Goal: Task Accomplishment & Management: Use online tool/utility

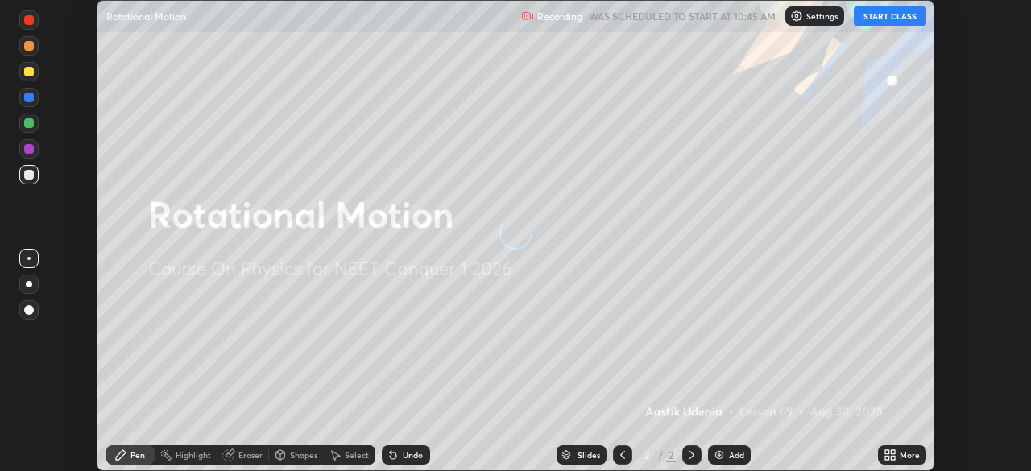
scroll to position [471, 1031]
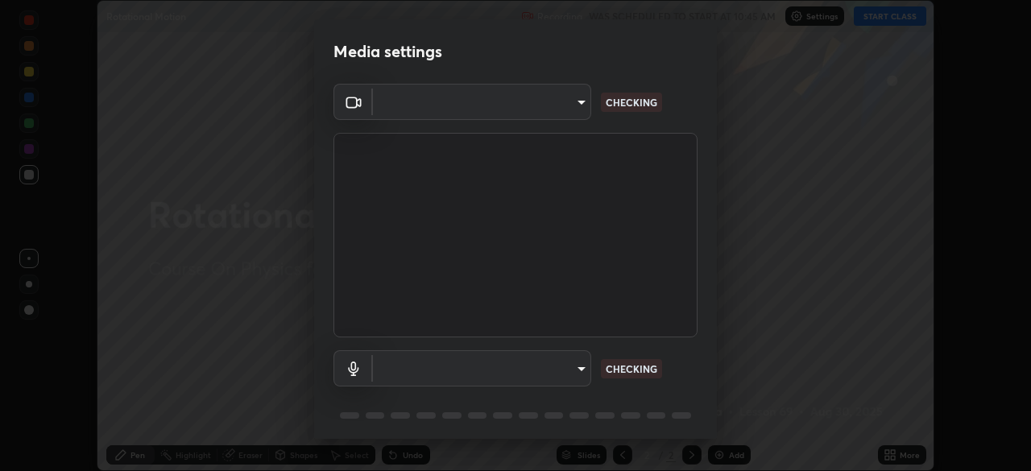
type input "1f3b1a4dbf7f6127e04a7c32b9c59d4571b9df5a52b12507af43ba0352f2305c"
click at [559, 369] on body "Erase all Rotational Motion Recording WAS SCHEDULED TO START AT 10:45 AM Settin…" at bounding box center [515, 235] width 1031 height 471
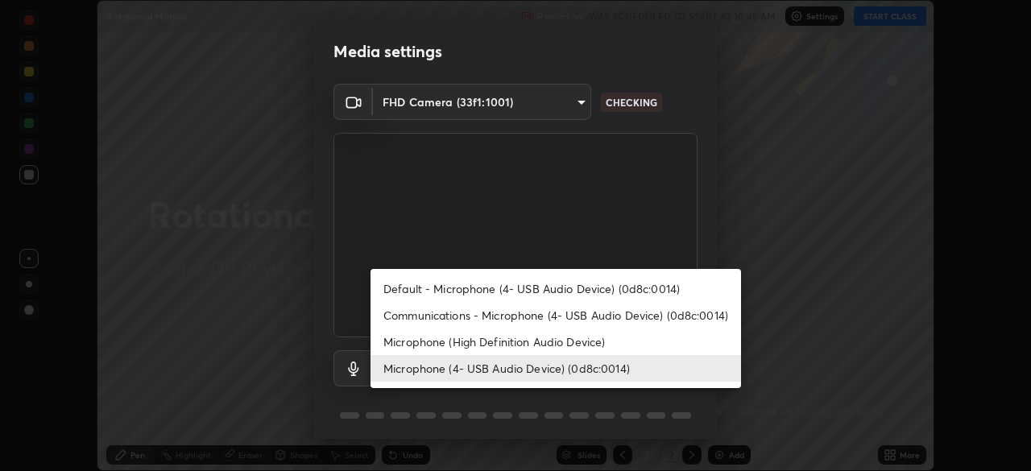
click at [551, 339] on li "Microphone (High Definition Audio Device)" at bounding box center [555, 341] width 370 height 27
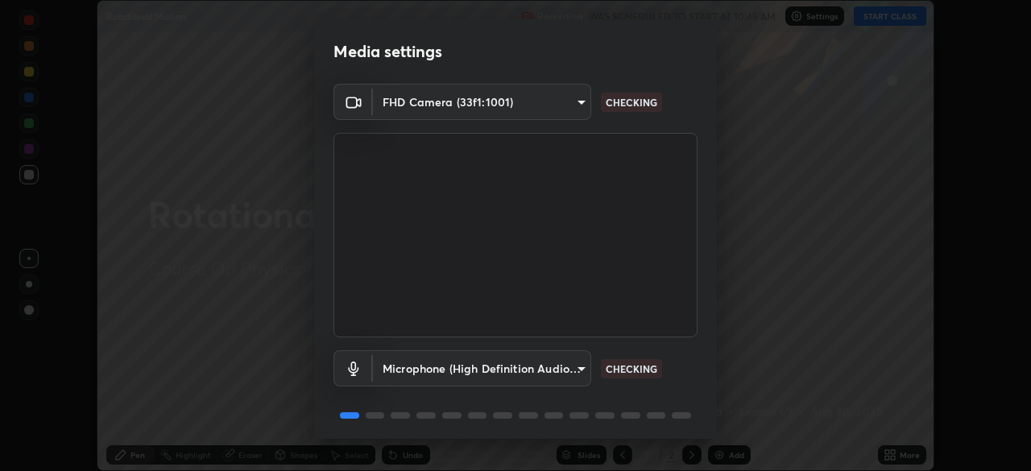
click at [554, 366] on body "Erase all Rotational Motion Recording WAS SCHEDULED TO START AT 10:45 AM Settin…" at bounding box center [515, 235] width 1031 height 471
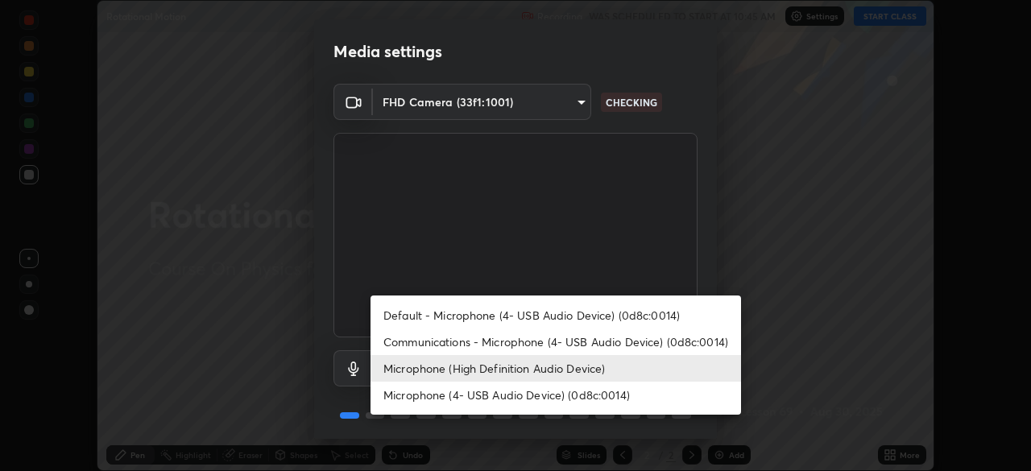
click at [547, 391] on li "Microphone (4- USB Audio Device) (0d8c:0014)" at bounding box center [555, 395] width 370 height 27
type input "e5b627718591eeaf1f58acbce375d66896c0403349ed2b511c0f677bbfff9090"
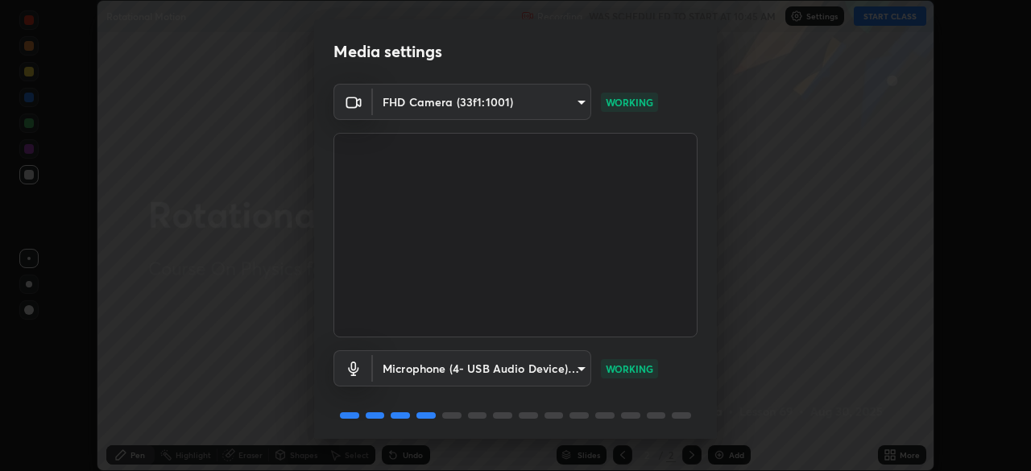
scroll to position [56, 0]
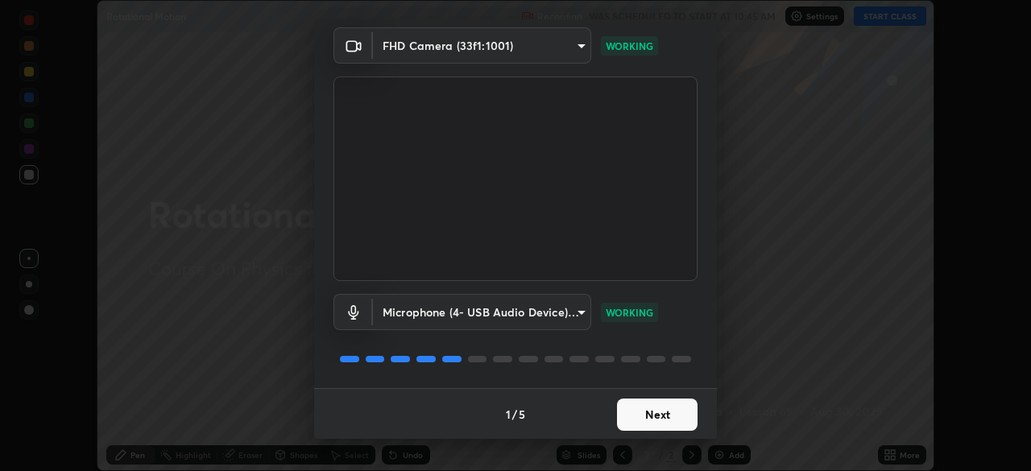
click at [655, 415] on button "Next" at bounding box center [657, 415] width 81 height 32
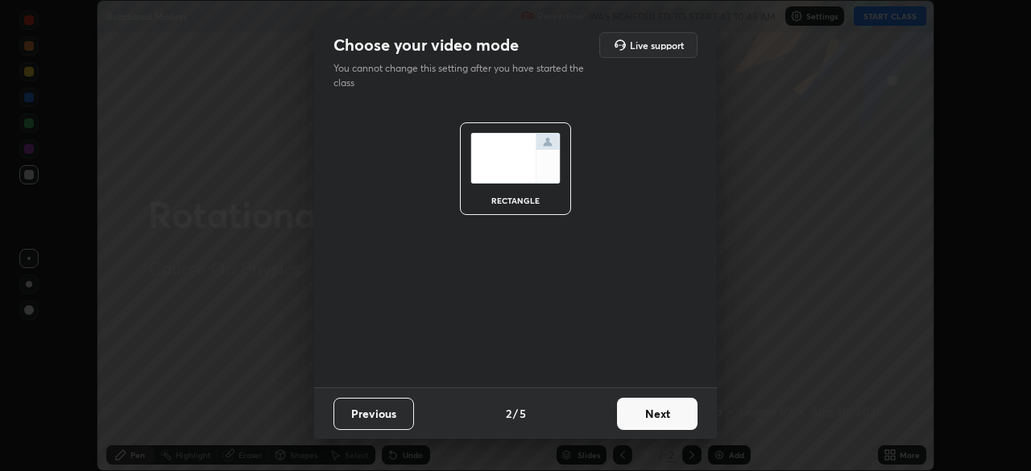
click at [657, 408] on button "Next" at bounding box center [657, 414] width 81 height 32
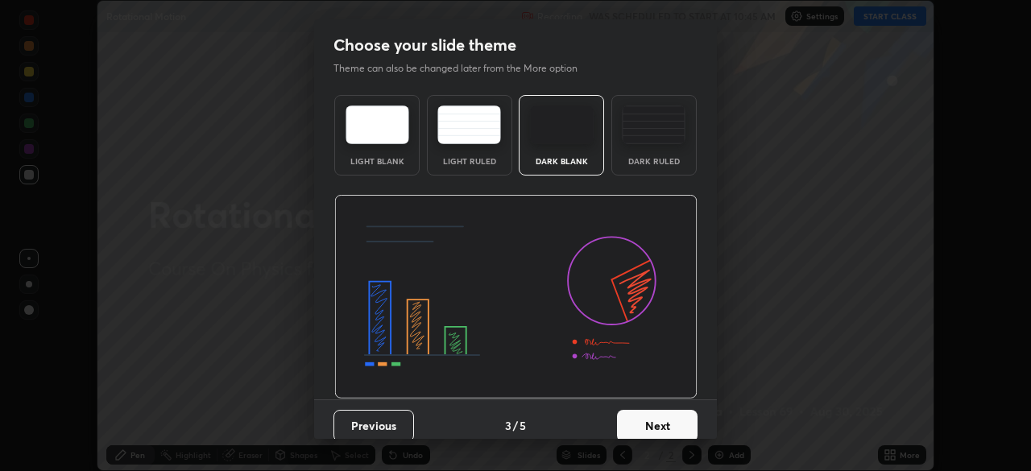
click at [654, 419] on button "Next" at bounding box center [657, 426] width 81 height 32
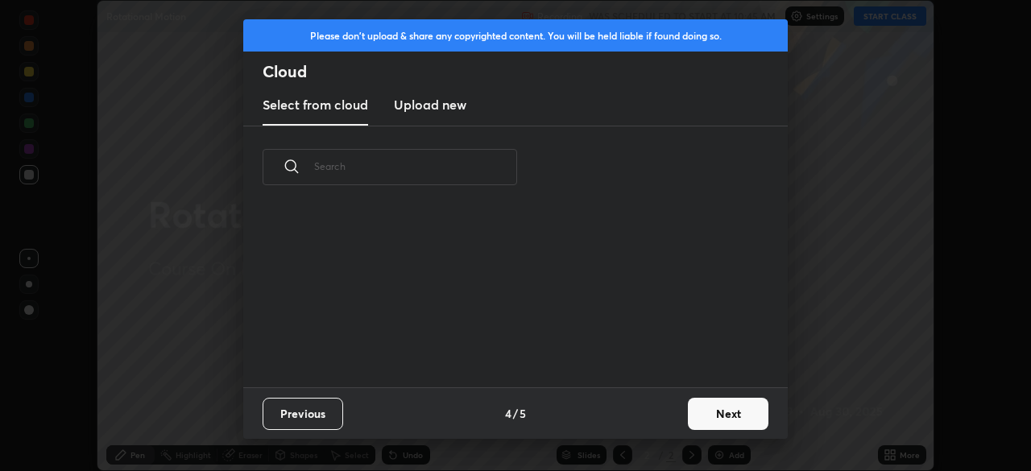
scroll to position [179, 517]
click at [441, 109] on h3 "Upload new" at bounding box center [430, 104] width 72 height 19
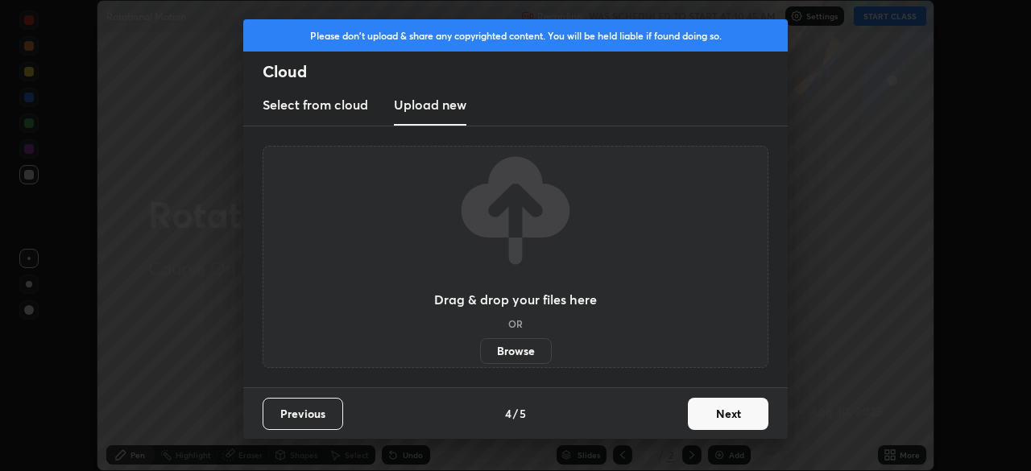
click at [523, 346] on label "Browse" at bounding box center [516, 351] width 72 height 26
click at [480, 346] on input "Browse" at bounding box center [480, 351] width 0 height 26
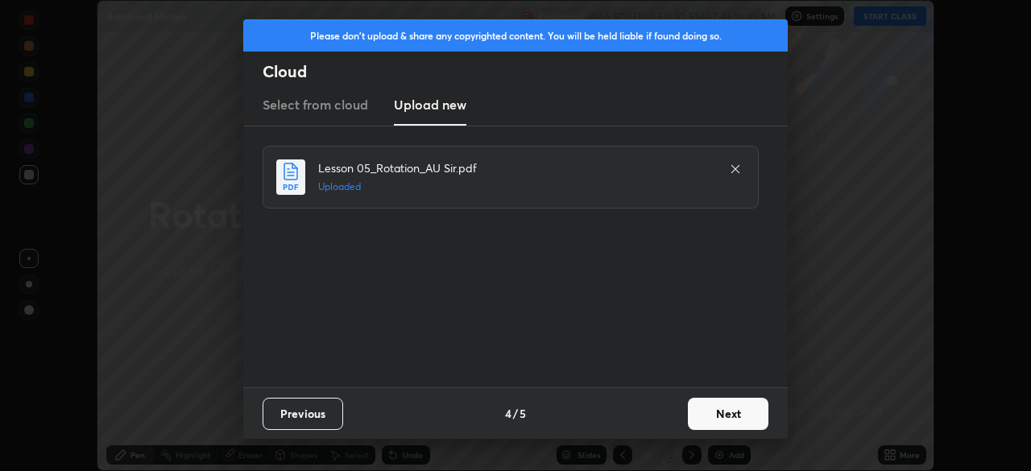
click at [713, 411] on button "Next" at bounding box center [728, 414] width 81 height 32
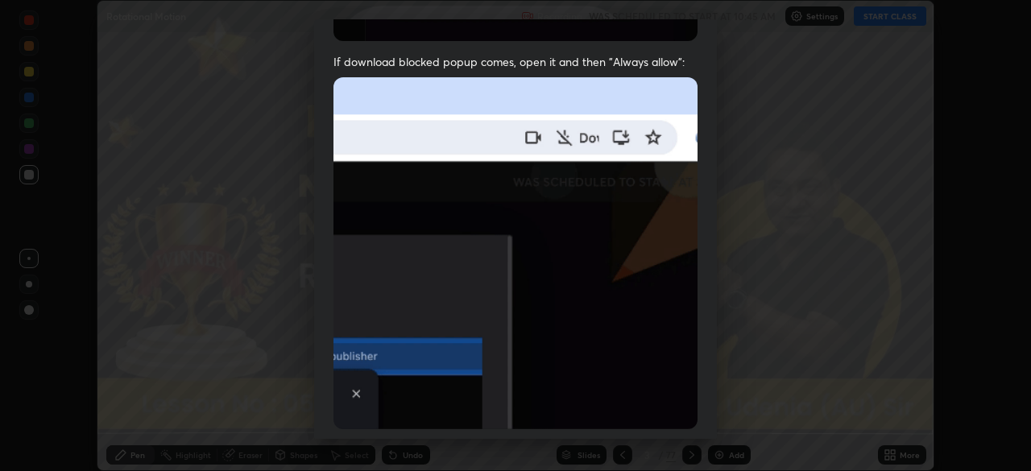
scroll to position [332, 0]
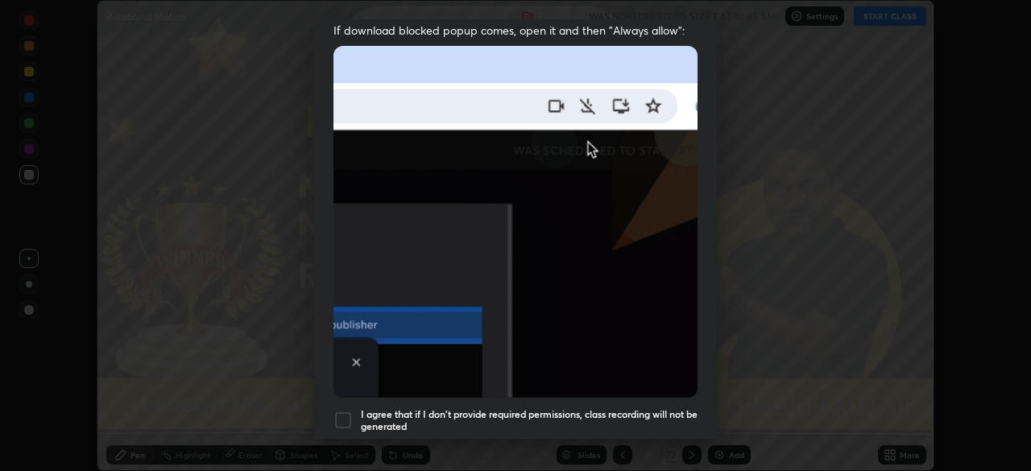
click at [345, 411] on div at bounding box center [342, 420] width 19 height 19
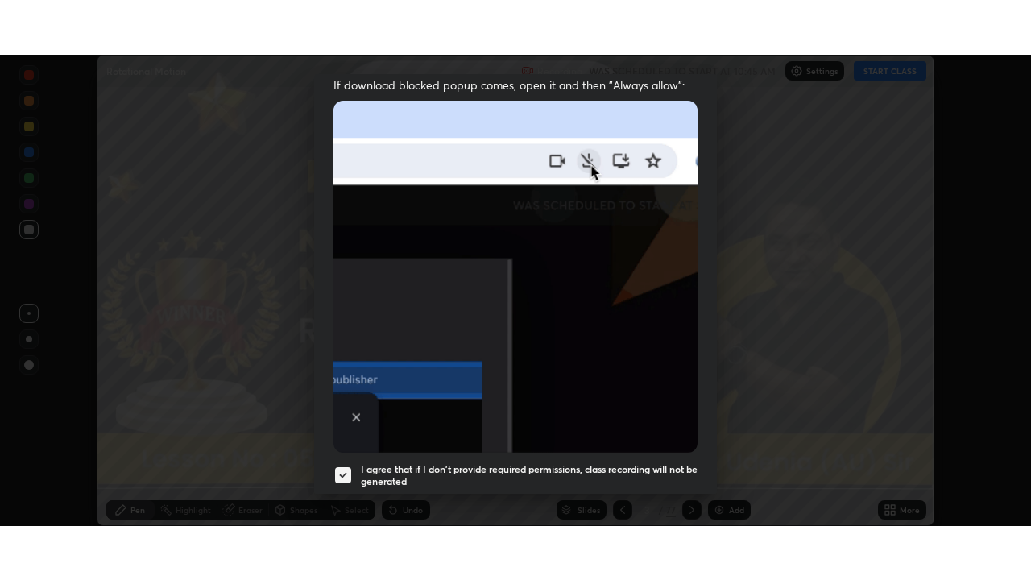
scroll to position [385, 0]
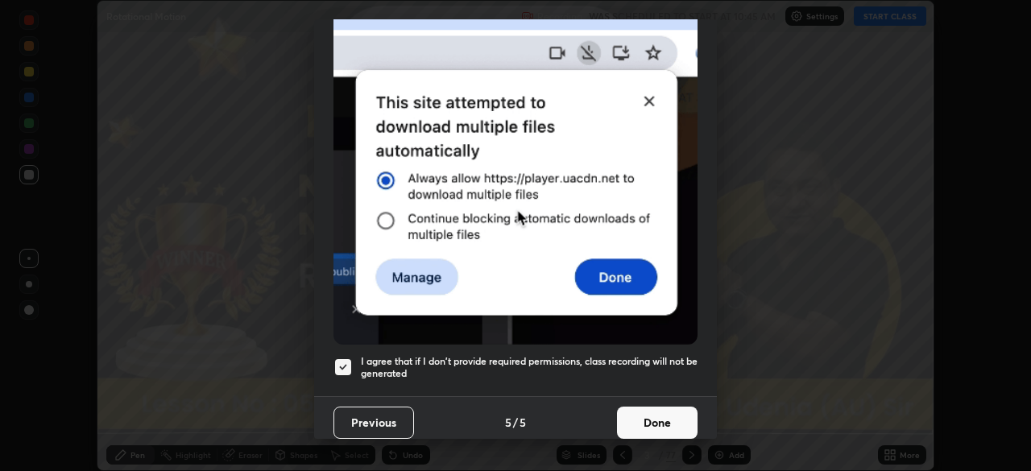
click at [662, 411] on button "Done" at bounding box center [657, 423] width 81 height 32
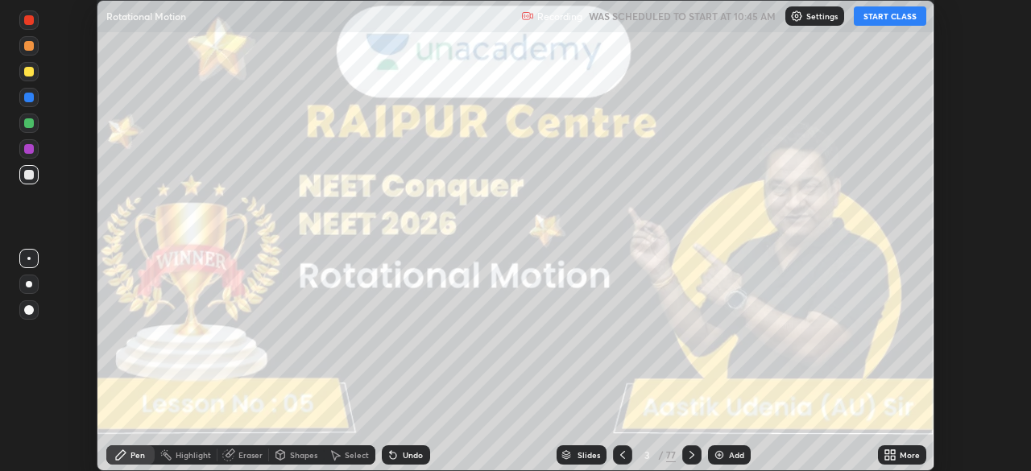
click at [890, 452] on icon at bounding box center [892, 452] width 4 height 4
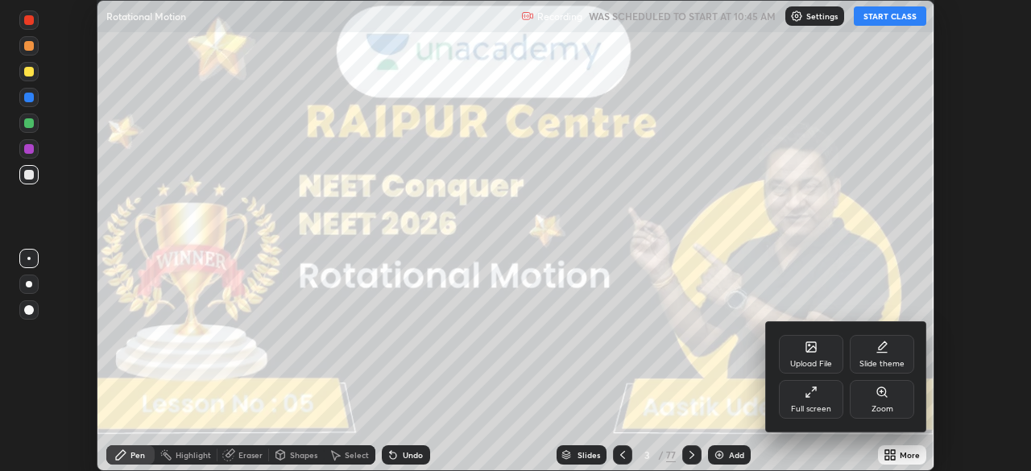
click at [797, 398] on div "Full screen" at bounding box center [811, 399] width 64 height 39
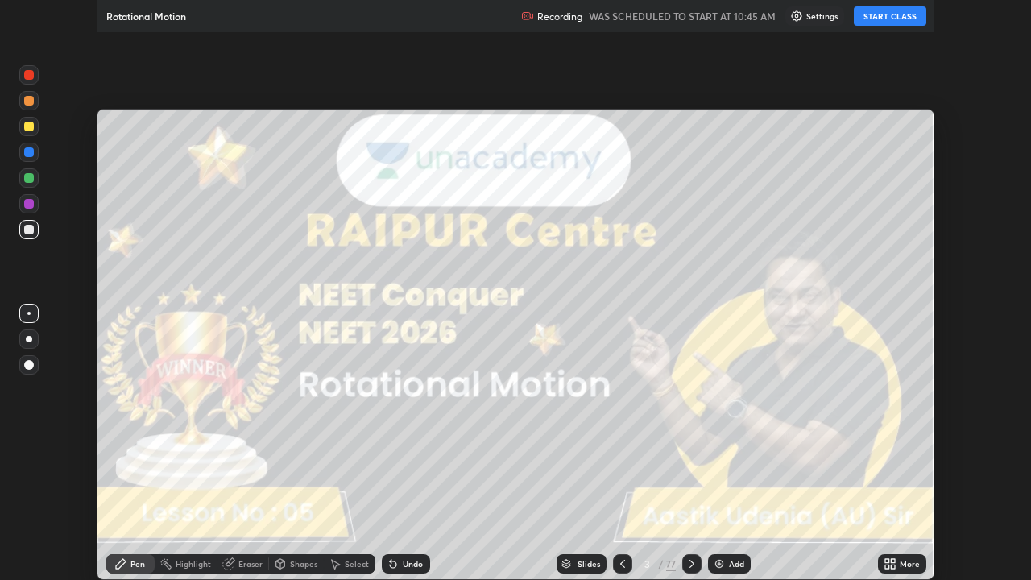
scroll to position [580, 1031]
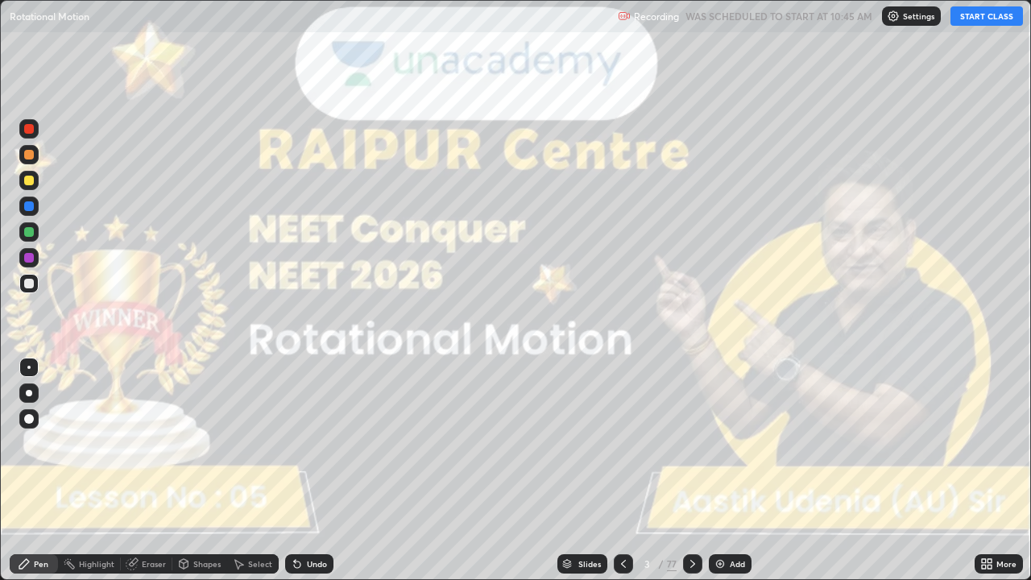
click at [983, 19] on button "START CLASS" at bounding box center [986, 15] width 72 height 19
click at [29, 393] on div at bounding box center [29, 393] width 6 height 6
click at [688, 470] on icon at bounding box center [692, 563] width 13 height 13
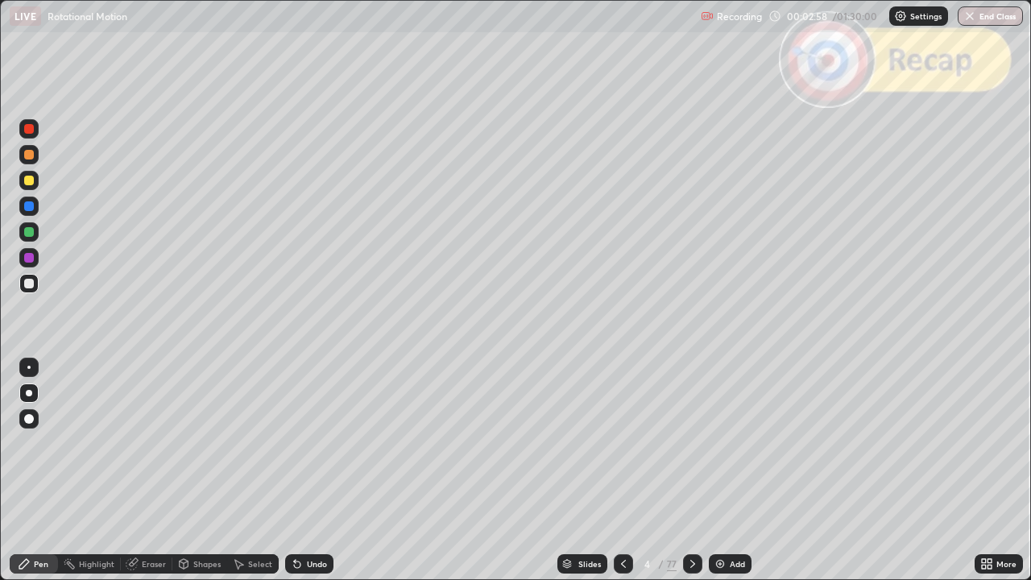
click at [691, 470] on icon at bounding box center [692, 564] width 5 height 8
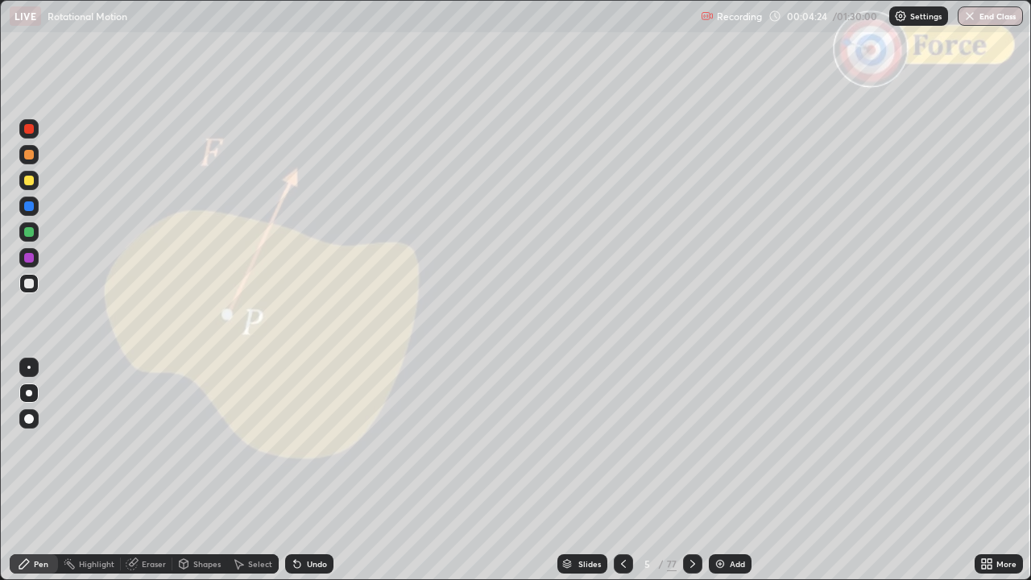
click at [694, 470] on icon at bounding box center [692, 563] width 13 height 13
click at [692, 470] on icon at bounding box center [692, 563] width 13 height 13
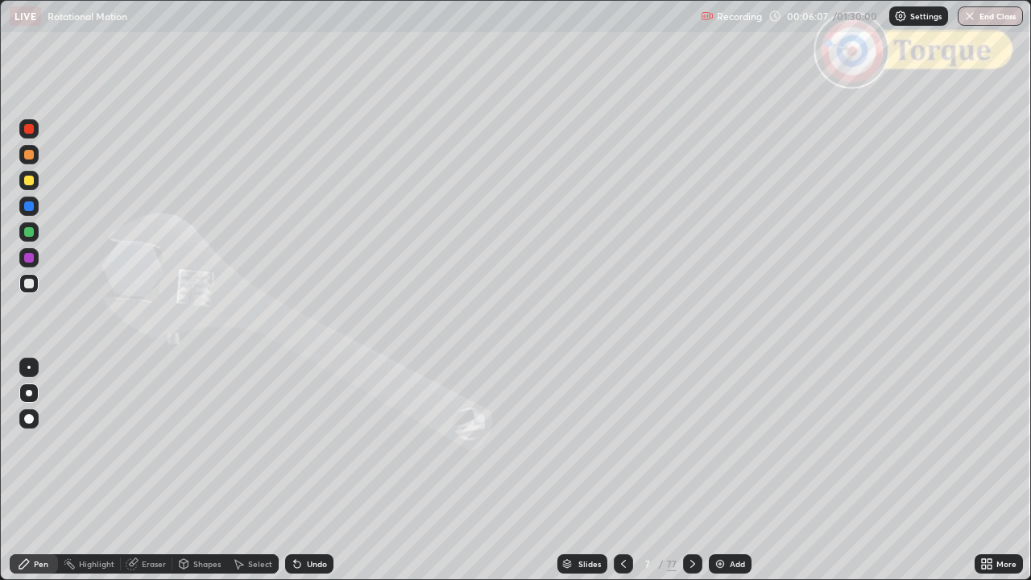
click at [691, 470] on icon at bounding box center [692, 563] width 13 height 13
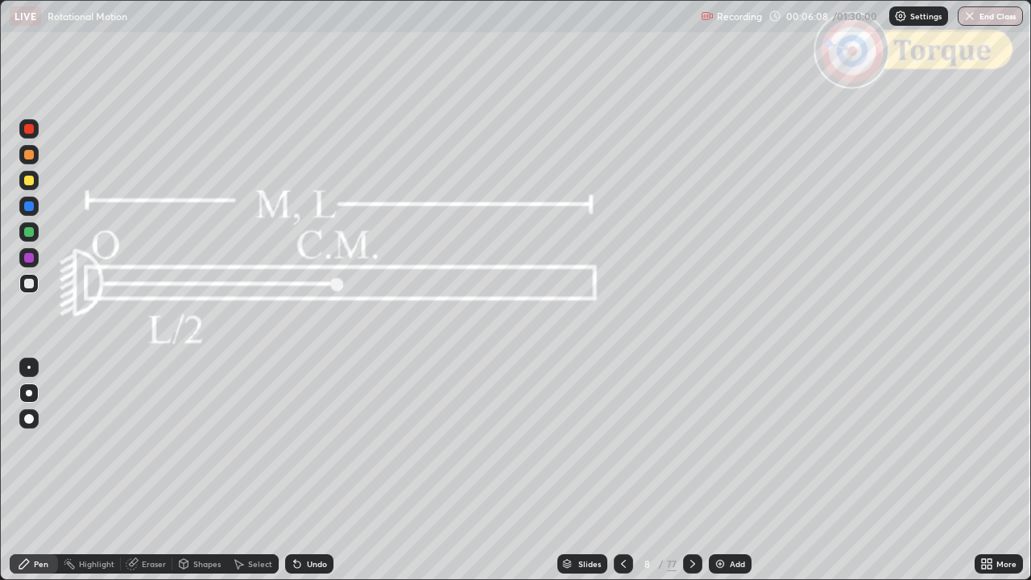
click at [622, 470] on icon at bounding box center [623, 563] width 13 height 13
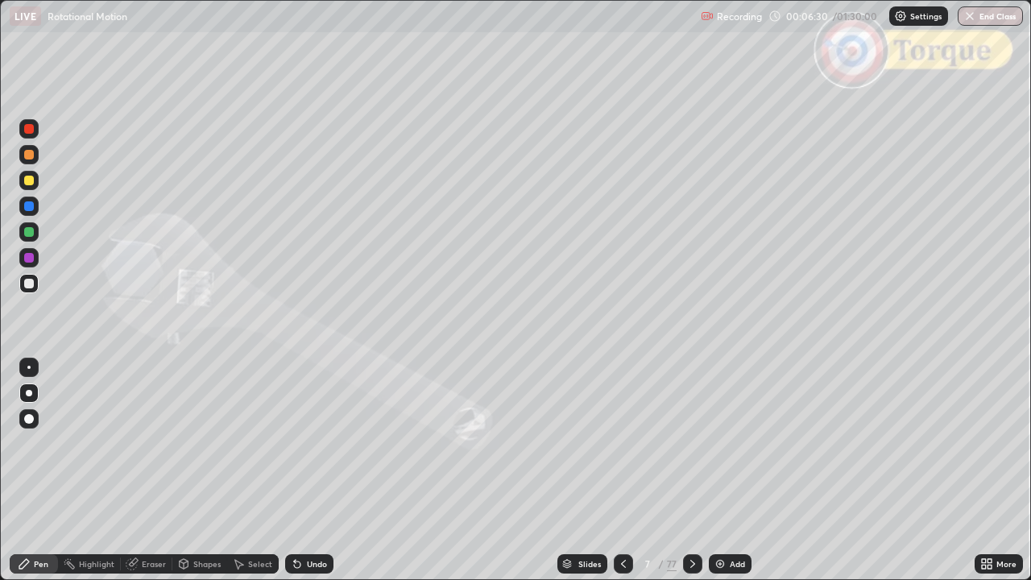
click at [585, 470] on div "Slides" at bounding box center [589, 564] width 23 height 8
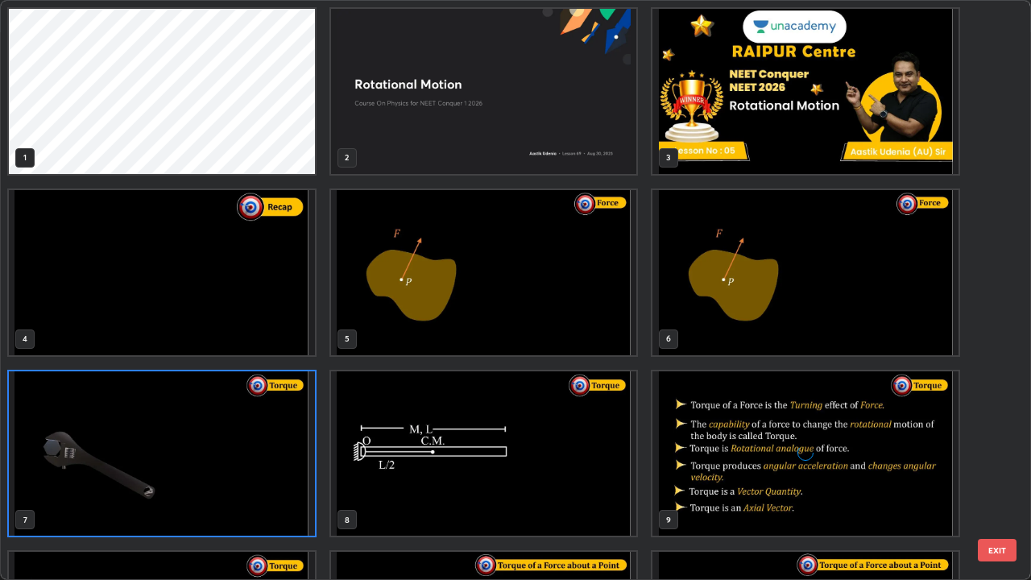
scroll to position [573, 1021]
click at [1000, 470] on button "EXIT" at bounding box center [996, 550] width 39 height 23
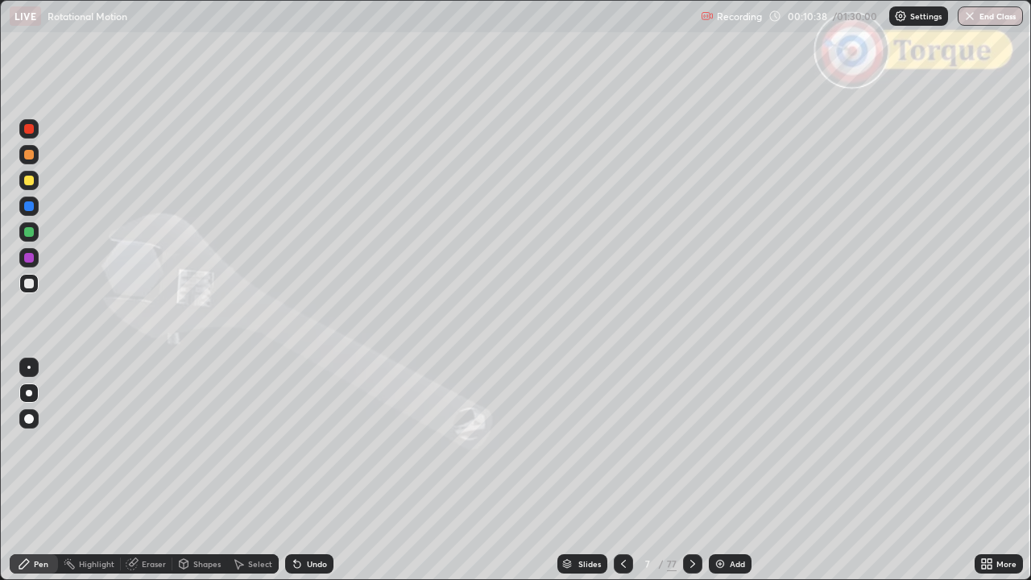
click at [694, 470] on div at bounding box center [692, 563] width 19 height 19
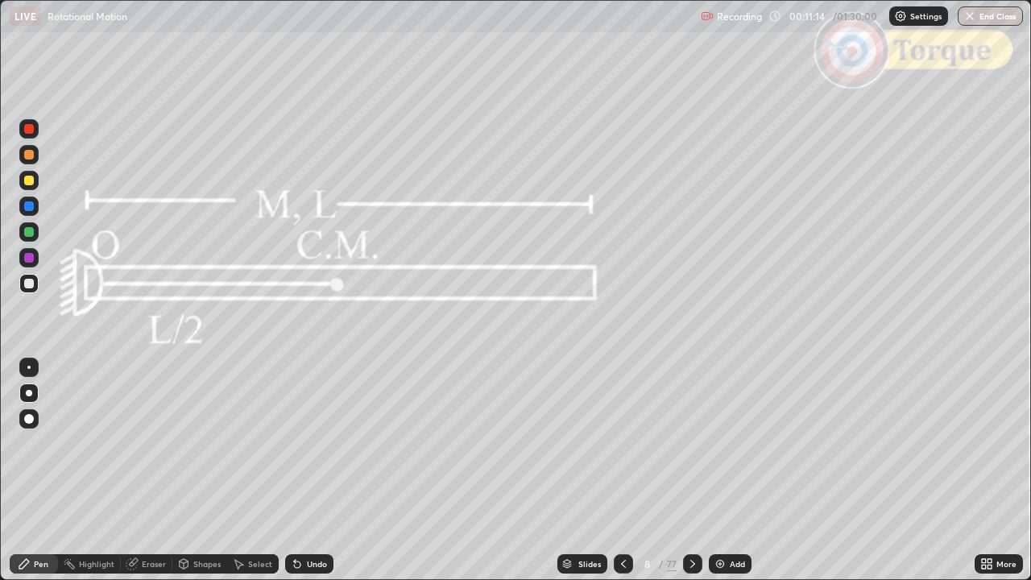
click at [691, 470] on icon at bounding box center [692, 563] width 13 height 13
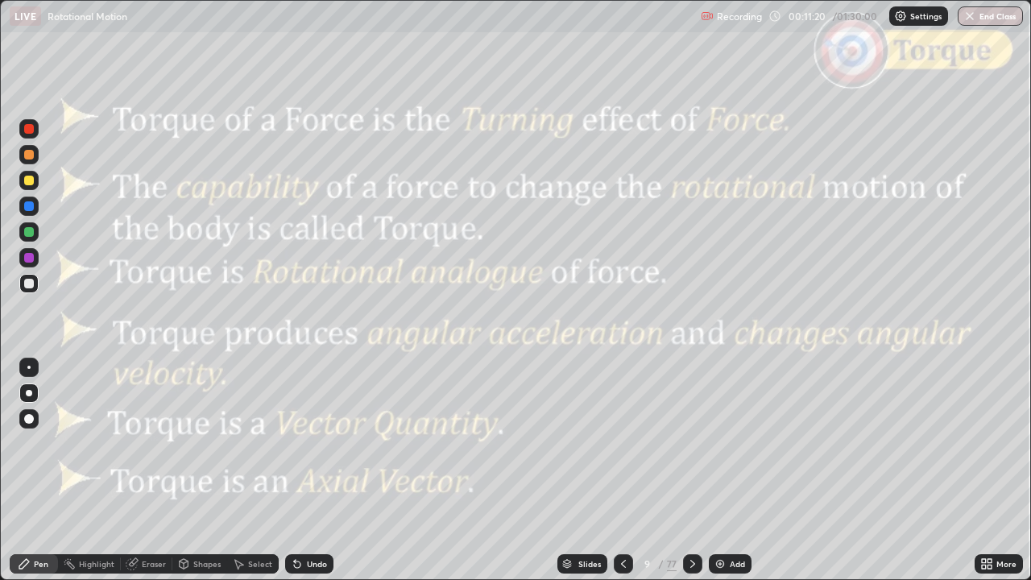
click at [30, 129] on div at bounding box center [29, 129] width 10 height 10
click at [624, 470] on icon at bounding box center [623, 563] width 13 height 13
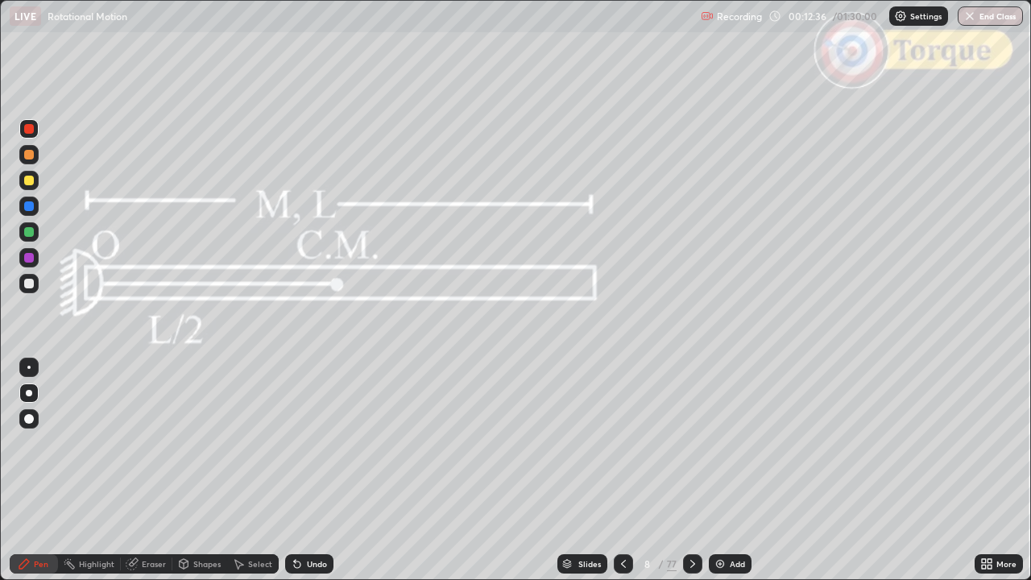
click at [696, 470] on icon at bounding box center [692, 563] width 13 height 13
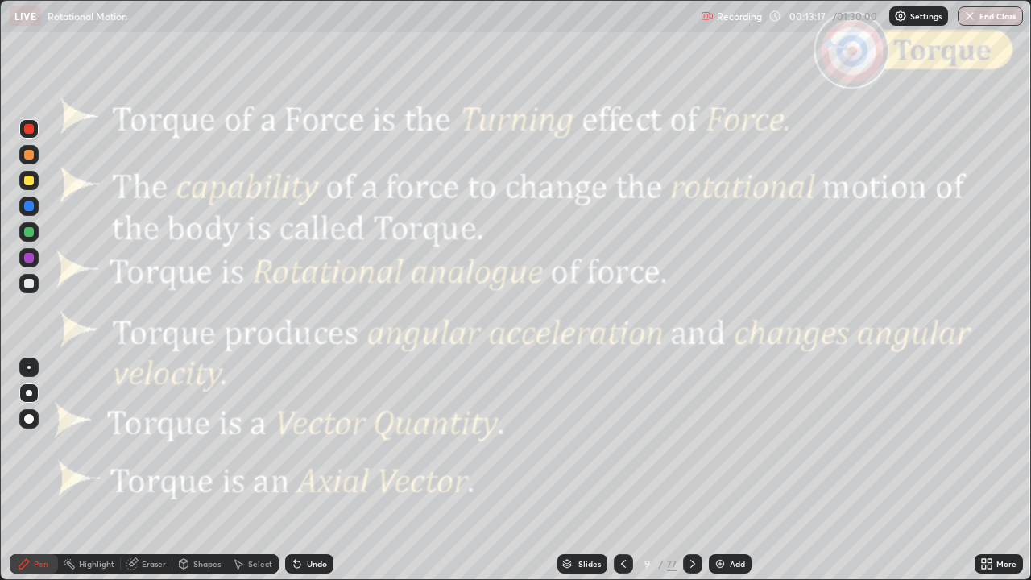
click at [594, 470] on div "Slides" at bounding box center [589, 564] width 23 height 8
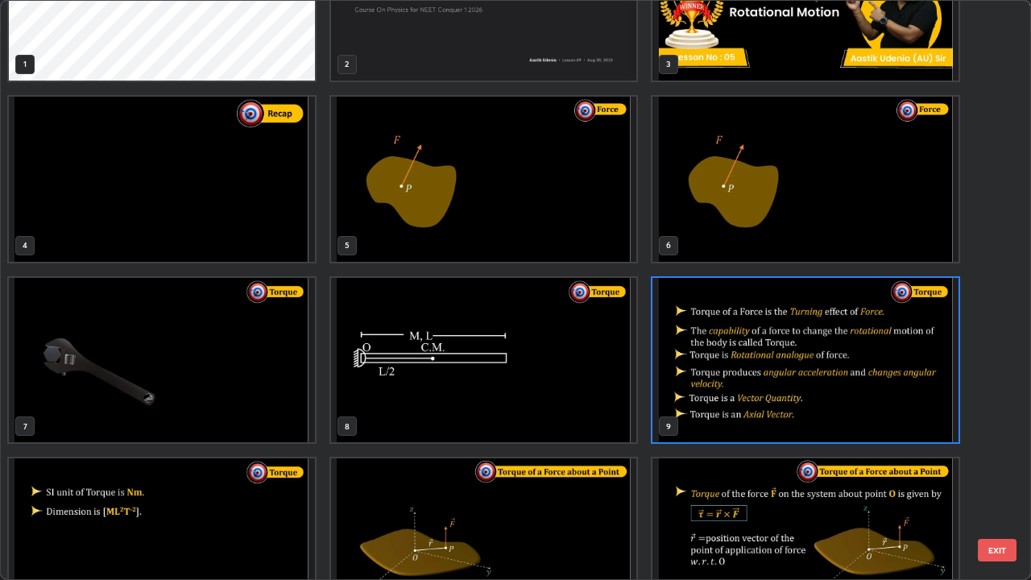
scroll to position [95, 0]
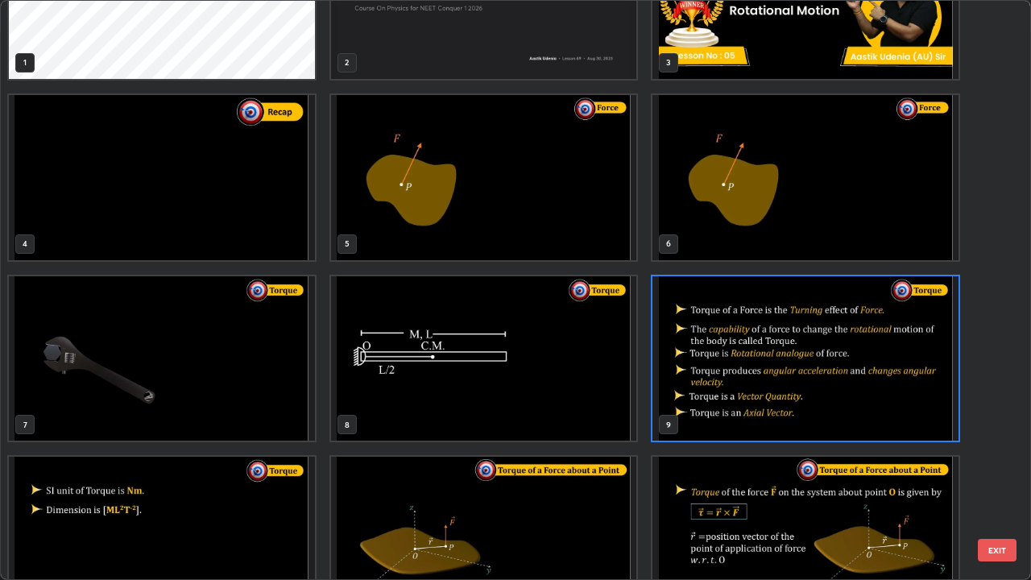
click at [1002, 470] on button "EXIT" at bounding box center [996, 550] width 39 height 23
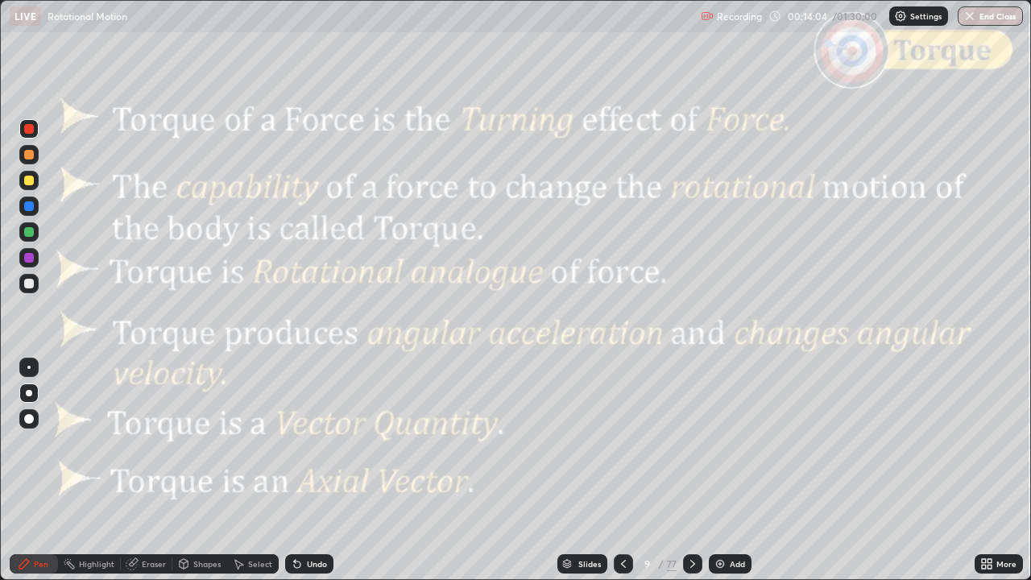
click at [698, 470] on div at bounding box center [692, 563] width 19 height 19
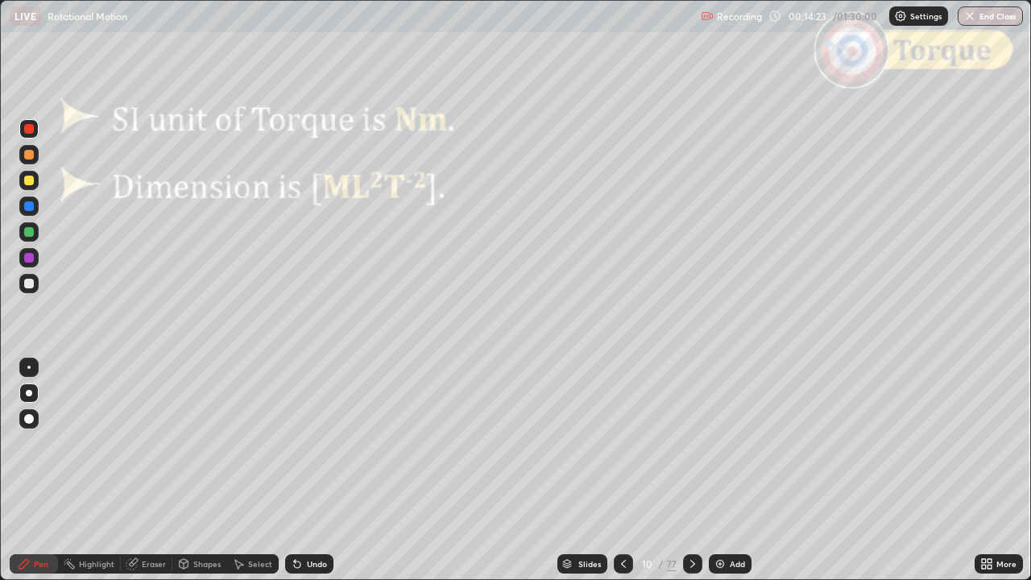
click at [574, 470] on div "Slides" at bounding box center [582, 563] width 50 height 19
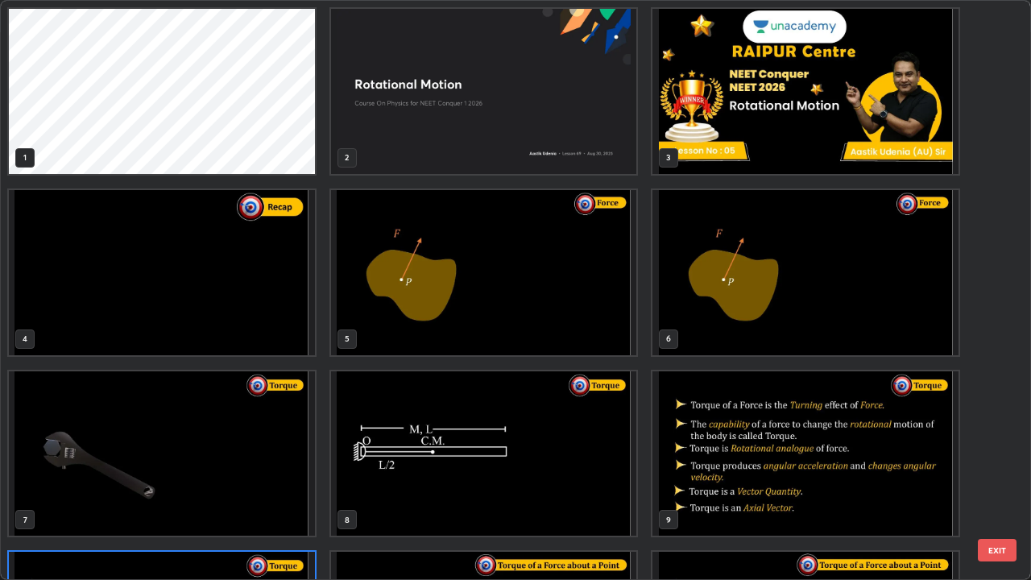
scroll to position [573, 1021]
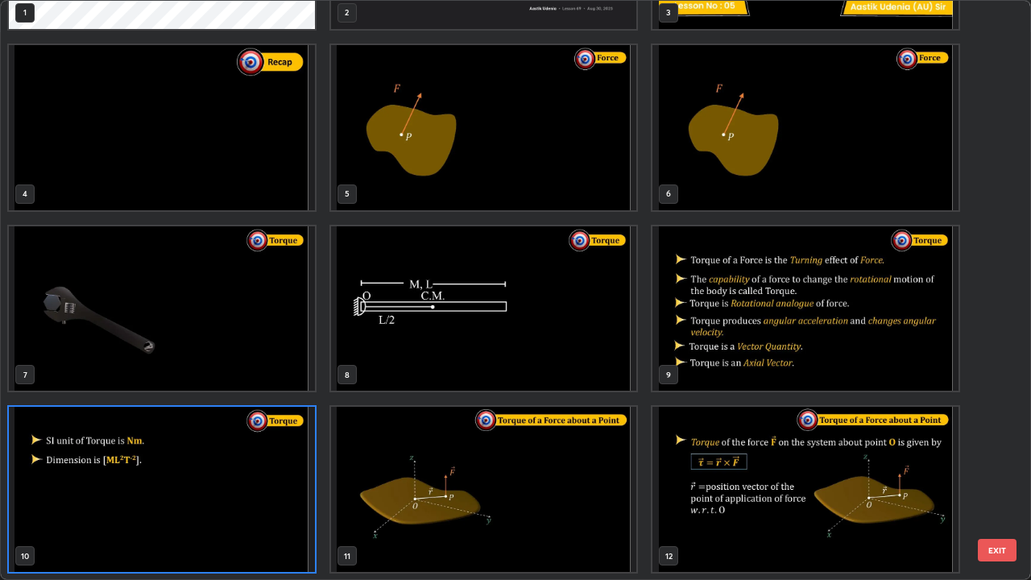
click at [998, 470] on button "EXIT" at bounding box center [996, 550] width 39 height 23
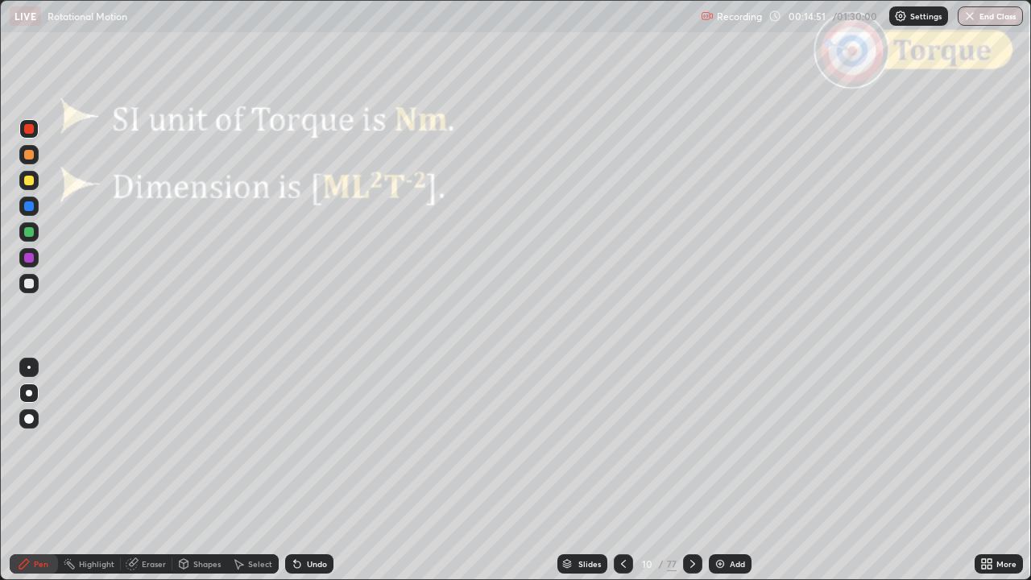
click at [691, 470] on icon at bounding box center [692, 563] width 13 height 13
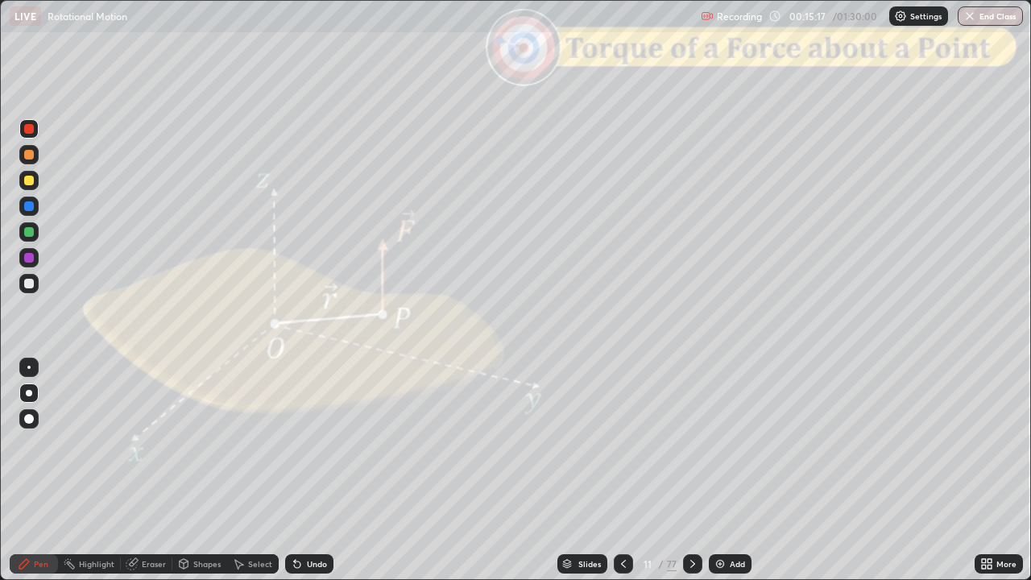
click at [593, 470] on div "Slides" at bounding box center [589, 564] width 23 height 8
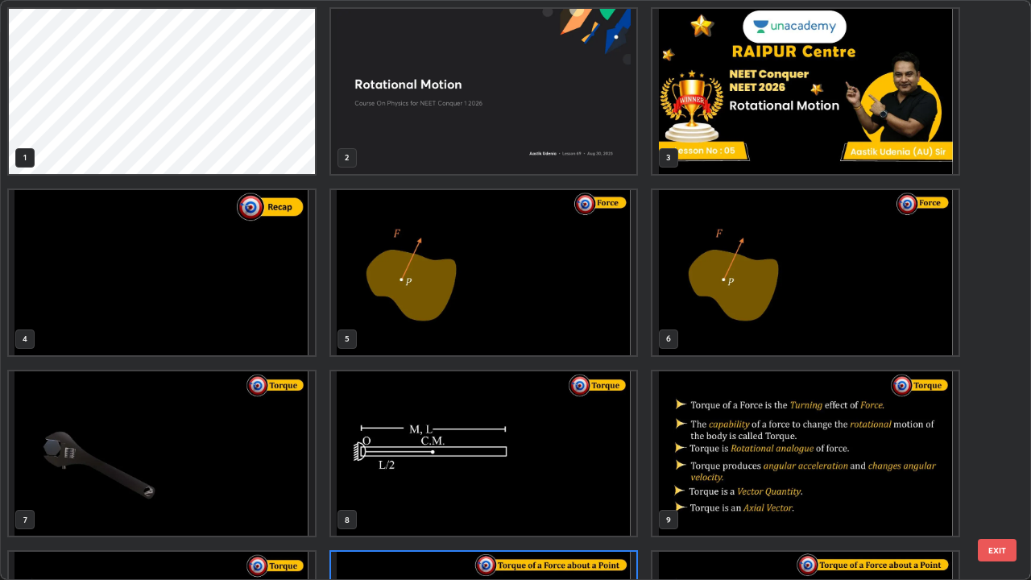
scroll to position [145, 0]
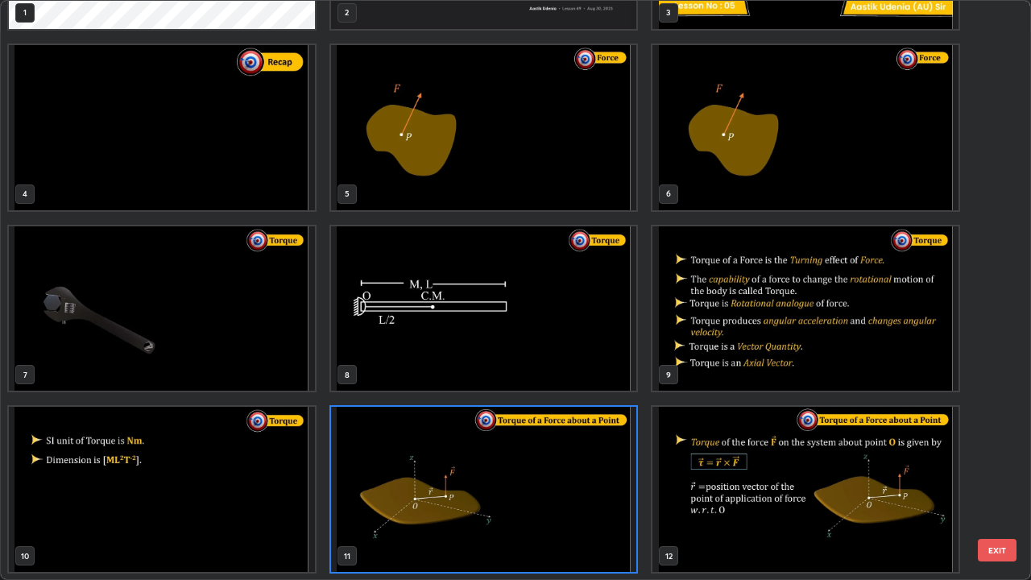
click at [513, 315] on img "grid" at bounding box center [484, 308] width 306 height 165
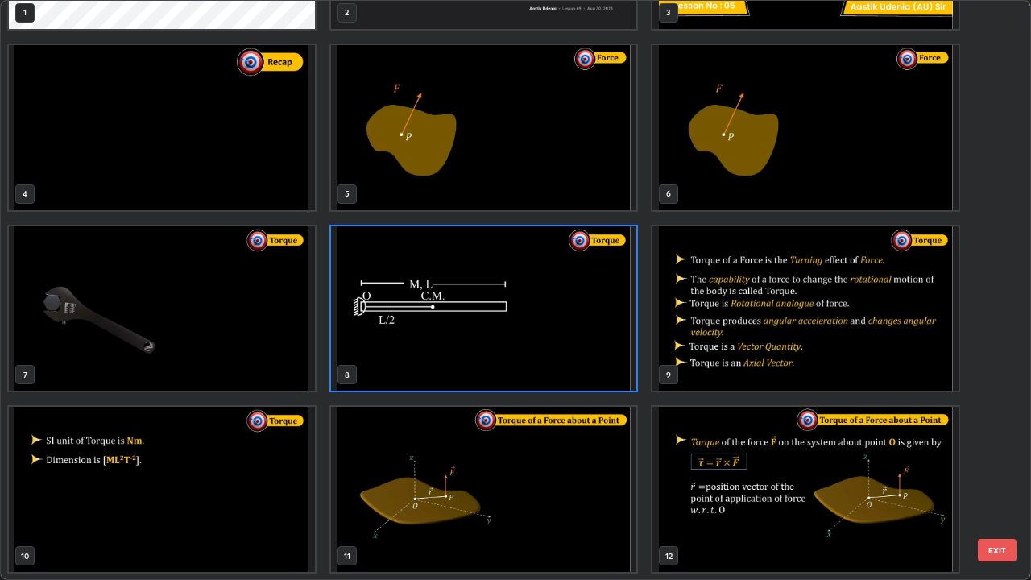
click at [1005, 470] on button "EXIT" at bounding box center [996, 550] width 39 height 23
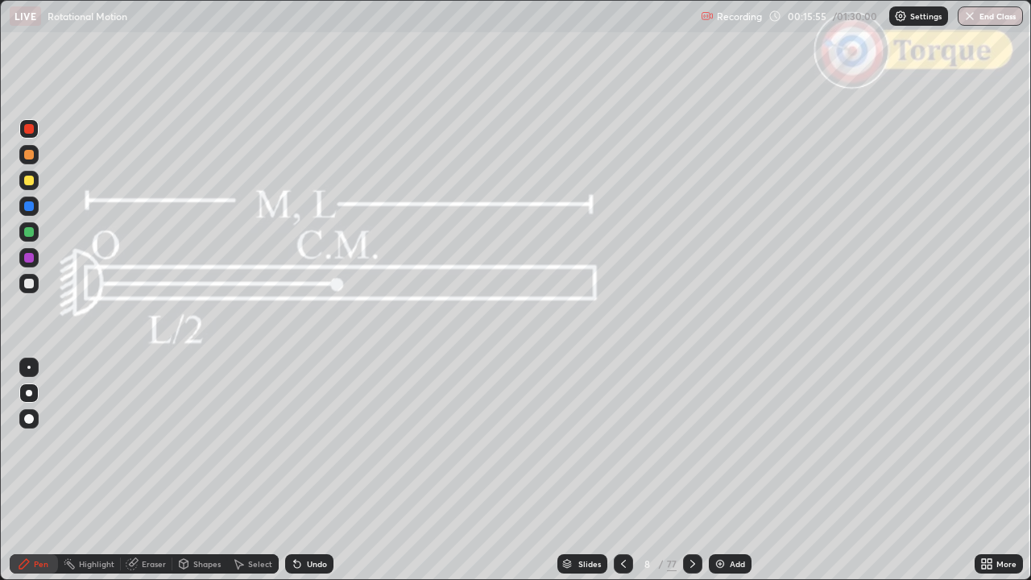
click at [565, 470] on icon at bounding box center [567, 566] width 8 height 2
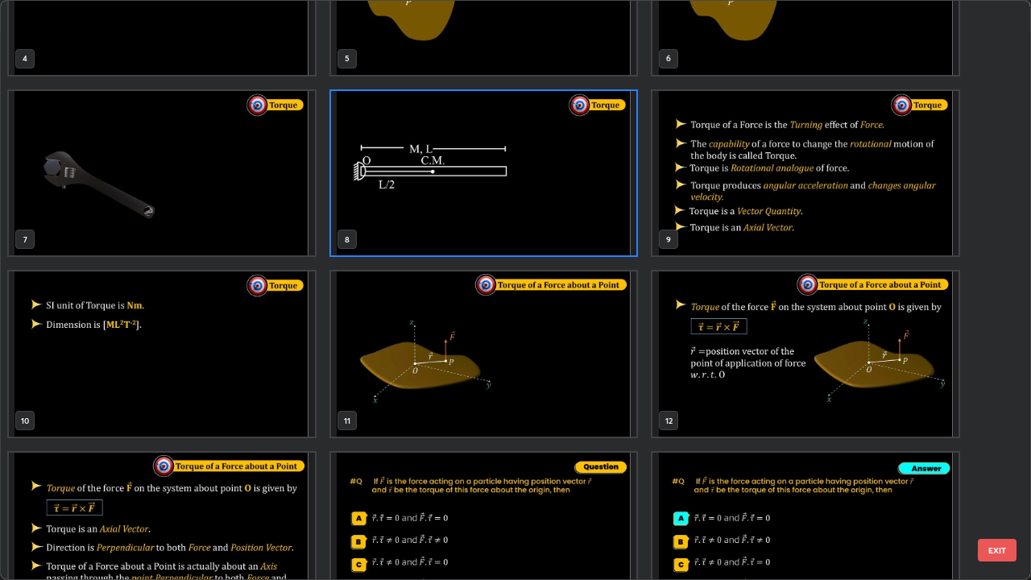
scroll to position [291, 0]
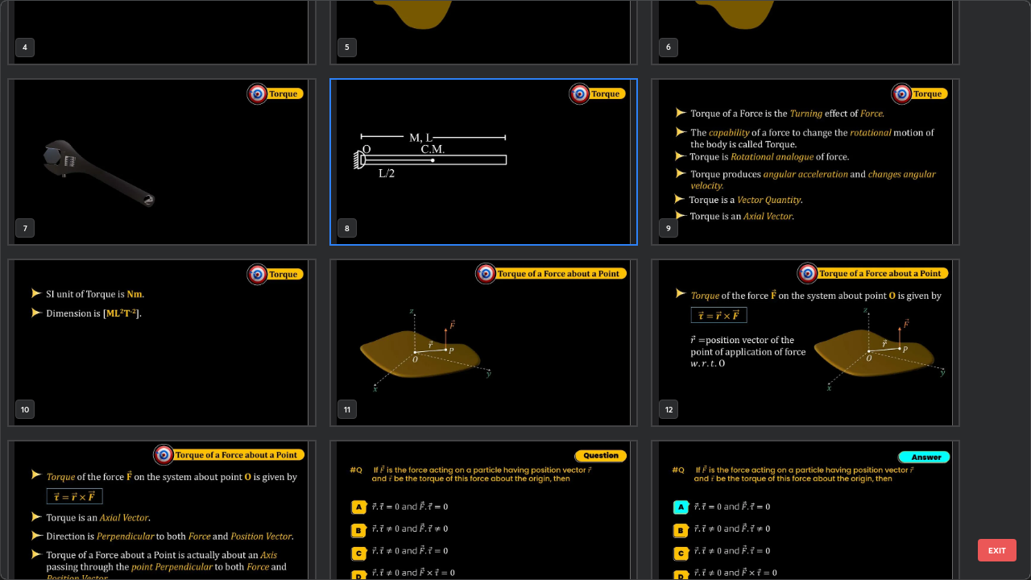
click at [570, 366] on img "grid" at bounding box center [484, 342] width 306 height 165
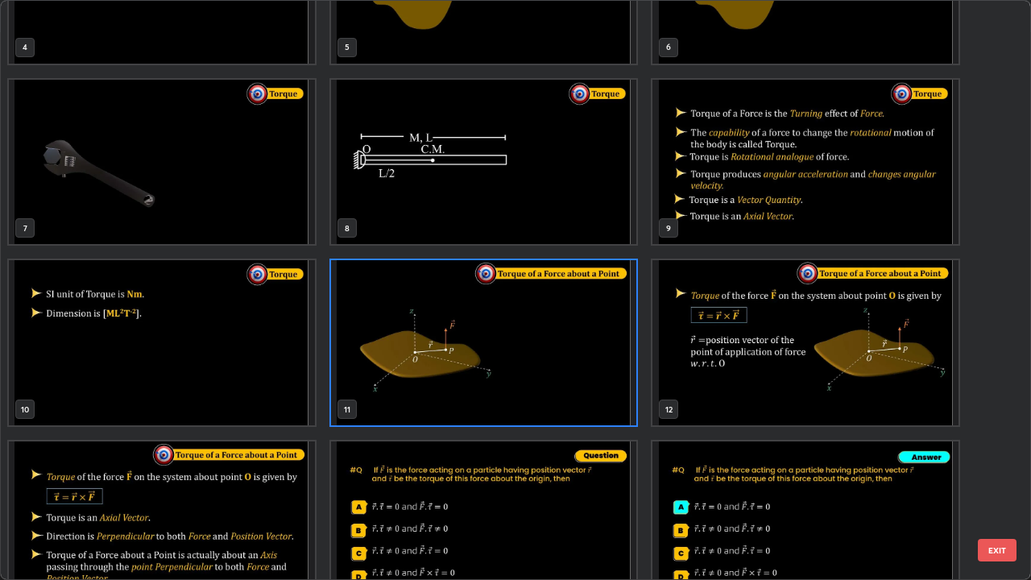
click at [999, 470] on button "EXIT" at bounding box center [996, 550] width 39 height 23
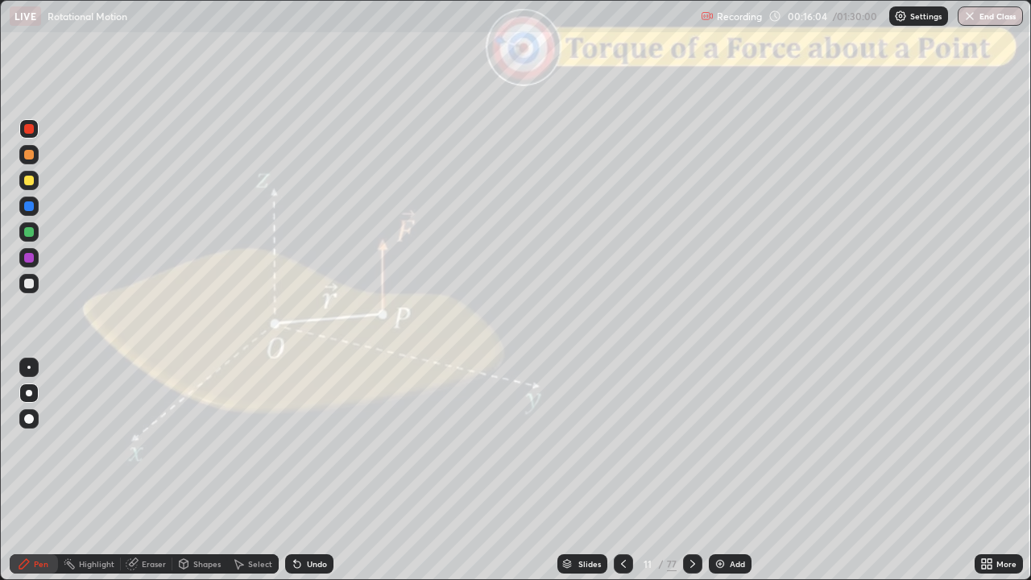
click at [315, 470] on div "Undo" at bounding box center [317, 564] width 20 height 8
click at [205, 470] on div "Shapes" at bounding box center [206, 564] width 27 height 8
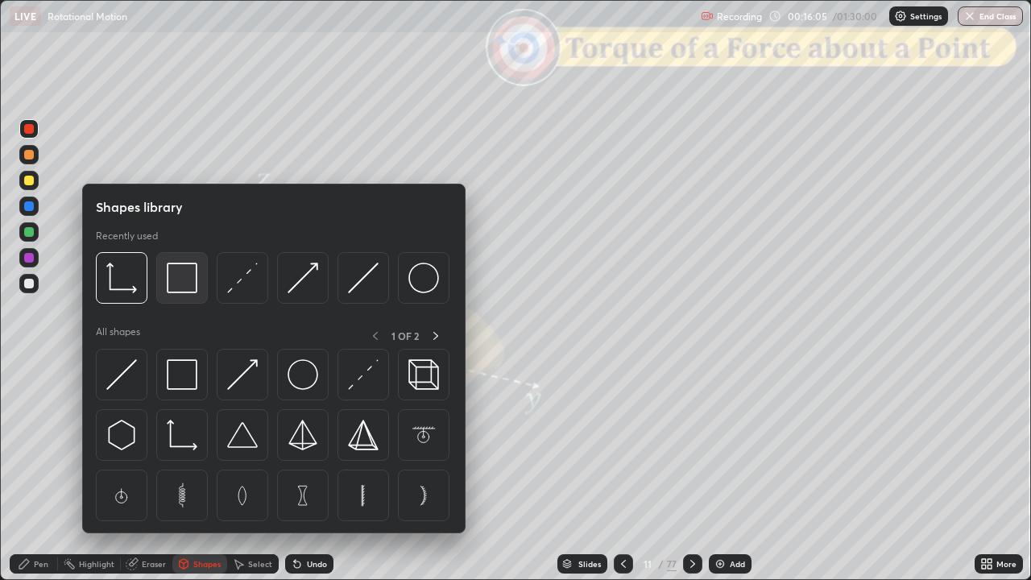
click at [178, 283] on img at bounding box center [182, 277] width 31 height 31
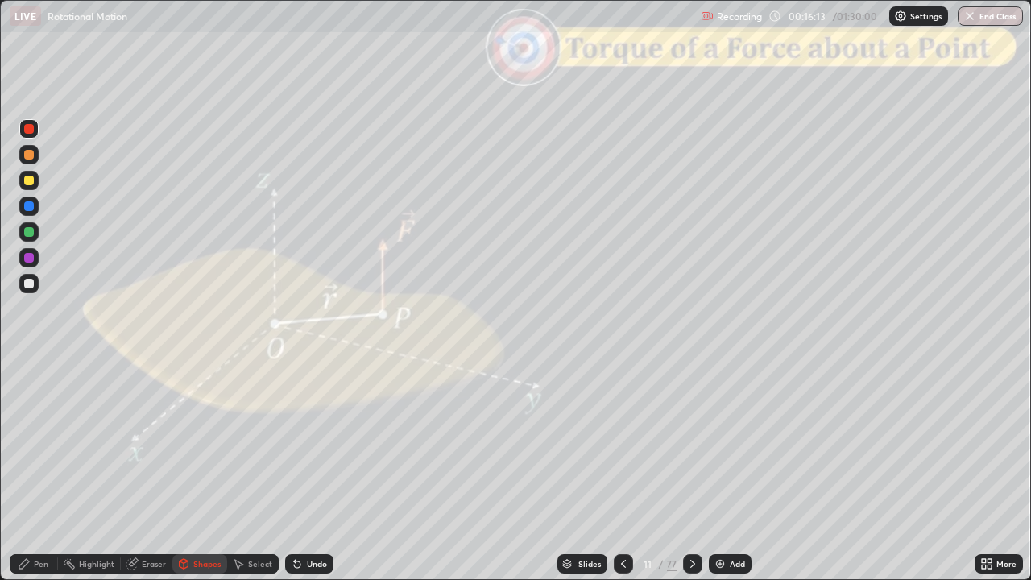
click at [30, 229] on div at bounding box center [29, 232] width 10 height 10
click at [328, 470] on div "Undo" at bounding box center [309, 563] width 48 height 19
click at [27, 470] on div "Pen" at bounding box center [34, 563] width 48 height 19
click at [27, 283] on div at bounding box center [29, 284] width 10 height 10
click at [29, 181] on div at bounding box center [29, 181] width 10 height 10
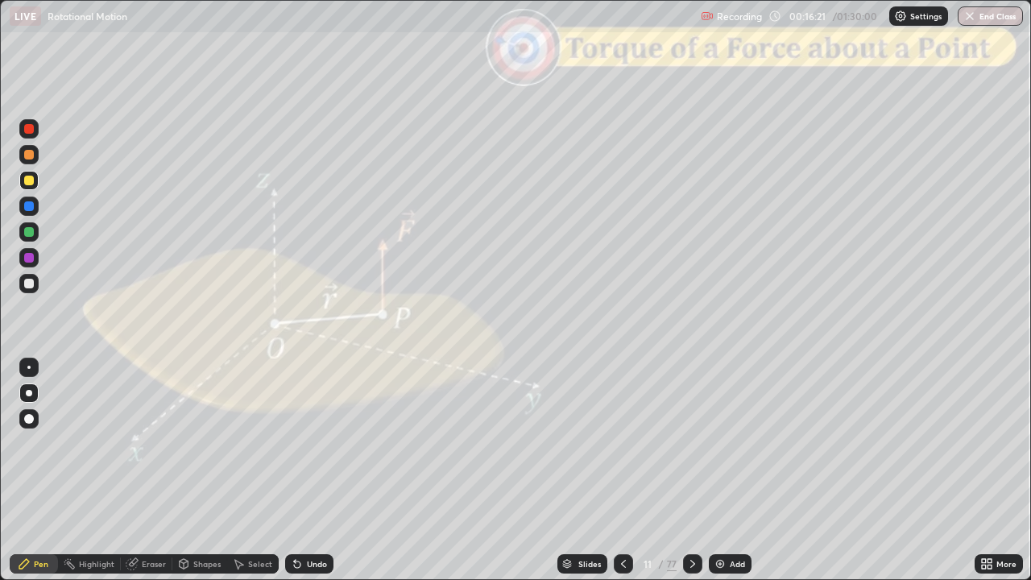
click at [29, 206] on div at bounding box center [29, 206] width 10 height 10
click at [328, 470] on div "Undo" at bounding box center [309, 563] width 48 height 19
click at [209, 470] on div "Shapes" at bounding box center [199, 563] width 55 height 19
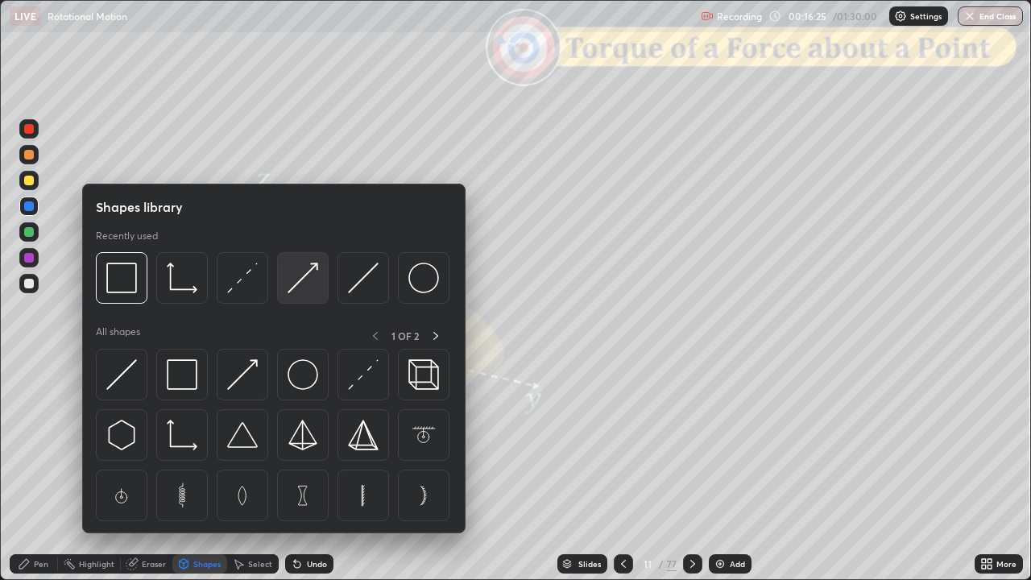
click at [301, 285] on img at bounding box center [302, 277] width 31 height 31
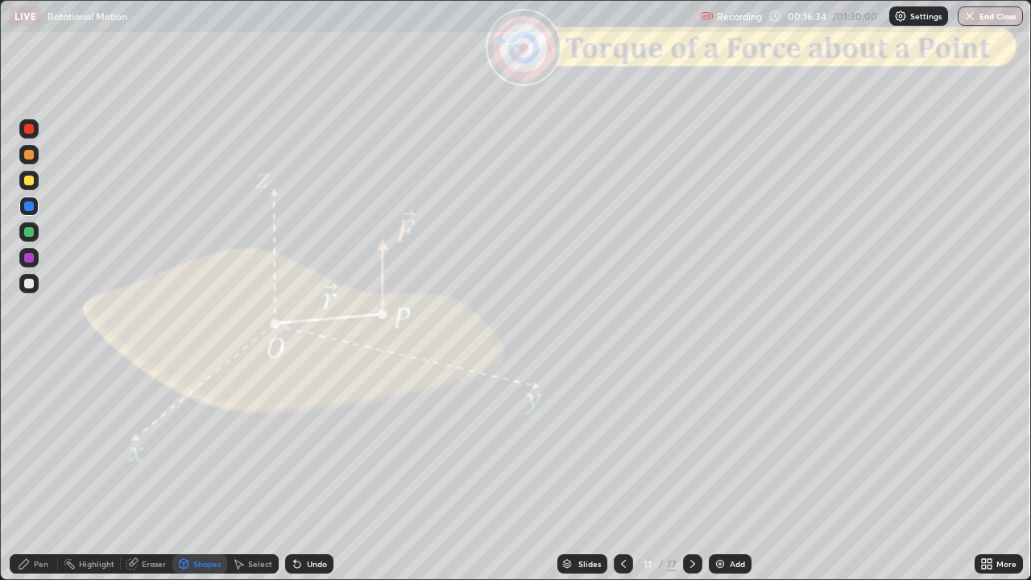
click at [29, 282] on div at bounding box center [29, 284] width 10 height 10
click at [29, 470] on icon at bounding box center [24, 563] width 13 height 13
click at [205, 470] on div "Shapes" at bounding box center [206, 564] width 27 height 8
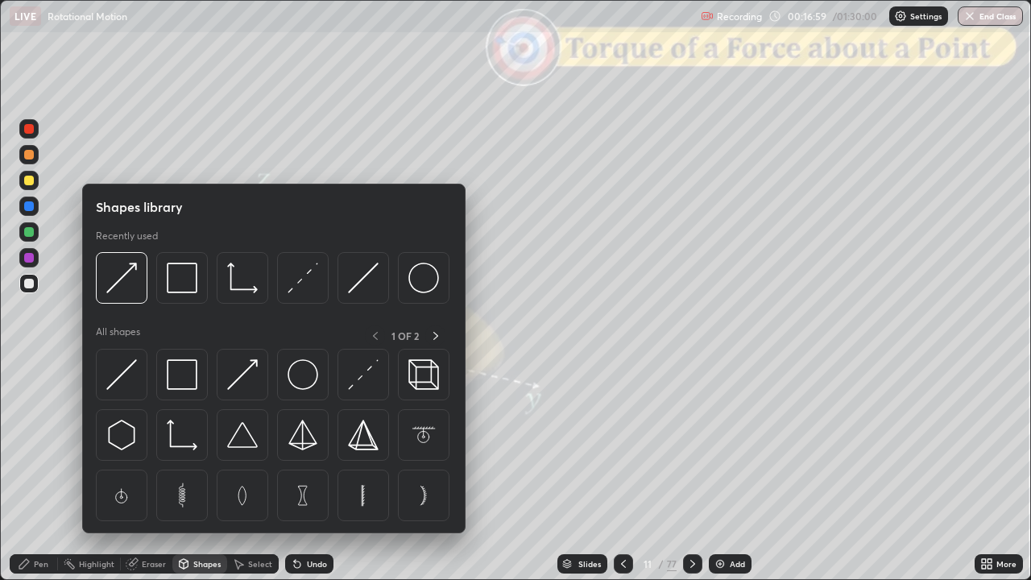
click at [182, 274] on img at bounding box center [182, 277] width 31 height 31
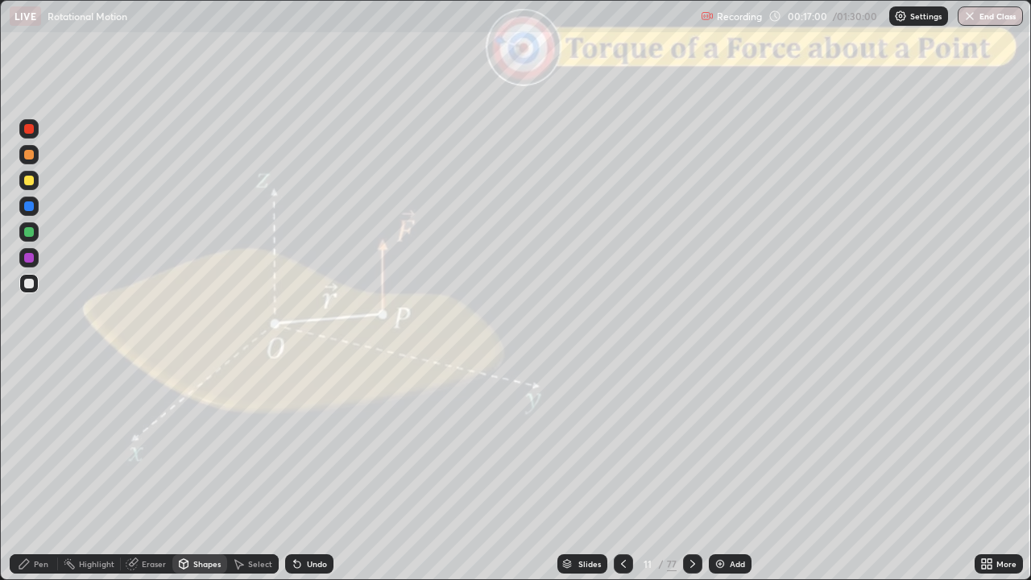
click at [27, 131] on div at bounding box center [29, 129] width 10 height 10
click at [29, 158] on div at bounding box center [29, 155] width 10 height 10
click at [322, 470] on div "Undo" at bounding box center [317, 564] width 20 height 8
click at [28, 470] on icon at bounding box center [24, 563] width 13 height 13
click at [31, 285] on div at bounding box center [29, 284] width 10 height 10
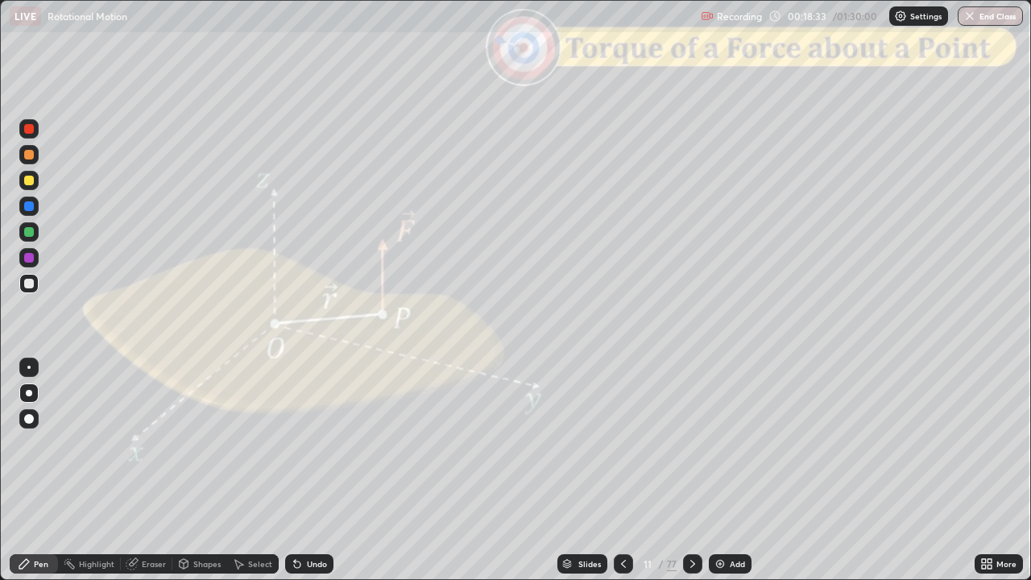
click at [27, 160] on div at bounding box center [28, 154] width 19 height 19
click at [31, 180] on div at bounding box center [29, 181] width 10 height 10
click at [204, 470] on div "Shapes" at bounding box center [206, 564] width 27 height 8
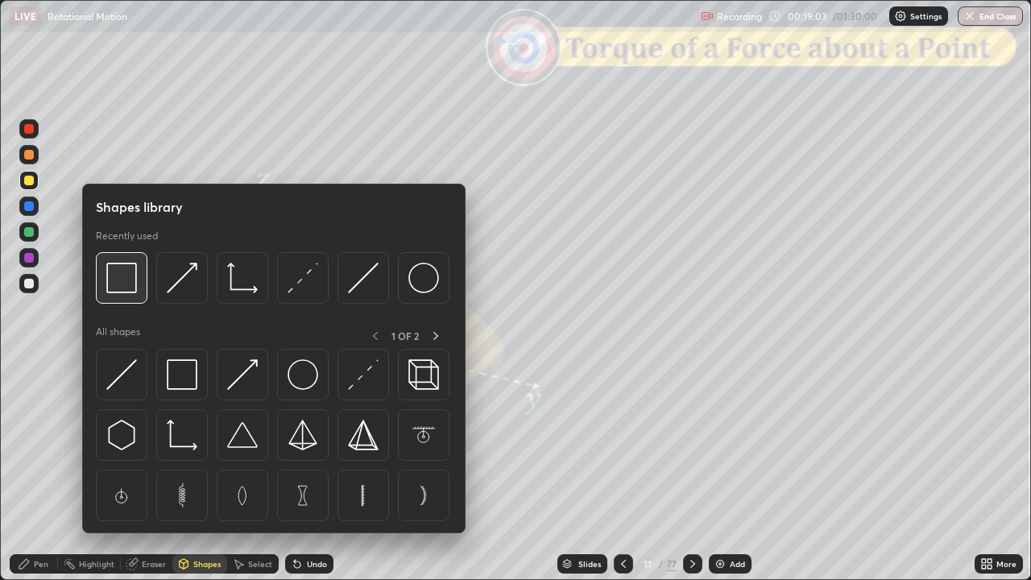
click at [124, 282] on img at bounding box center [121, 277] width 31 height 31
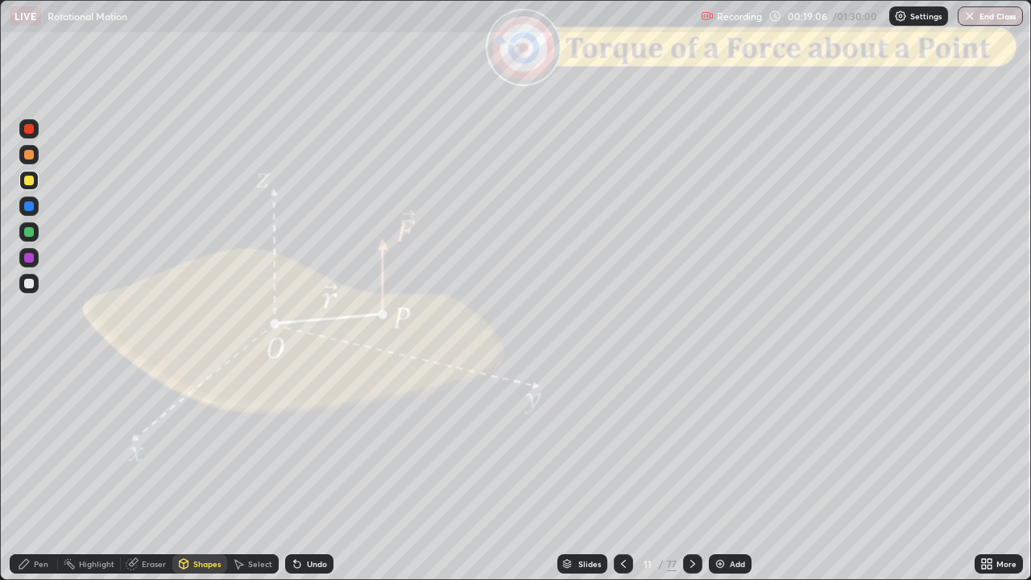
click at [29, 129] on div at bounding box center [29, 129] width 10 height 10
click at [37, 470] on div "Pen" at bounding box center [41, 564] width 14 height 8
click at [27, 283] on div at bounding box center [29, 284] width 10 height 10
click at [204, 470] on div "Shapes" at bounding box center [199, 563] width 55 height 19
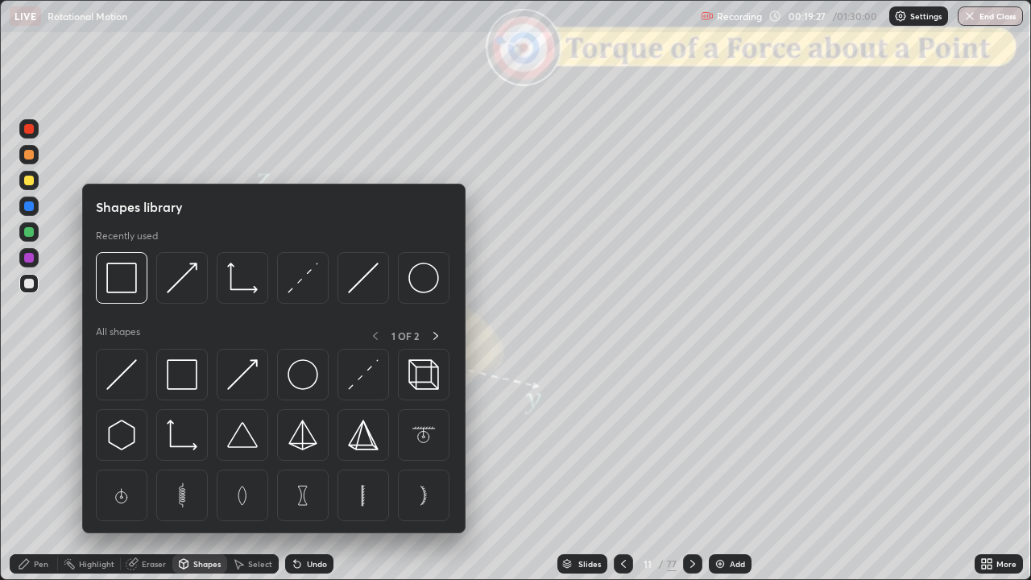
click at [299, 287] on img at bounding box center [302, 277] width 31 height 31
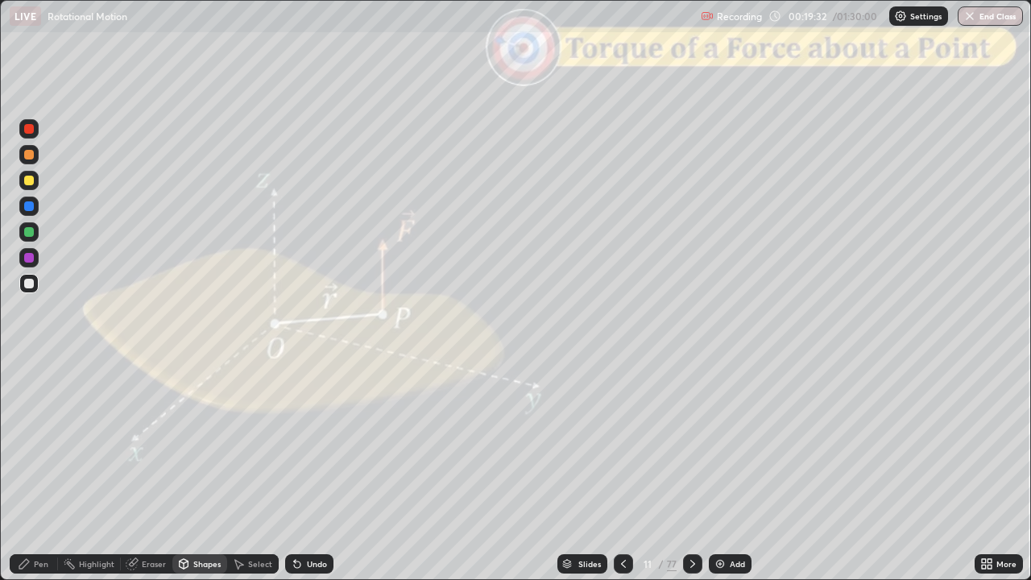
click at [317, 470] on div "Undo" at bounding box center [317, 564] width 20 height 8
click at [29, 155] on div at bounding box center [29, 155] width 10 height 10
click at [207, 470] on div "Shapes" at bounding box center [206, 564] width 27 height 8
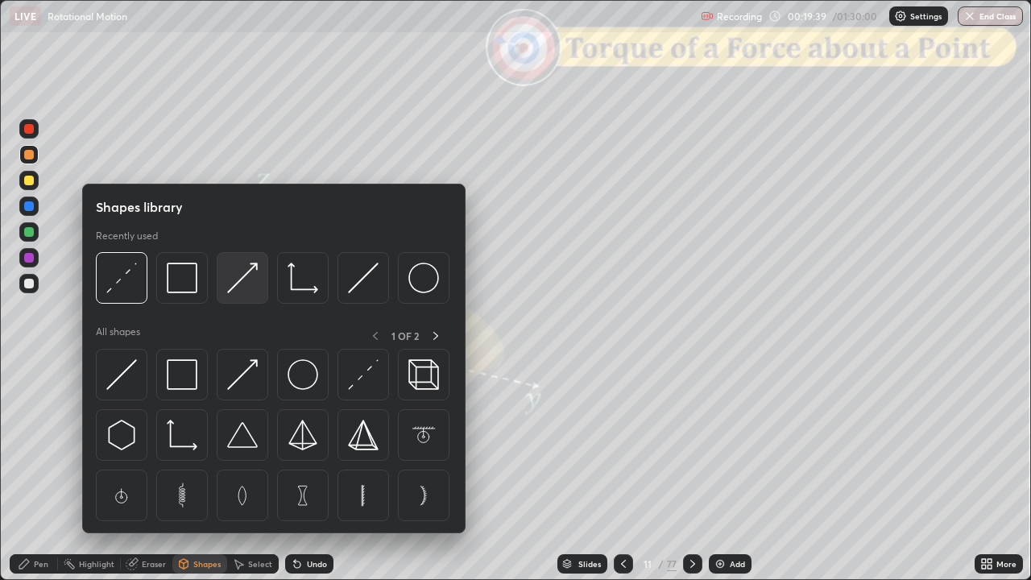
click at [251, 279] on img at bounding box center [242, 277] width 31 height 31
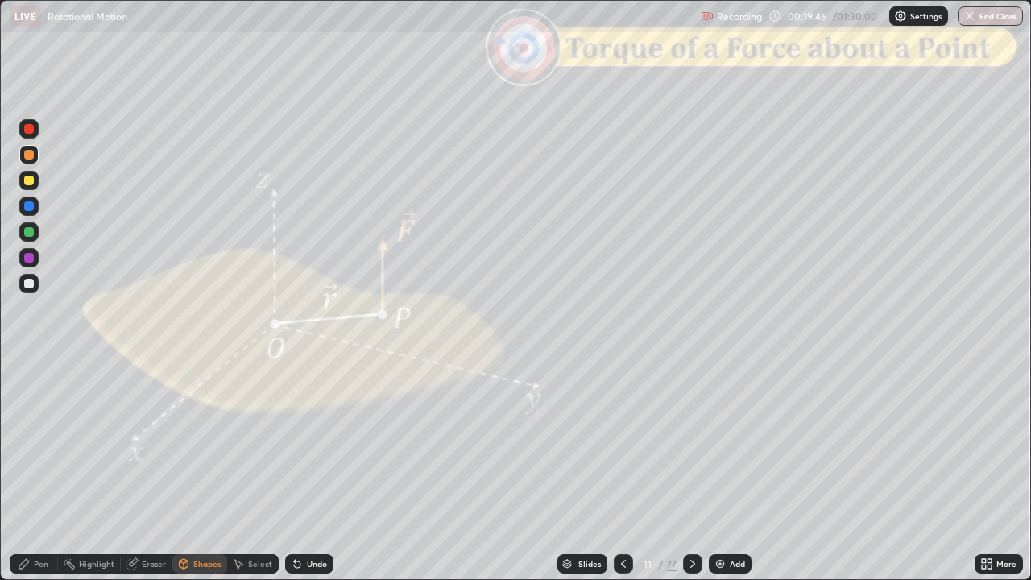
click at [35, 470] on div "Pen" at bounding box center [41, 564] width 14 height 8
click at [31, 235] on div at bounding box center [29, 232] width 10 height 10
click at [192, 470] on div "Shapes" at bounding box center [199, 563] width 55 height 19
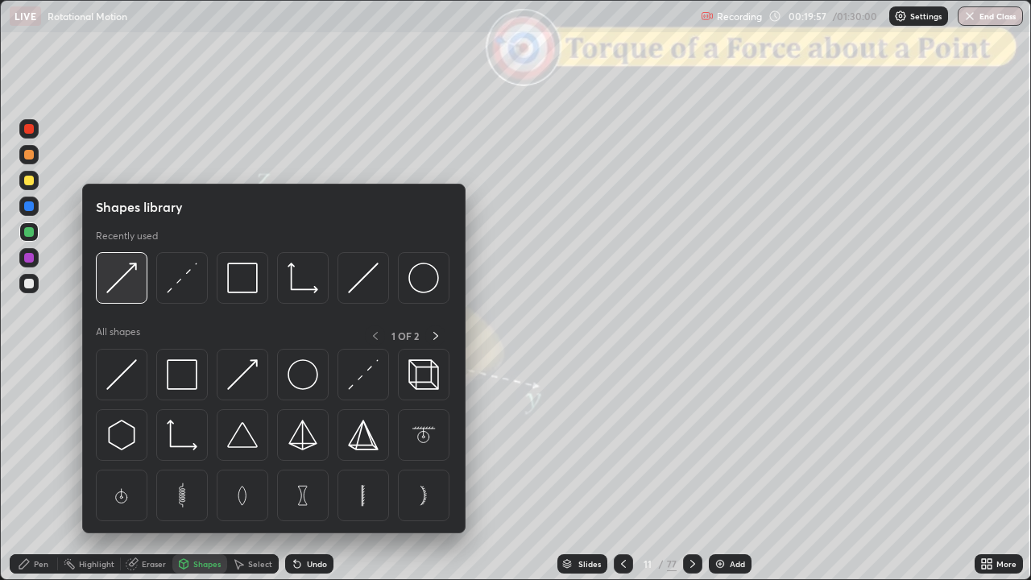
click at [117, 291] on img at bounding box center [121, 277] width 31 height 31
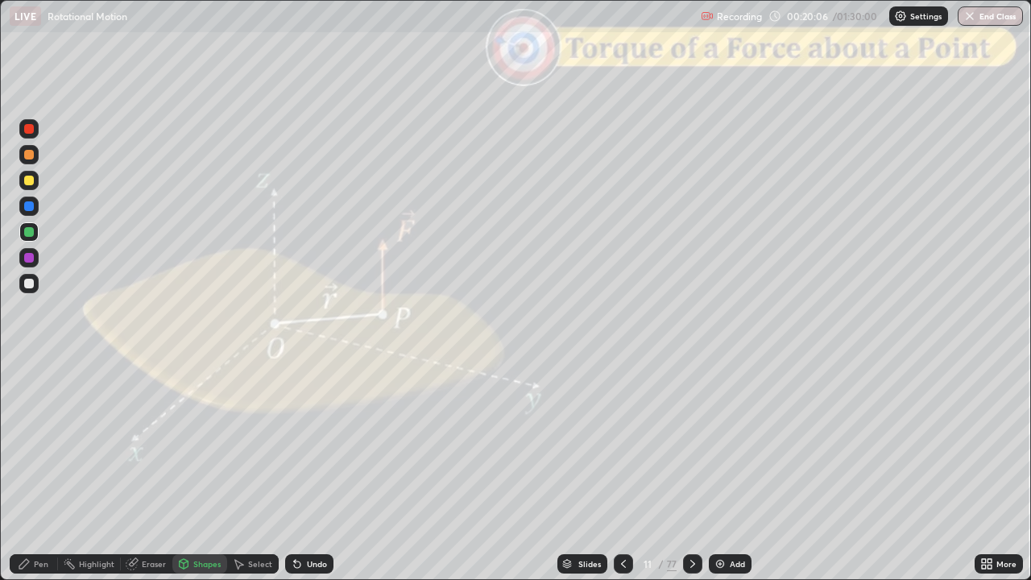
click at [24, 470] on icon at bounding box center [24, 563] width 13 height 13
click at [195, 470] on div "Shapes" at bounding box center [206, 564] width 27 height 8
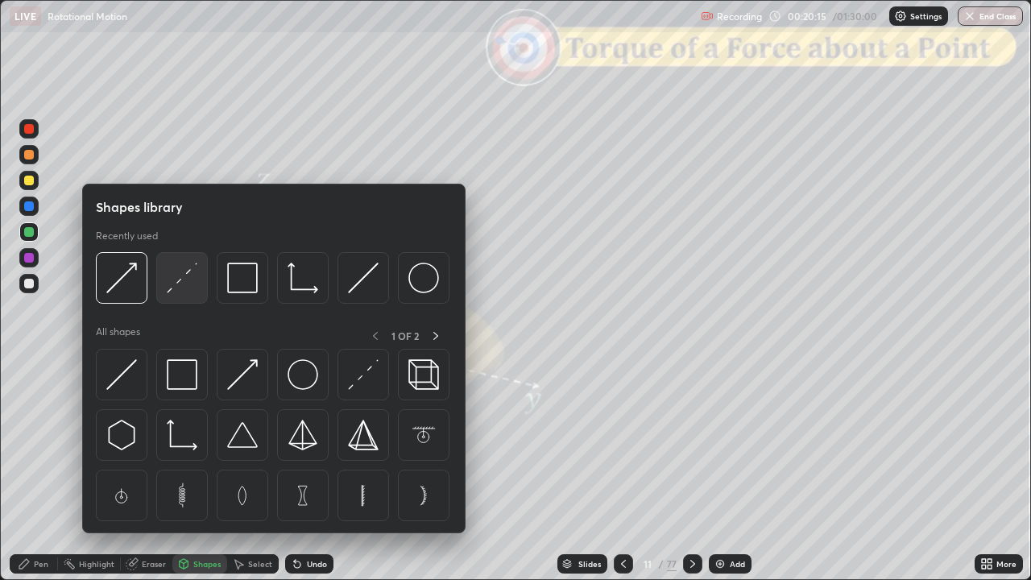
click at [179, 288] on img at bounding box center [182, 277] width 31 height 31
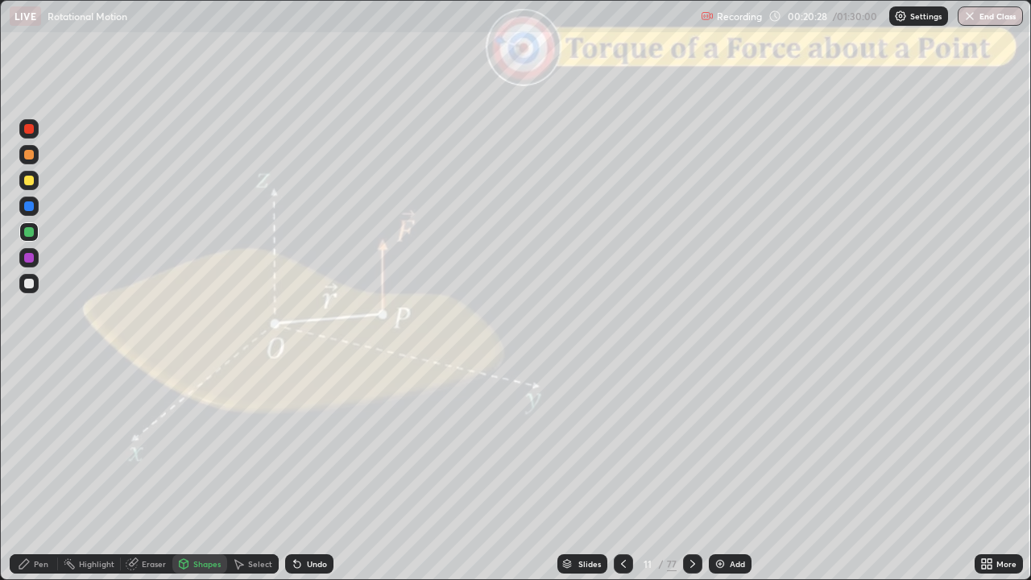
click at [31, 259] on div at bounding box center [29, 258] width 10 height 10
click at [314, 470] on div "Undo" at bounding box center [317, 564] width 20 height 8
click at [29, 470] on icon at bounding box center [24, 563] width 13 height 13
click at [32, 181] on div at bounding box center [29, 181] width 10 height 10
click at [29, 233] on div at bounding box center [29, 232] width 10 height 10
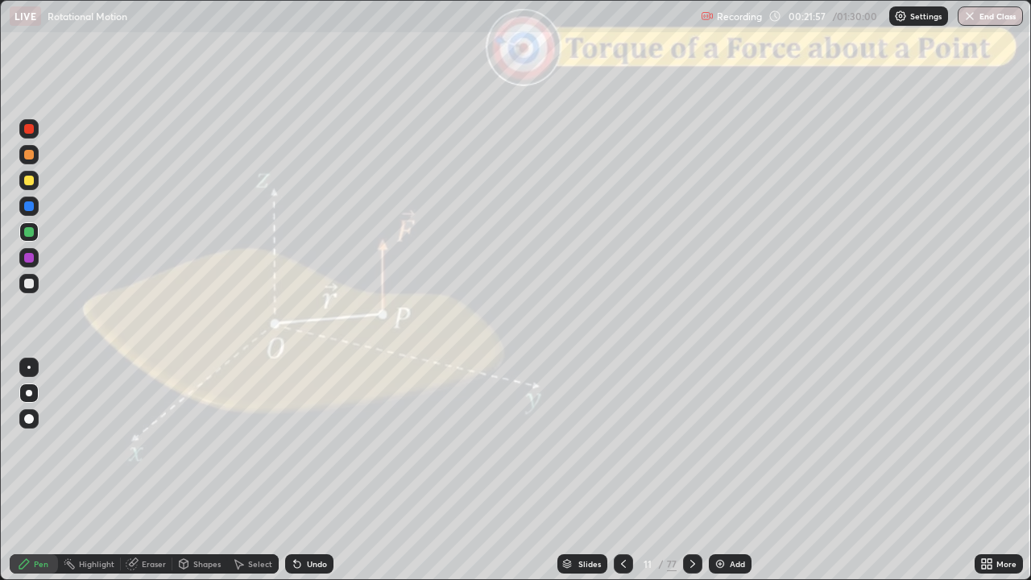
click at [32, 258] on div at bounding box center [29, 258] width 10 height 10
click at [32, 209] on div at bounding box center [29, 206] width 10 height 10
click at [29, 178] on div at bounding box center [29, 181] width 10 height 10
click at [696, 470] on icon at bounding box center [692, 563] width 13 height 13
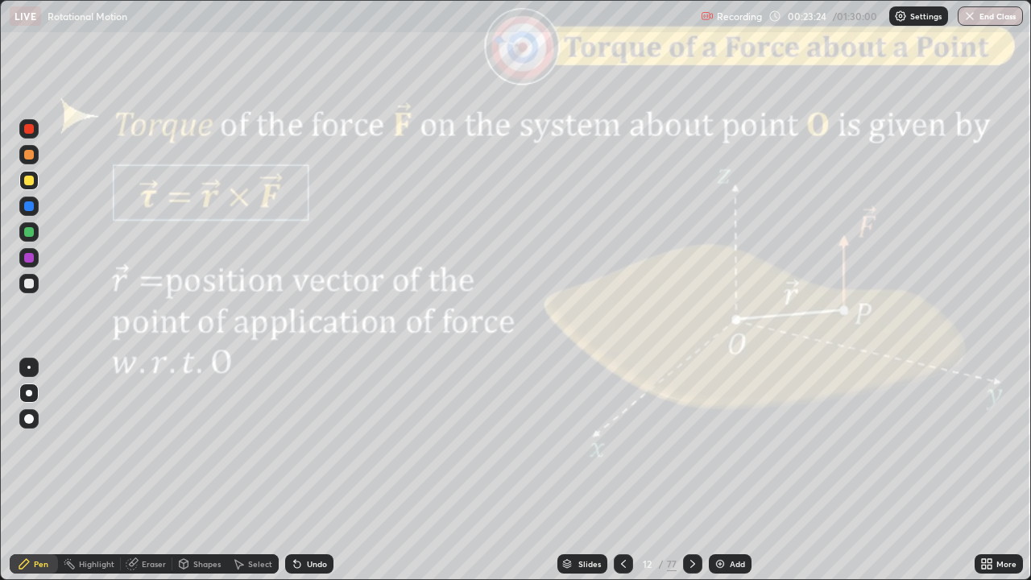
click at [691, 470] on icon at bounding box center [692, 563] width 13 height 13
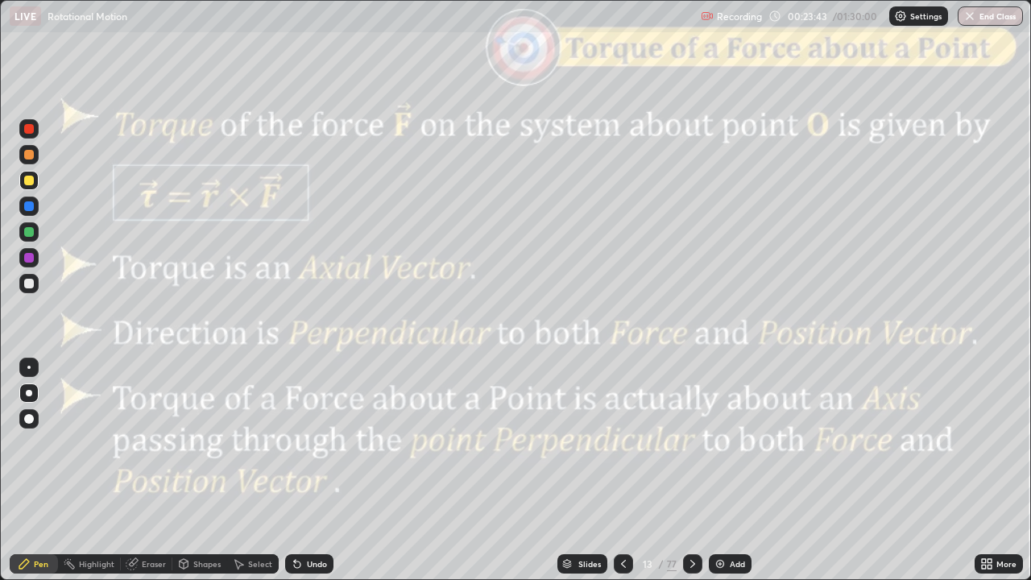
click at [204, 470] on div "Shapes" at bounding box center [199, 563] width 55 height 19
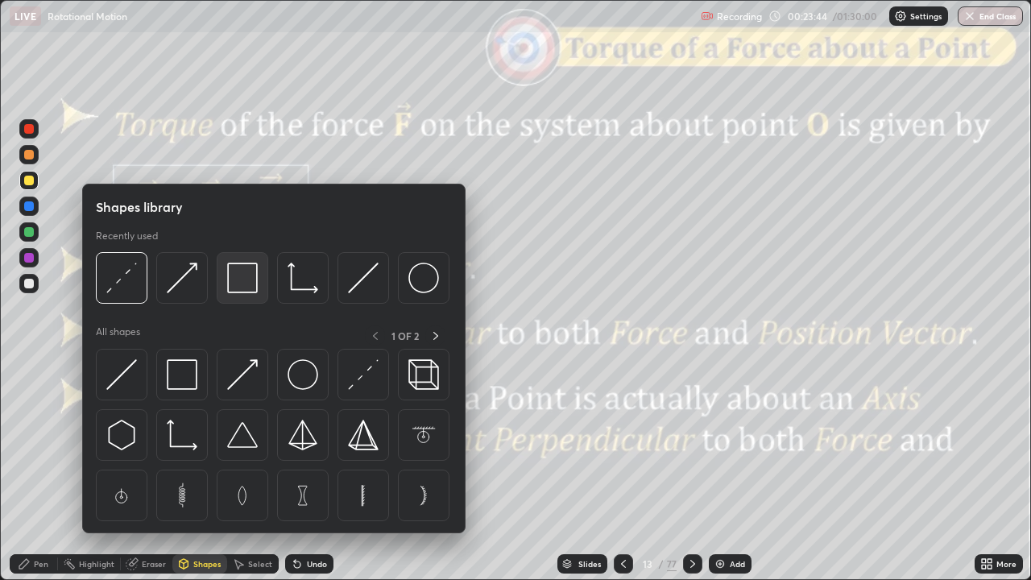
click at [246, 279] on img at bounding box center [242, 277] width 31 height 31
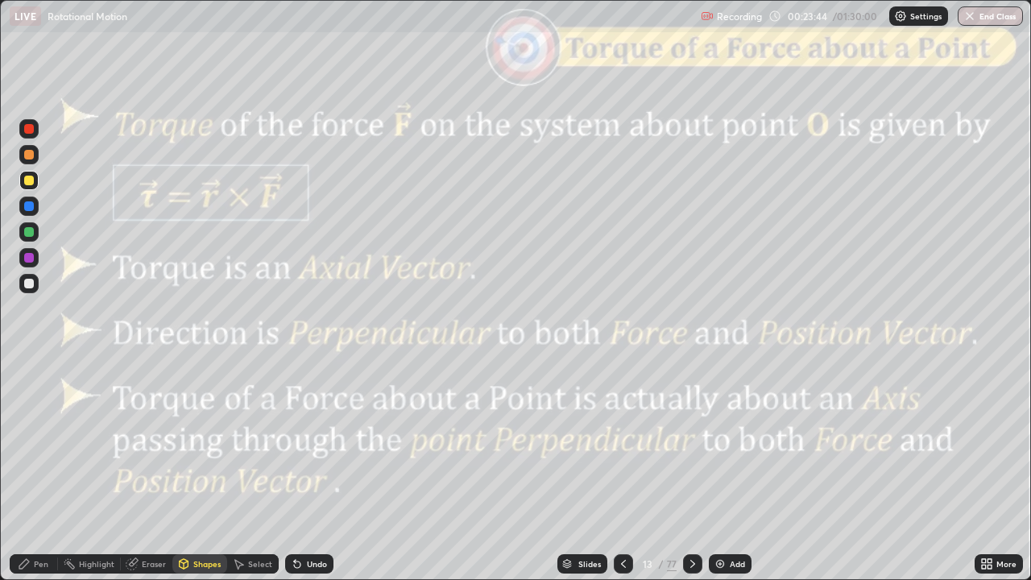
click at [29, 130] on div at bounding box center [29, 129] width 10 height 10
click at [622, 470] on icon at bounding box center [623, 563] width 13 height 13
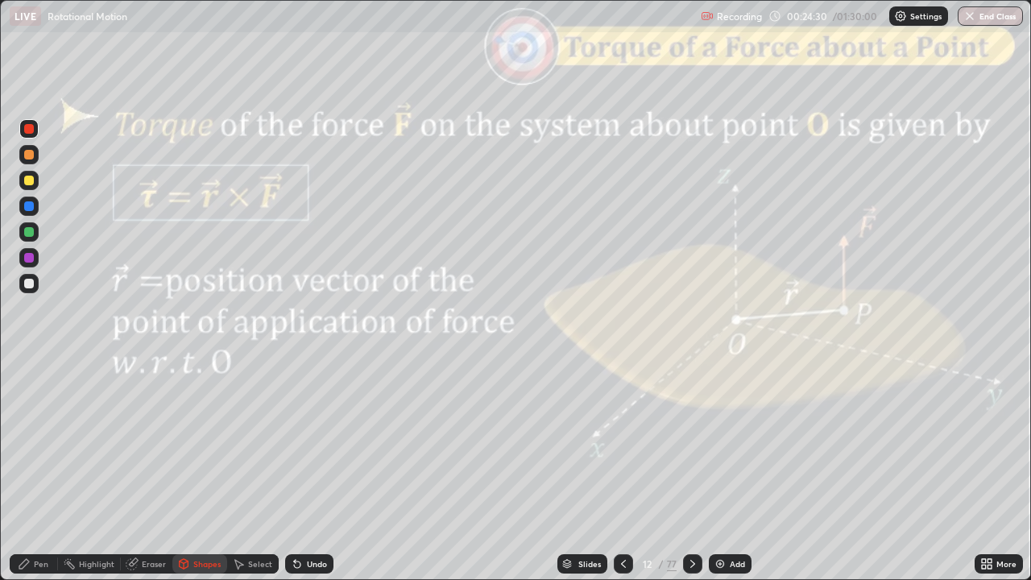
click at [620, 470] on icon at bounding box center [623, 563] width 13 height 13
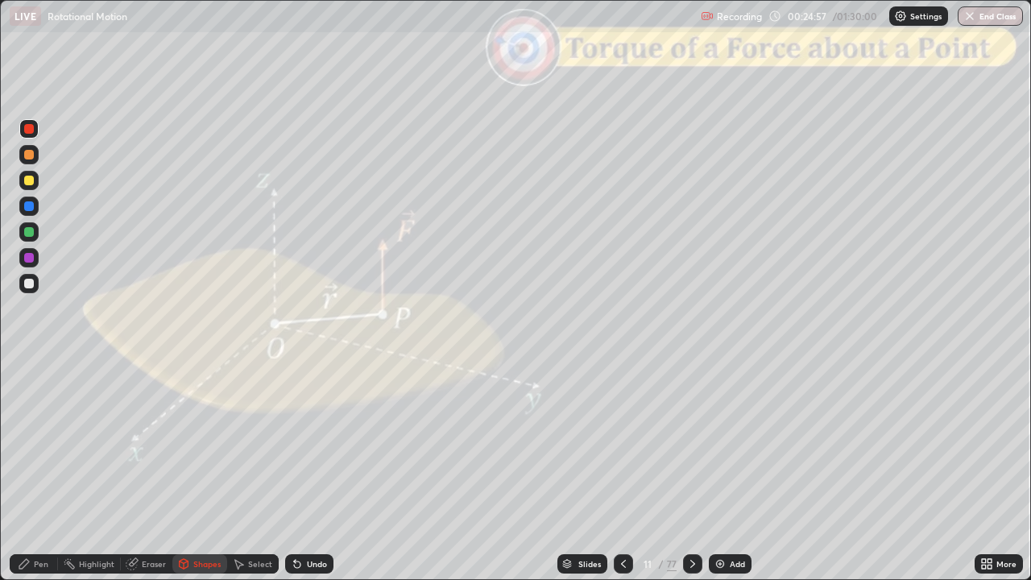
click at [307, 470] on div "Undo" at bounding box center [317, 564] width 20 height 8
click at [303, 470] on div "Undo" at bounding box center [309, 563] width 48 height 19
click at [580, 470] on div "Slides" at bounding box center [589, 564] width 23 height 8
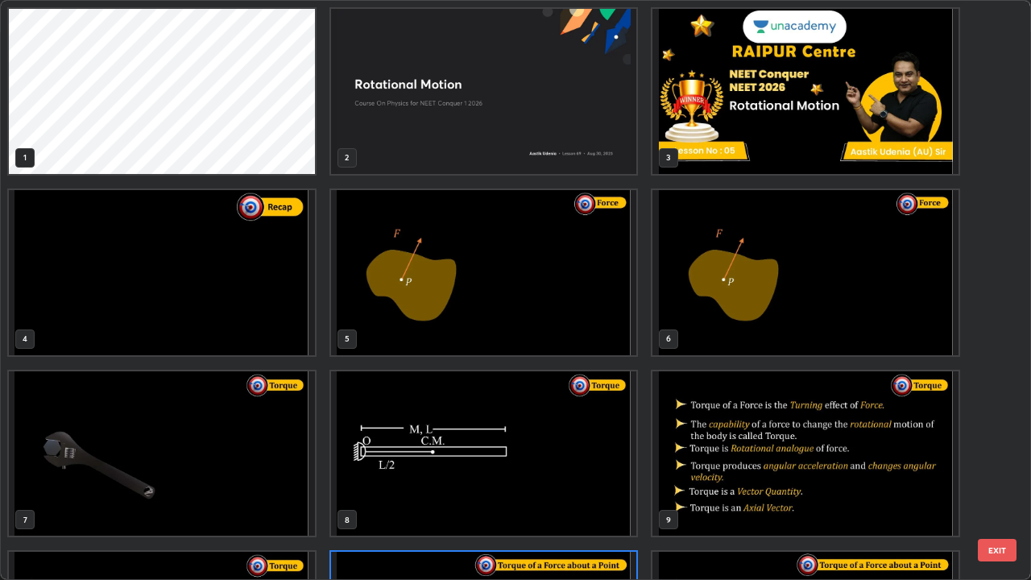
scroll to position [573, 1021]
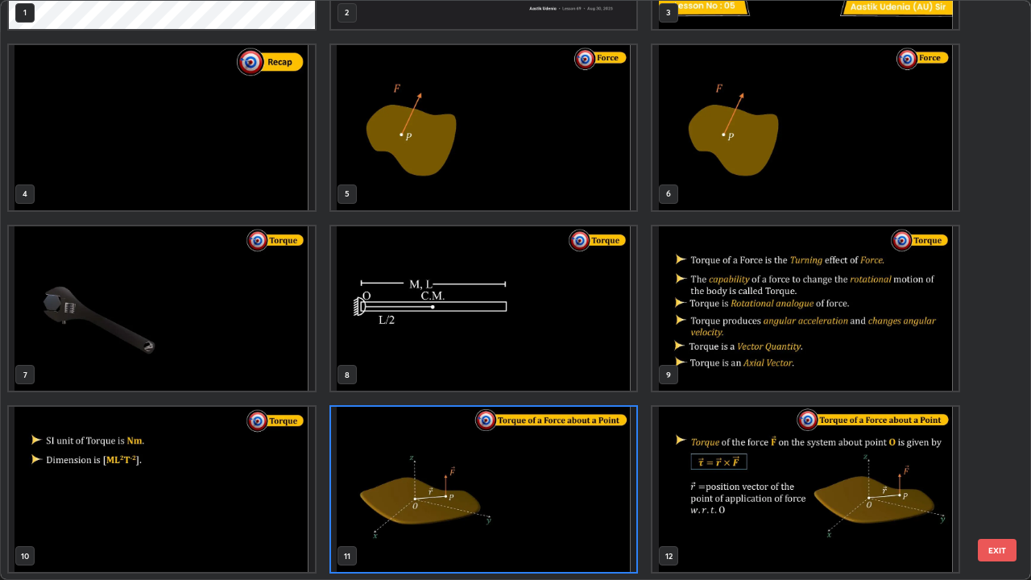
click at [370, 298] on img "grid" at bounding box center [484, 308] width 306 height 165
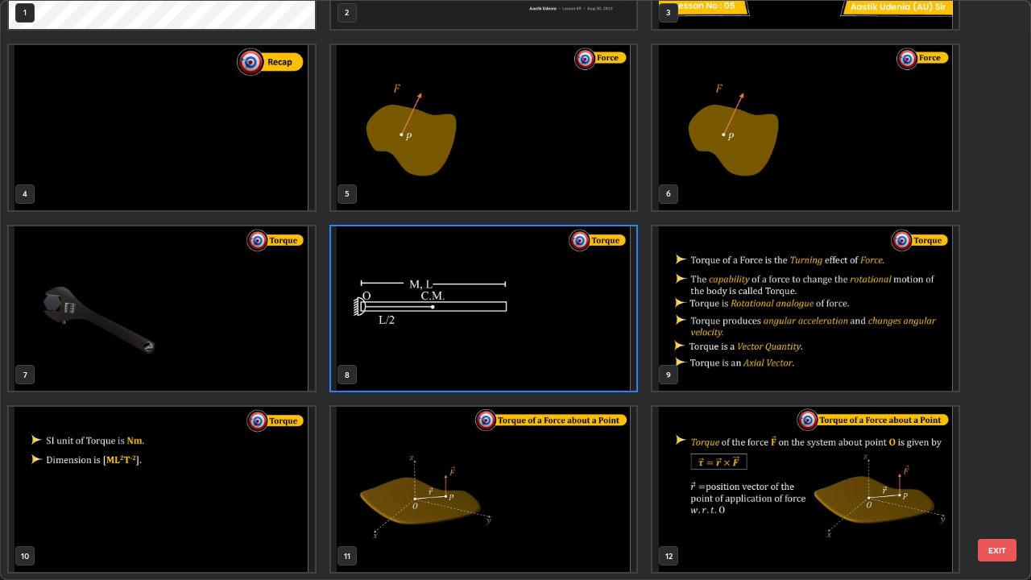
click at [996, 470] on button "EXIT" at bounding box center [996, 550] width 39 height 23
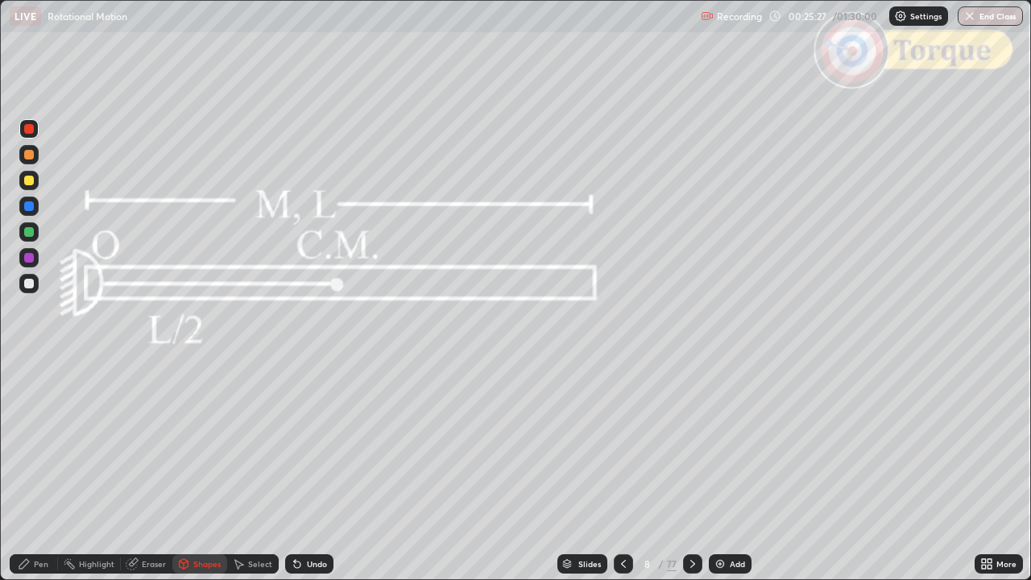
click at [579, 470] on div "Slides" at bounding box center [589, 564] width 23 height 8
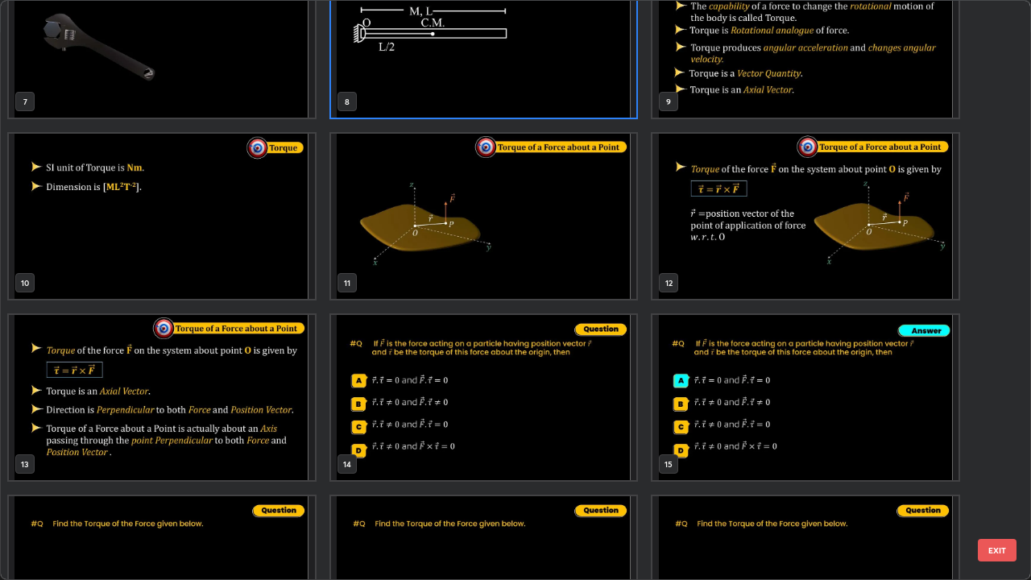
scroll to position [423, 0]
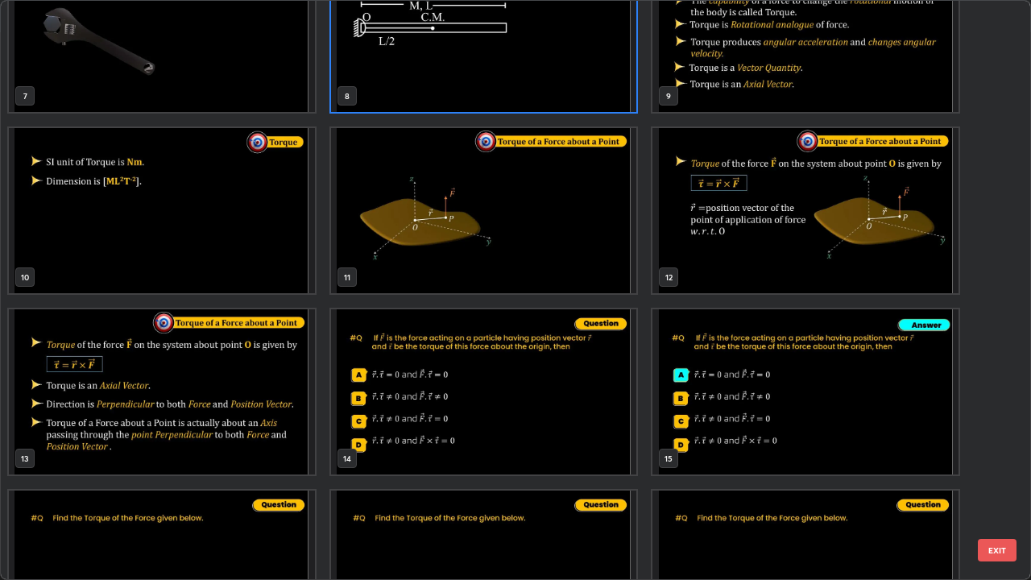
click at [238, 385] on img "grid" at bounding box center [162, 391] width 306 height 165
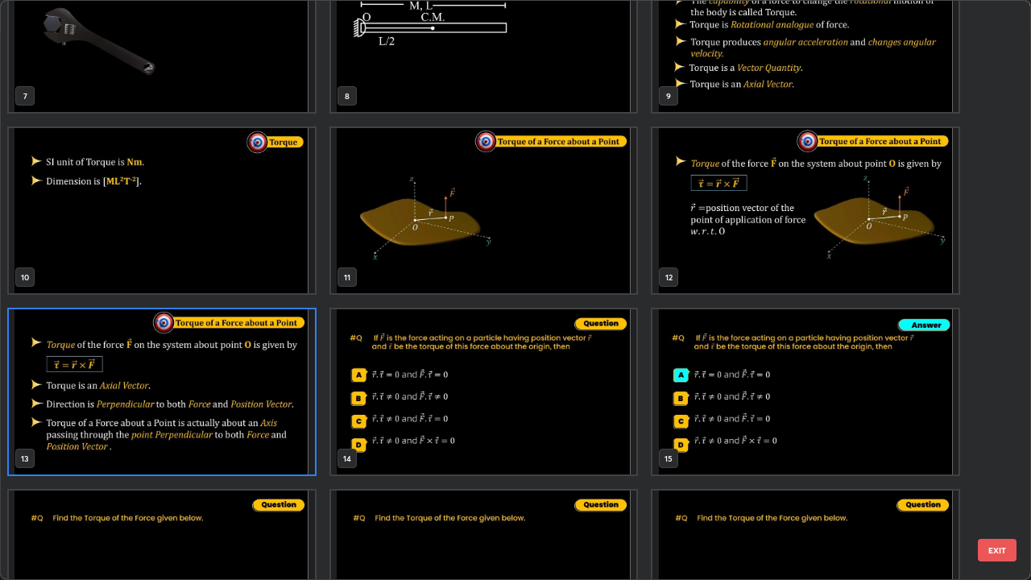
click at [991, 470] on button "EXIT" at bounding box center [996, 550] width 39 height 23
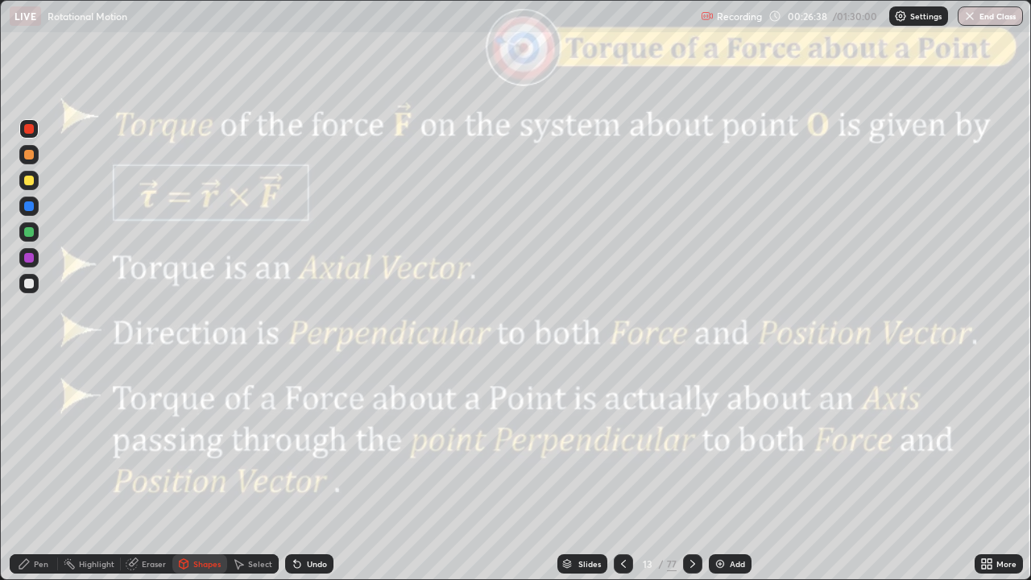
click at [623, 470] on icon at bounding box center [623, 563] width 13 height 13
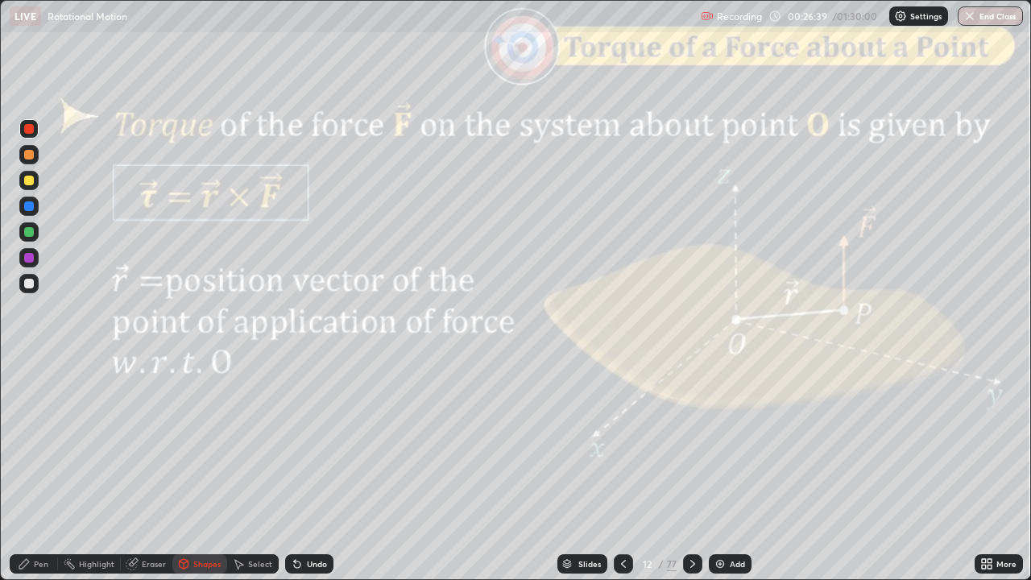
click at [622, 470] on icon at bounding box center [623, 563] width 13 height 13
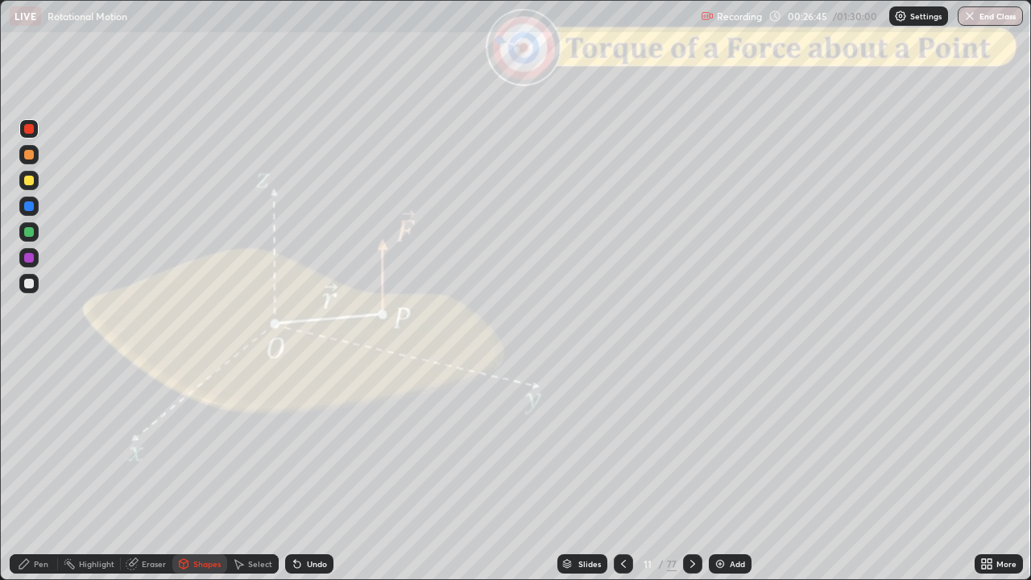
click at [694, 470] on icon at bounding box center [692, 563] width 13 height 13
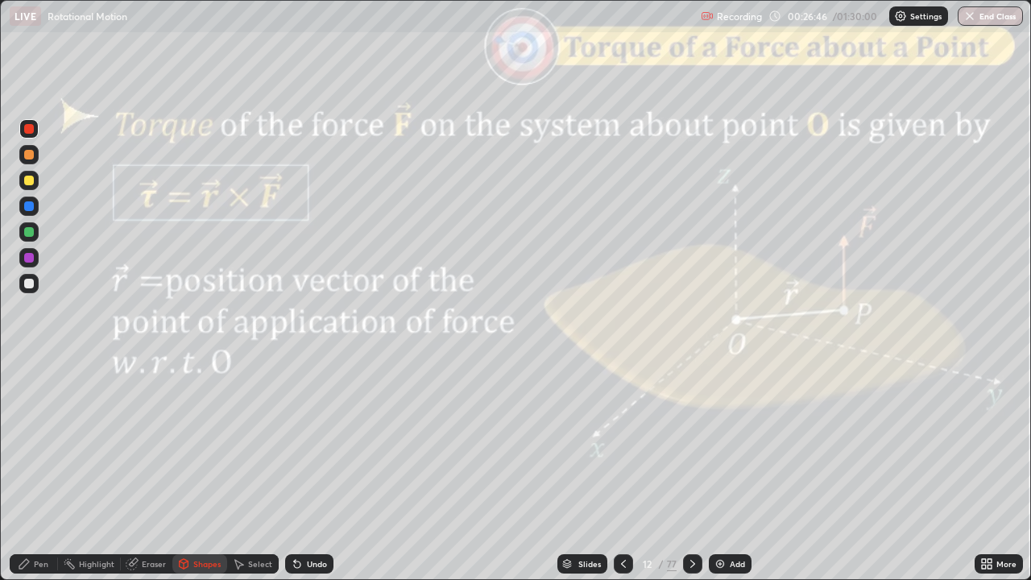
click at [691, 470] on icon at bounding box center [692, 563] width 13 height 13
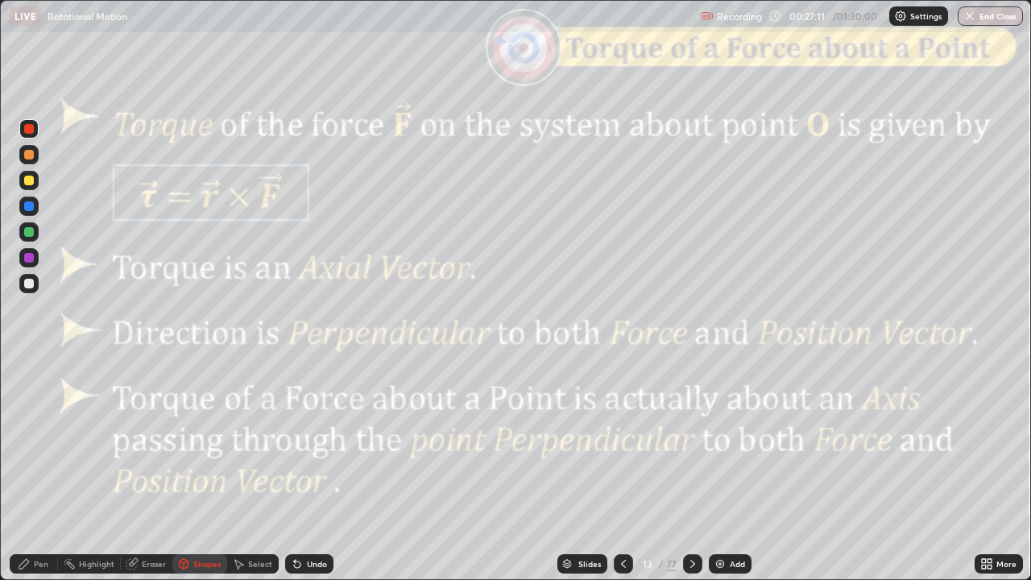
click at [689, 470] on icon at bounding box center [692, 563] width 13 height 13
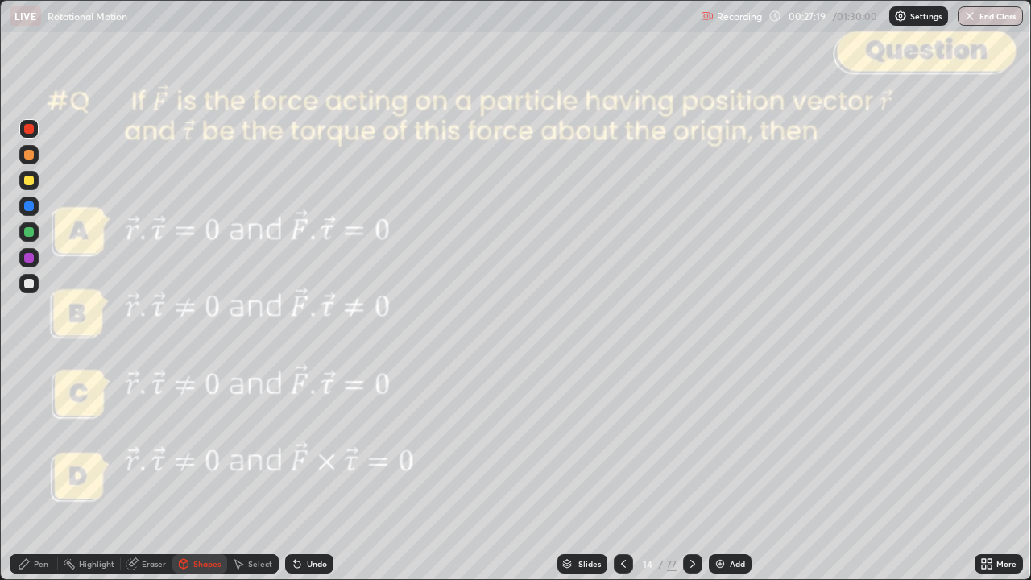
click at [41, 470] on div "Pen" at bounding box center [41, 564] width 14 height 8
click at [29, 157] on div at bounding box center [29, 155] width 10 height 10
click at [205, 470] on div "Shapes" at bounding box center [206, 564] width 27 height 8
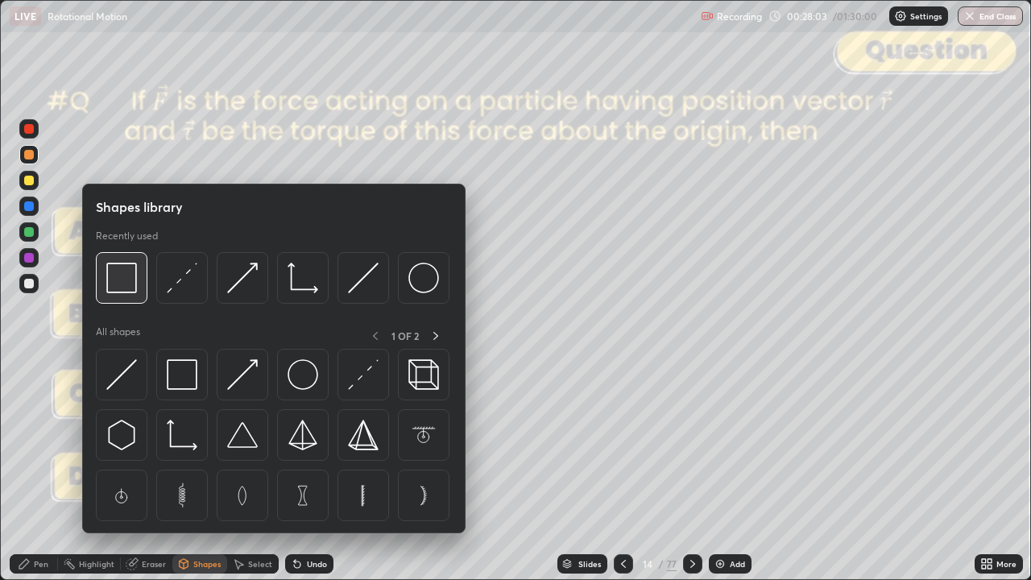
click at [122, 279] on img at bounding box center [121, 277] width 31 height 31
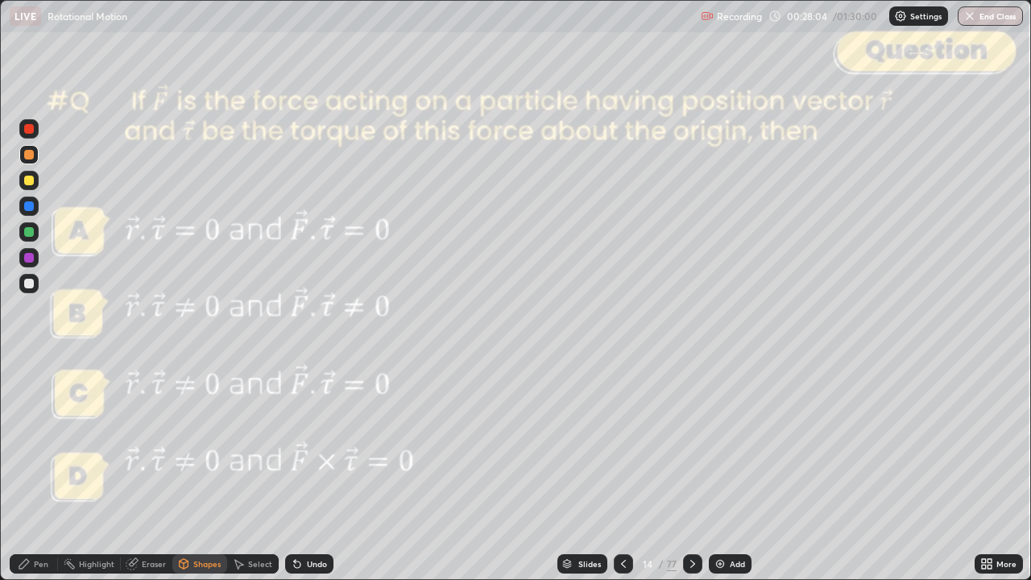
click at [28, 133] on div at bounding box center [29, 129] width 10 height 10
click at [41, 470] on div "Pen" at bounding box center [41, 564] width 14 height 8
click at [27, 187] on div at bounding box center [28, 180] width 19 height 19
click at [29, 129] on div at bounding box center [29, 129] width 10 height 10
click at [692, 470] on icon at bounding box center [692, 563] width 13 height 13
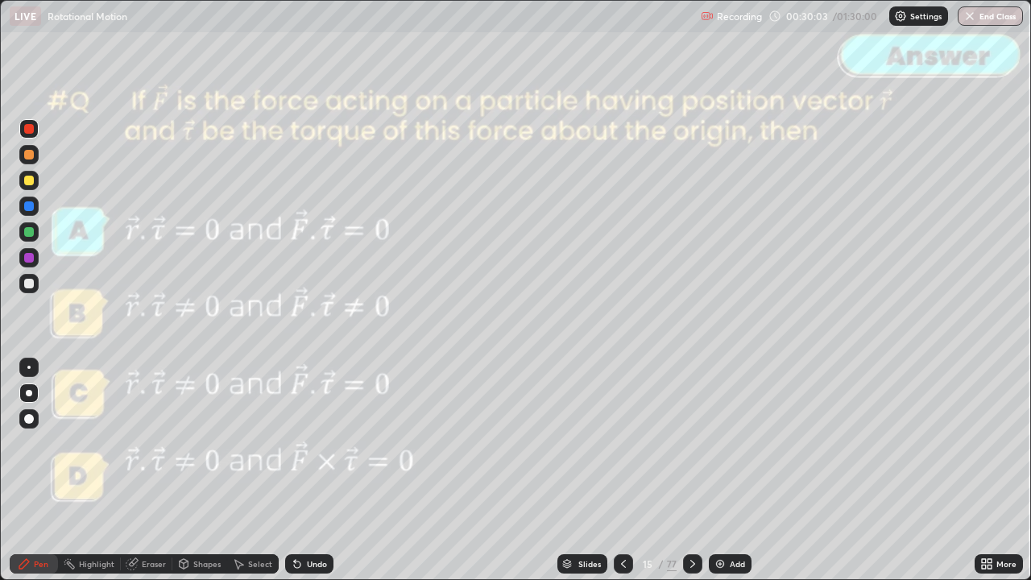
click at [692, 470] on icon at bounding box center [692, 563] width 13 height 13
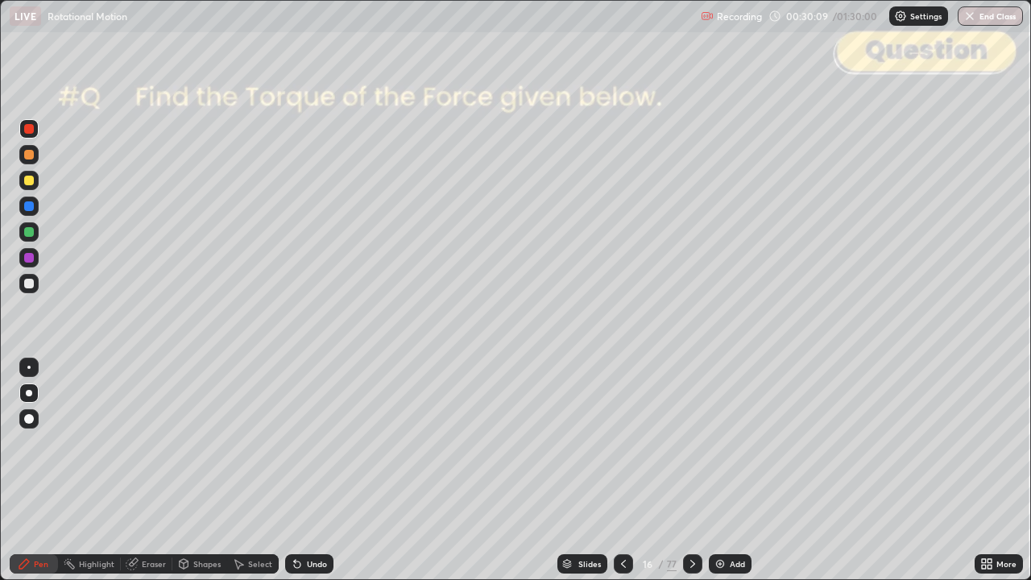
click at [592, 470] on div "Slides" at bounding box center [582, 563] width 50 height 19
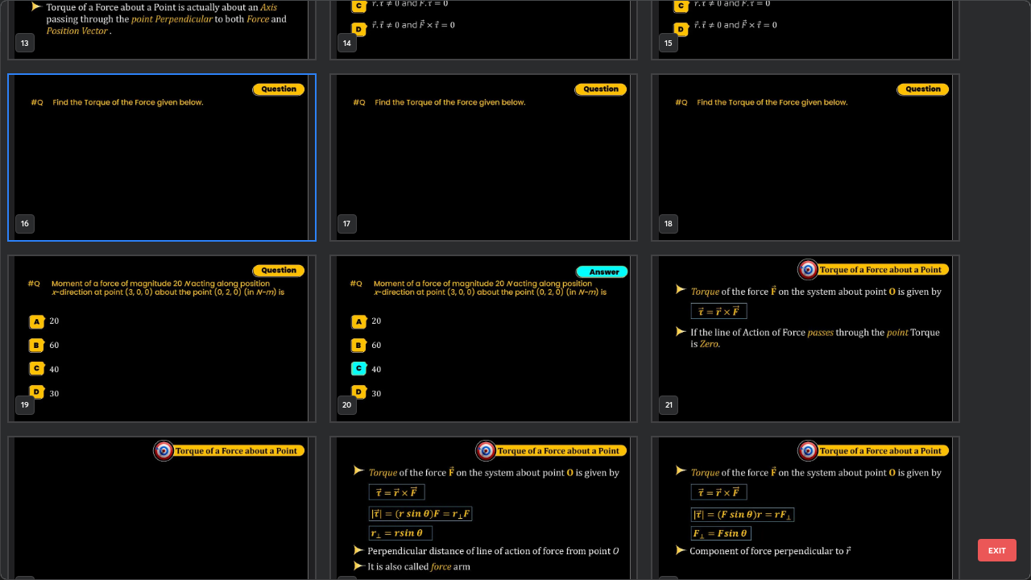
scroll to position [831, 0]
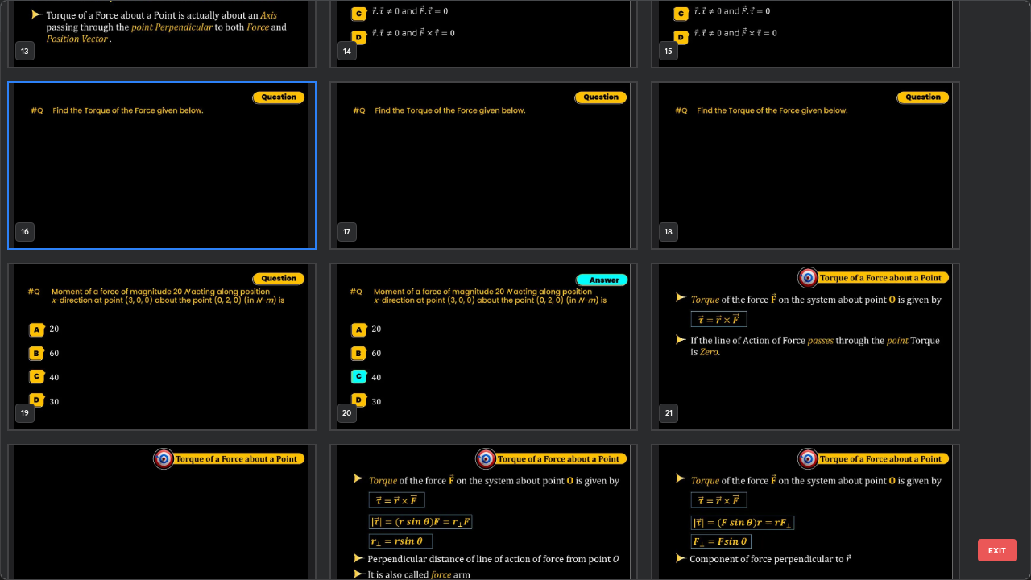
click at [768, 354] on img "grid" at bounding box center [805, 346] width 306 height 165
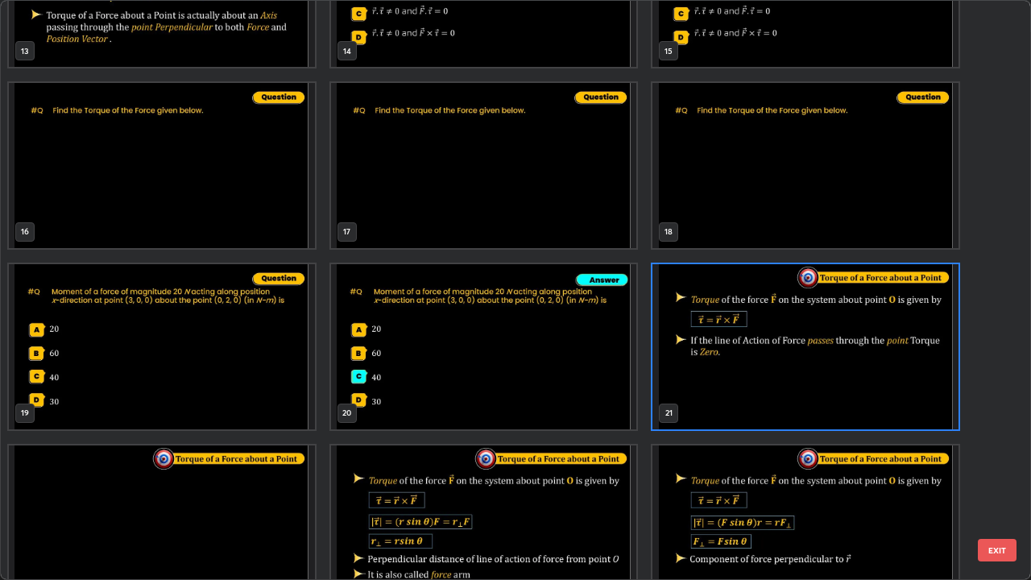
click at [992, 470] on div "10 11 12 13 14 15 16 17 18 19 20 21 22 23 24" at bounding box center [502, 290] width 1002 height 579
click at [992, 470] on button "EXIT" at bounding box center [996, 550] width 39 height 23
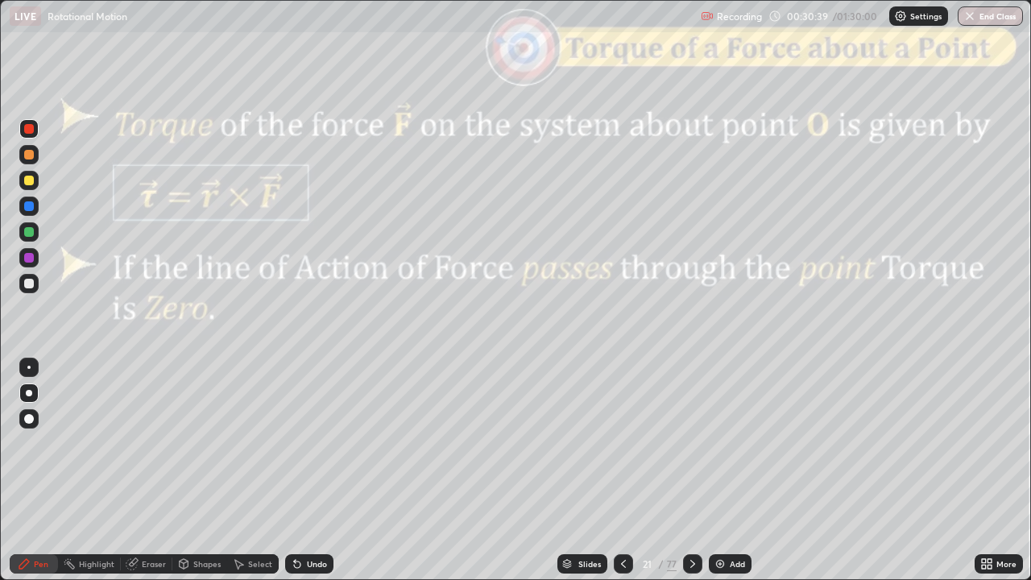
click at [620, 470] on icon at bounding box center [623, 563] width 13 height 13
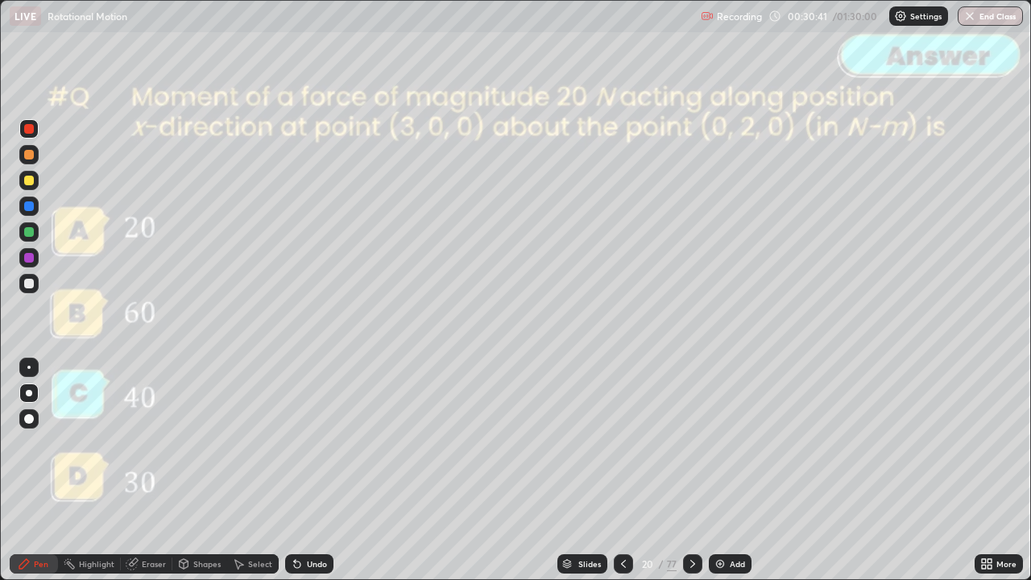
click at [613, 470] on div at bounding box center [622, 563] width 19 height 19
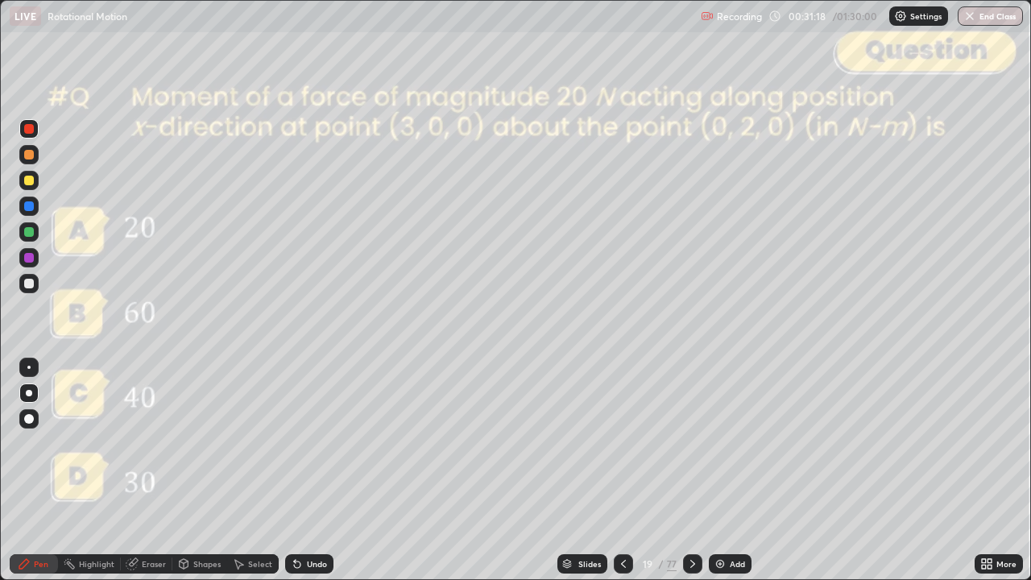
click at [31, 283] on div at bounding box center [29, 284] width 10 height 10
click at [686, 470] on div at bounding box center [692, 563] width 19 height 19
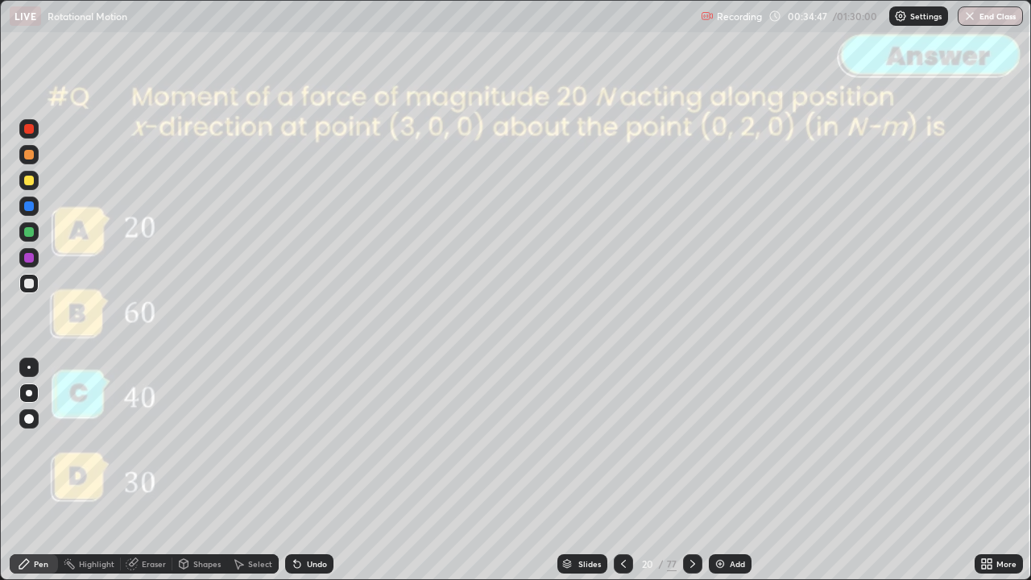
click at [688, 470] on icon at bounding box center [692, 563] width 13 height 13
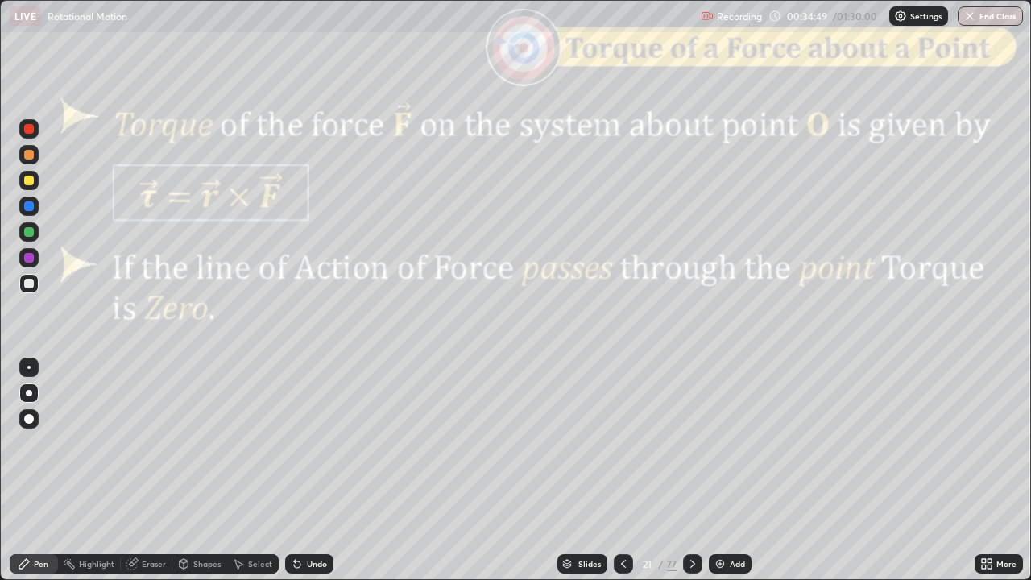
click at [588, 470] on div "Slides" at bounding box center [589, 564] width 23 height 8
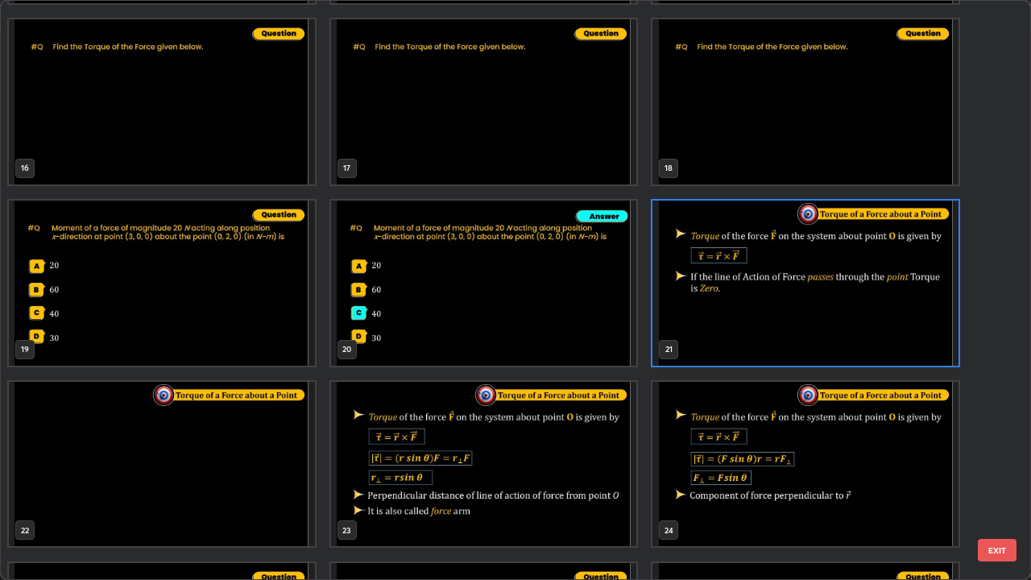
scroll to position [889, 0]
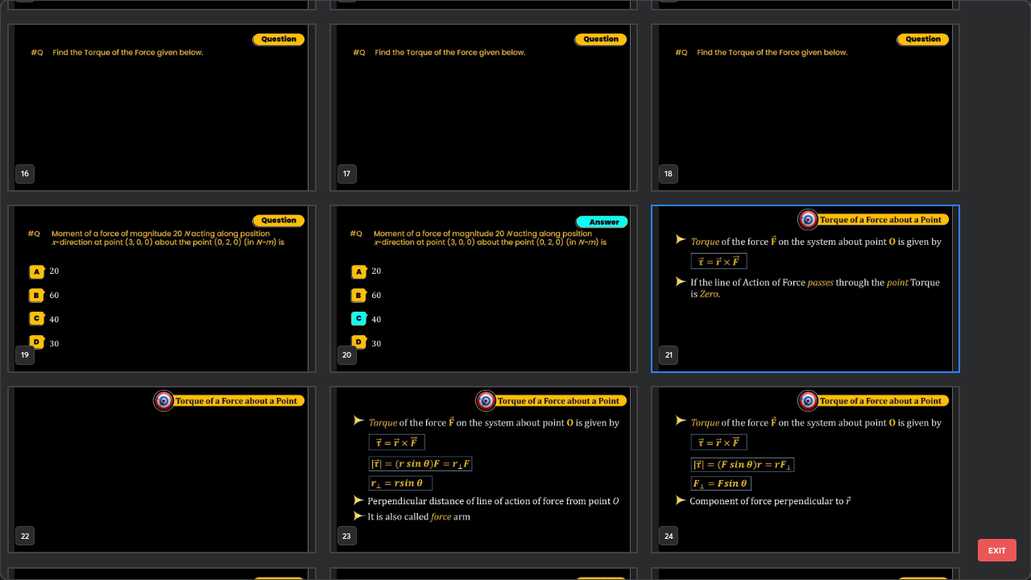
click at [997, 470] on button "EXIT" at bounding box center [996, 550] width 39 height 23
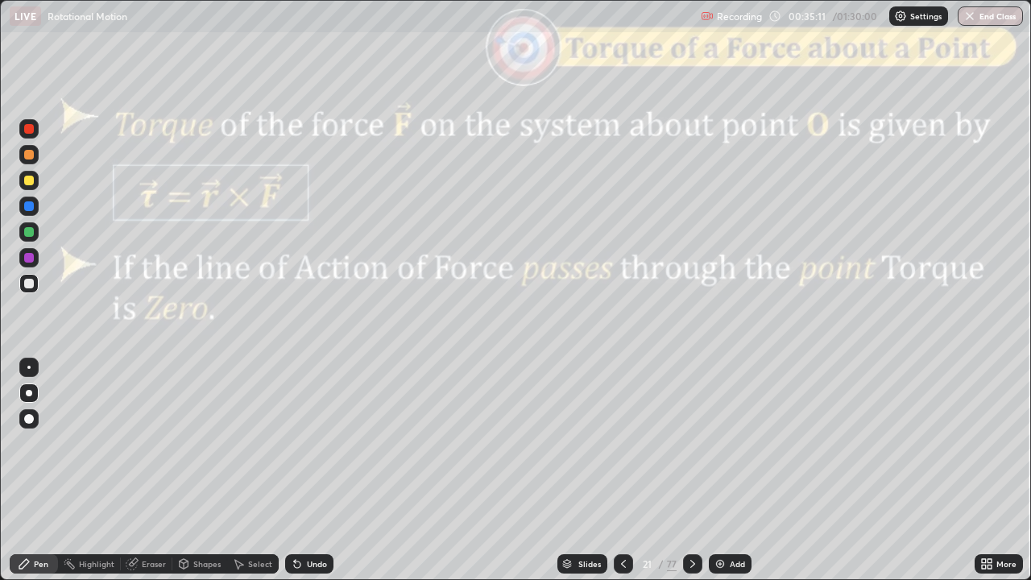
click at [29, 132] on div at bounding box center [29, 129] width 10 height 10
click at [204, 470] on div "Shapes" at bounding box center [206, 564] width 27 height 8
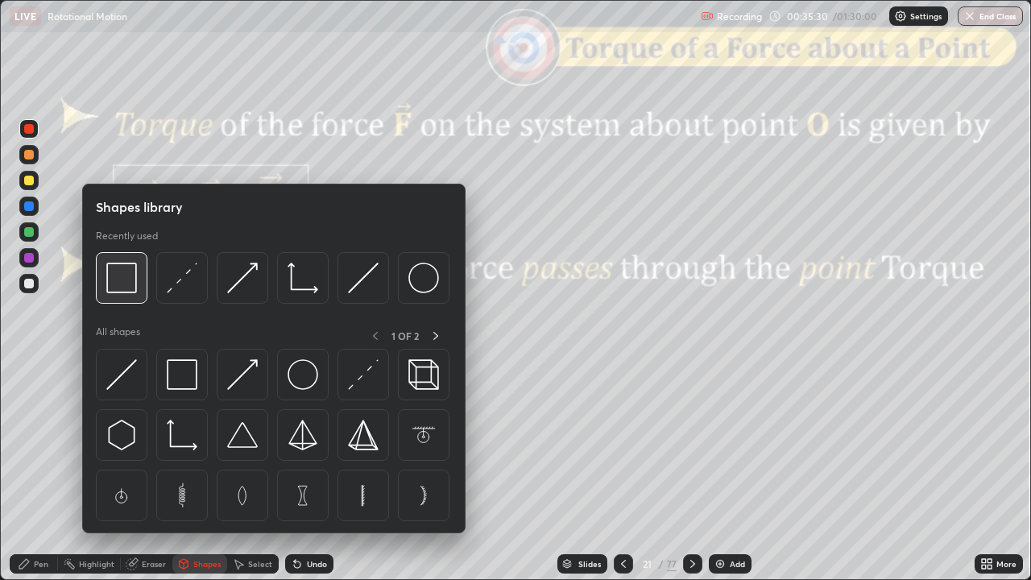
click at [127, 285] on img at bounding box center [121, 277] width 31 height 31
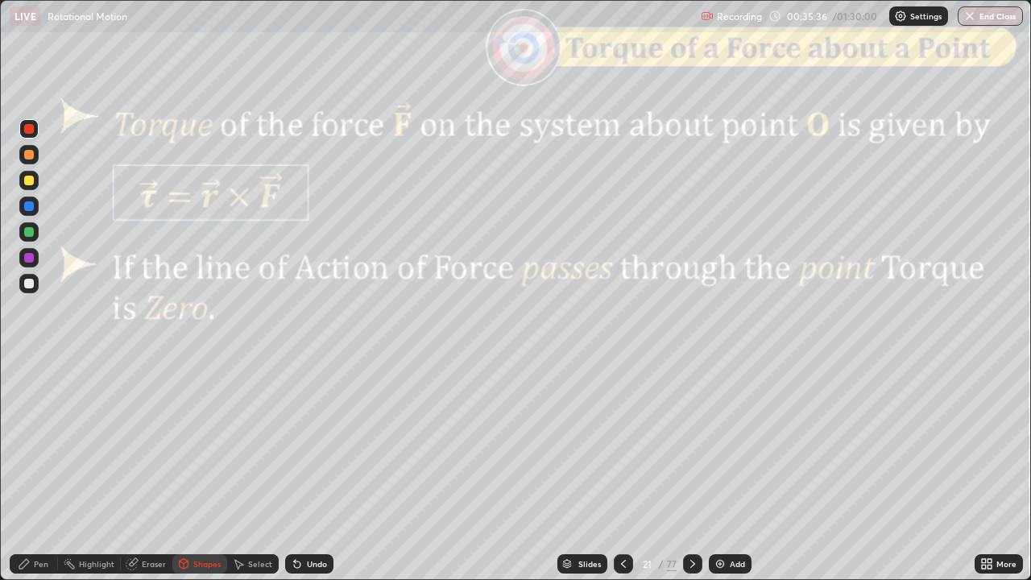
click at [193, 470] on div "Shapes" at bounding box center [206, 564] width 27 height 8
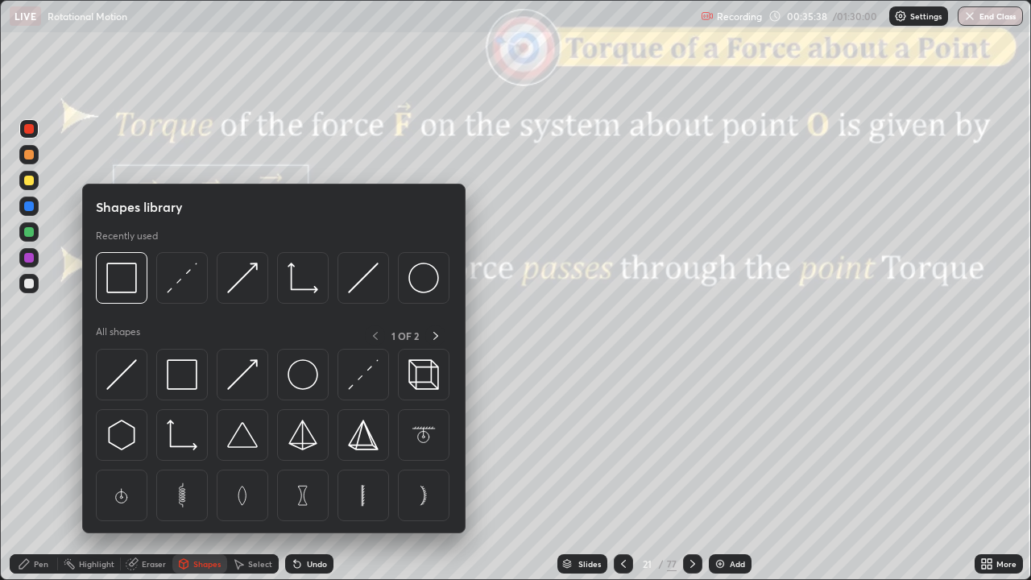
click at [30, 156] on div at bounding box center [29, 155] width 10 height 10
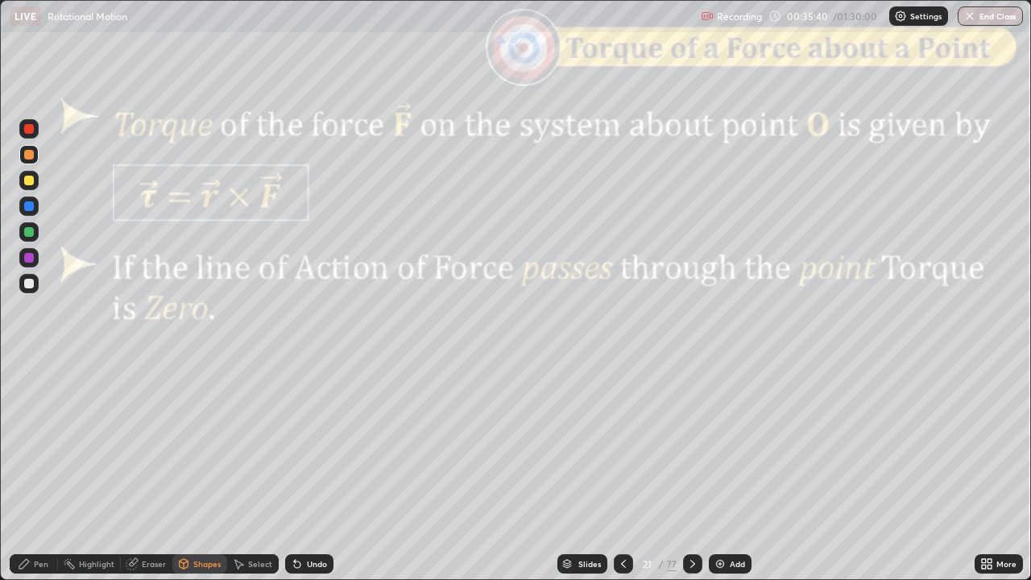
click at [208, 470] on div "Shapes" at bounding box center [206, 564] width 27 height 8
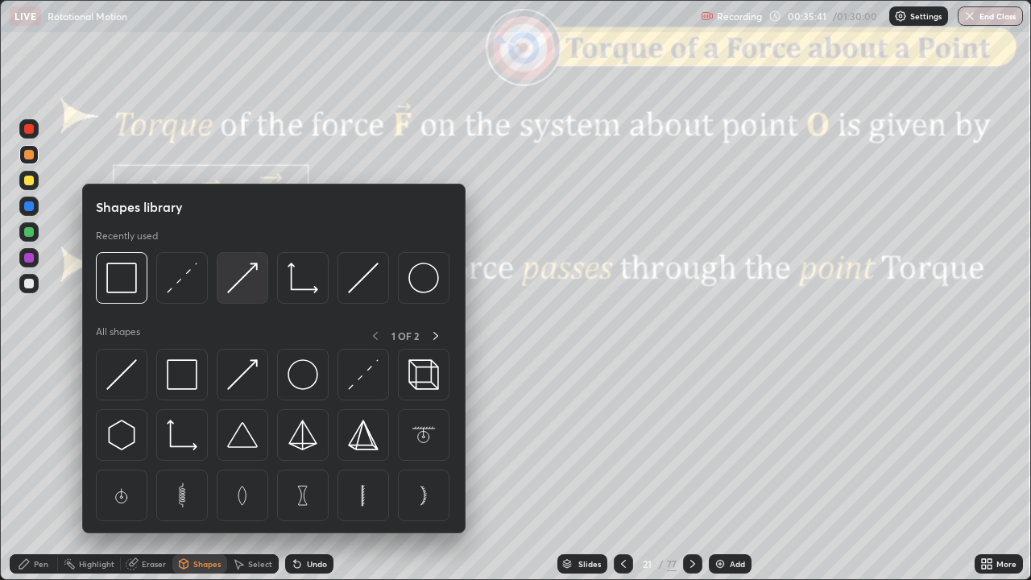
click at [253, 285] on img at bounding box center [242, 277] width 31 height 31
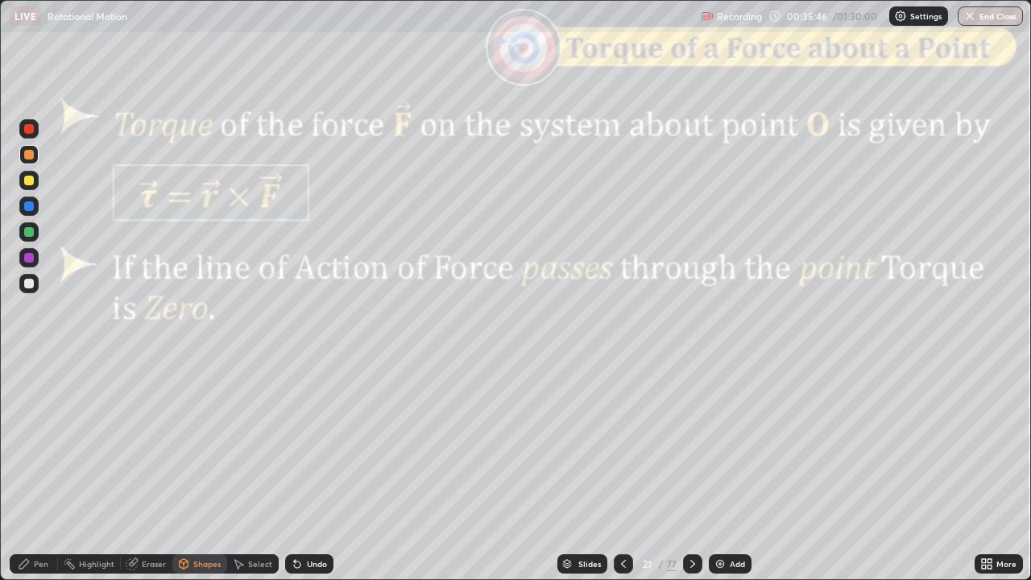
click at [33, 470] on div "Pen" at bounding box center [34, 563] width 48 height 19
click at [193, 470] on div "Shapes" at bounding box center [206, 564] width 27 height 8
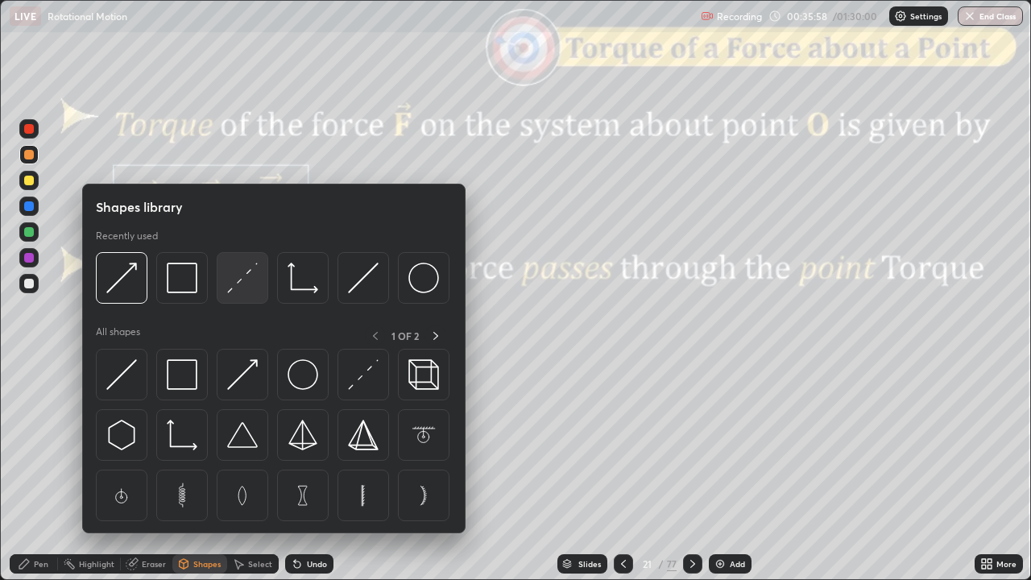
click at [243, 284] on img at bounding box center [242, 277] width 31 height 31
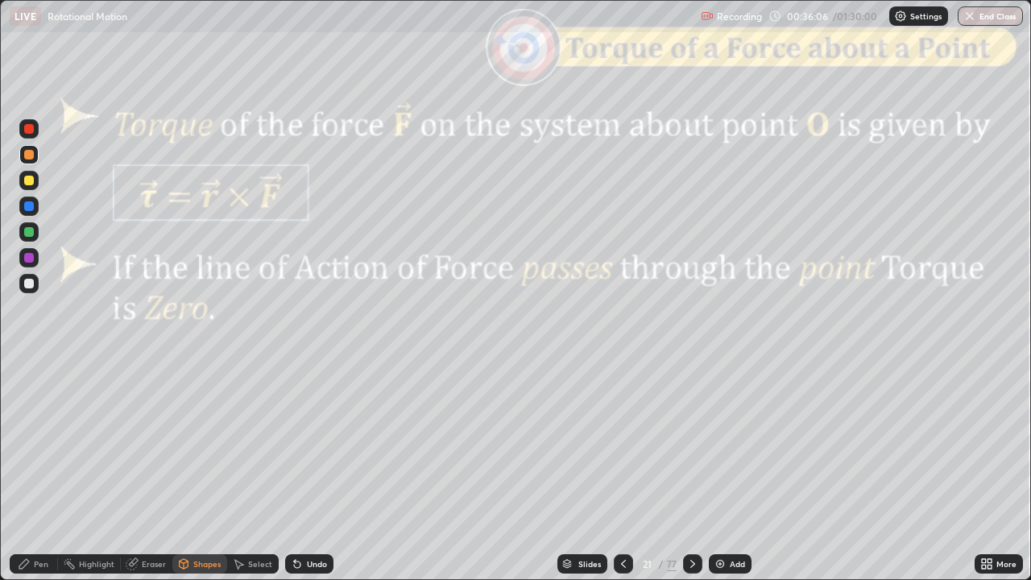
click at [308, 470] on div "Undo" at bounding box center [317, 564] width 20 height 8
click at [312, 470] on div "Undo" at bounding box center [317, 564] width 20 height 8
click at [316, 470] on div "Undo" at bounding box center [317, 564] width 20 height 8
click at [312, 470] on div "Undo" at bounding box center [317, 564] width 20 height 8
click at [34, 470] on div "Pen" at bounding box center [34, 563] width 48 height 19
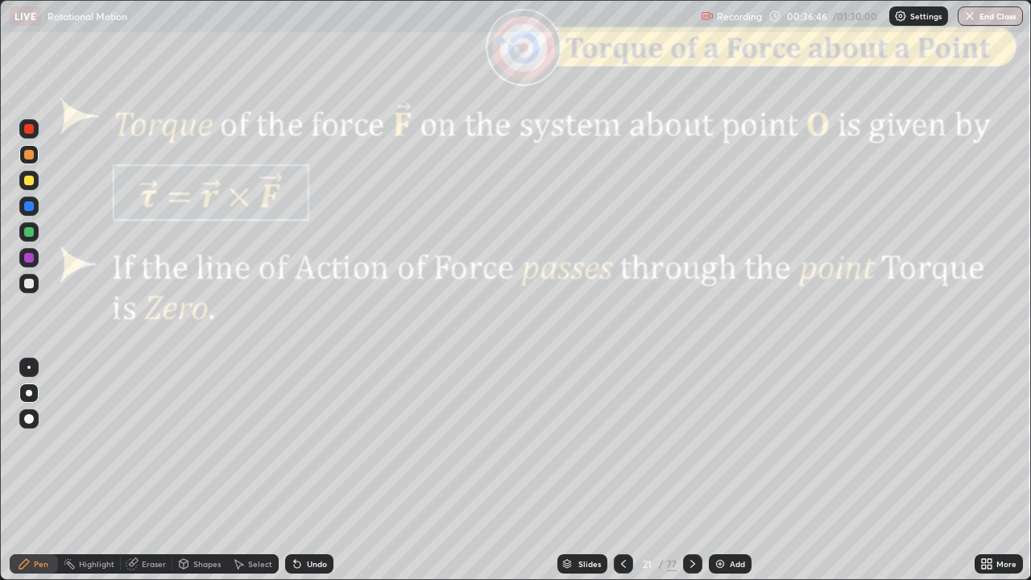
click at [29, 183] on div at bounding box center [29, 181] width 10 height 10
click at [698, 470] on div at bounding box center [692, 563] width 19 height 19
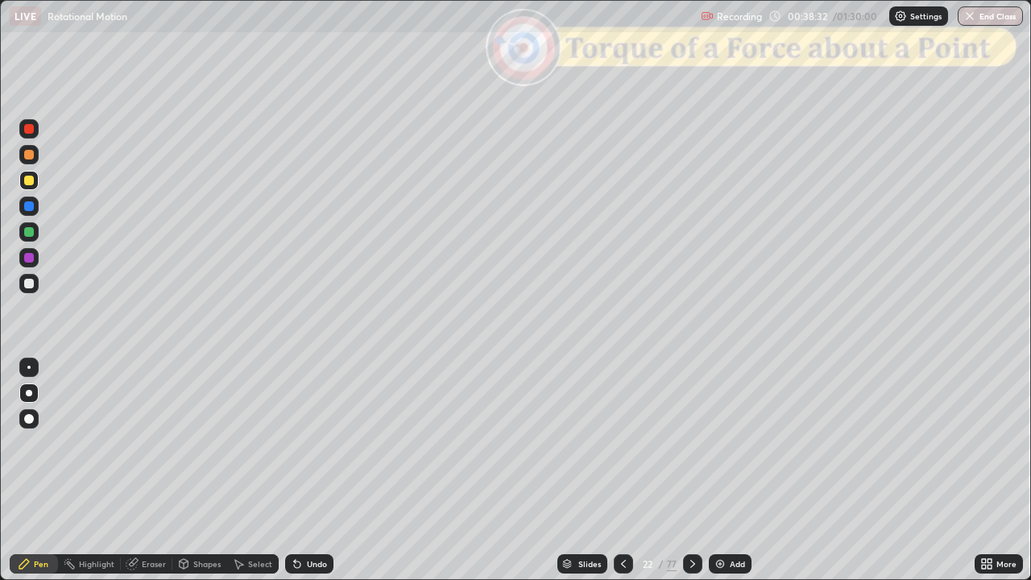
click at [209, 470] on div "Shapes" at bounding box center [206, 564] width 27 height 8
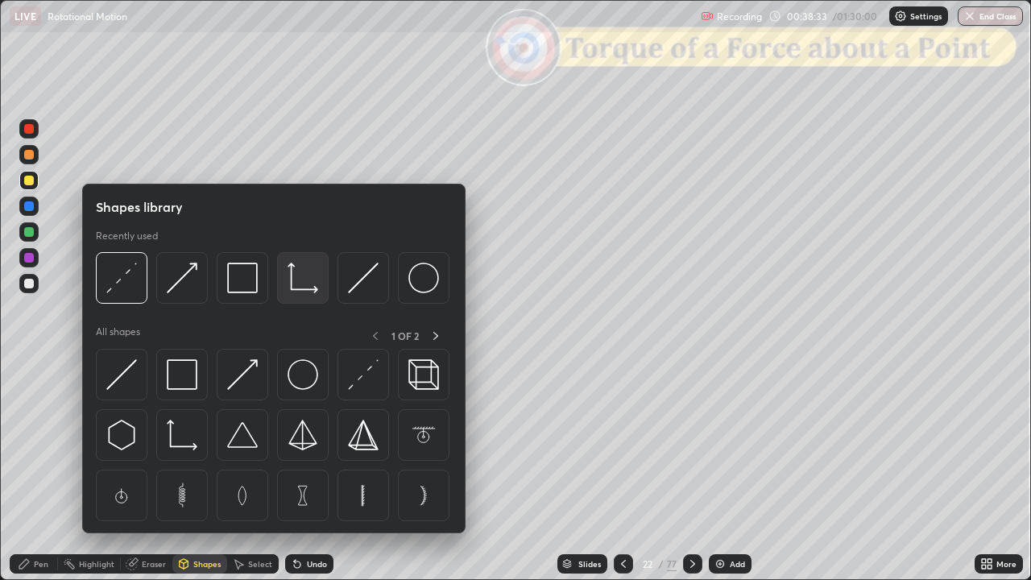
click at [303, 282] on img at bounding box center [302, 277] width 31 height 31
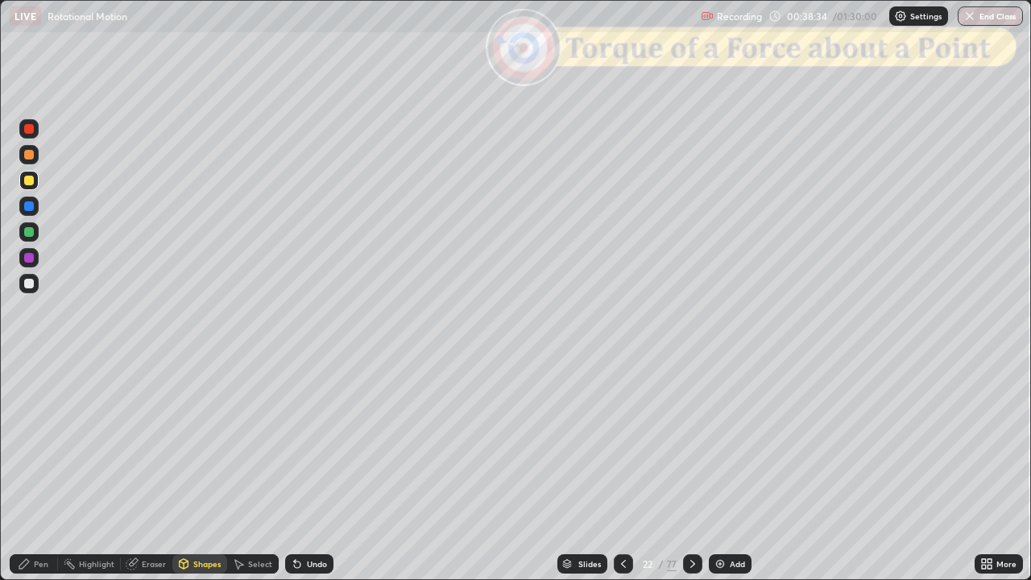
click at [31, 283] on div at bounding box center [29, 284] width 10 height 10
click at [31, 156] on div at bounding box center [29, 155] width 10 height 10
click at [203, 470] on div "Shapes" at bounding box center [206, 564] width 27 height 8
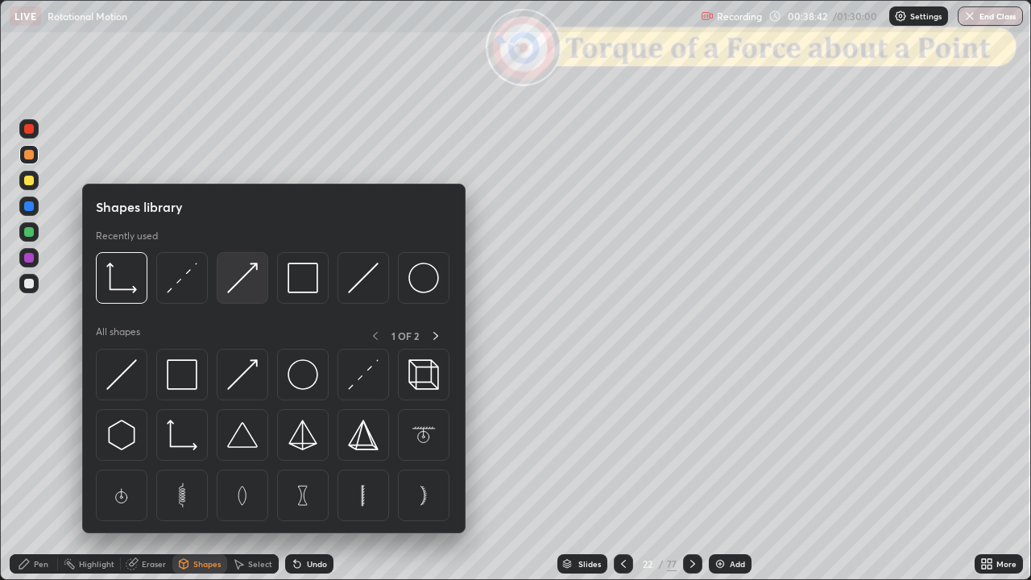
click at [248, 282] on img at bounding box center [242, 277] width 31 height 31
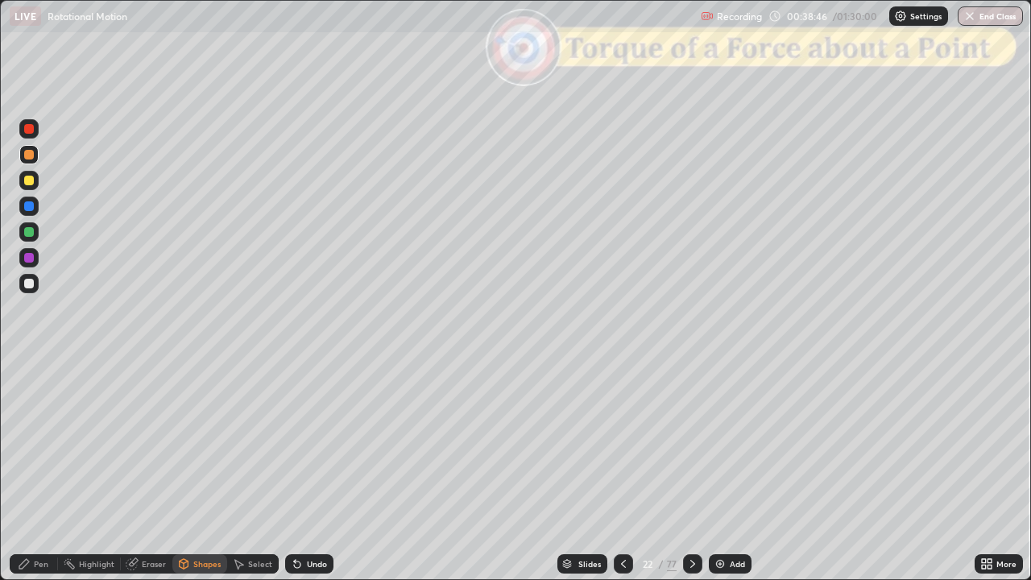
click at [23, 470] on icon at bounding box center [24, 563] width 13 height 13
click at [192, 470] on div "Shapes" at bounding box center [199, 563] width 55 height 19
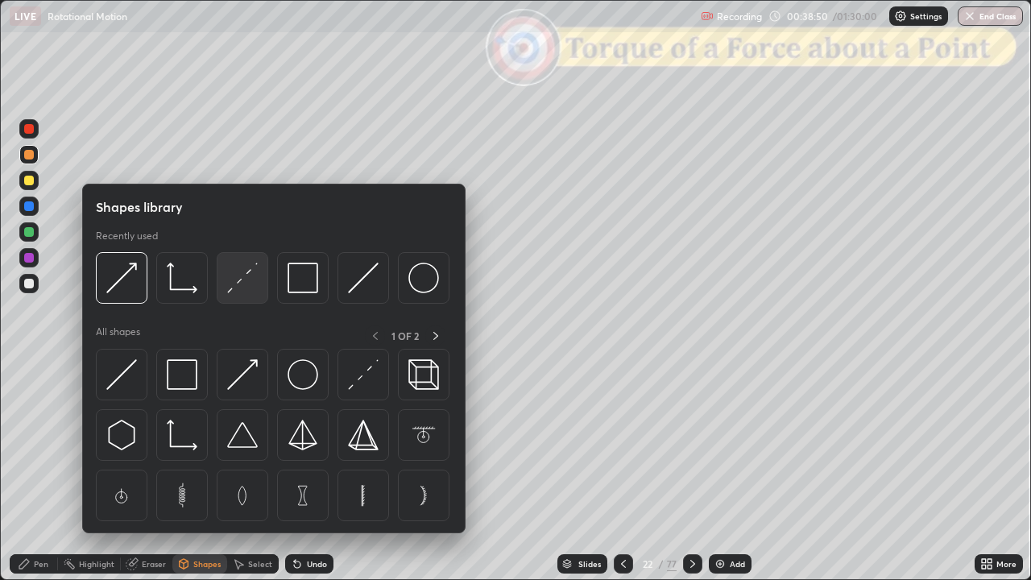
click at [243, 283] on img at bounding box center [242, 277] width 31 height 31
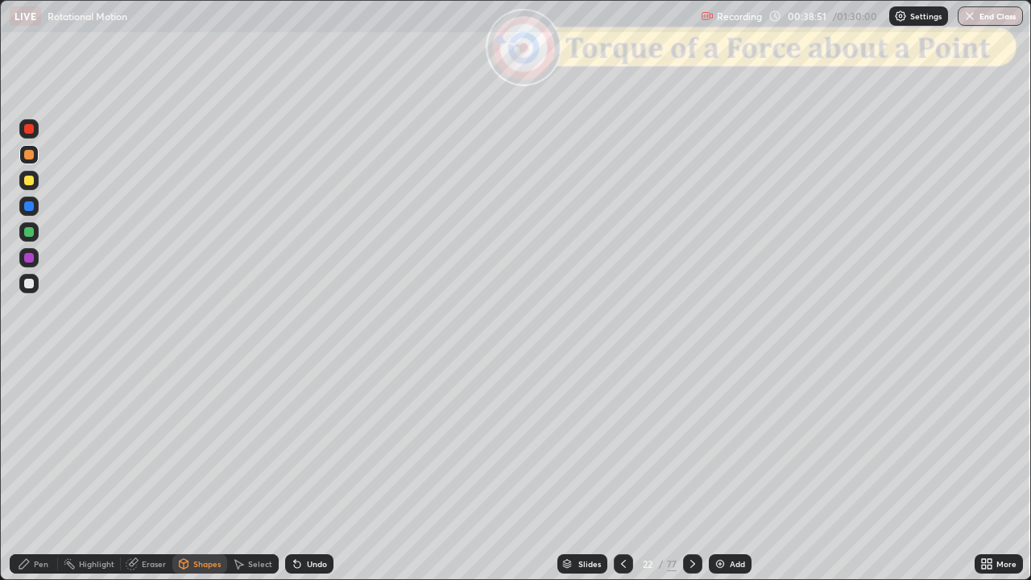
click at [30, 160] on div at bounding box center [28, 154] width 19 height 19
click at [205, 470] on div "Shapes" at bounding box center [206, 564] width 27 height 8
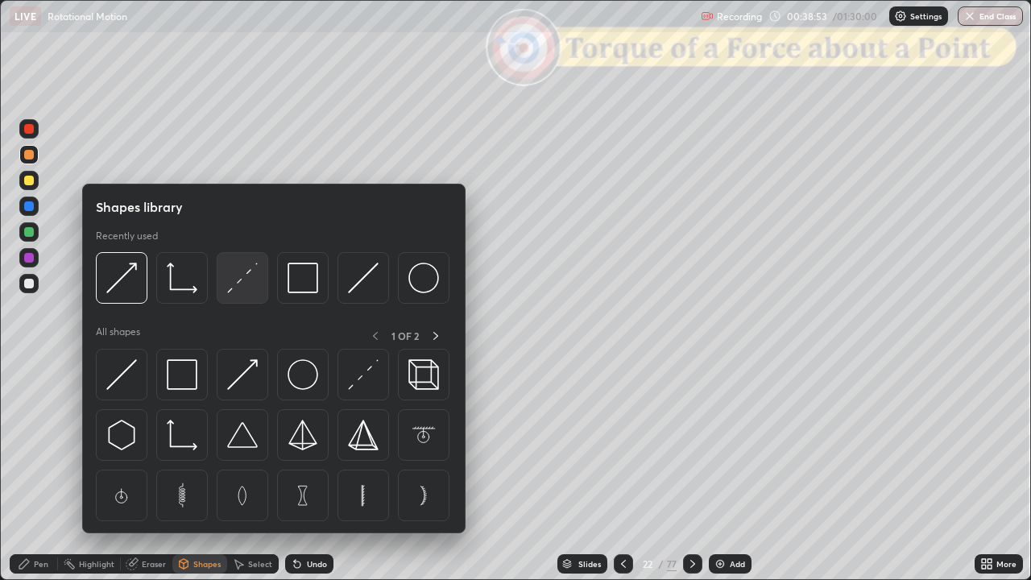
click at [246, 287] on img at bounding box center [242, 277] width 31 height 31
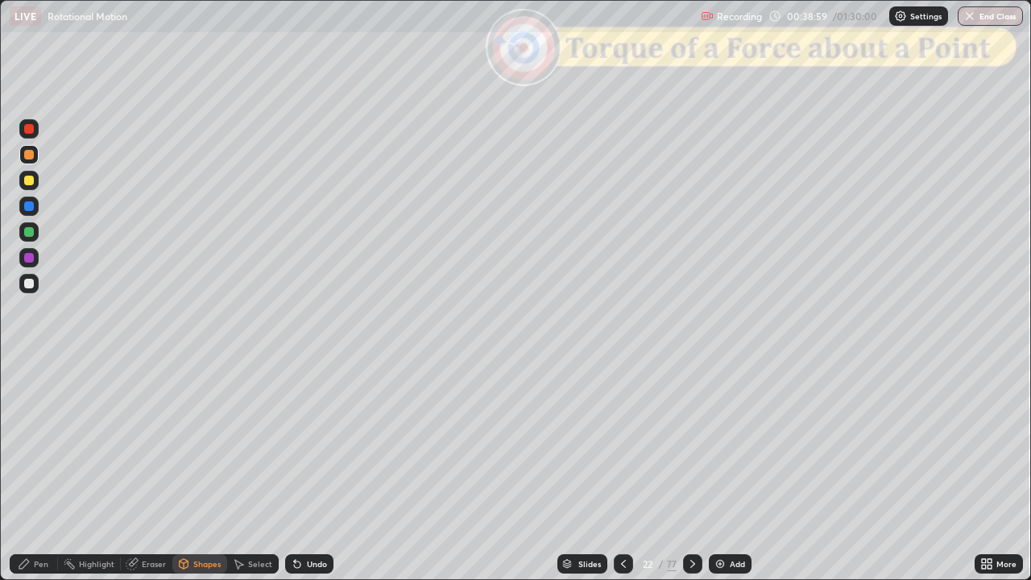
click at [35, 470] on div "Pen" at bounding box center [34, 563] width 48 height 19
click at [195, 470] on div "Shapes" at bounding box center [206, 564] width 27 height 8
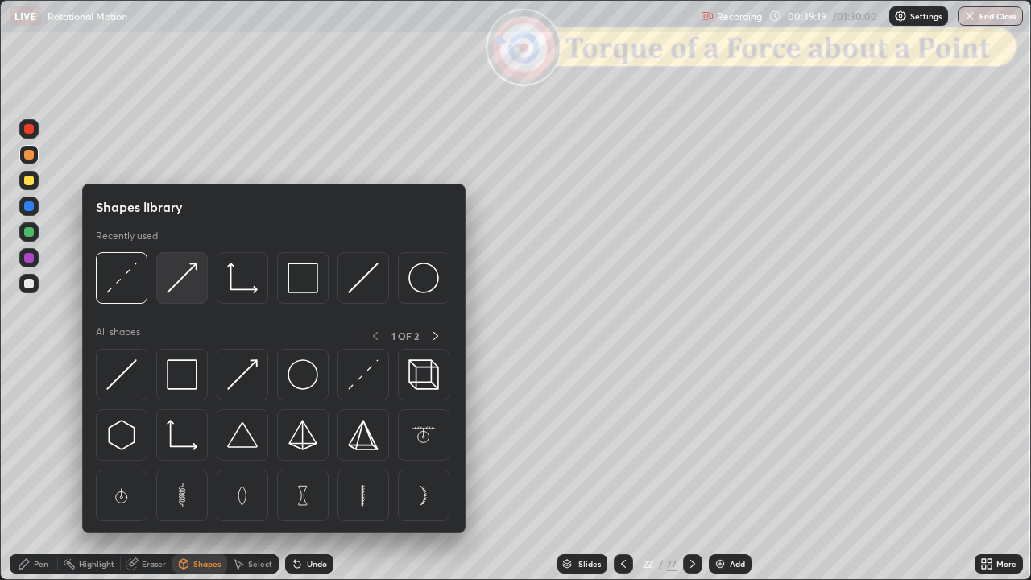
click at [184, 283] on img at bounding box center [182, 277] width 31 height 31
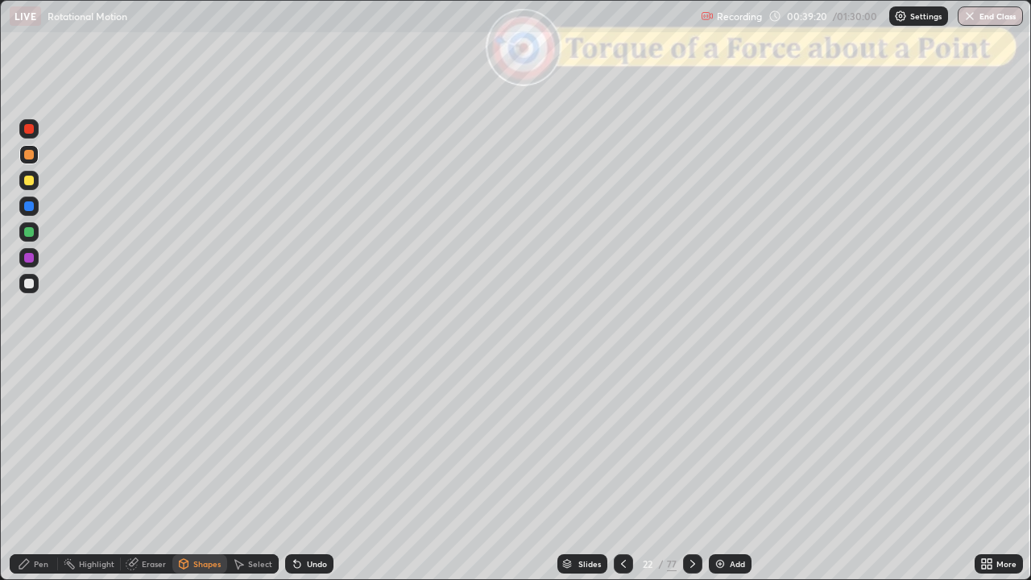
click at [29, 233] on div at bounding box center [29, 232] width 10 height 10
click at [205, 470] on div "Shapes" at bounding box center [206, 564] width 27 height 8
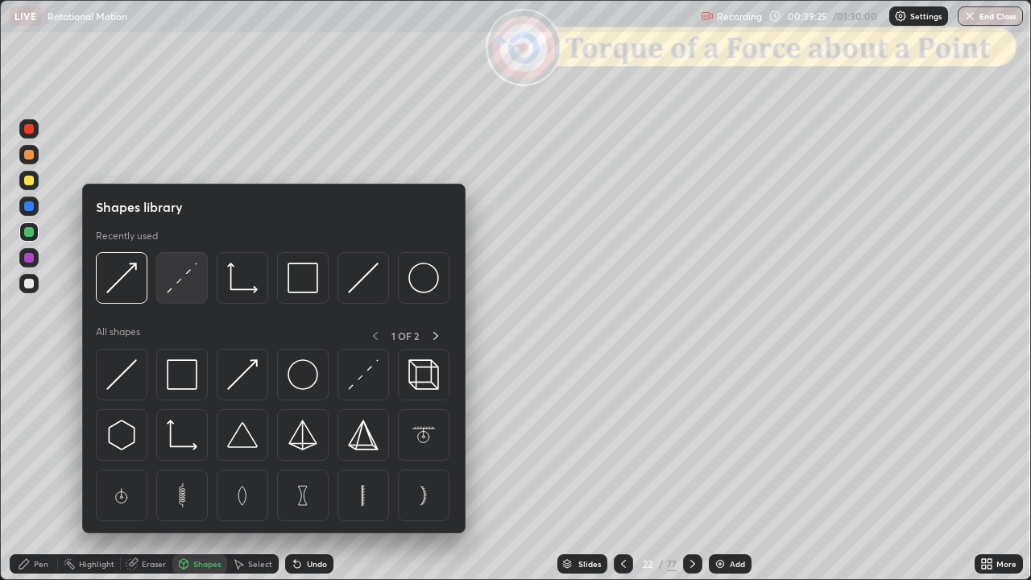
click at [184, 287] on img at bounding box center [182, 277] width 31 height 31
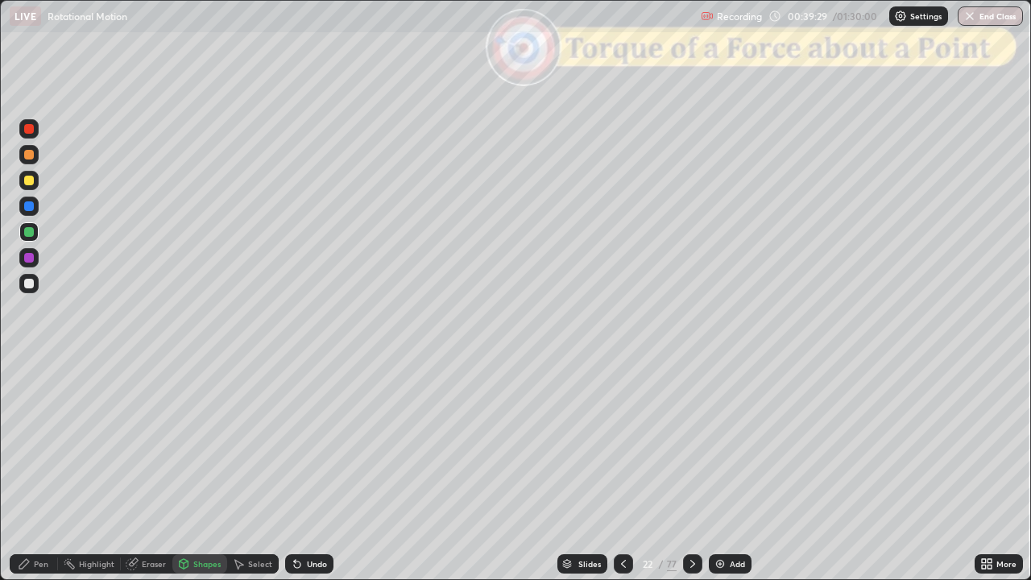
click at [28, 470] on icon at bounding box center [24, 563] width 13 height 13
click at [31, 157] on div at bounding box center [29, 155] width 10 height 10
click at [31, 233] on div at bounding box center [29, 232] width 10 height 10
click at [31, 134] on div at bounding box center [28, 128] width 19 height 19
click at [621, 470] on icon at bounding box center [623, 563] width 13 height 13
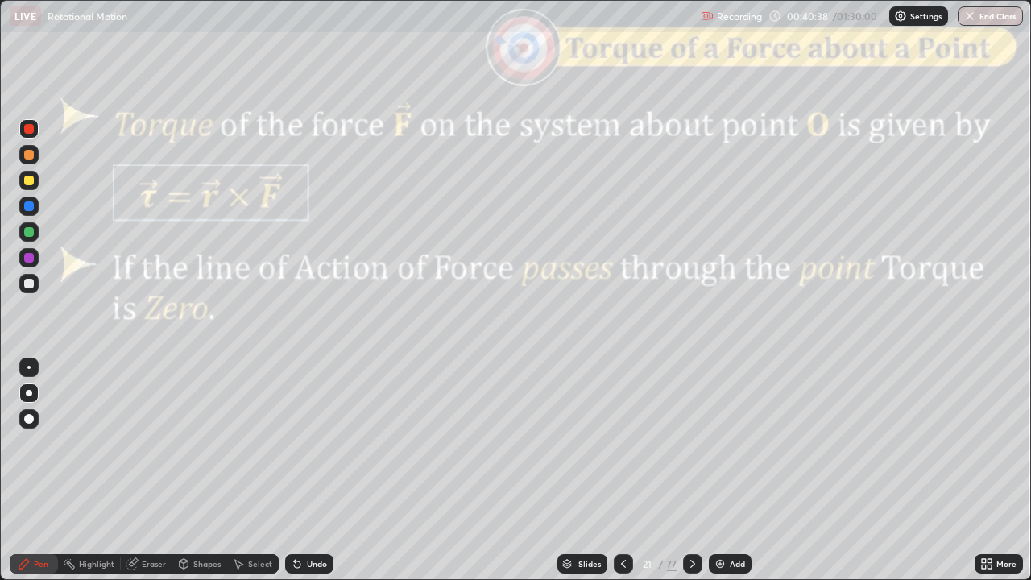
click at [691, 470] on div at bounding box center [692, 563] width 19 height 19
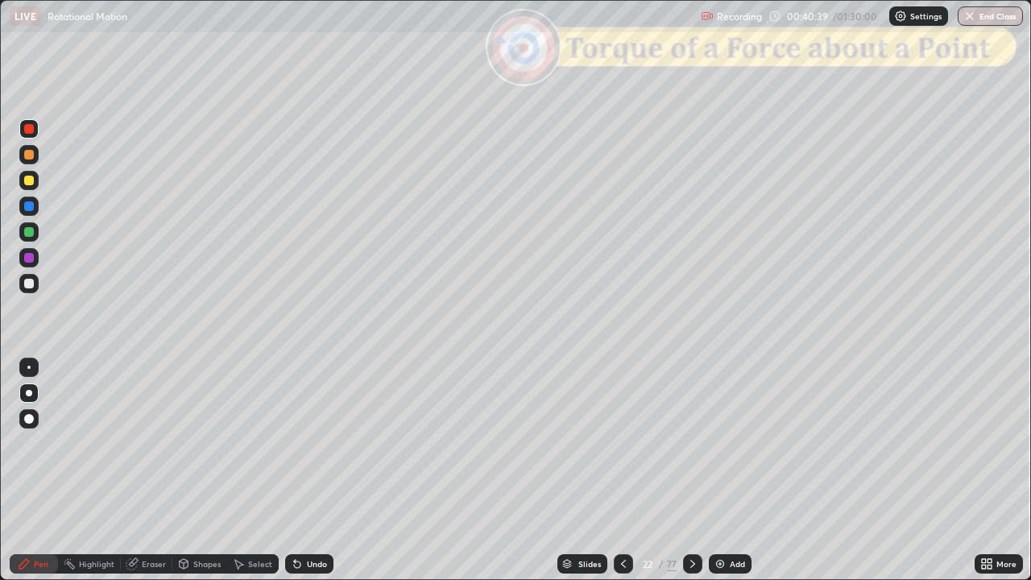
click at [692, 470] on icon at bounding box center [692, 563] width 13 height 13
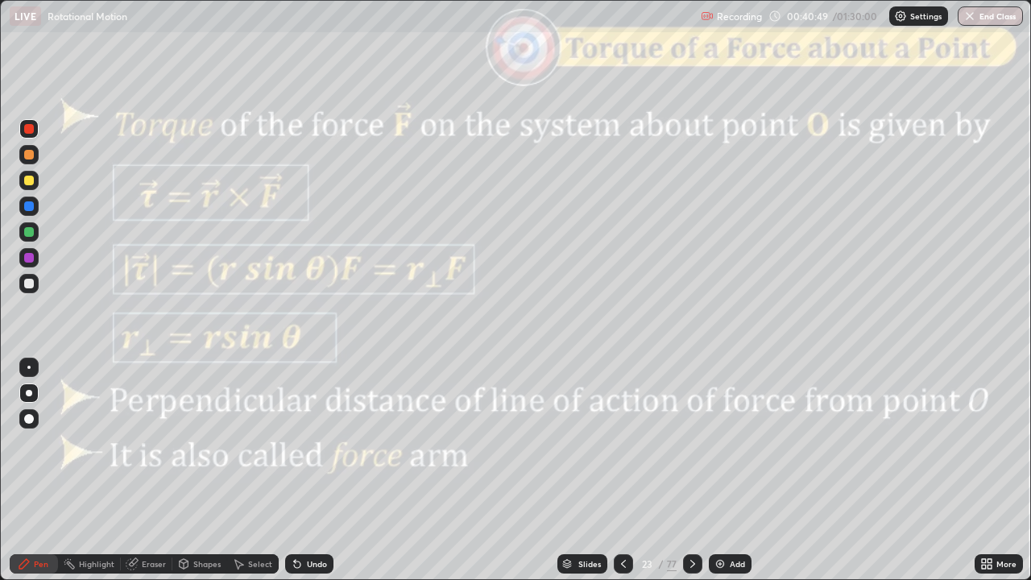
click at [576, 470] on div "Slides" at bounding box center [582, 563] width 50 height 19
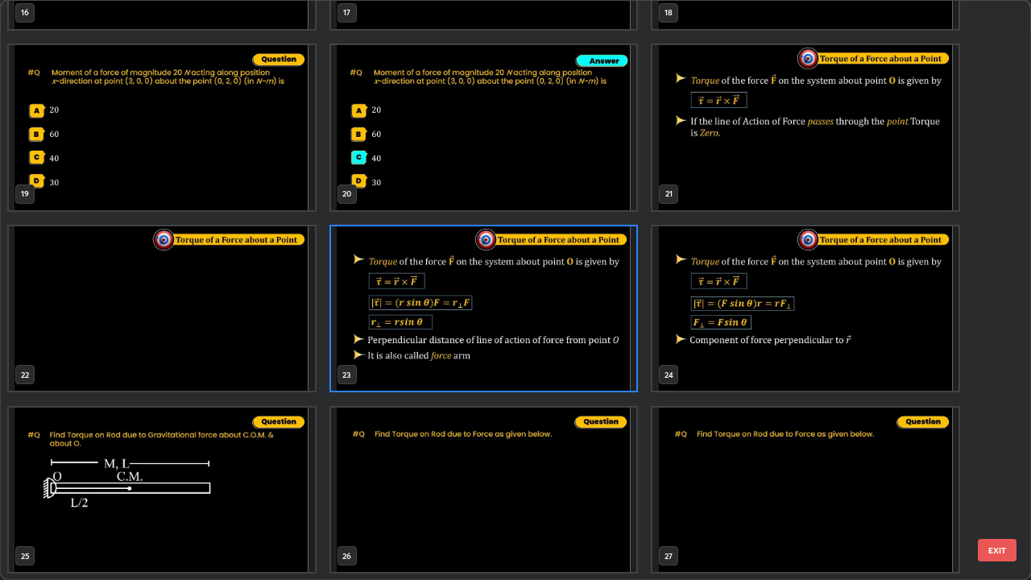
scroll to position [1065, 0]
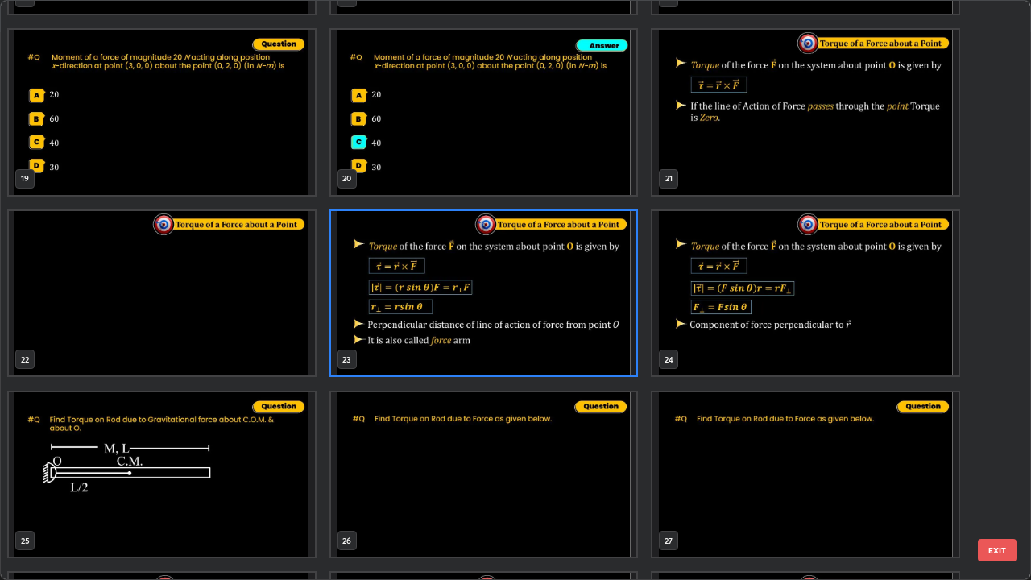
click at [1002, 470] on button "EXIT" at bounding box center [996, 550] width 39 height 23
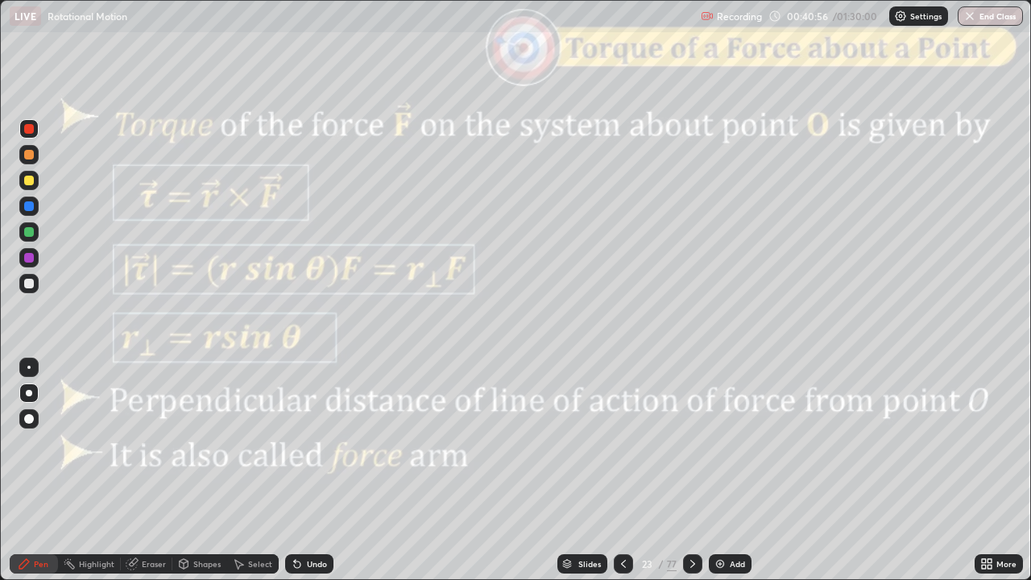
click at [31, 282] on div at bounding box center [29, 284] width 10 height 10
click at [199, 470] on div "Shapes" at bounding box center [206, 564] width 27 height 8
click at [31, 470] on icon at bounding box center [24, 563] width 13 height 13
click at [203, 470] on div "Shapes" at bounding box center [206, 564] width 27 height 8
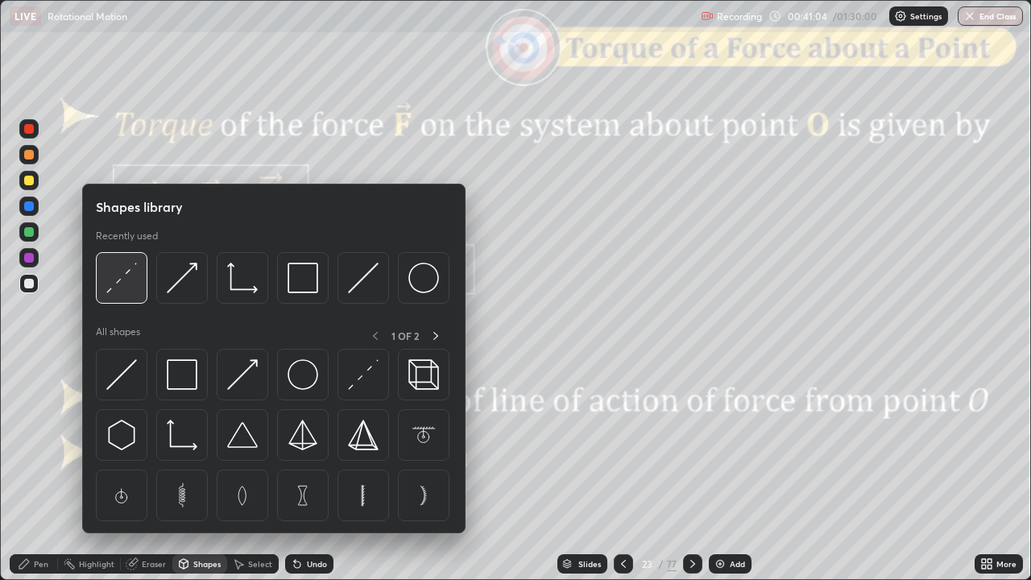
click at [129, 289] on img at bounding box center [121, 277] width 31 height 31
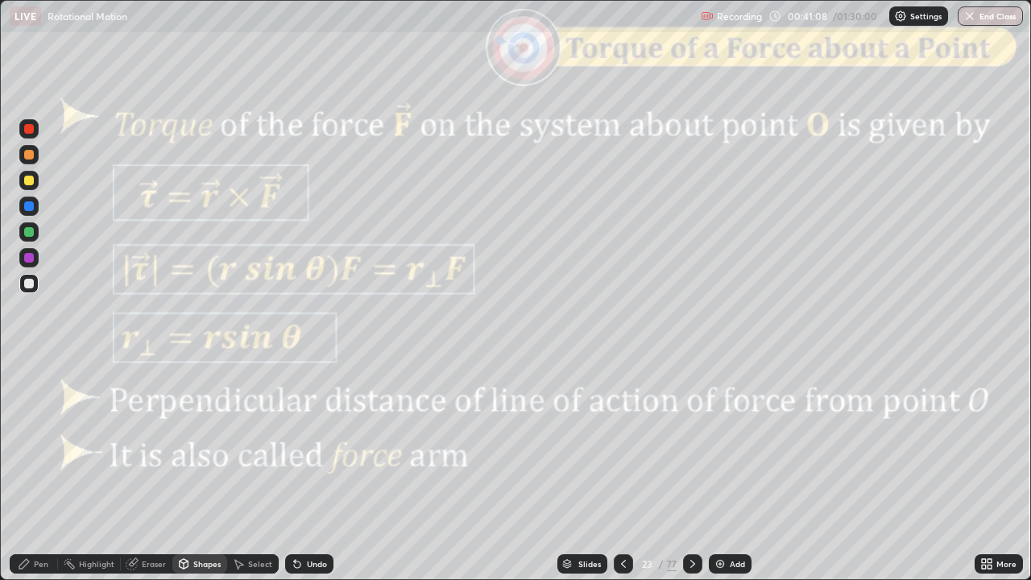
click at [197, 470] on div "Shapes" at bounding box center [206, 564] width 27 height 8
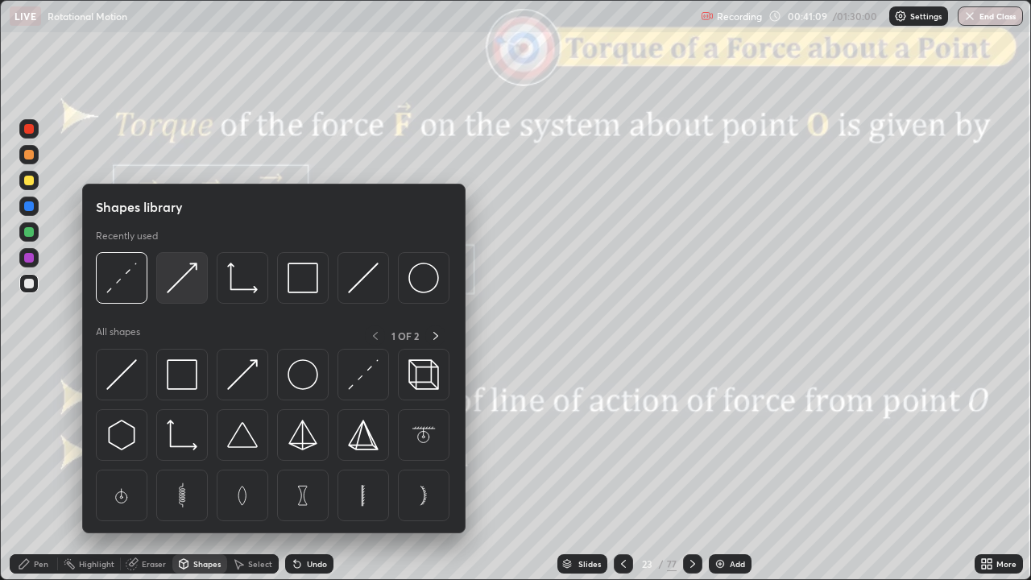
click at [192, 286] on img at bounding box center [182, 277] width 31 height 31
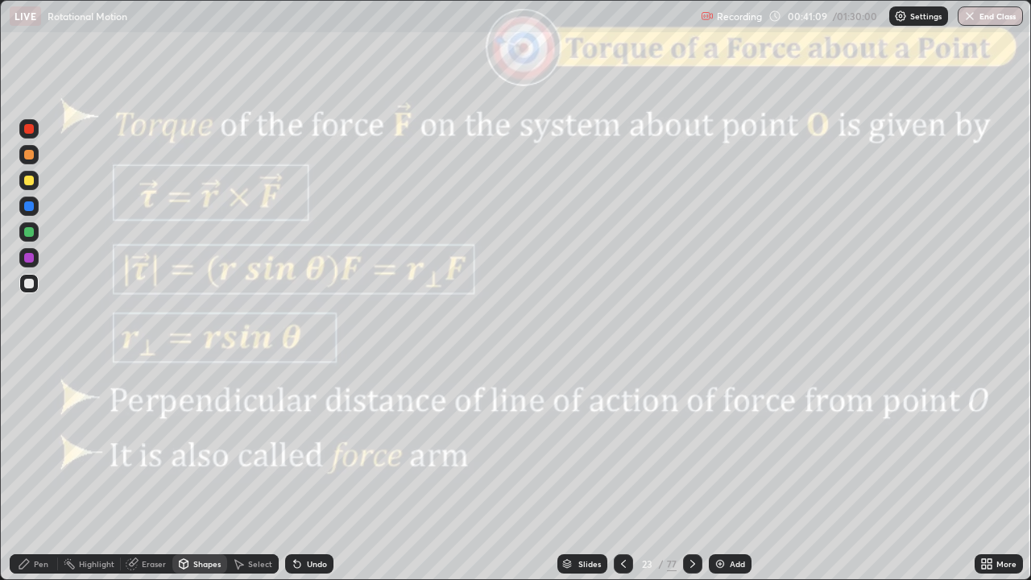
click at [32, 152] on div at bounding box center [29, 155] width 10 height 10
click at [211, 470] on div "Shapes" at bounding box center [206, 564] width 27 height 8
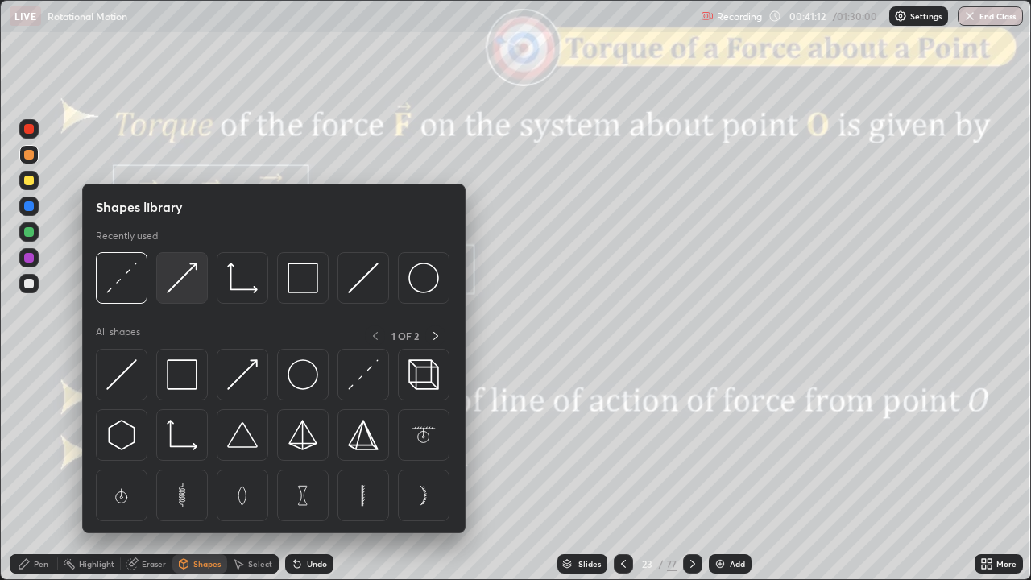
click at [188, 286] on img at bounding box center [182, 277] width 31 height 31
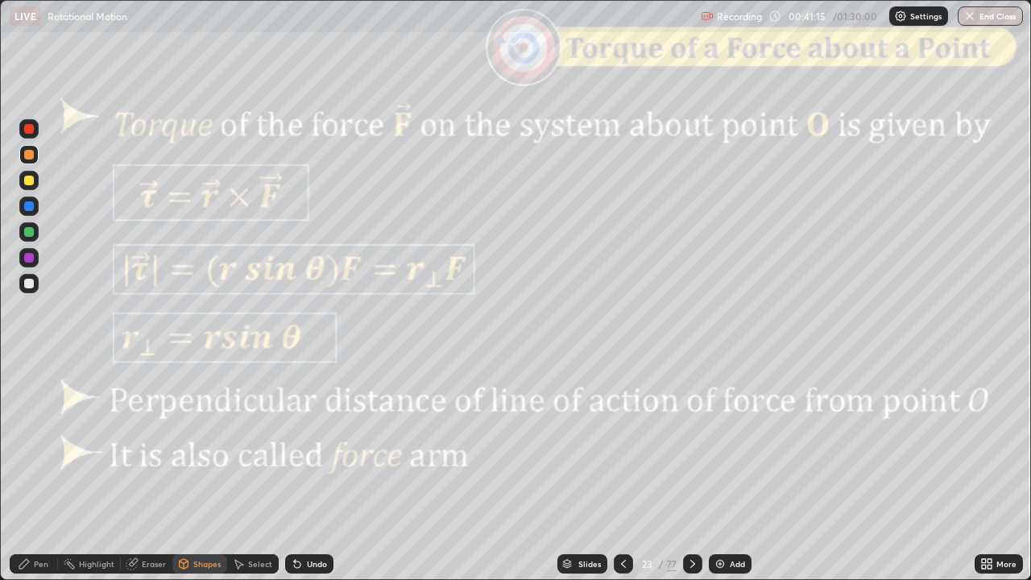
click at [34, 470] on div "Pen" at bounding box center [41, 564] width 14 height 8
click at [30, 180] on div at bounding box center [29, 181] width 10 height 10
click at [31, 233] on div at bounding box center [29, 232] width 10 height 10
click at [195, 470] on div "Shapes" at bounding box center [206, 564] width 27 height 8
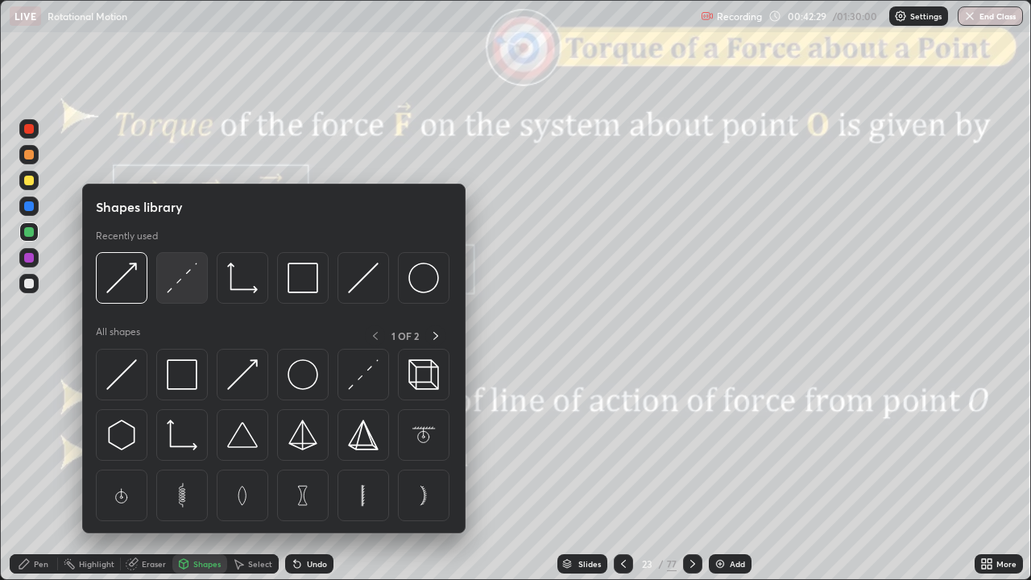
click at [182, 283] on img at bounding box center [182, 277] width 31 height 31
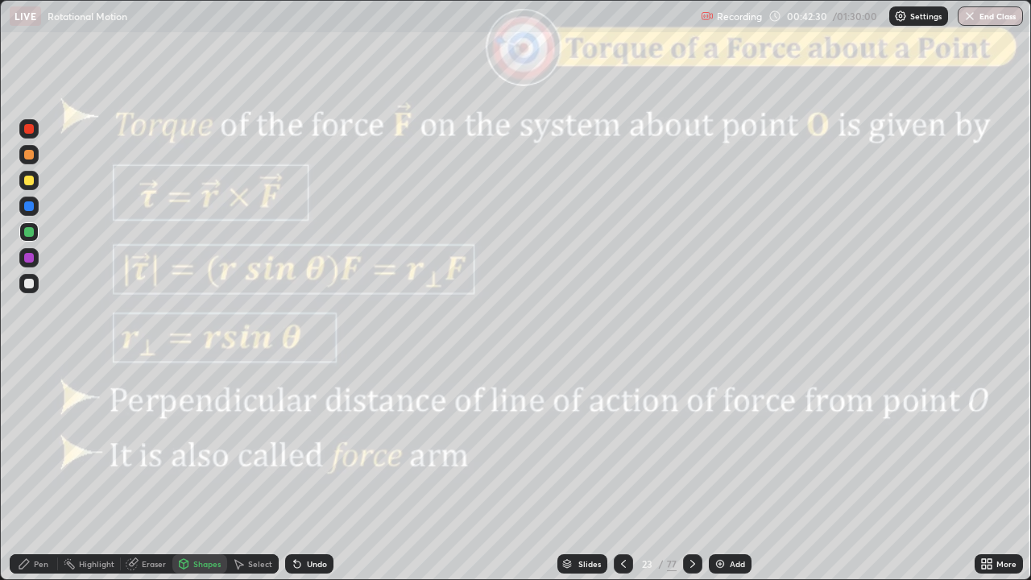
click at [28, 156] on div at bounding box center [29, 155] width 10 height 10
click at [314, 470] on div "Undo" at bounding box center [317, 564] width 20 height 8
click at [148, 470] on div "Eraser" at bounding box center [154, 564] width 24 height 8
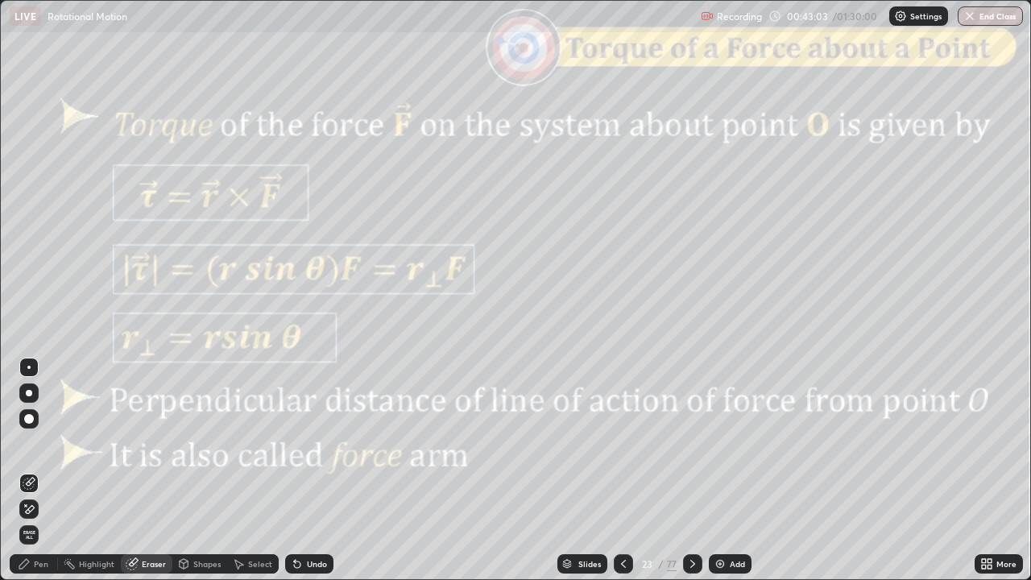
click at [39, 470] on div "Pen" at bounding box center [41, 564] width 14 height 8
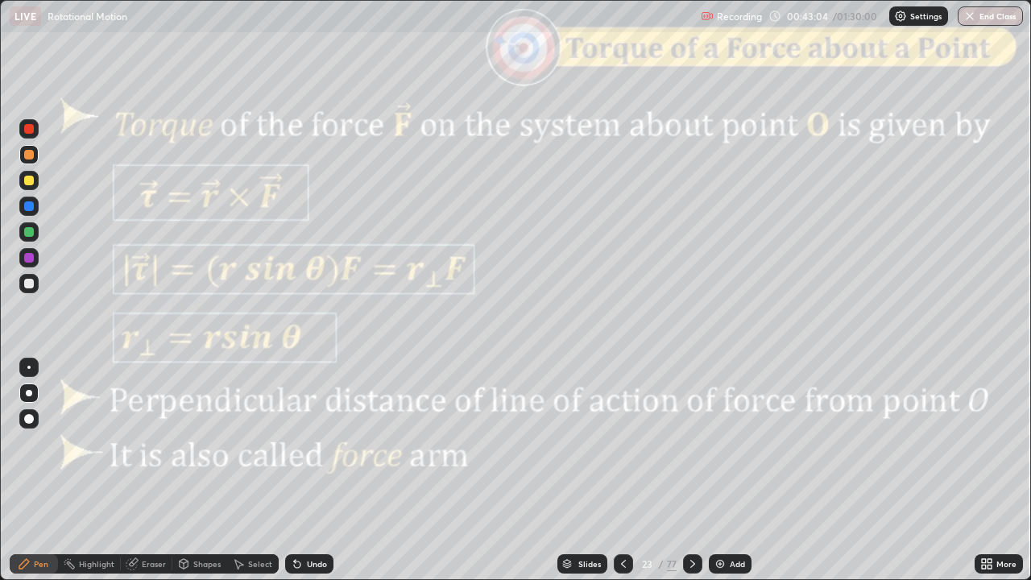
click at [203, 470] on div "Shapes" at bounding box center [206, 564] width 27 height 8
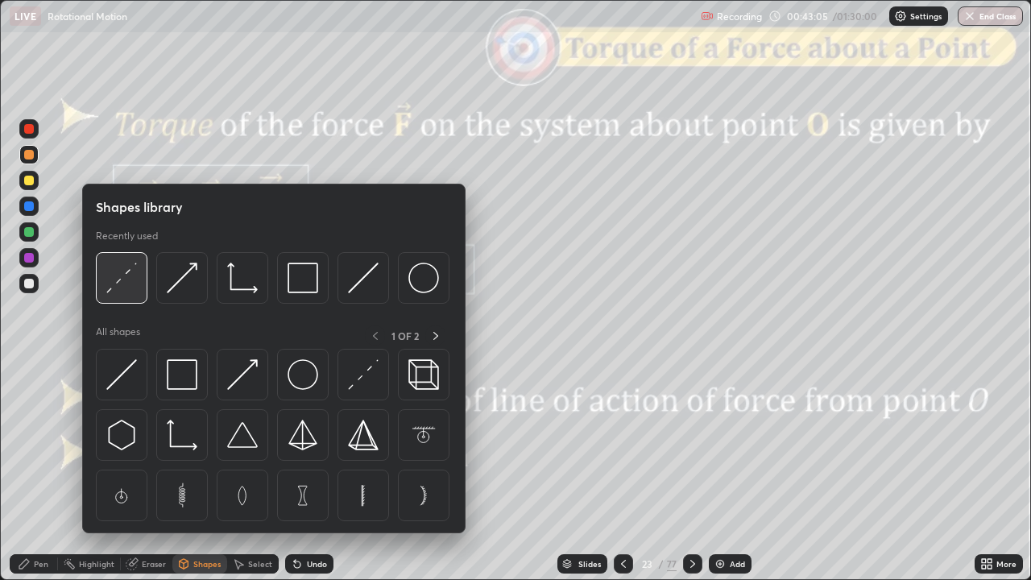
click at [124, 286] on img at bounding box center [121, 277] width 31 height 31
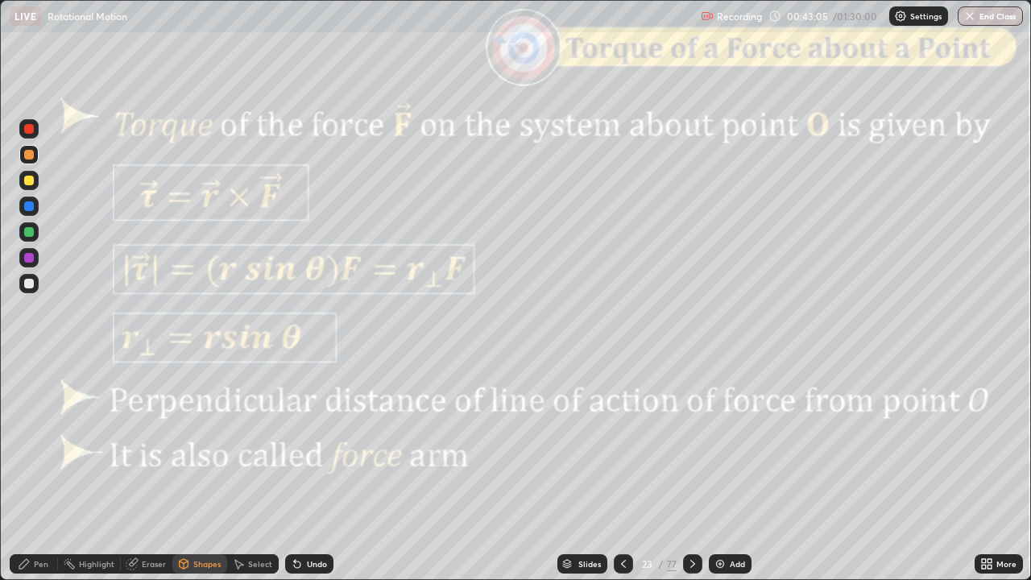
click at [35, 232] on div at bounding box center [28, 231] width 19 height 19
click at [21, 470] on icon at bounding box center [24, 563] width 13 height 13
click at [205, 470] on div "Shapes" at bounding box center [206, 564] width 27 height 8
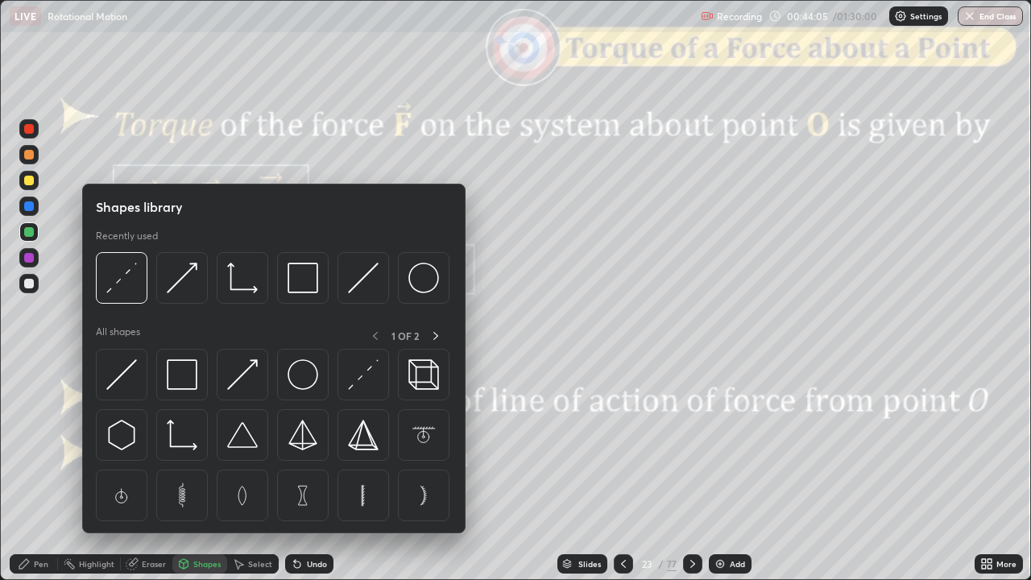
click at [29, 131] on div at bounding box center [29, 129] width 10 height 10
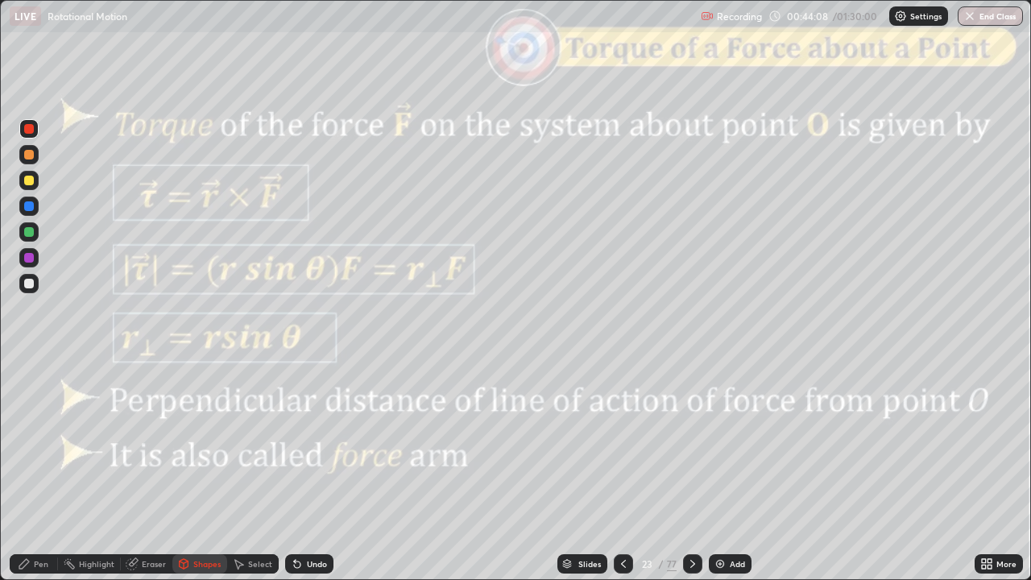
click at [316, 470] on div "Undo" at bounding box center [317, 564] width 20 height 8
click at [209, 470] on div "Shapes" at bounding box center [206, 564] width 27 height 8
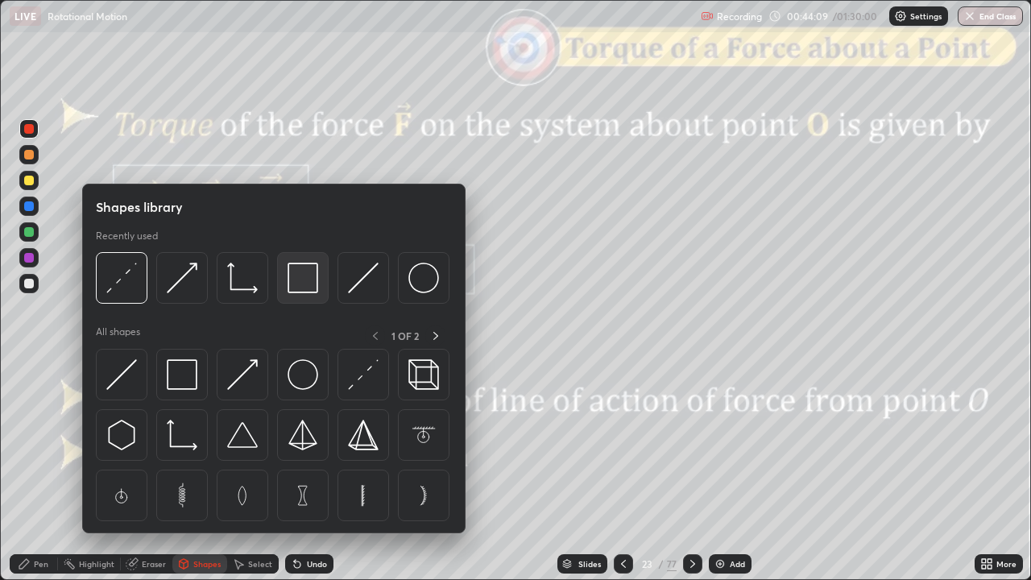
click at [298, 274] on img at bounding box center [302, 277] width 31 height 31
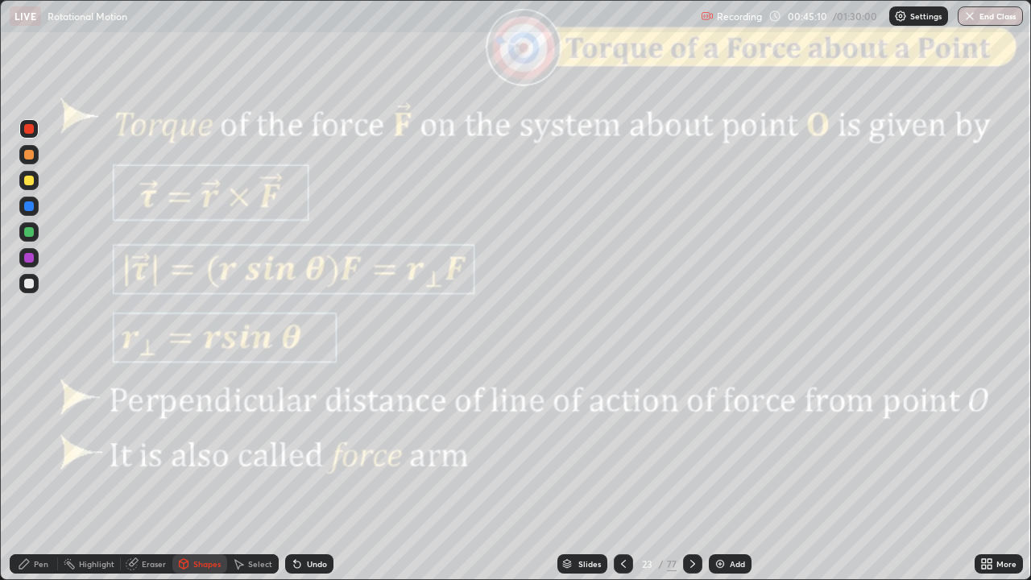
click at [626, 470] on icon at bounding box center [623, 563] width 13 height 13
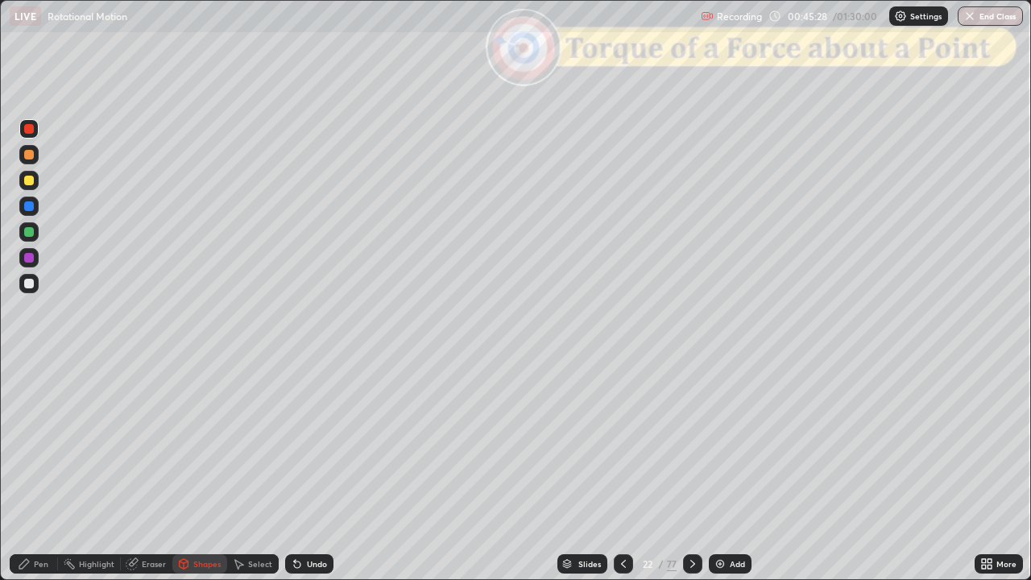
click at [29, 180] on div at bounding box center [29, 181] width 10 height 10
click at [311, 470] on div "Undo" at bounding box center [317, 564] width 20 height 8
click at [32, 470] on div "Pen" at bounding box center [34, 563] width 48 height 19
click at [29, 281] on div at bounding box center [29, 284] width 10 height 10
click at [320, 470] on div "Undo" at bounding box center [317, 564] width 20 height 8
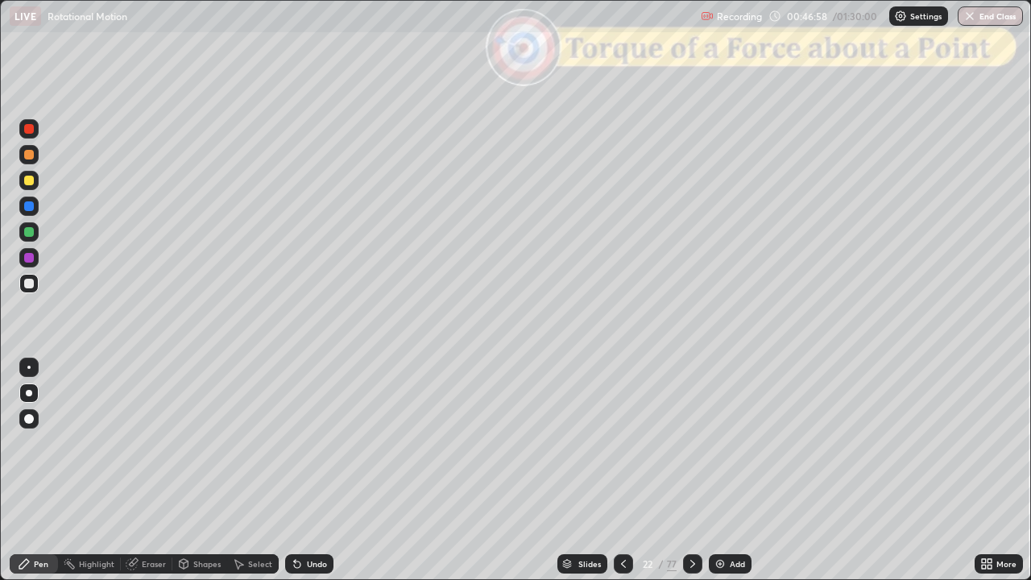
click at [314, 470] on div "Undo" at bounding box center [317, 564] width 20 height 8
click at [29, 157] on div at bounding box center [29, 155] width 10 height 10
click at [27, 236] on div at bounding box center [29, 232] width 10 height 10
click at [690, 470] on icon at bounding box center [692, 563] width 13 height 13
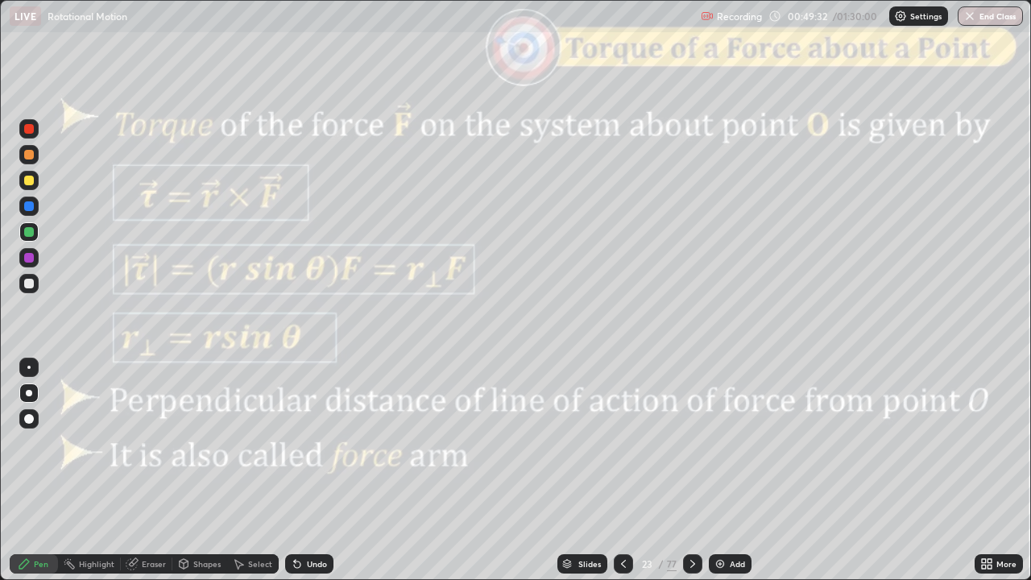
click at [689, 470] on icon at bounding box center [692, 563] width 13 height 13
click at [689, 470] on div at bounding box center [692, 563] width 19 height 32
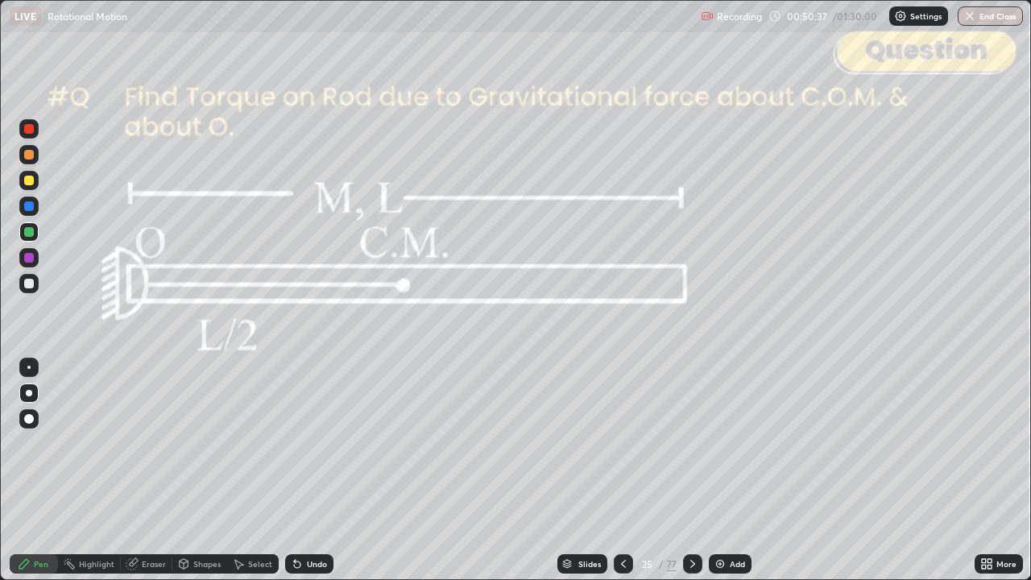
click at [189, 470] on div "Shapes" at bounding box center [199, 563] width 55 height 19
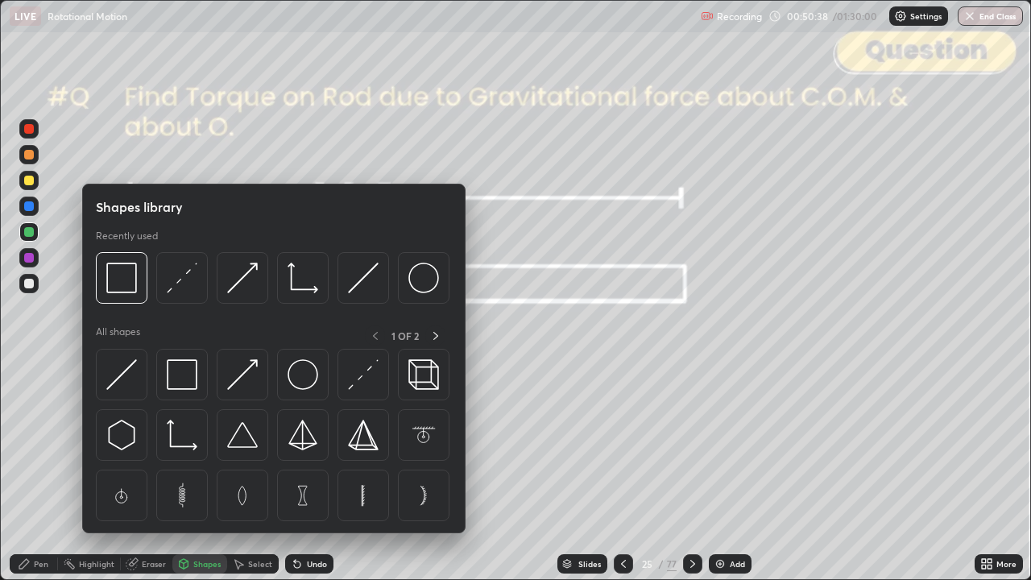
click at [250, 279] on img at bounding box center [242, 277] width 31 height 31
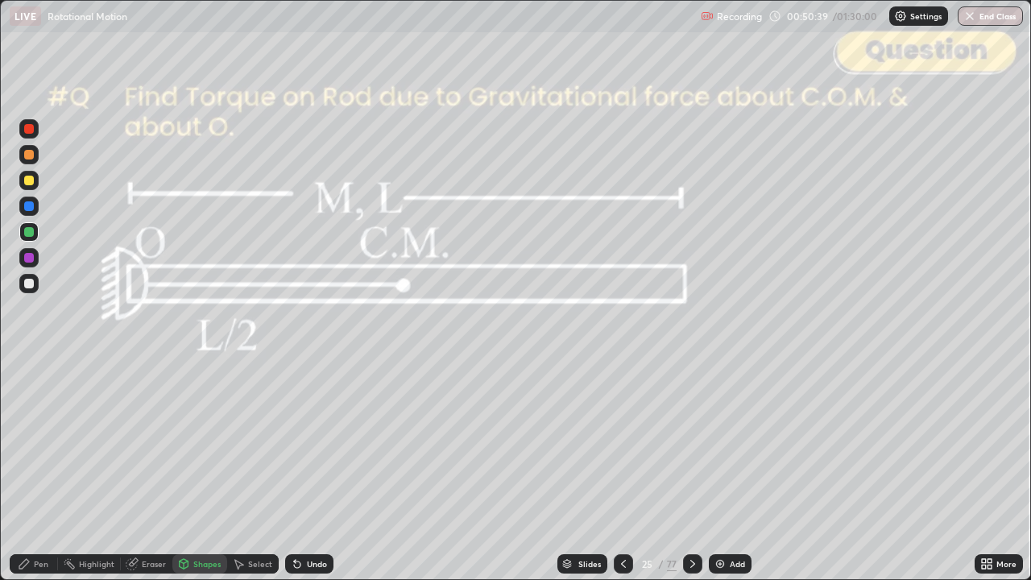
click at [28, 132] on div at bounding box center [29, 129] width 10 height 10
click at [24, 470] on div "Pen" at bounding box center [34, 563] width 48 height 19
click at [30, 155] on div at bounding box center [29, 155] width 10 height 10
click at [31, 232] on div at bounding box center [29, 232] width 10 height 10
click at [691, 470] on icon at bounding box center [692, 563] width 13 height 13
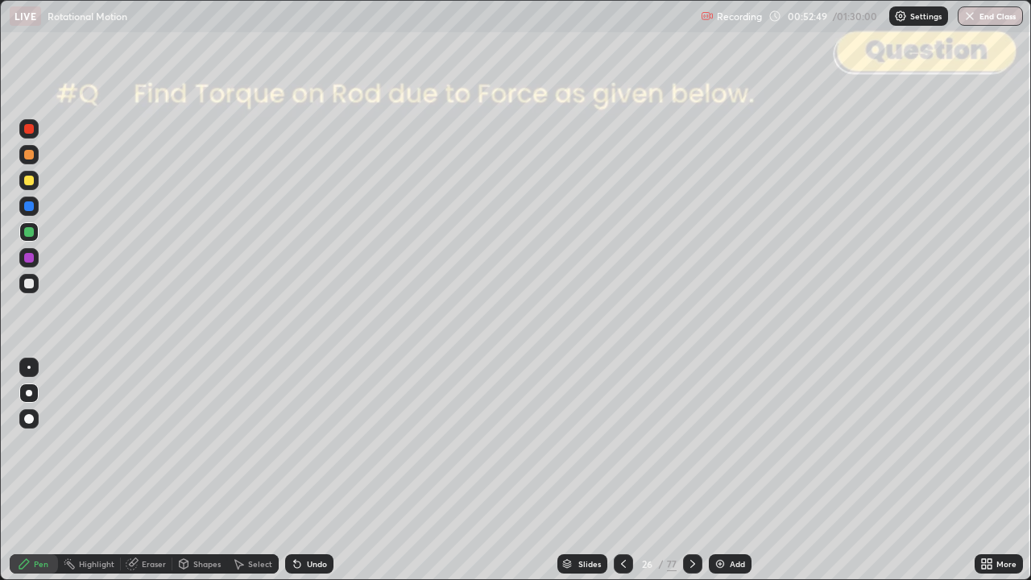
click at [689, 470] on icon at bounding box center [692, 563] width 13 height 13
click at [691, 470] on icon at bounding box center [692, 563] width 13 height 13
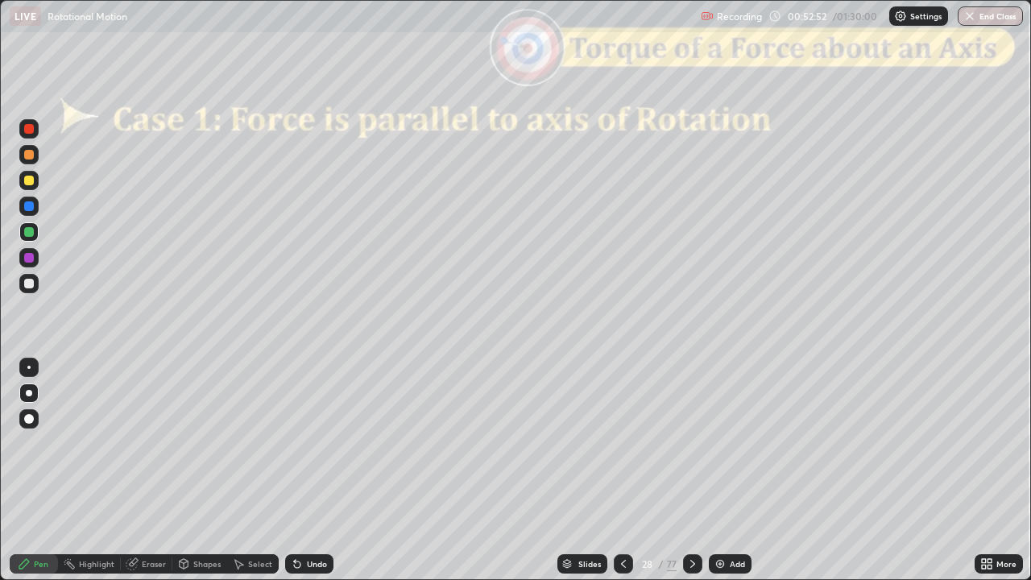
click at [619, 470] on icon at bounding box center [623, 563] width 13 height 13
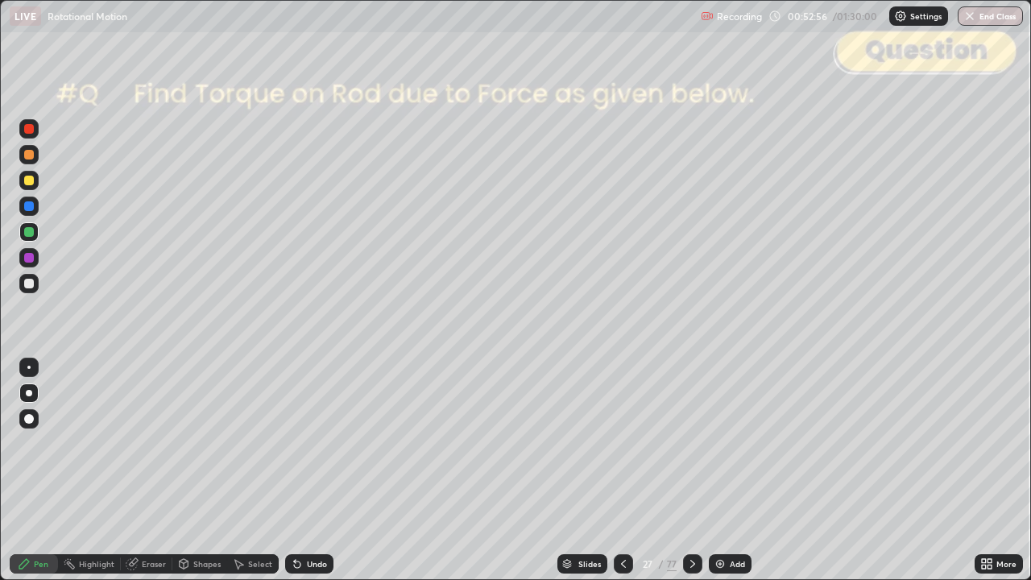
click at [589, 470] on div "Slides" at bounding box center [589, 564] width 23 height 8
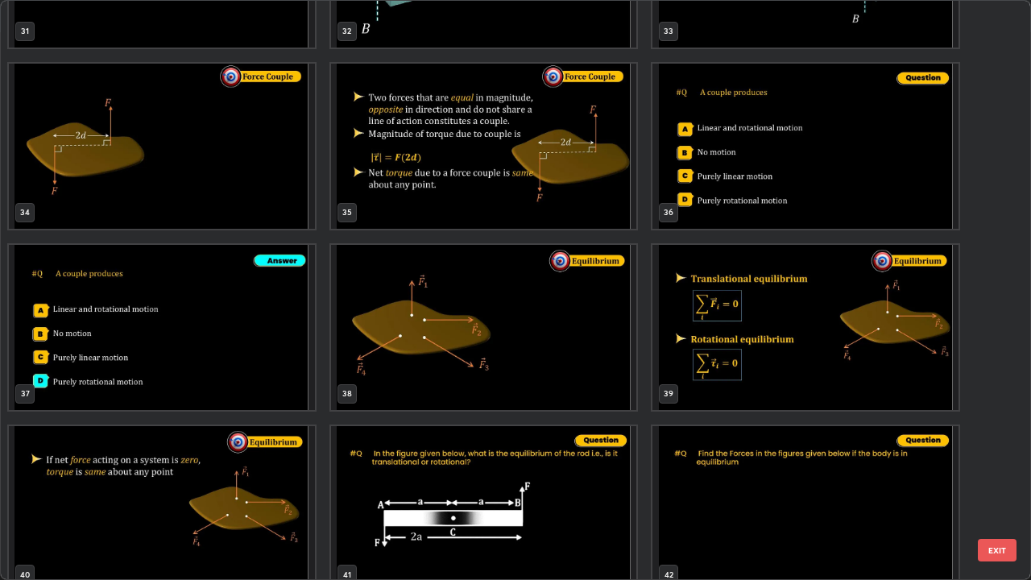
scroll to position [1898, 0]
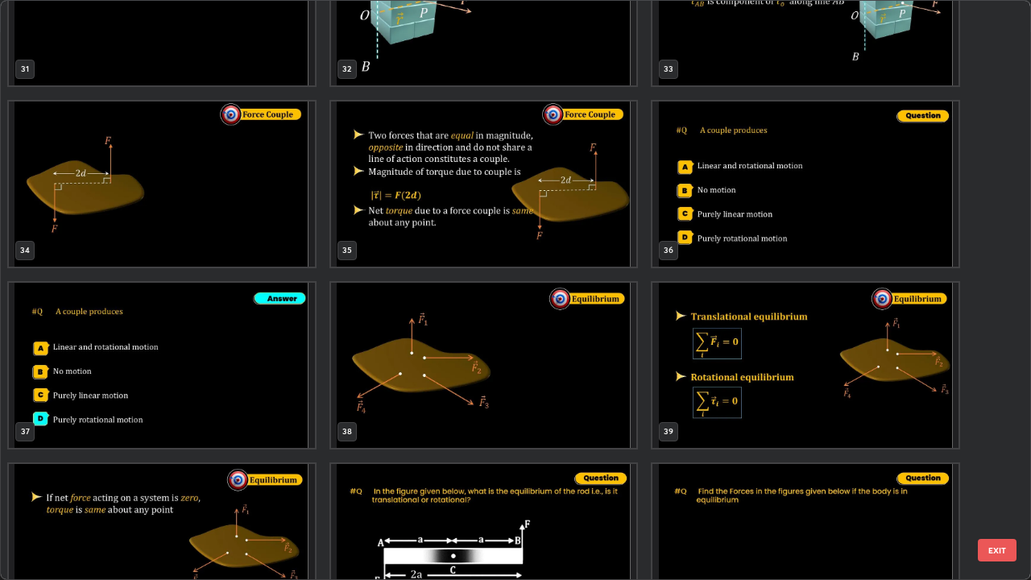
click at [1000, 470] on button "EXIT" at bounding box center [996, 550] width 39 height 23
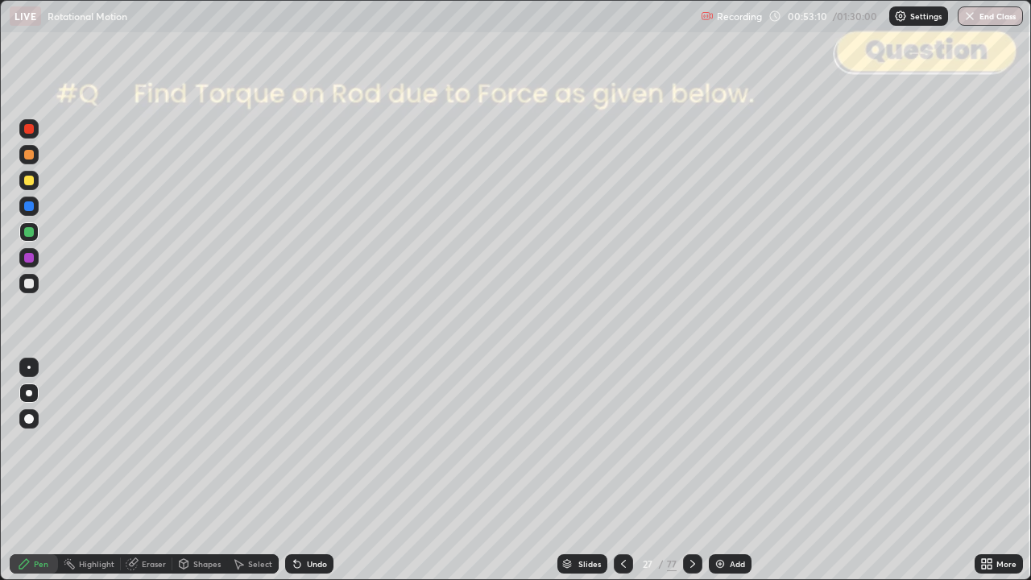
click at [628, 470] on div at bounding box center [622, 563] width 19 height 19
click at [202, 470] on div "Shapes" at bounding box center [206, 564] width 27 height 8
click at [30, 285] on div at bounding box center [29, 284] width 10 height 10
click at [330, 470] on div "Undo" at bounding box center [309, 563] width 48 height 19
click at [208, 470] on div "Shapes" at bounding box center [206, 564] width 27 height 8
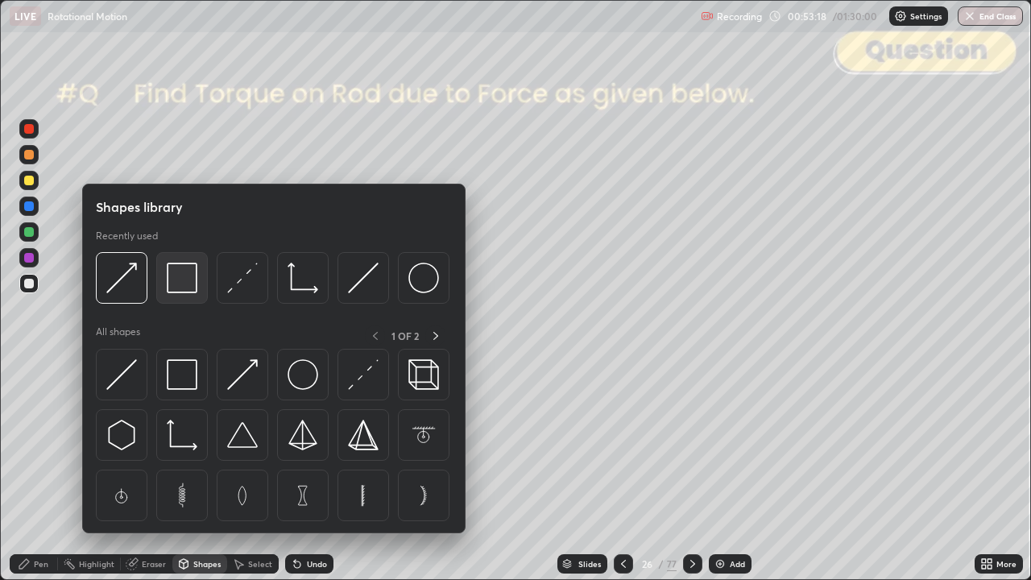
click at [178, 283] on img at bounding box center [182, 277] width 31 height 31
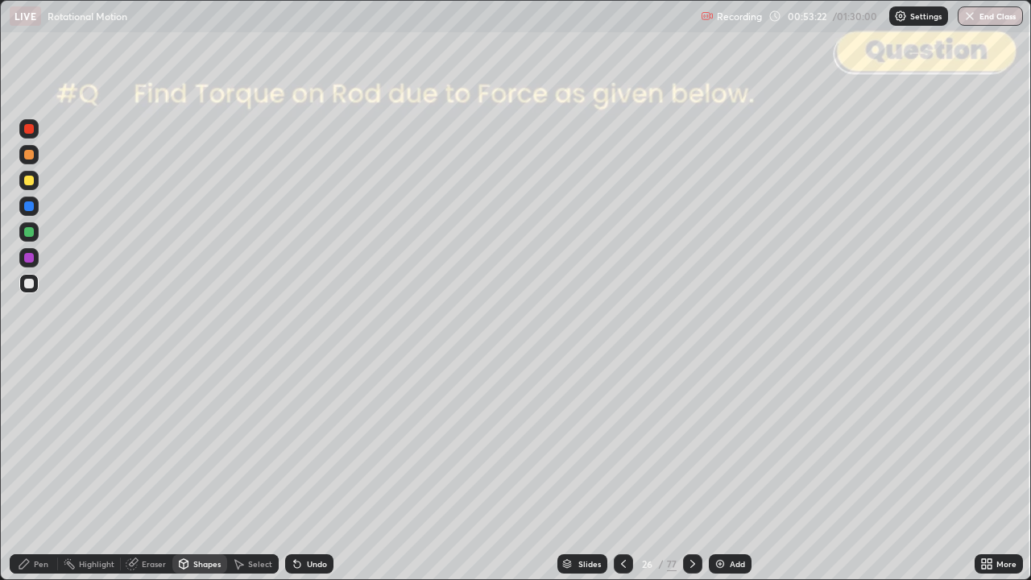
click at [33, 470] on div "Pen" at bounding box center [34, 563] width 48 height 19
click at [322, 470] on div "Undo" at bounding box center [317, 564] width 20 height 8
click at [201, 470] on div "Shapes" at bounding box center [206, 564] width 27 height 8
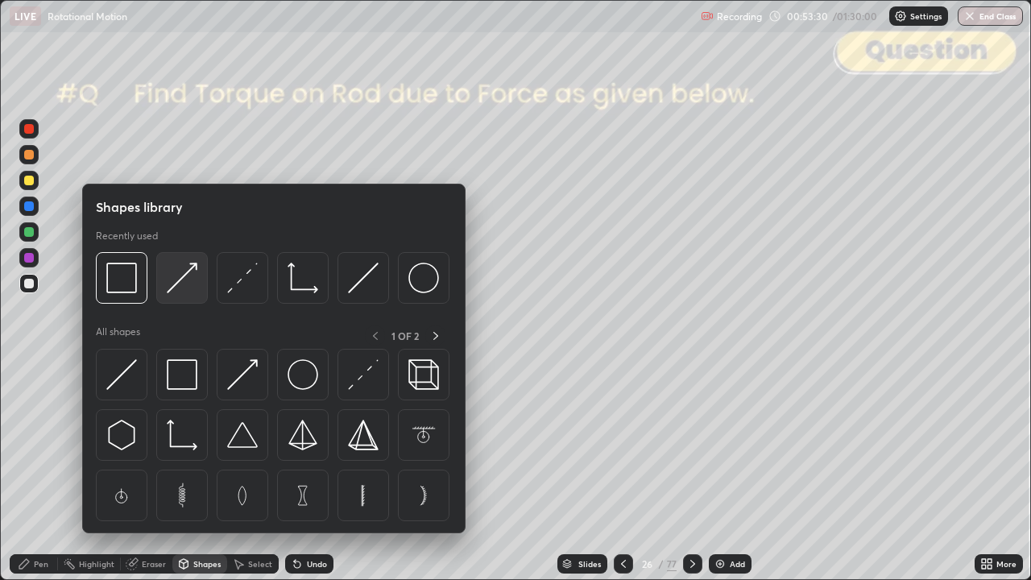
click at [184, 283] on img at bounding box center [182, 277] width 31 height 31
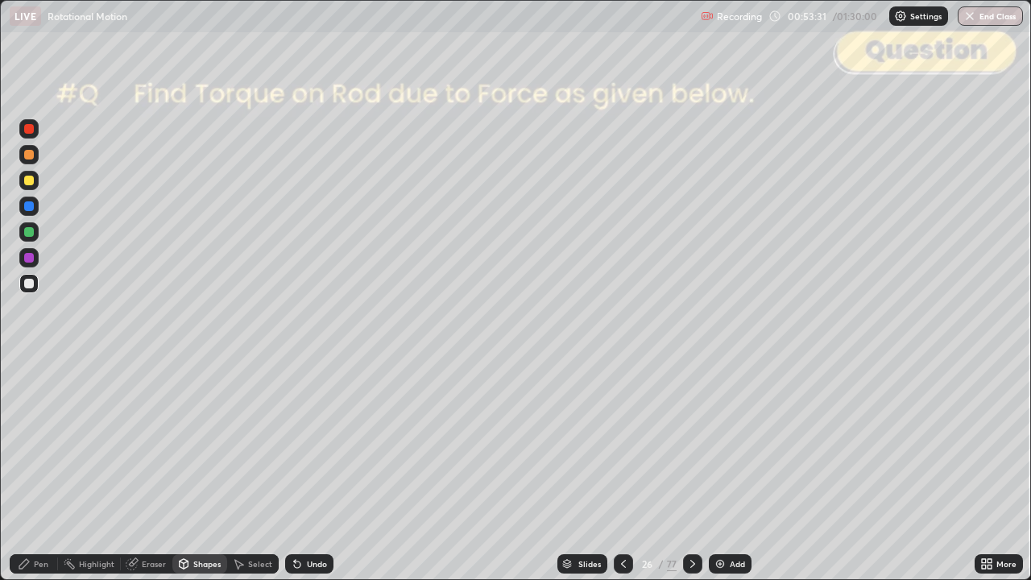
click at [29, 155] on div at bounding box center [29, 155] width 10 height 10
click at [25, 470] on icon at bounding box center [24, 564] width 10 height 10
click at [29, 232] on div at bounding box center [29, 232] width 10 height 10
click at [208, 470] on div "Shapes" at bounding box center [206, 564] width 27 height 8
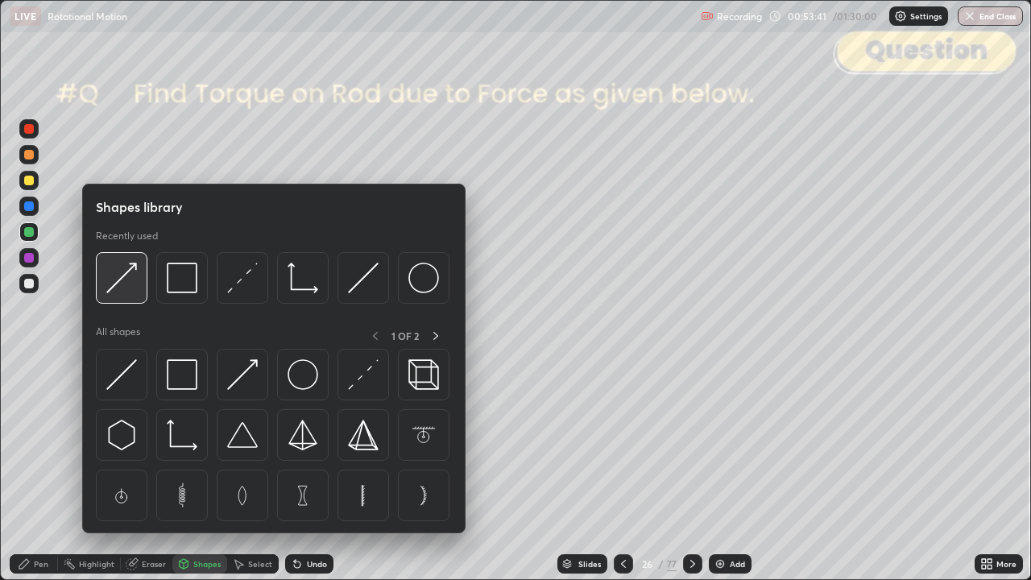
click at [130, 293] on div at bounding box center [122, 278] width 52 height 52
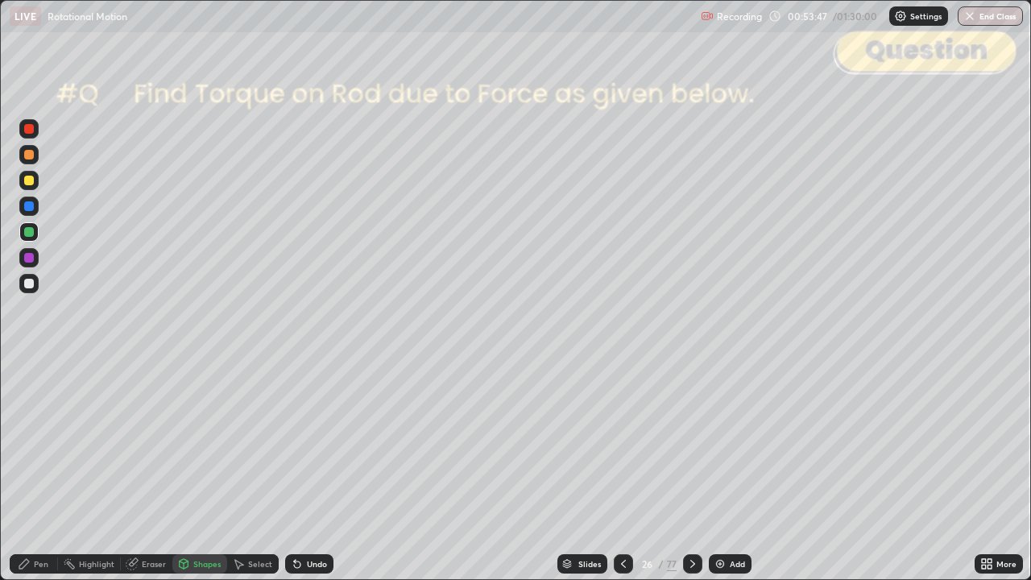
click at [295, 470] on icon at bounding box center [297, 564] width 6 height 6
click at [27, 470] on icon at bounding box center [24, 563] width 13 height 13
click at [30, 284] on div at bounding box center [29, 284] width 10 height 10
click at [31, 233] on div at bounding box center [29, 232] width 10 height 10
click at [29, 155] on div at bounding box center [29, 155] width 10 height 10
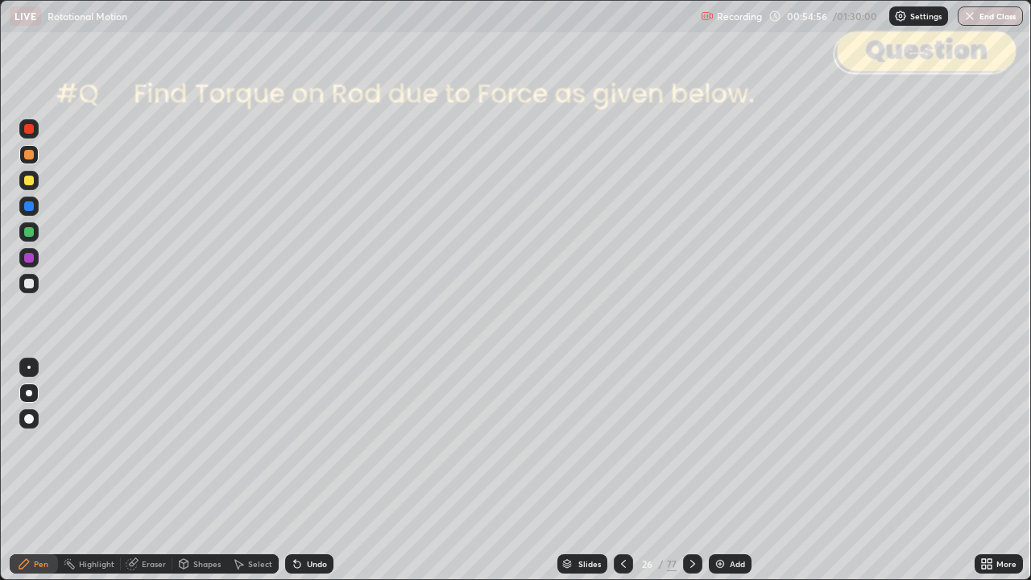
click at [31, 234] on div at bounding box center [29, 232] width 10 height 10
click at [684, 470] on div at bounding box center [692, 563] width 19 height 19
click at [688, 470] on div at bounding box center [692, 563] width 19 height 19
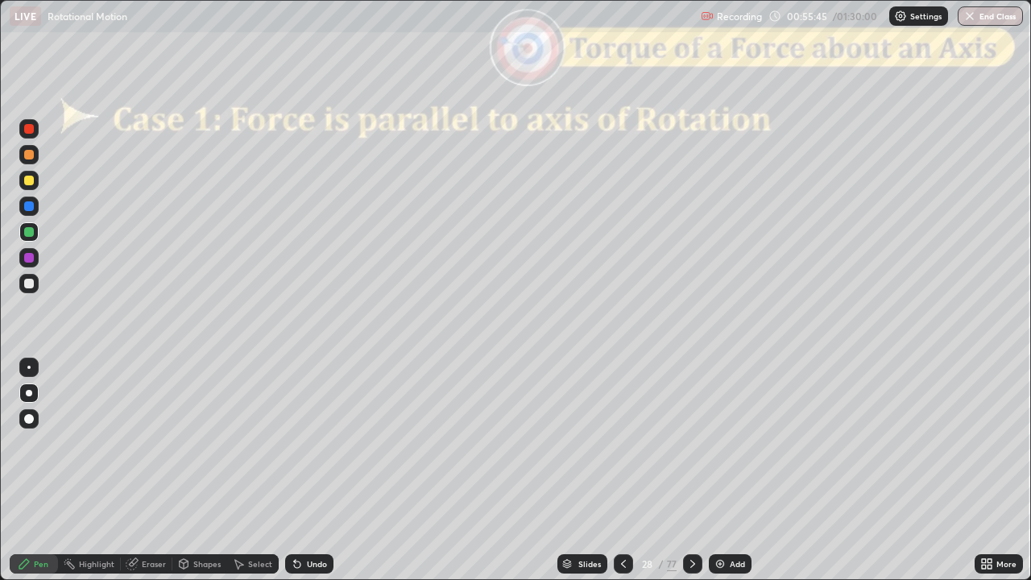
click at [622, 470] on icon at bounding box center [623, 563] width 13 height 13
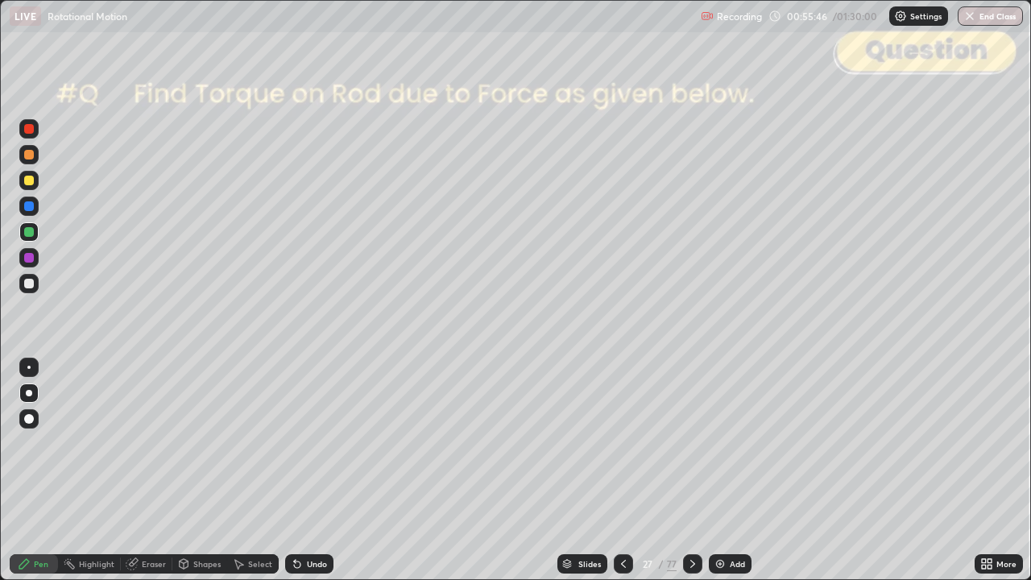
click at [722, 470] on div "Add" at bounding box center [729, 563] width 43 height 19
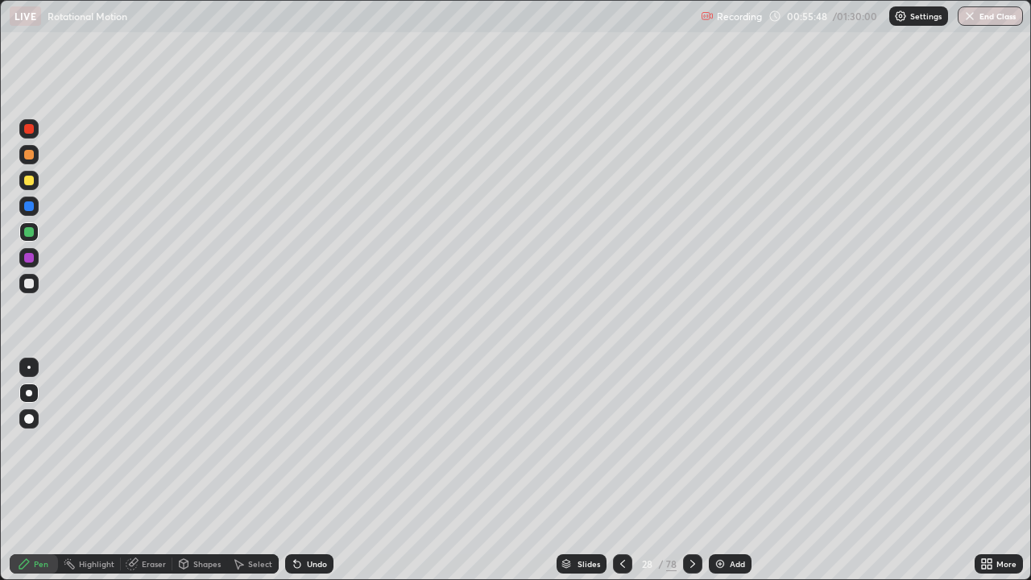
click at [29, 283] on div at bounding box center [29, 284] width 10 height 10
click at [210, 470] on div "Shapes" at bounding box center [206, 564] width 27 height 8
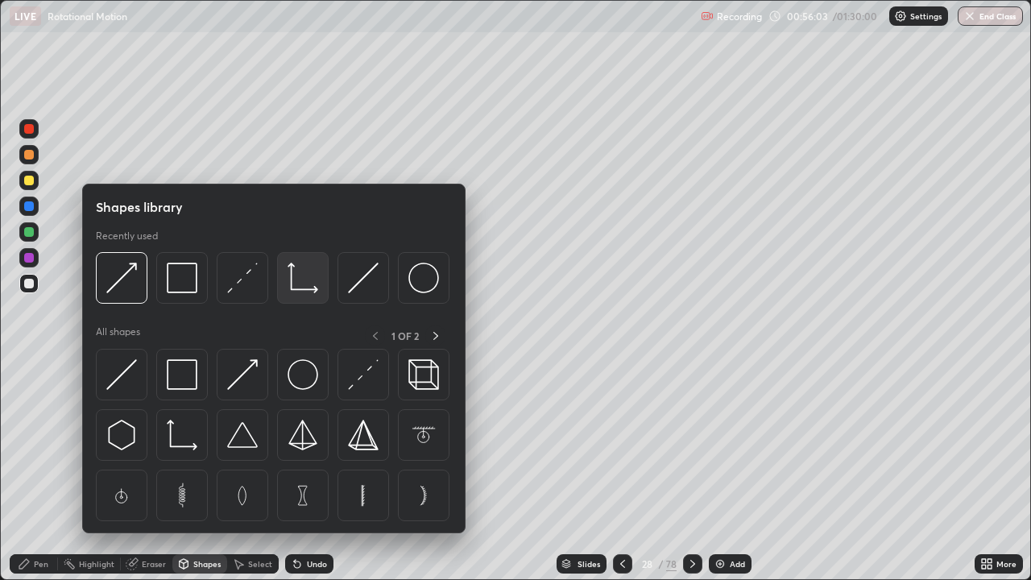
click at [291, 283] on img at bounding box center [302, 277] width 31 height 31
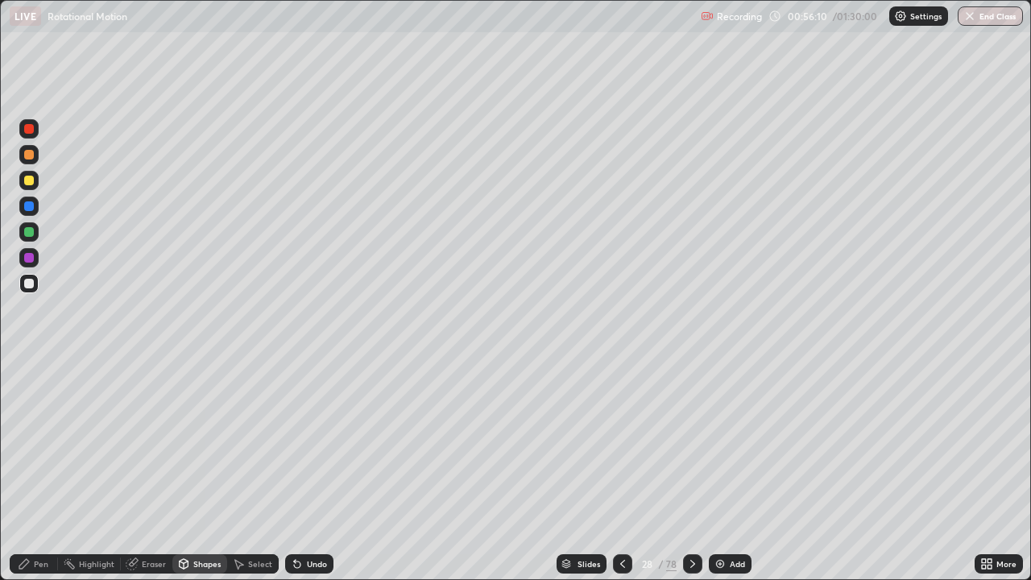
click at [32, 131] on div at bounding box center [29, 129] width 10 height 10
click at [30, 232] on div at bounding box center [29, 232] width 10 height 10
click at [200, 470] on div "Shapes" at bounding box center [199, 563] width 55 height 19
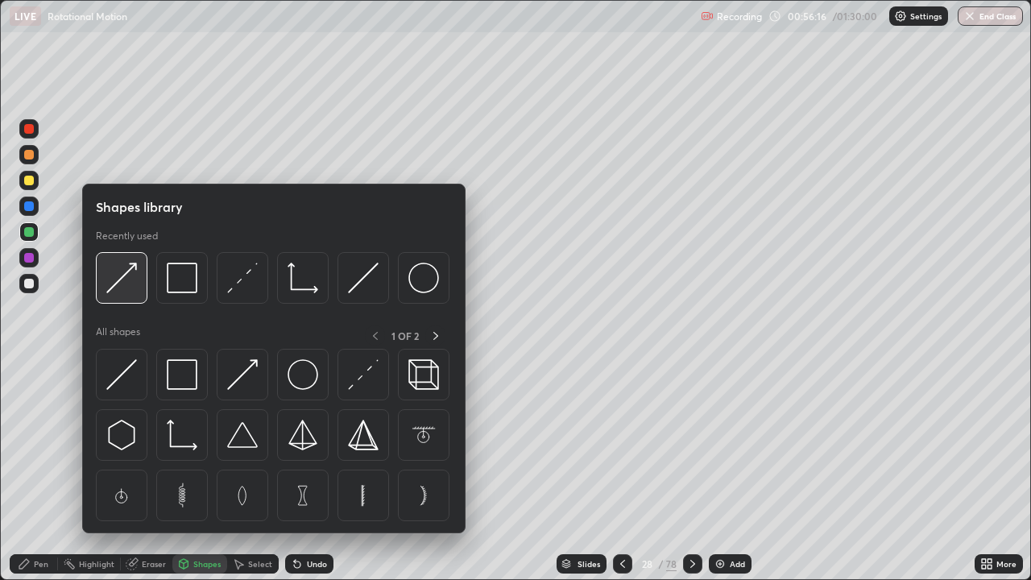
click at [130, 293] on img at bounding box center [121, 277] width 31 height 31
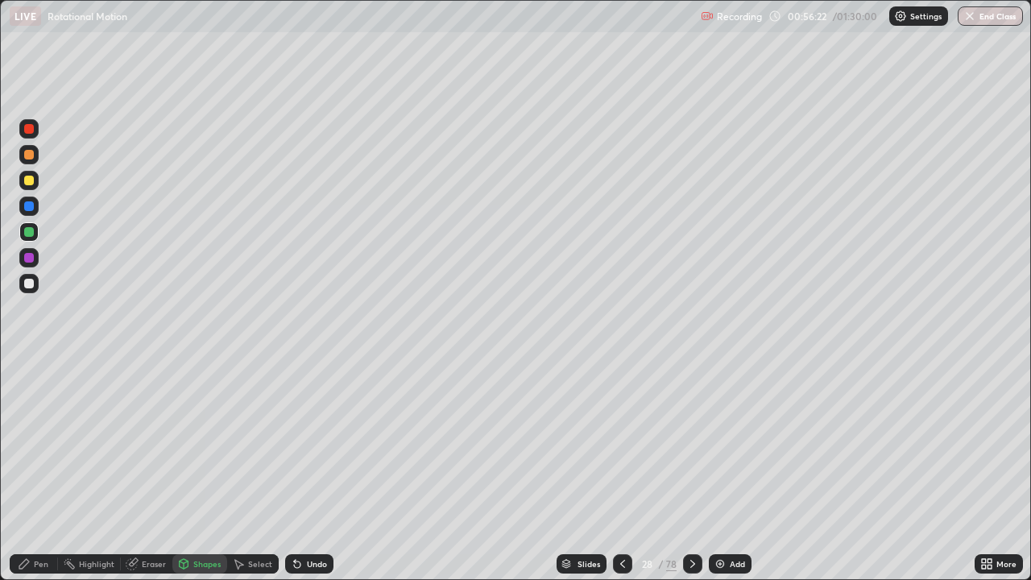
click at [35, 470] on div "Pen" at bounding box center [34, 563] width 48 height 19
click at [204, 470] on div "Shapes" at bounding box center [206, 564] width 27 height 8
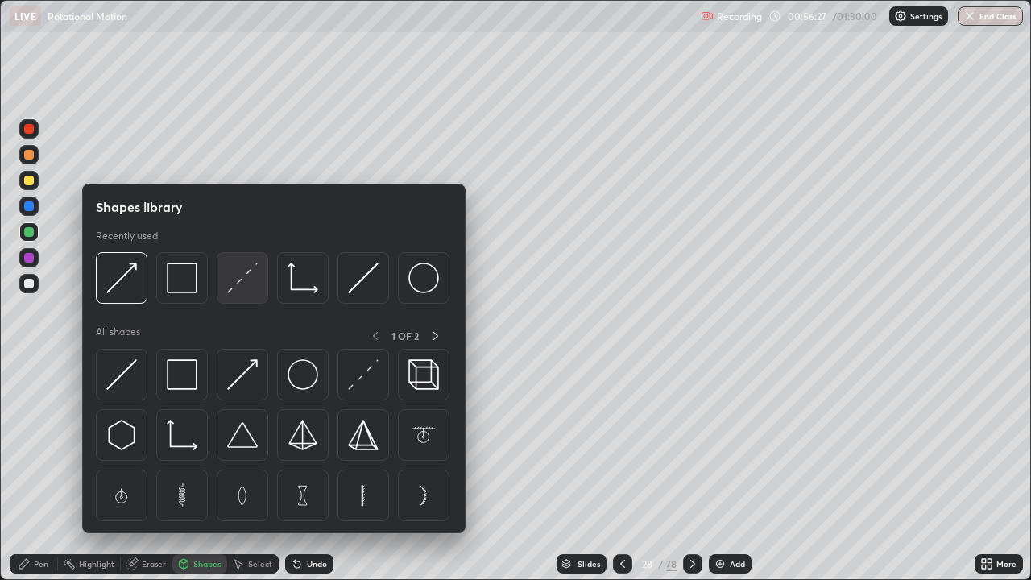
click at [253, 287] on img at bounding box center [242, 277] width 31 height 31
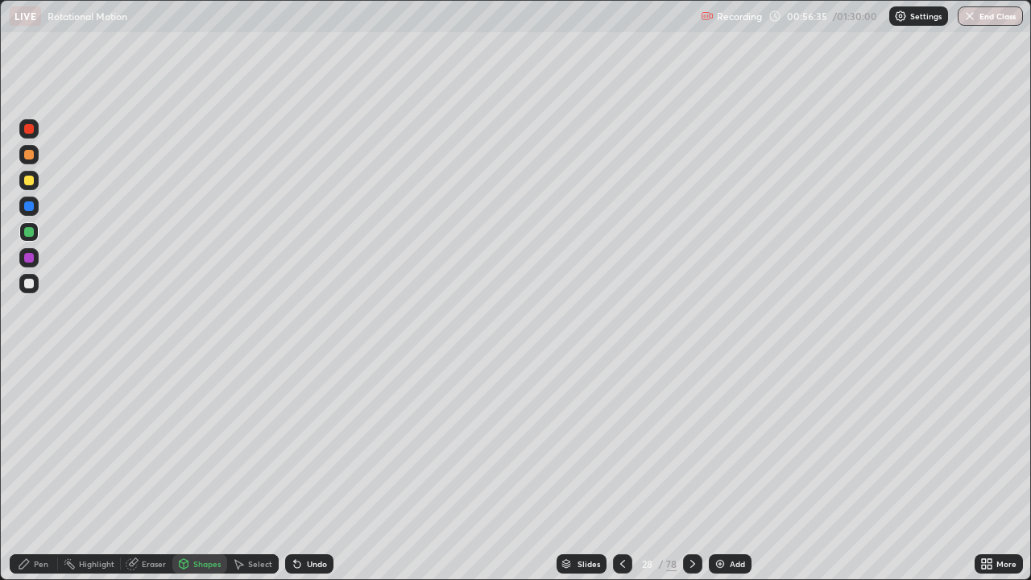
click at [36, 470] on div "Pen" at bounding box center [41, 564] width 14 height 8
click at [29, 282] on div at bounding box center [29, 284] width 10 height 10
click at [29, 232] on div at bounding box center [29, 232] width 10 height 10
click at [29, 285] on div at bounding box center [29, 284] width 10 height 10
click at [31, 155] on div at bounding box center [29, 155] width 10 height 10
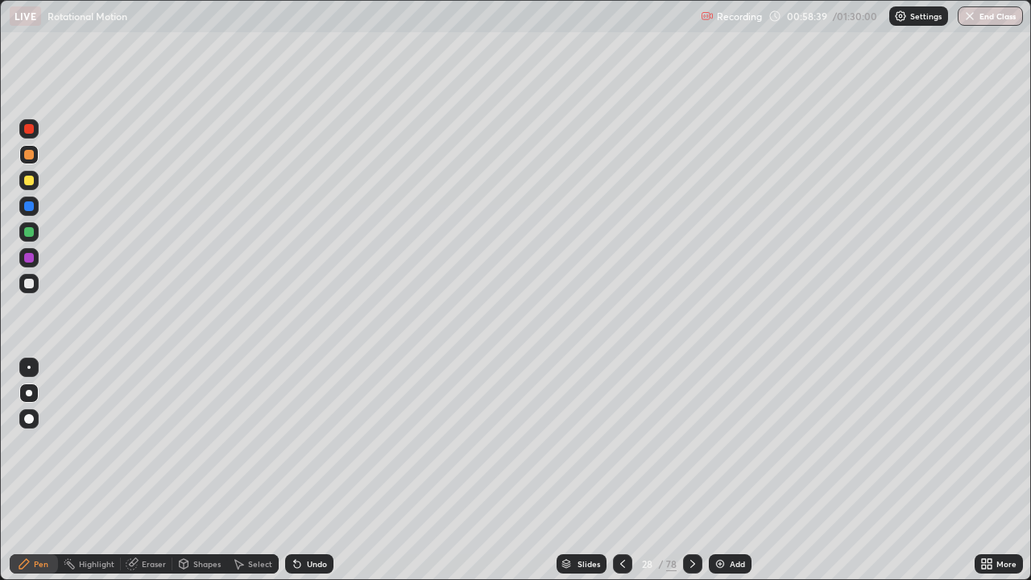
click at [316, 470] on div "Undo" at bounding box center [317, 564] width 20 height 8
click at [317, 470] on div "Undo" at bounding box center [317, 564] width 20 height 8
click at [195, 470] on div "Shapes" at bounding box center [199, 563] width 55 height 19
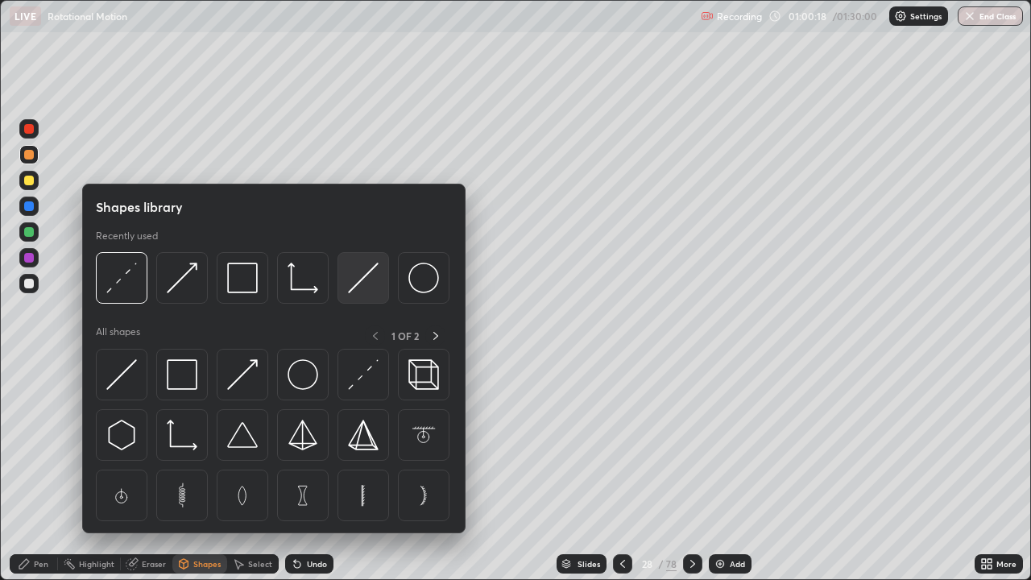
click at [361, 275] on img at bounding box center [363, 277] width 31 height 31
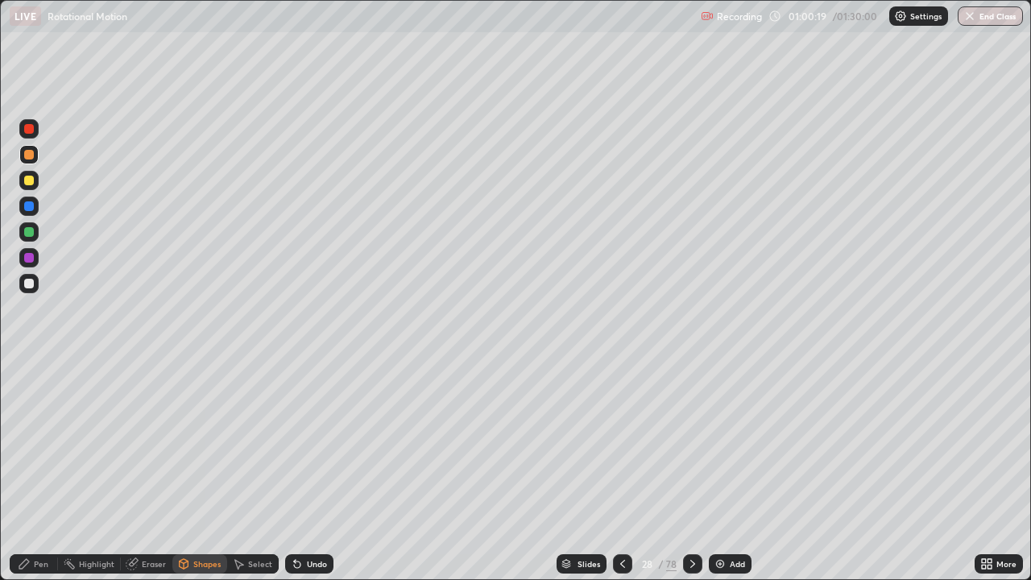
click at [203, 470] on div "Shapes" at bounding box center [206, 564] width 27 height 8
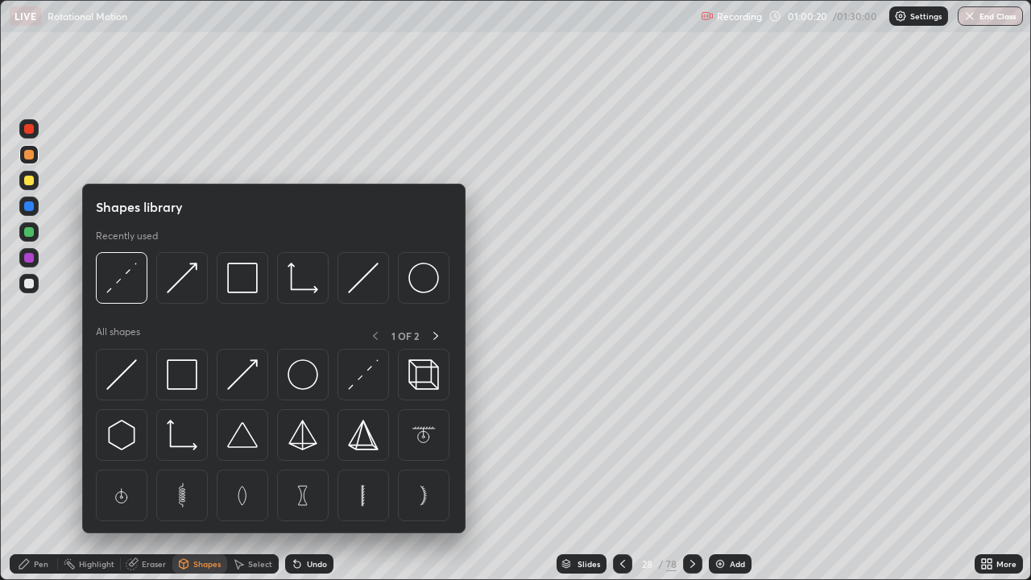
click at [126, 285] on img at bounding box center [121, 277] width 31 height 31
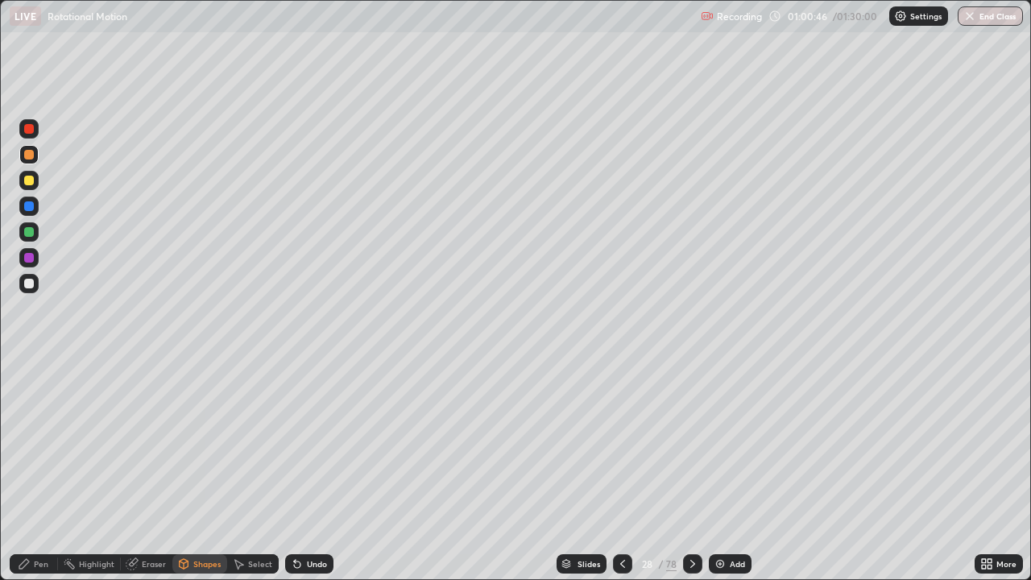
click at [601, 470] on div "Slides" at bounding box center [581, 563] width 50 height 19
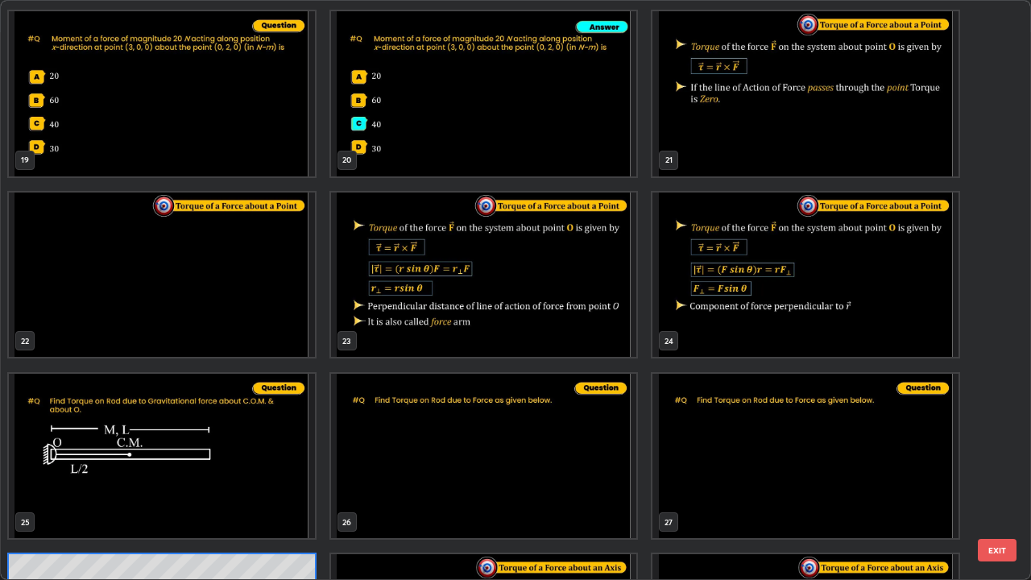
scroll to position [1084, 0]
click at [546, 326] on img "grid" at bounding box center [484, 274] width 306 height 165
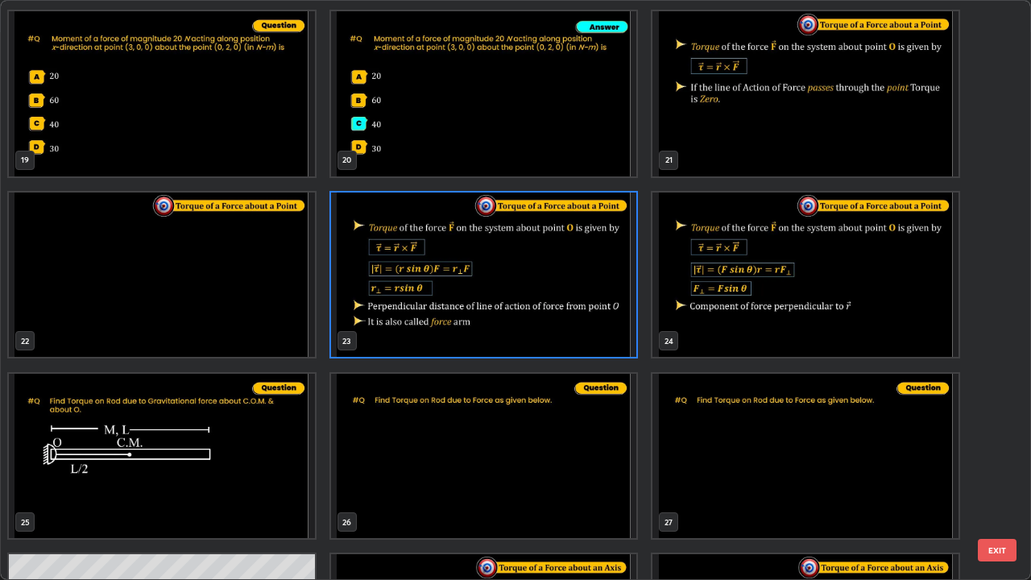
click at [998, 470] on button "EXIT" at bounding box center [996, 550] width 39 height 23
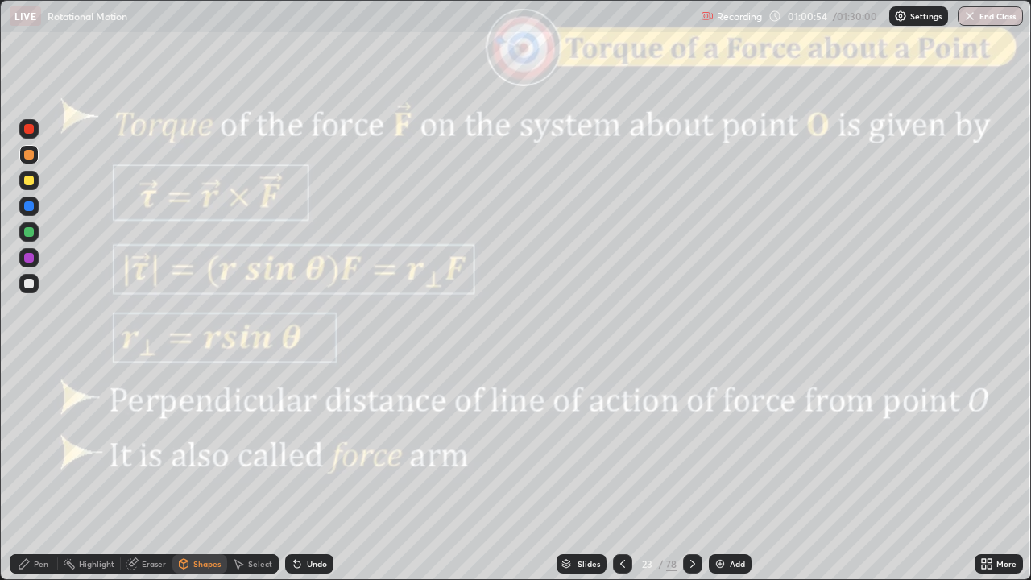
click at [29, 129] on div at bounding box center [29, 129] width 10 height 10
click at [311, 470] on div "Undo" at bounding box center [317, 564] width 20 height 8
click at [202, 470] on div "Shapes" at bounding box center [206, 564] width 27 height 8
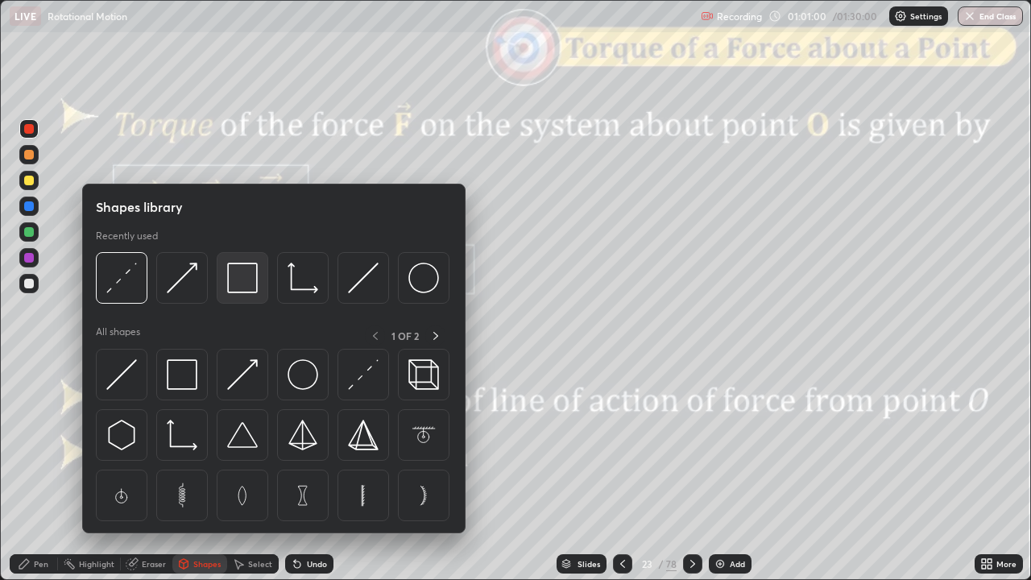
click at [245, 287] on img at bounding box center [242, 277] width 31 height 31
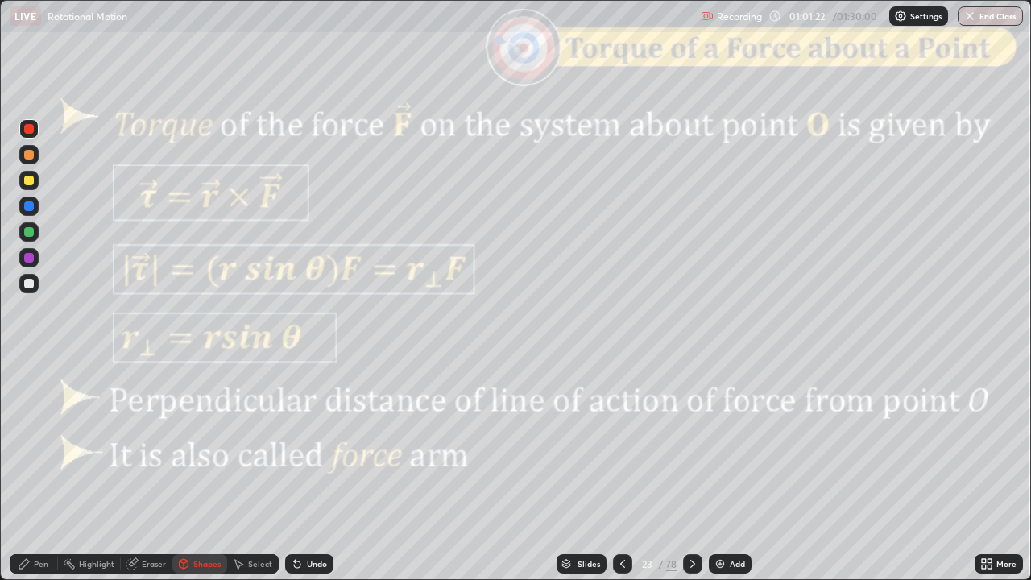
click at [594, 470] on div "Slides" at bounding box center [588, 564] width 23 height 8
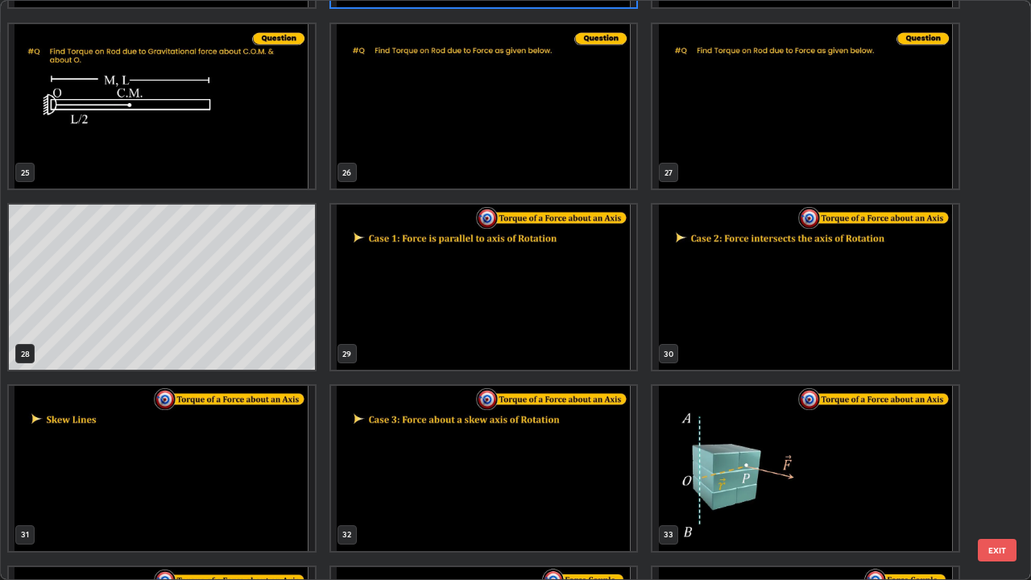
scroll to position [1437, 0]
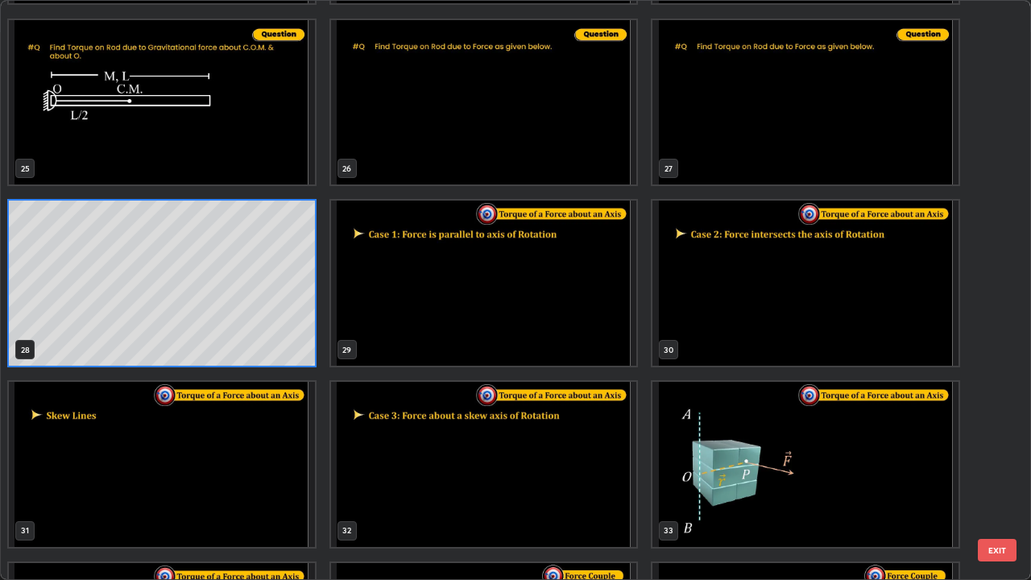
click at [1000, 470] on button "EXIT" at bounding box center [996, 550] width 39 height 23
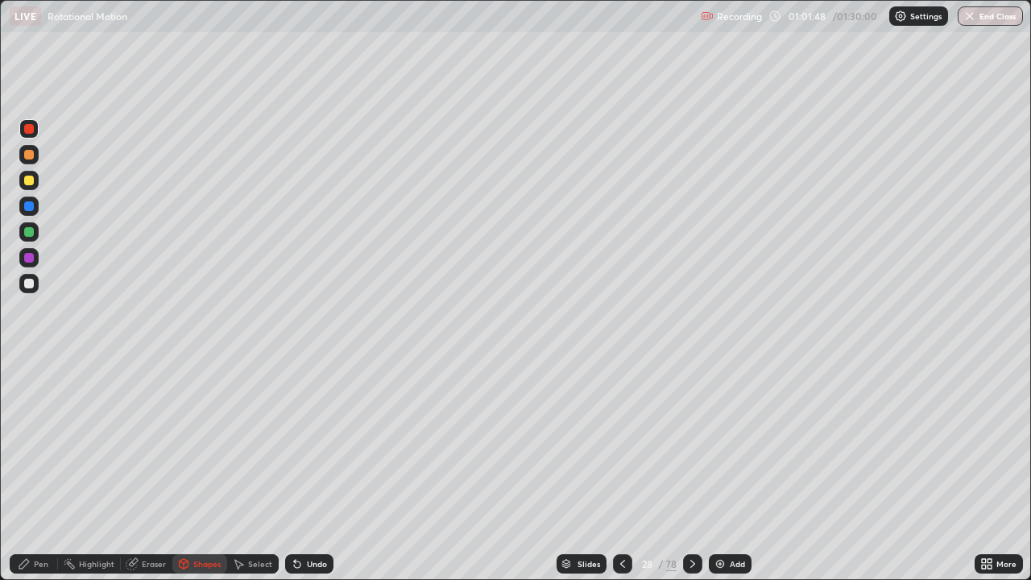
click at [33, 259] on div at bounding box center [29, 258] width 10 height 10
click at [23, 470] on icon at bounding box center [24, 564] width 10 height 10
click at [31, 182] on div at bounding box center [29, 181] width 10 height 10
click at [592, 470] on div "Slides" at bounding box center [588, 564] width 23 height 8
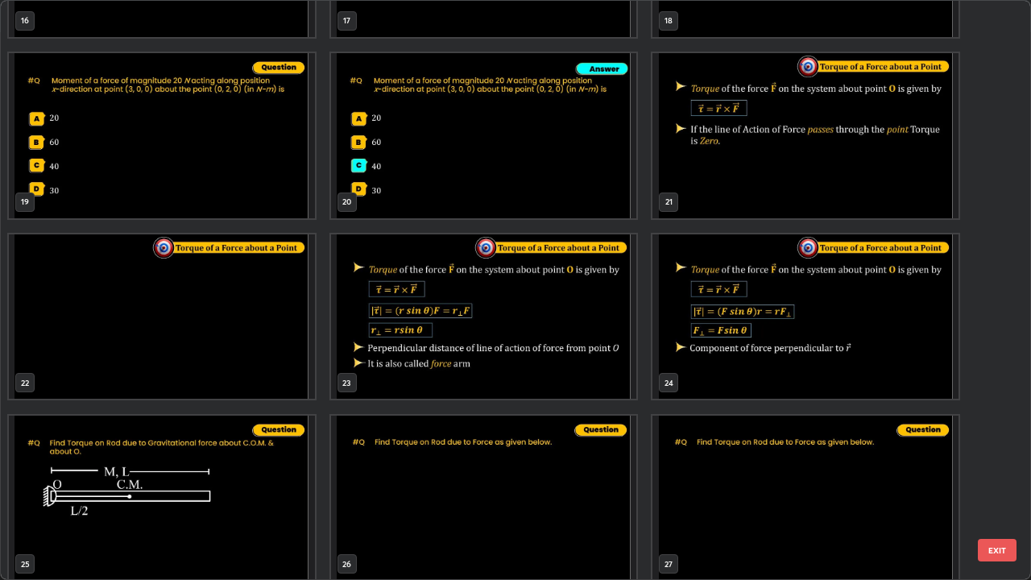
scroll to position [1040, 0]
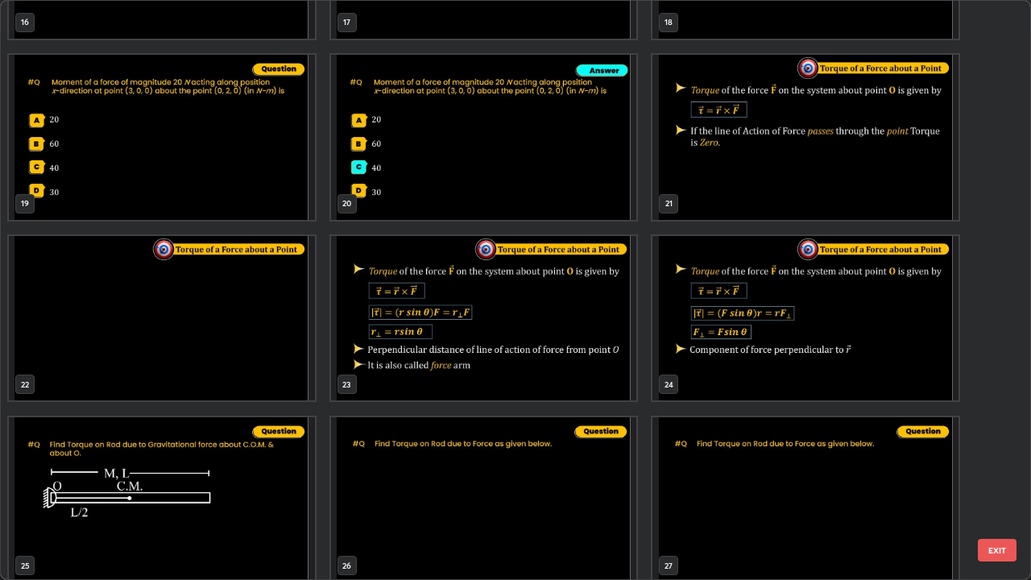
click at [570, 363] on img "grid" at bounding box center [484, 318] width 306 height 165
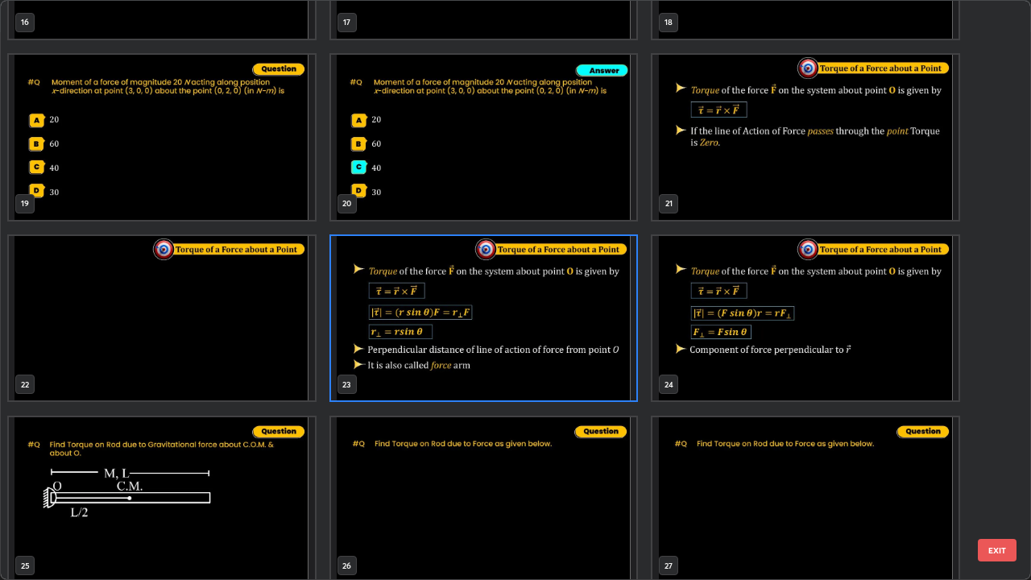
click at [1006, 470] on button "EXIT" at bounding box center [996, 550] width 39 height 23
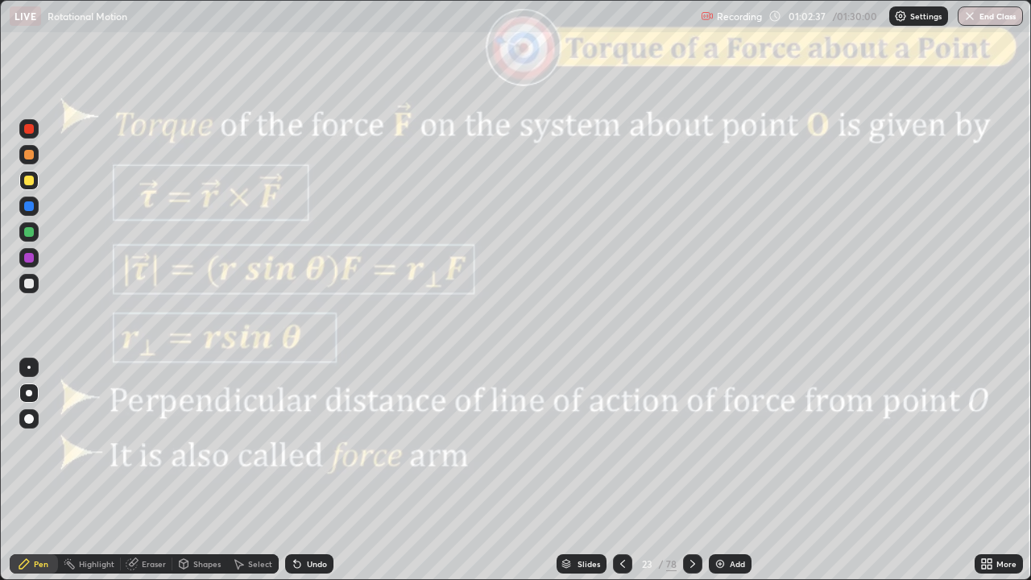
click at [567, 470] on icon at bounding box center [566, 562] width 8 height 4
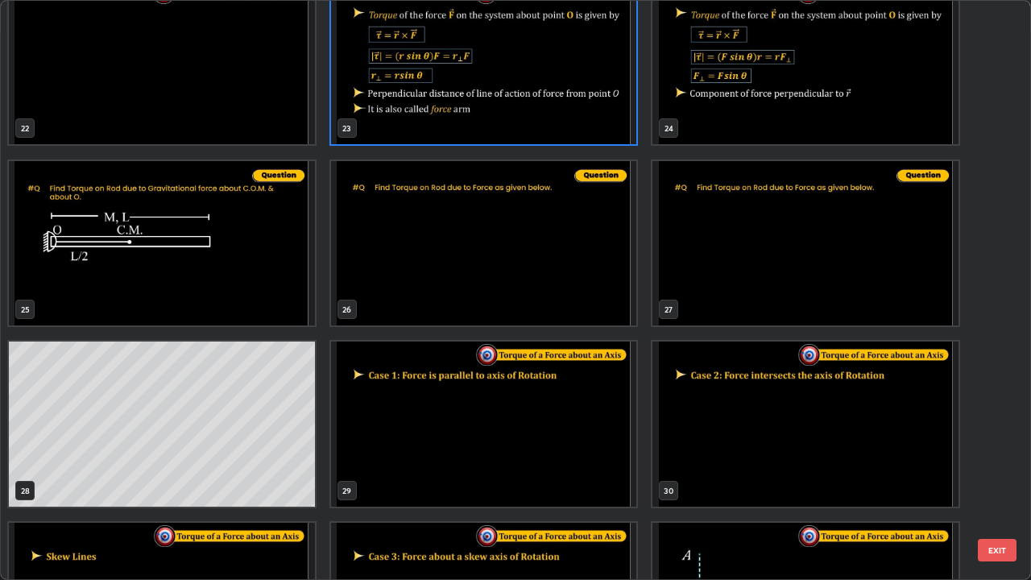
scroll to position [1307, 0]
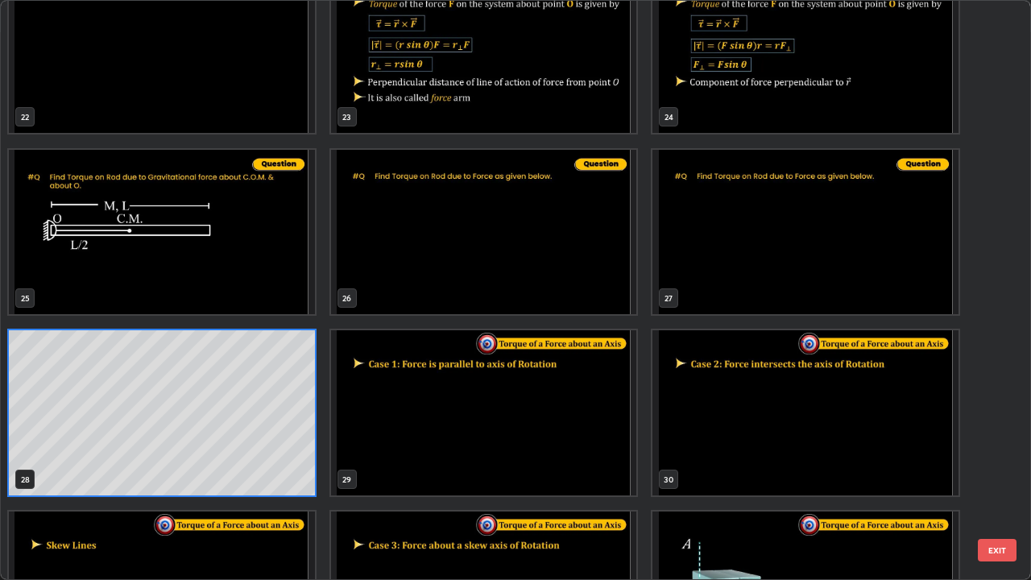
click at [995, 470] on button "EXIT" at bounding box center [996, 550] width 39 height 23
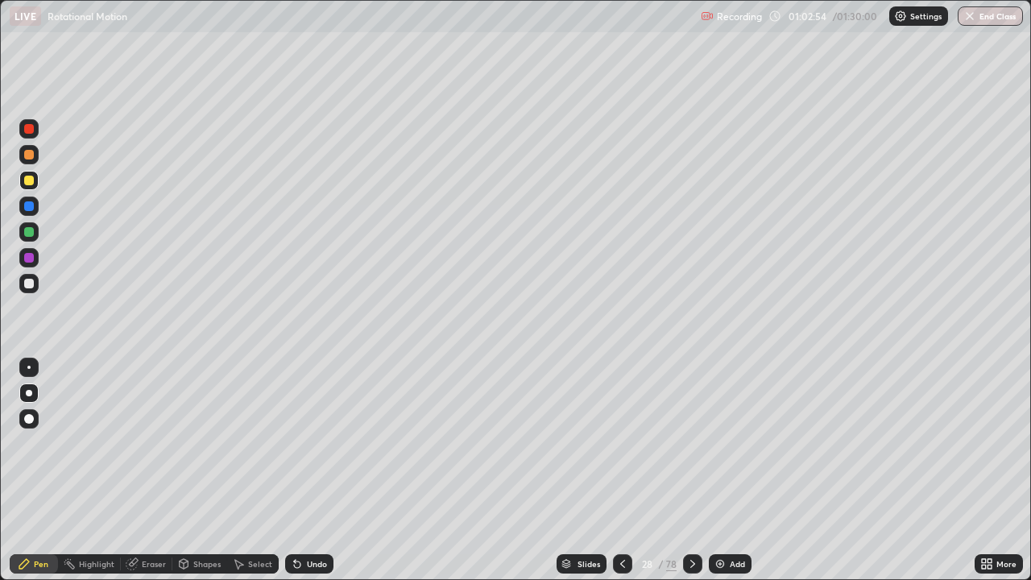
click at [572, 470] on div "Slides" at bounding box center [581, 563] width 50 height 19
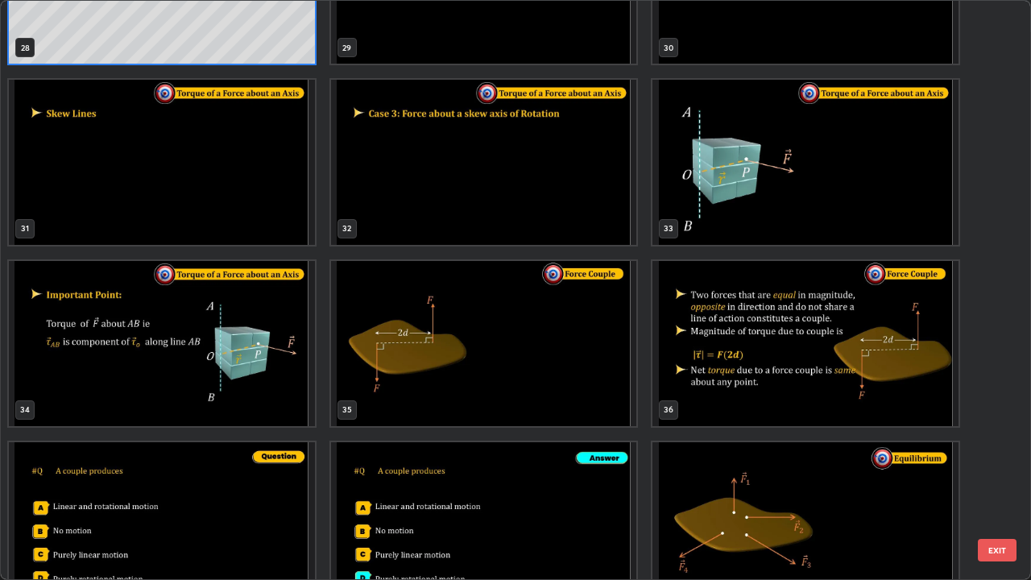
scroll to position [1755, 0]
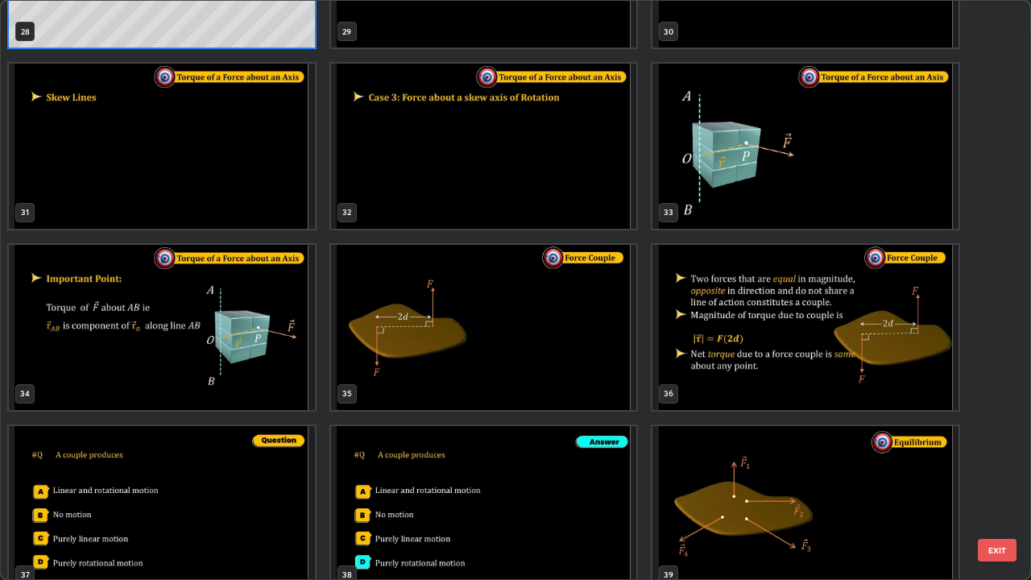
click at [510, 337] on img "grid" at bounding box center [484, 327] width 306 height 165
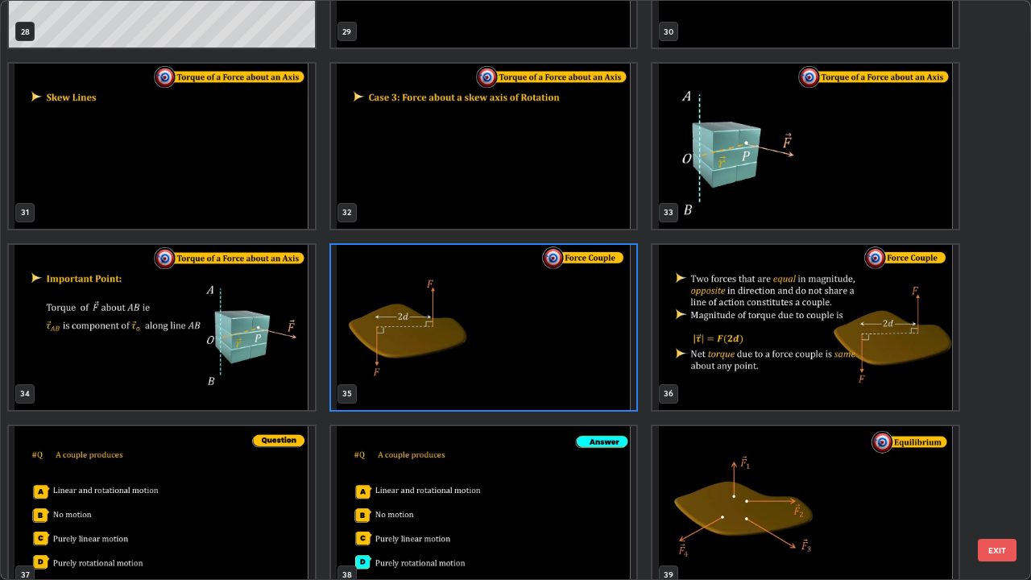
click at [996, 470] on button "EXIT" at bounding box center [996, 550] width 39 height 23
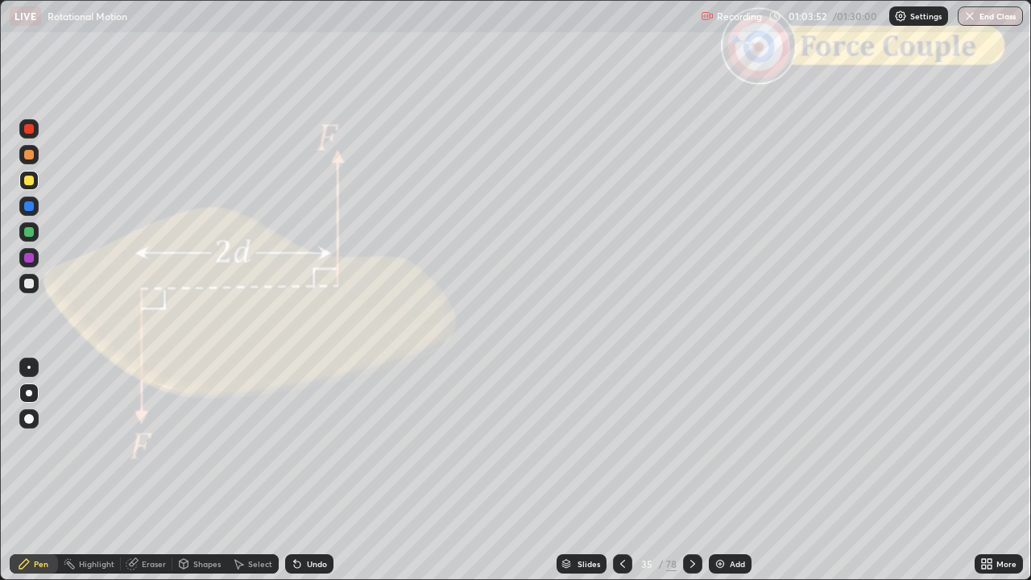
click at [196, 470] on div "Shapes" at bounding box center [206, 564] width 27 height 8
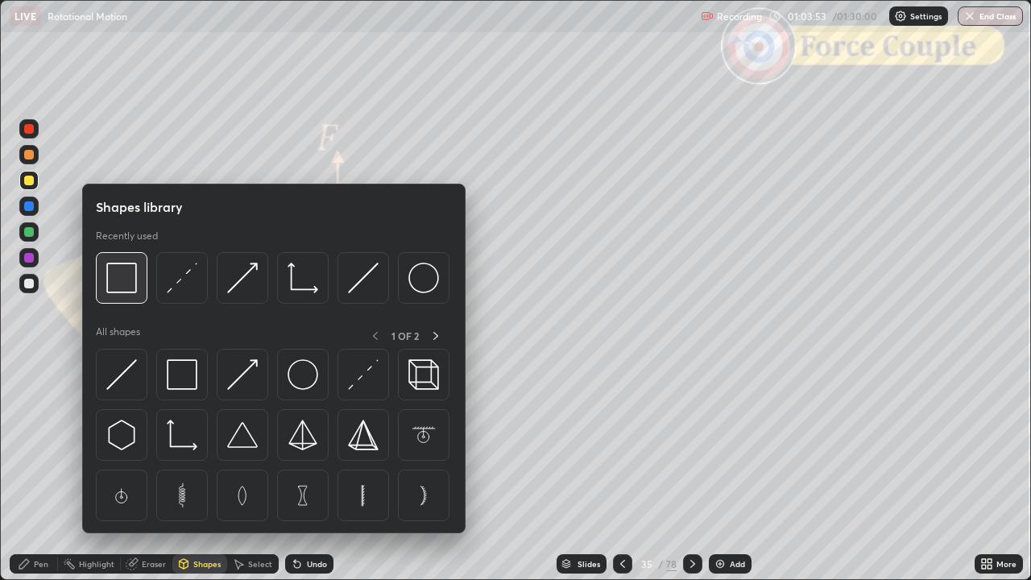
click at [127, 283] on img at bounding box center [121, 277] width 31 height 31
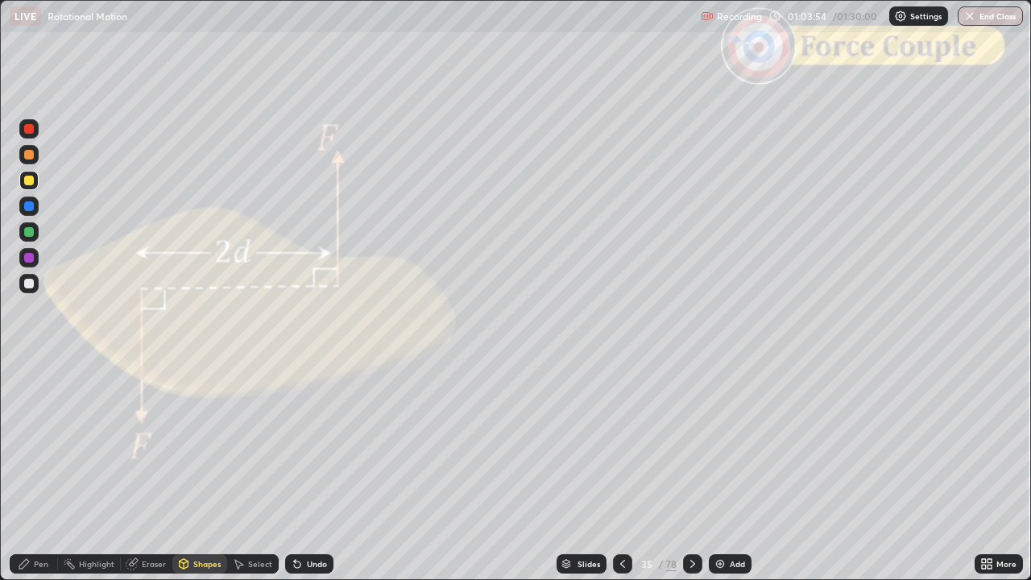
click at [31, 129] on div at bounding box center [29, 129] width 10 height 10
click at [30, 284] on div at bounding box center [29, 284] width 10 height 10
click at [204, 470] on div "Shapes" at bounding box center [206, 564] width 27 height 8
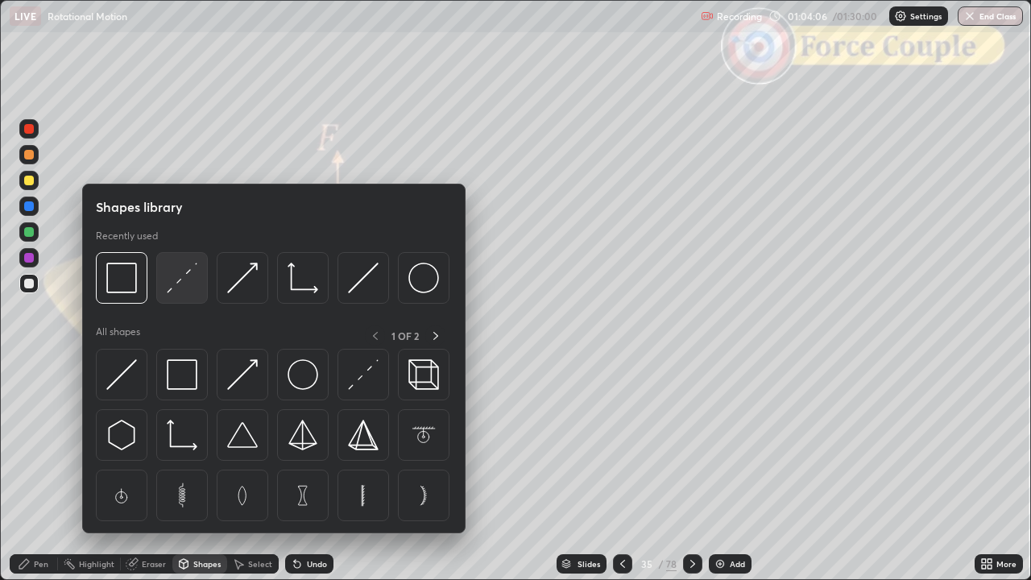
click at [181, 287] on img at bounding box center [182, 277] width 31 height 31
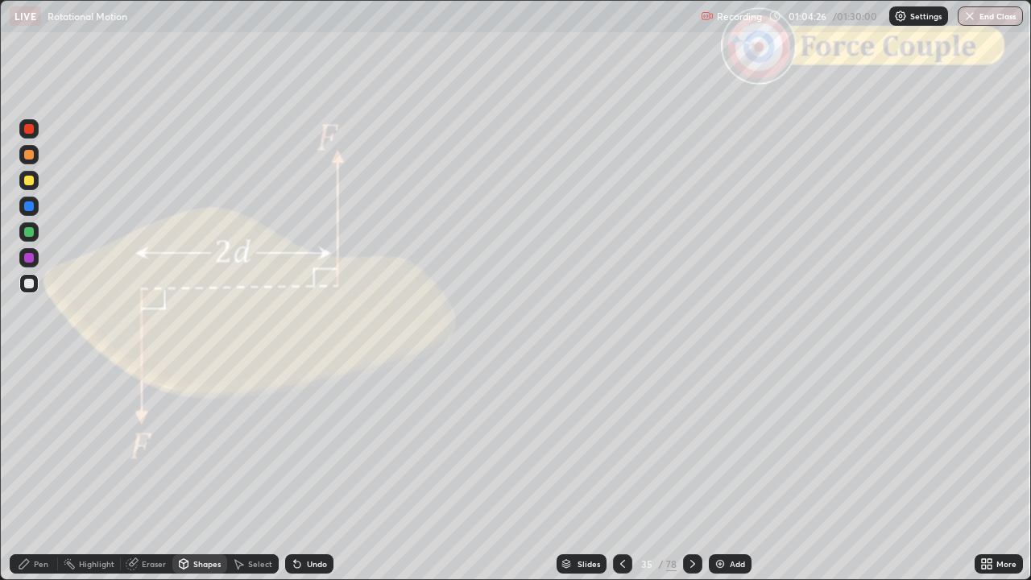
click at [47, 470] on div "Pen" at bounding box center [34, 563] width 48 height 19
click at [29, 261] on div at bounding box center [29, 258] width 10 height 10
click at [30, 155] on div at bounding box center [29, 155] width 10 height 10
click at [31, 130] on div at bounding box center [29, 129] width 10 height 10
click at [29, 155] on div at bounding box center [29, 155] width 10 height 10
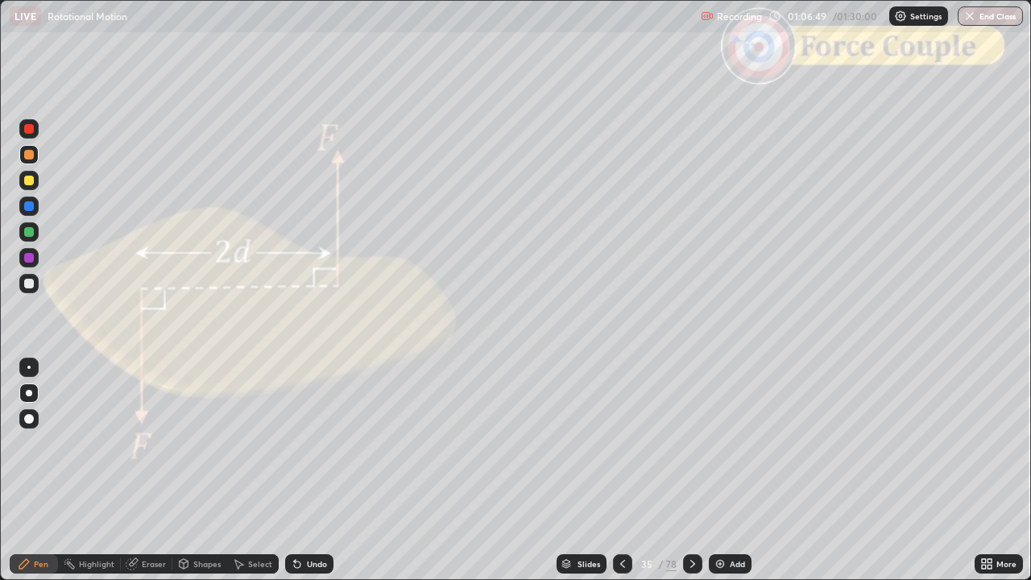
click at [209, 470] on div "Shapes" at bounding box center [199, 563] width 55 height 19
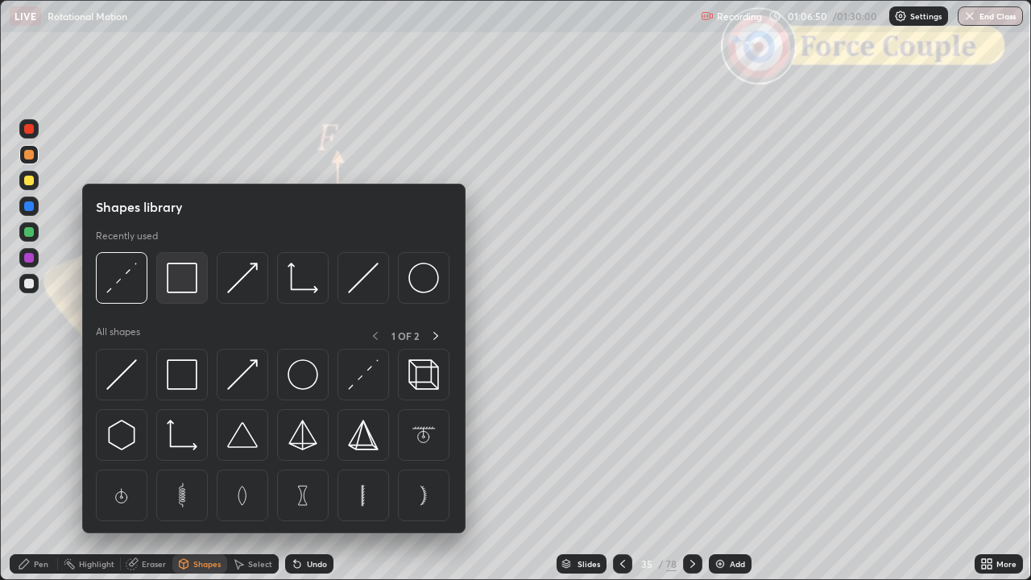
click at [188, 279] on img at bounding box center [182, 277] width 31 height 31
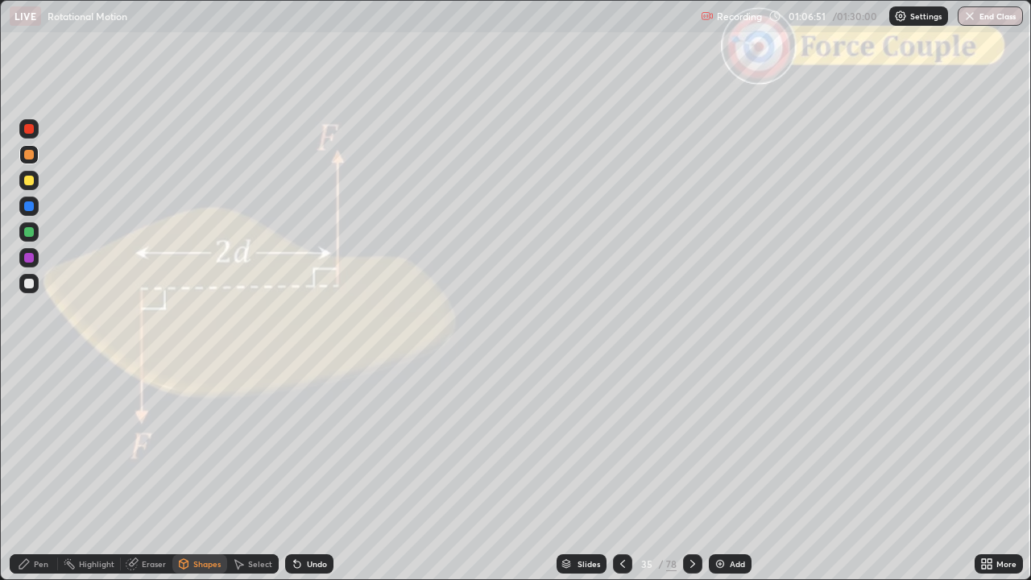
click at [26, 132] on div at bounding box center [29, 129] width 10 height 10
click at [688, 470] on div at bounding box center [692, 563] width 19 height 32
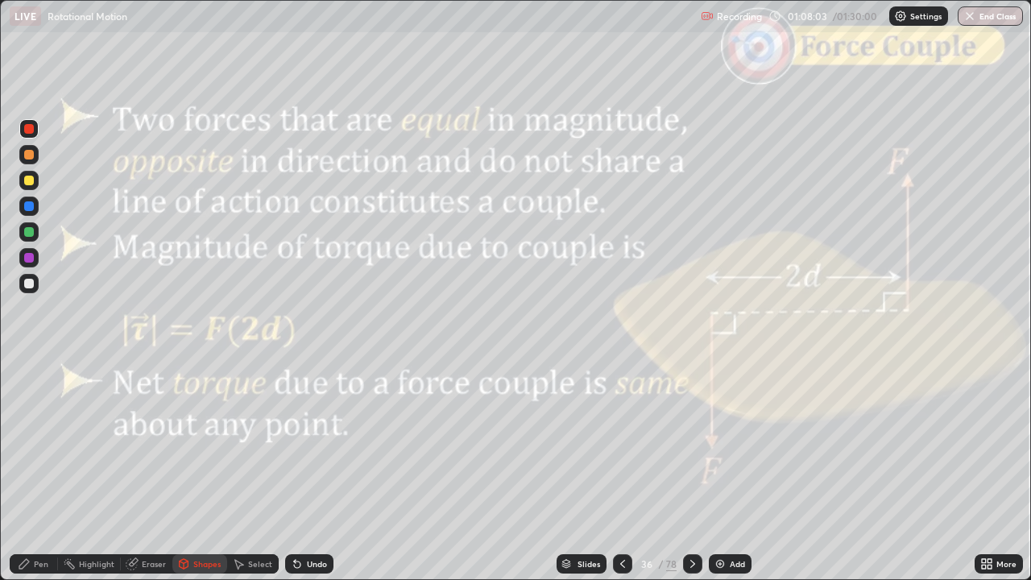
click at [639, 470] on div "36" at bounding box center [646, 564] width 16 height 10
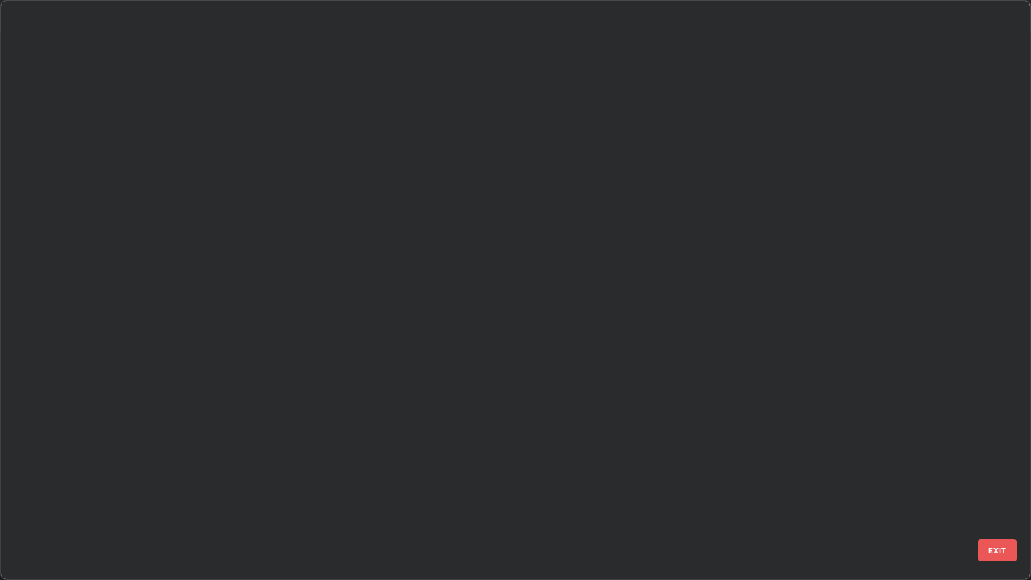
scroll to position [573, 1021]
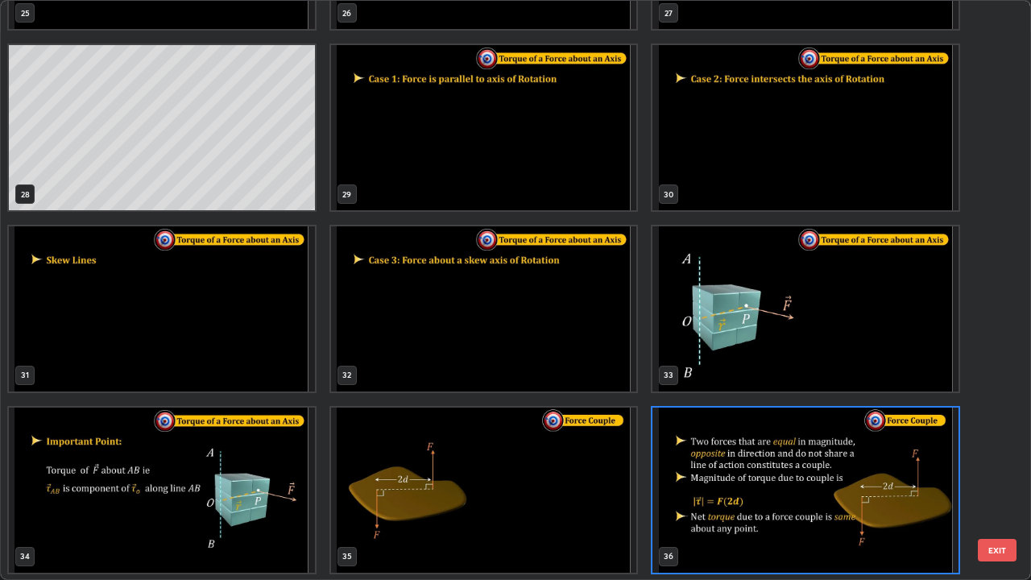
click at [1003, 470] on button "EXIT" at bounding box center [996, 550] width 39 height 23
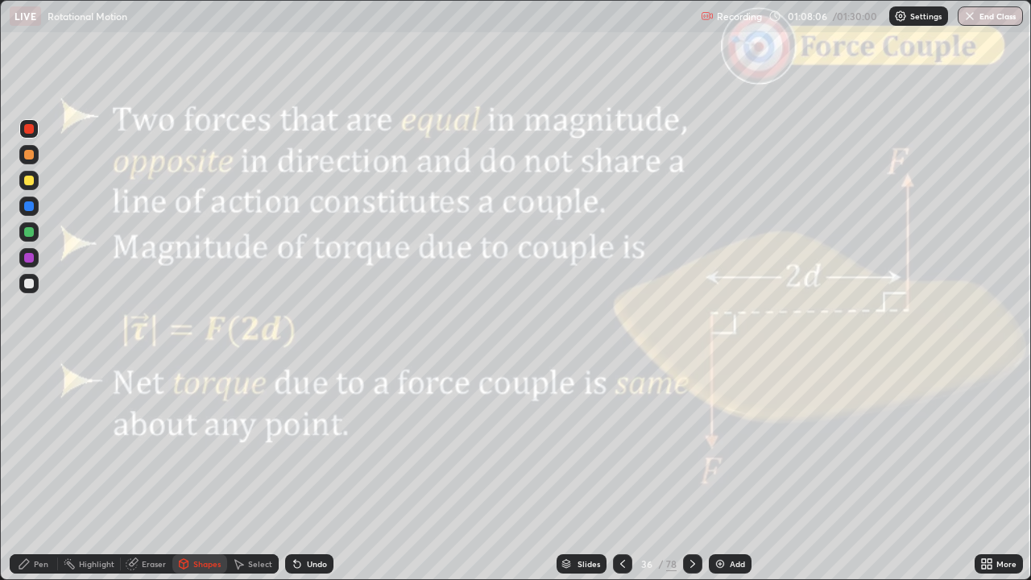
click at [626, 470] on icon at bounding box center [622, 563] width 13 height 13
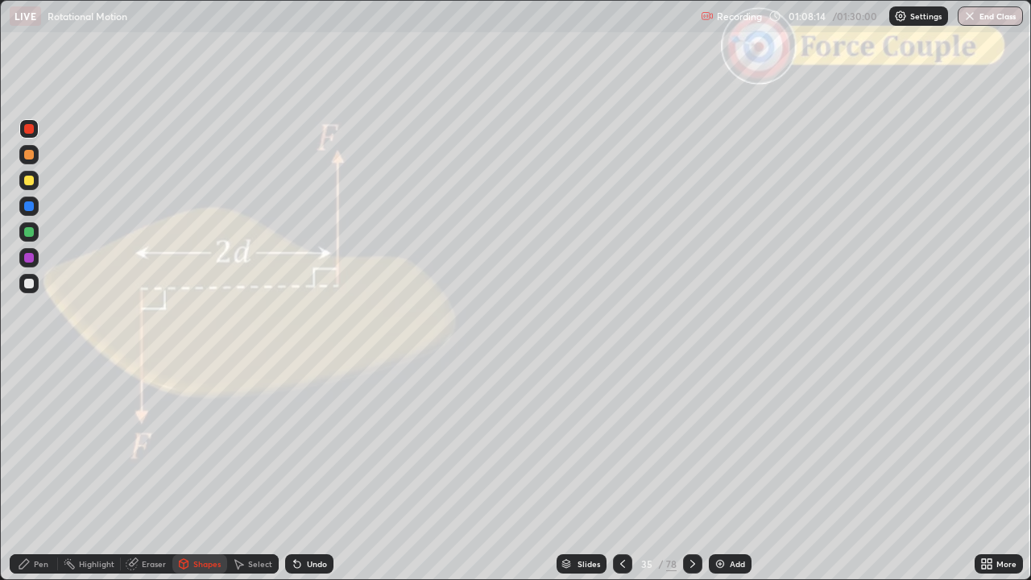
click at [692, 470] on icon at bounding box center [692, 563] width 13 height 13
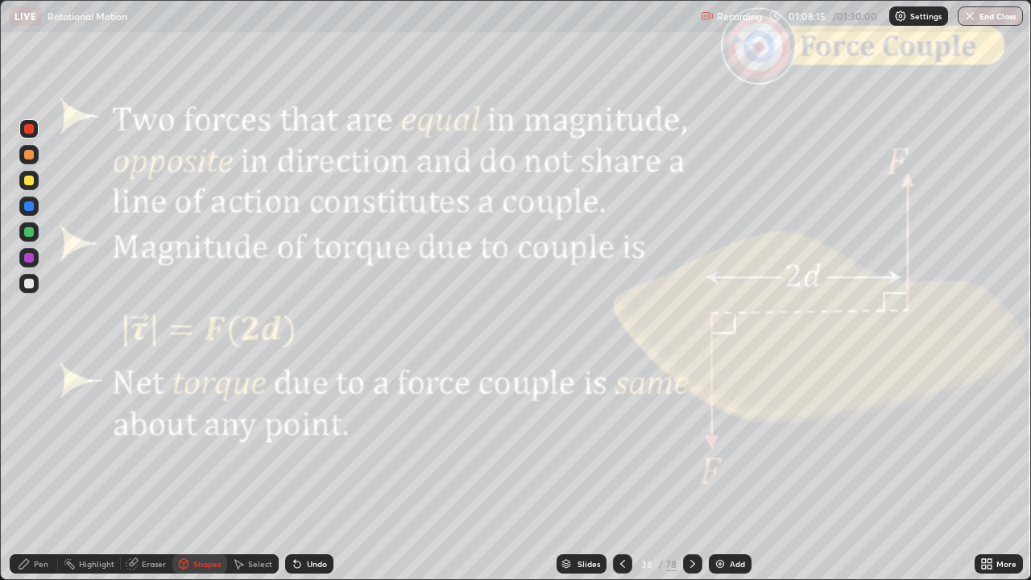
click at [689, 470] on icon at bounding box center [692, 563] width 13 height 13
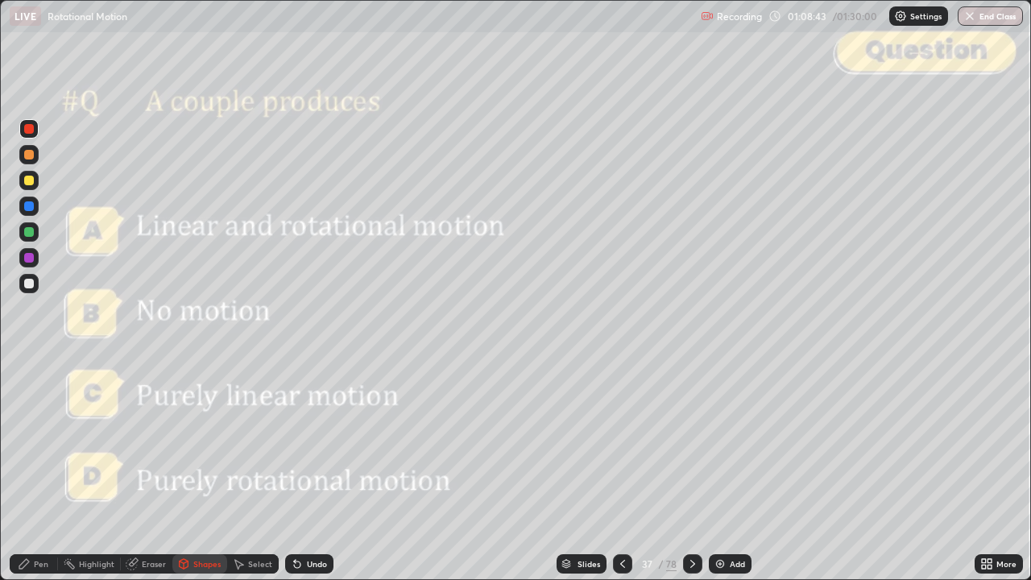
click at [691, 470] on icon at bounding box center [692, 563] width 13 height 13
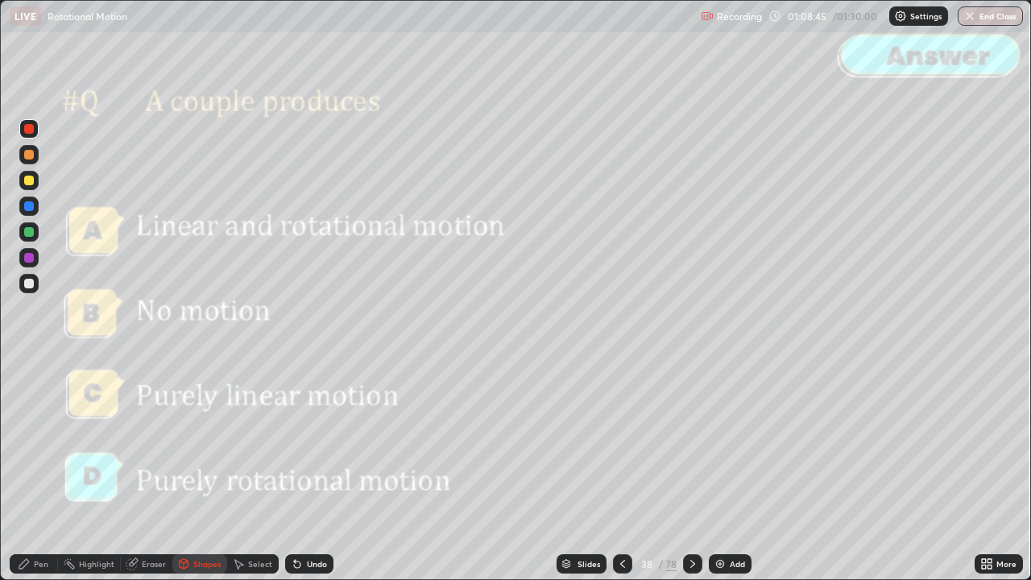
click at [689, 470] on icon at bounding box center [692, 563] width 13 height 13
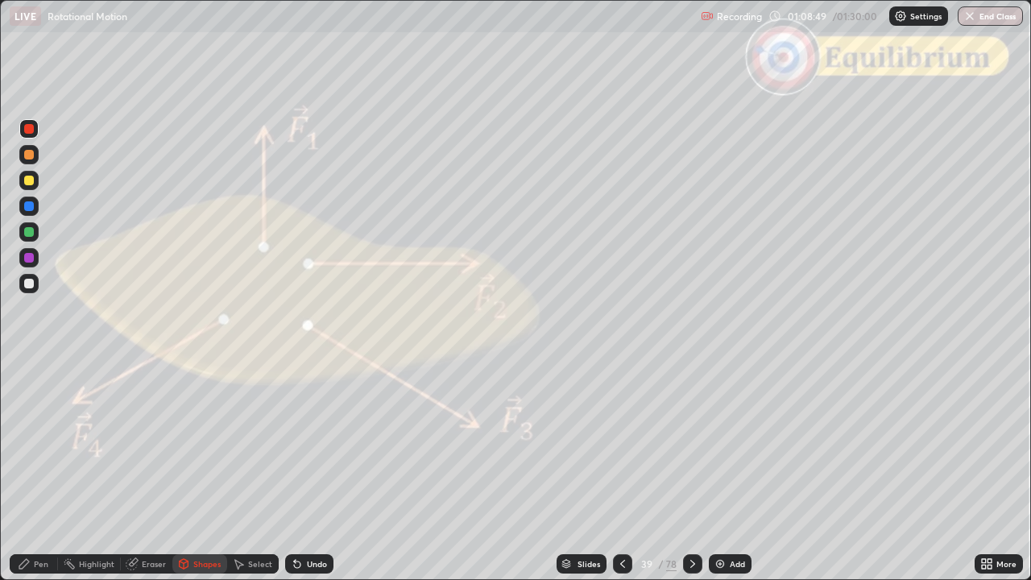
click at [46, 470] on div "Pen" at bounding box center [41, 564] width 14 height 8
click at [29, 155] on div at bounding box center [29, 155] width 10 height 10
click at [209, 470] on div "Shapes" at bounding box center [206, 564] width 27 height 8
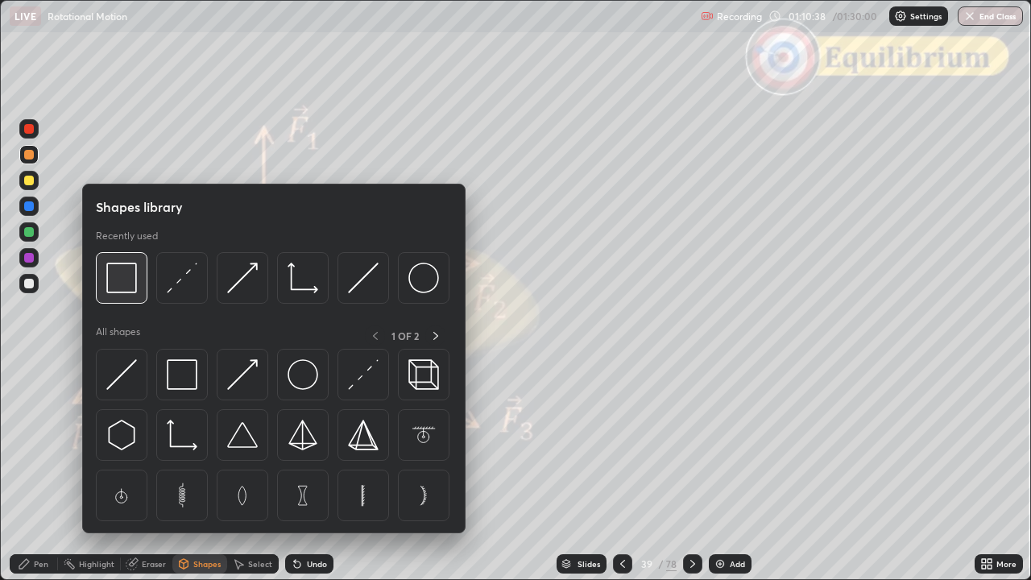
click at [133, 283] on img at bounding box center [121, 277] width 31 height 31
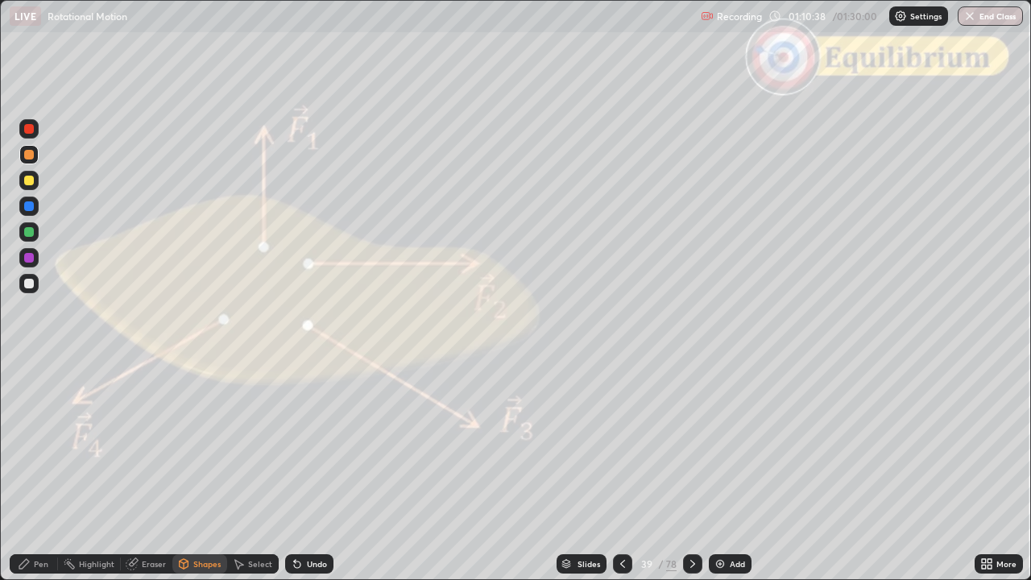
click at [35, 134] on div at bounding box center [28, 128] width 19 height 19
click at [45, 470] on div "Pen" at bounding box center [41, 564] width 14 height 8
click at [31, 230] on div at bounding box center [29, 232] width 10 height 10
click at [691, 470] on icon at bounding box center [692, 564] width 5 height 8
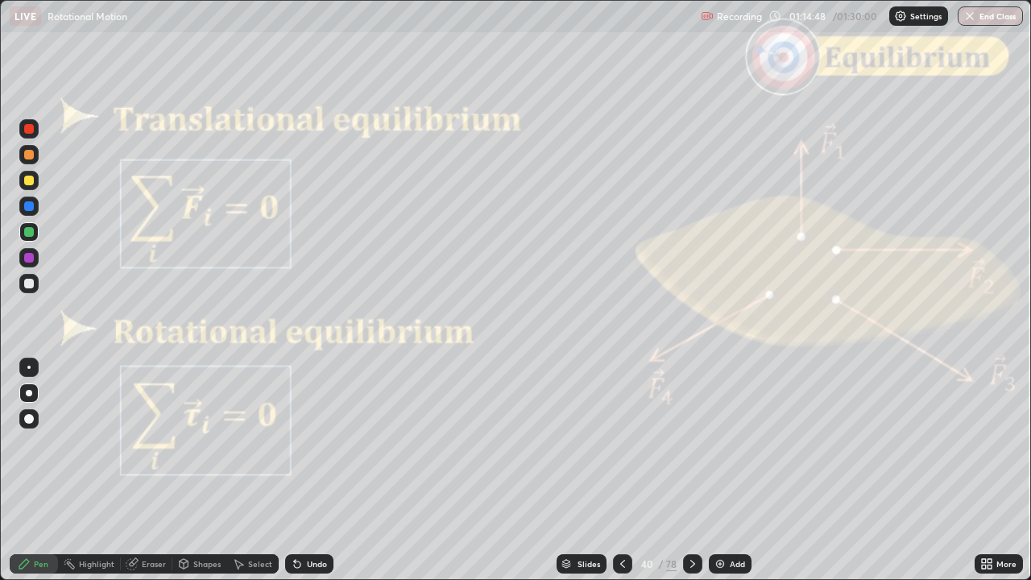
click at [692, 470] on icon at bounding box center [692, 563] width 13 height 13
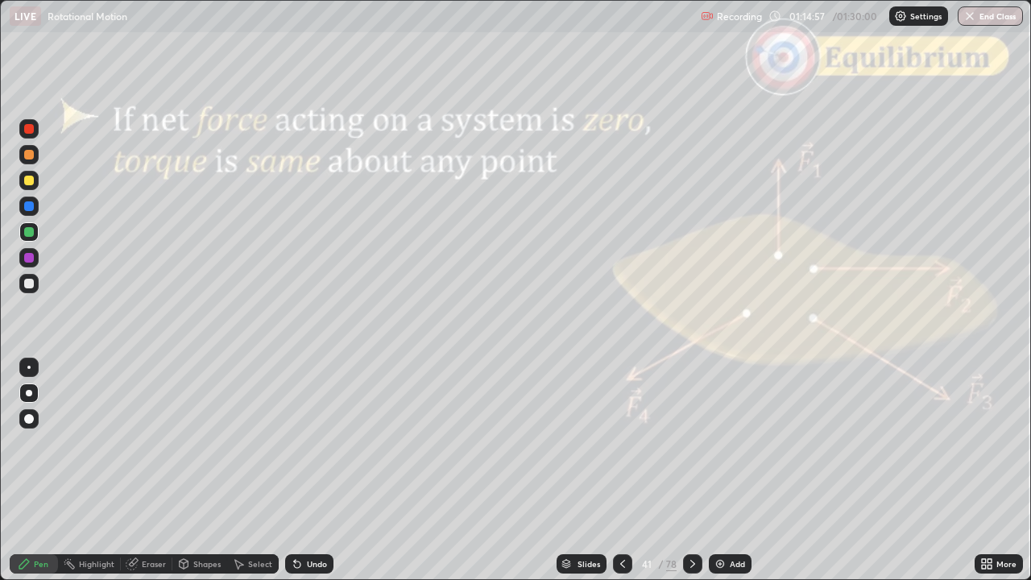
click at [196, 470] on div "Shapes" at bounding box center [206, 564] width 27 height 8
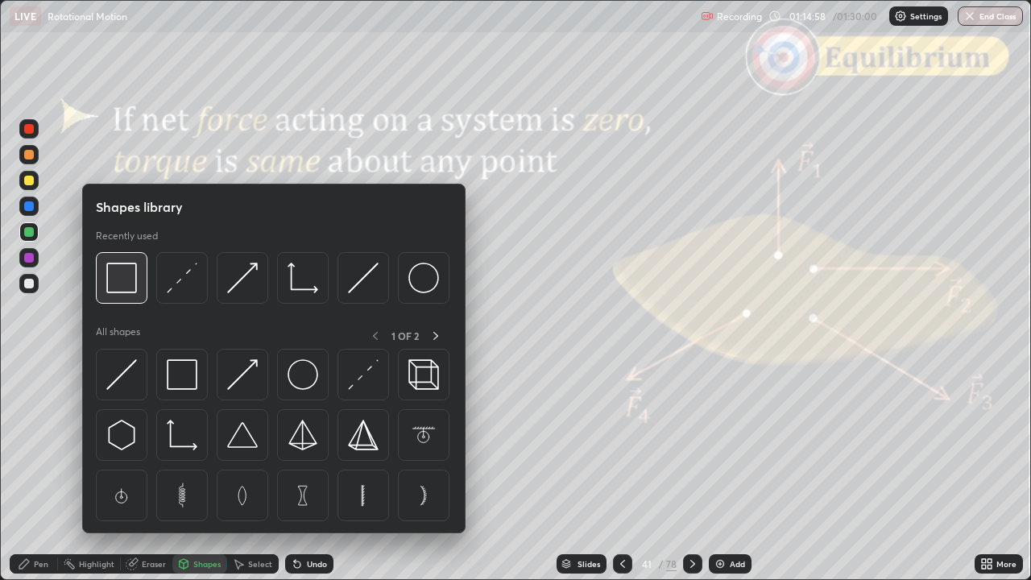
click at [129, 279] on img at bounding box center [121, 277] width 31 height 31
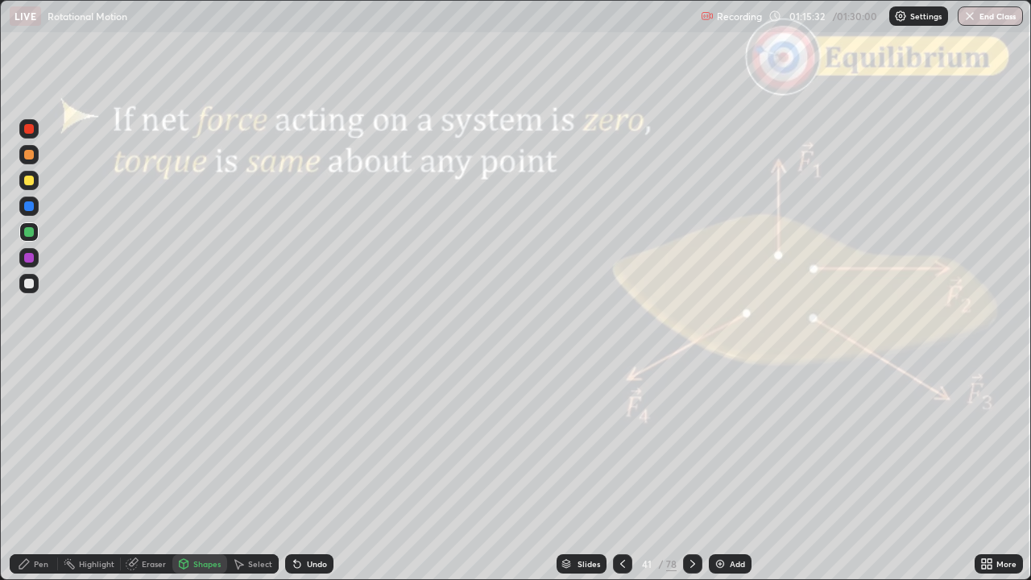
click at [698, 470] on div at bounding box center [692, 563] width 19 height 19
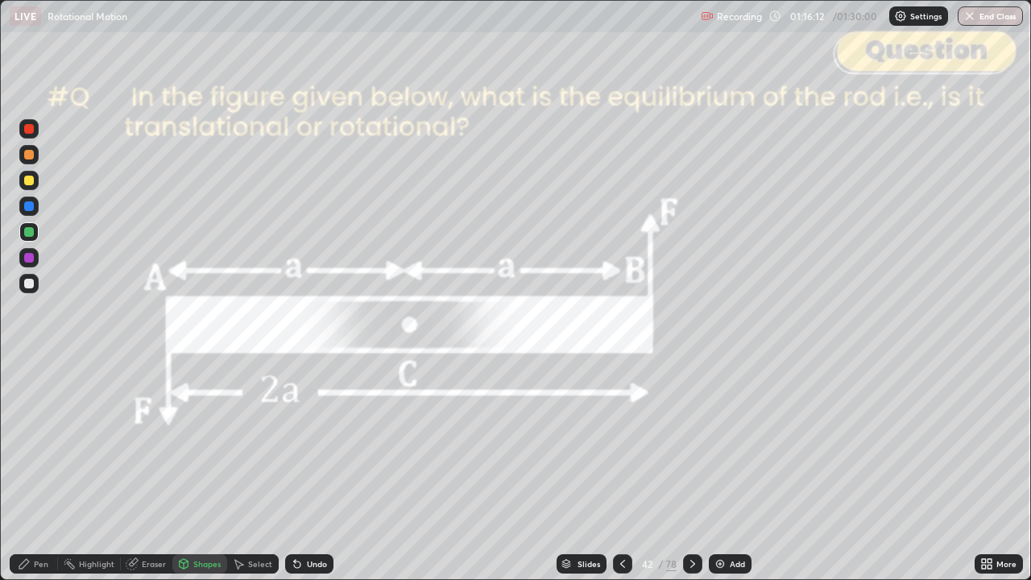
click at [316, 470] on div "Undo" at bounding box center [309, 563] width 48 height 19
click at [44, 470] on div "Pen" at bounding box center [41, 564] width 14 height 8
click at [622, 470] on icon at bounding box center [622, 563] width 13 height 13
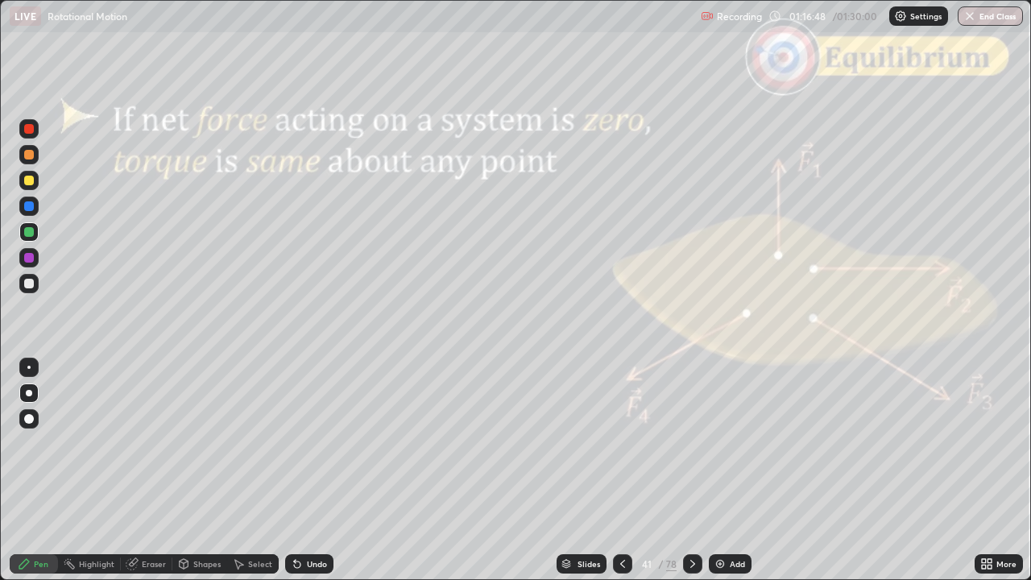
click at [690, 470] on icon at bounding box center [692, 564] width 5 height 8
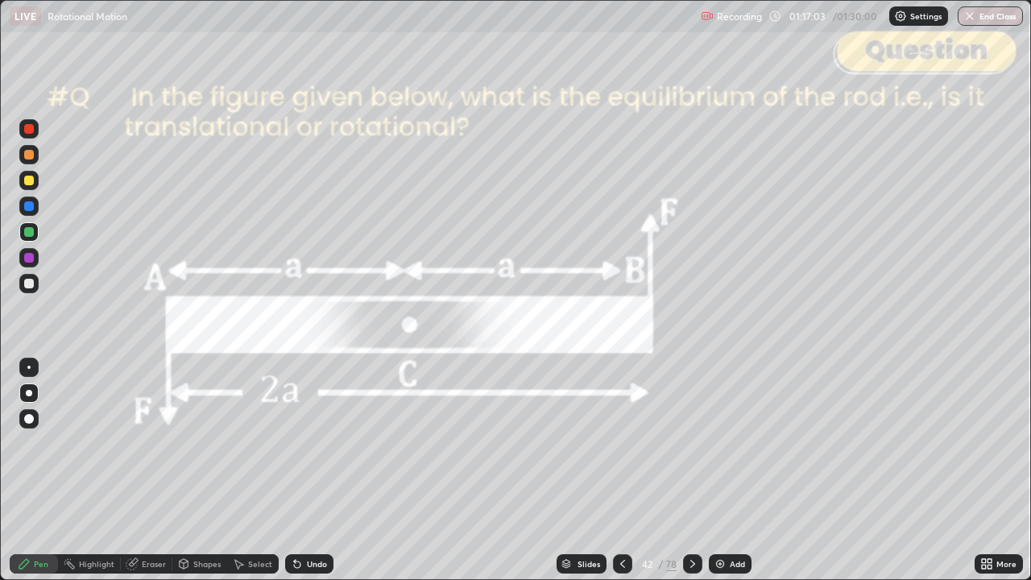
click at [694, 470] on div at bounding box center [692, 563] width 19 height 19
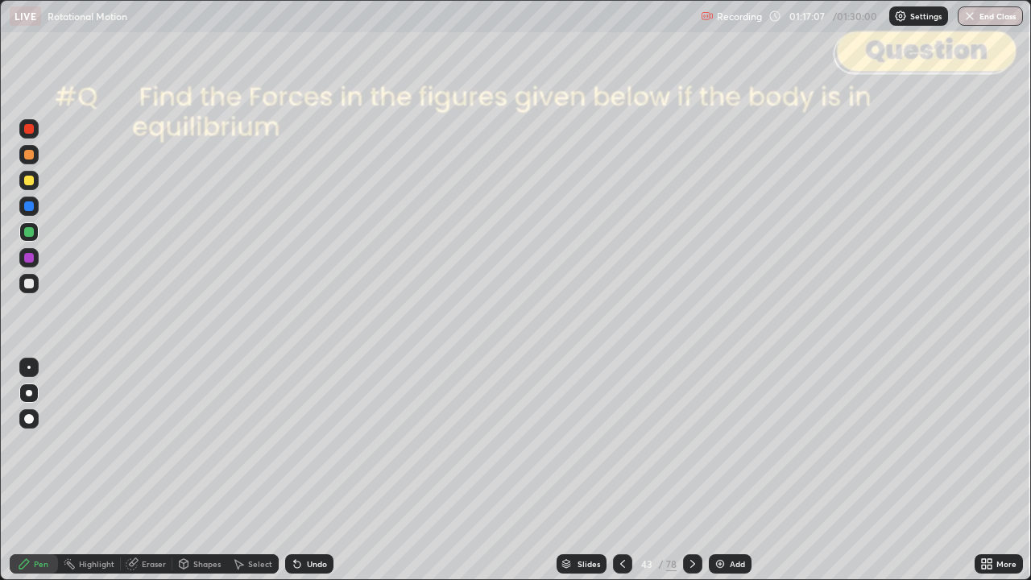
click at [593, 470] on div "Slides" at bounding box center [588, 564] width 23 height 8
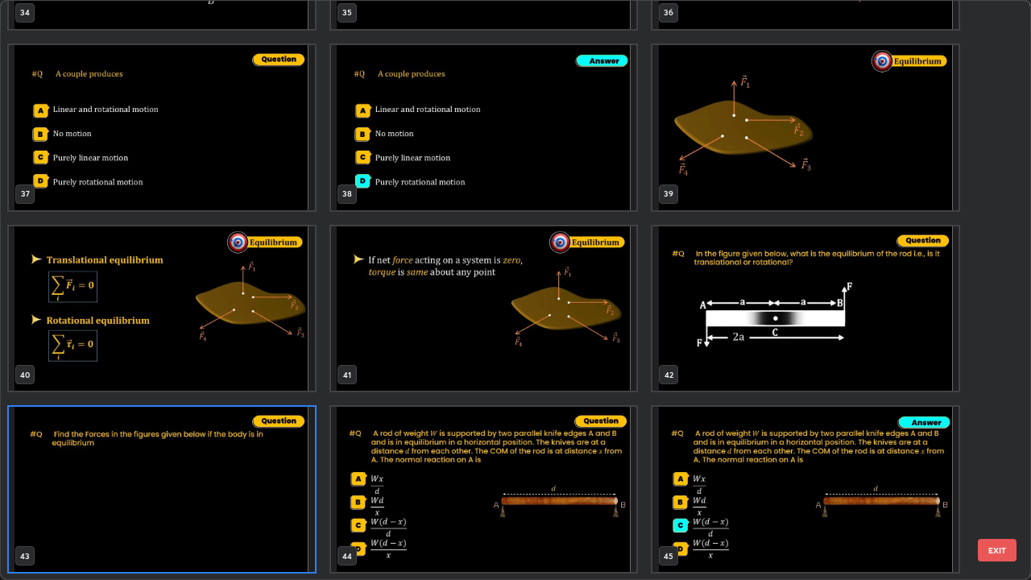
click at [997, 470] on button "EXIT" at bounding box center [996, 550] width 39 height 23
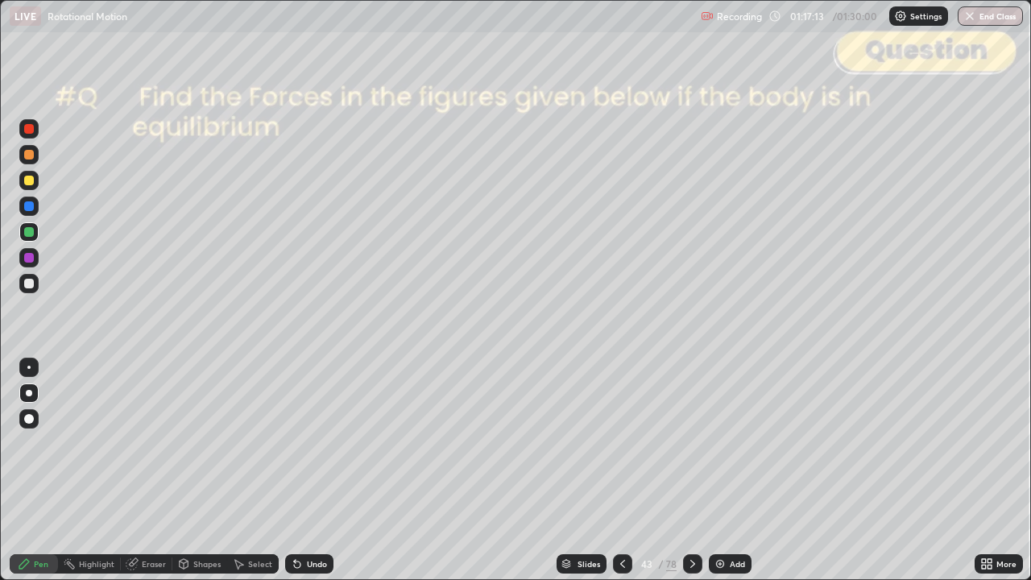
click at [32, 283] on div at bounding box center [29, 284] width 10 height 10
click at [317, 470] on div "Undo" at bounding box center [309, 563] width 48 height 19
click at [205, 470] on div "Shapes" at bounding box center [206, 564] width 27 height 8
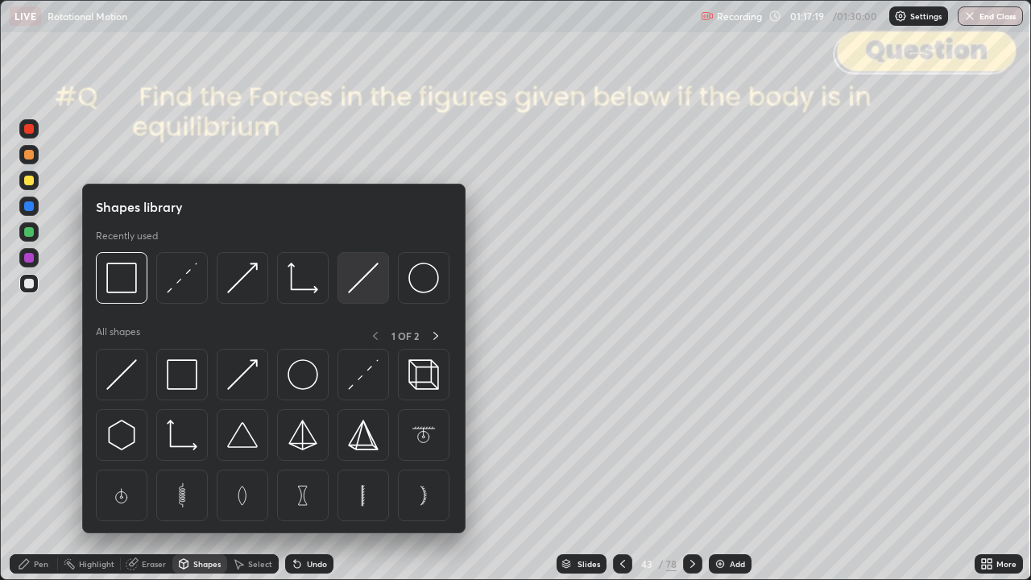
click at [365, 286] on img at bounding box center [363, 277] width 31 height 31
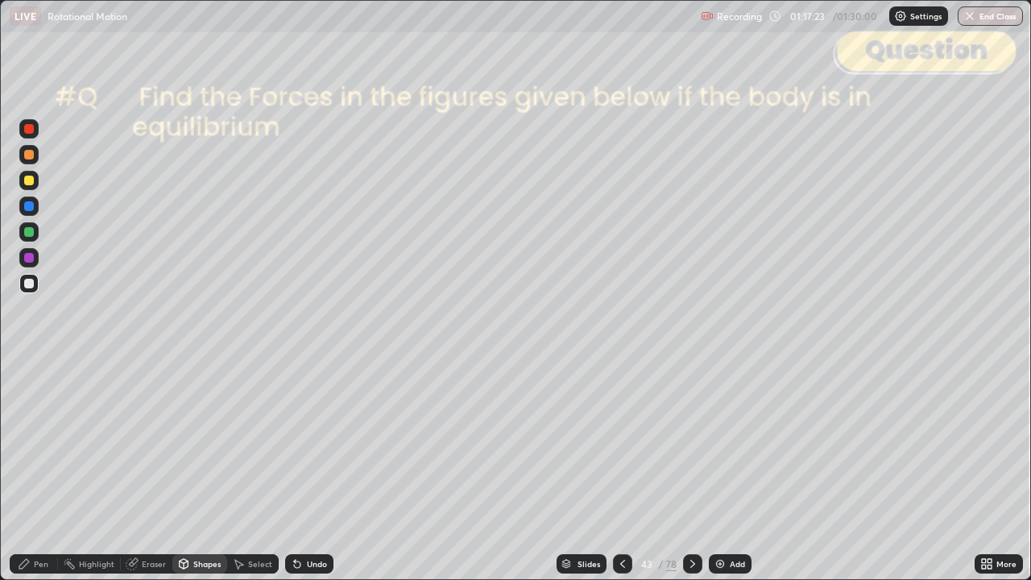
click at [45, 470] on div "Pen" at bounding box center [41, 564] width 14 height 8
click at [204, 470] on div "Shapes" at bounding box center [206, 564] width 27 height 8
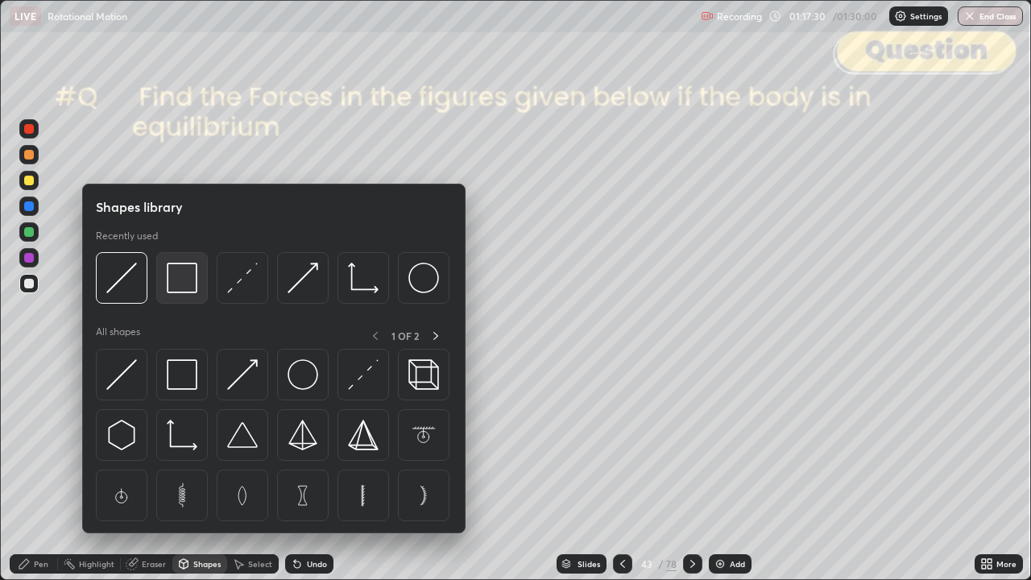
click at [188, 292] on img at bounding box center [182, 277] width 31 height 31
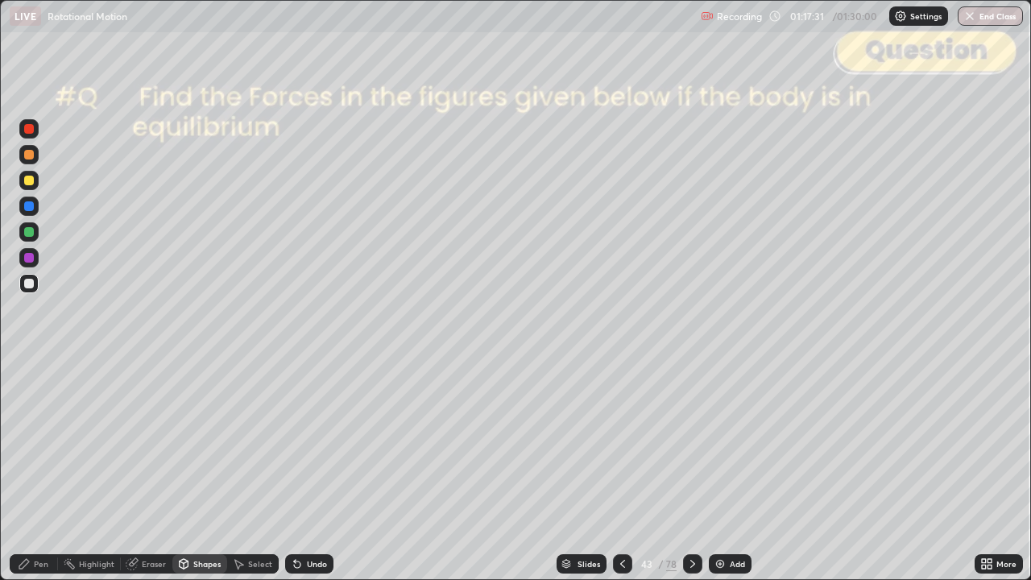
click at [209, 470] on div "Shapes" at bounding box center [206, 564] width 27 height 8
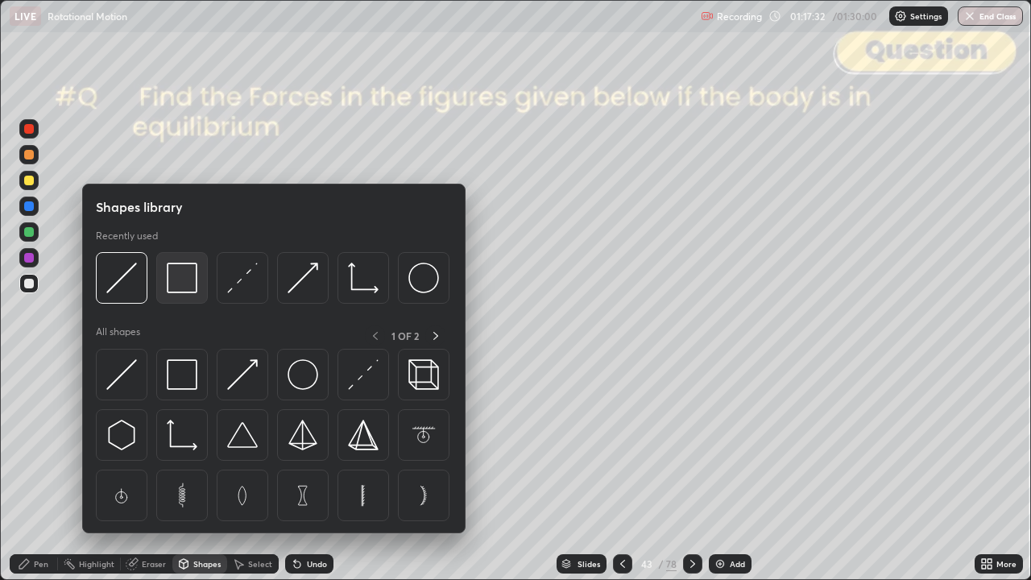
click at [192, 296] on div at bounding box center [182, 278] width 52 height 52
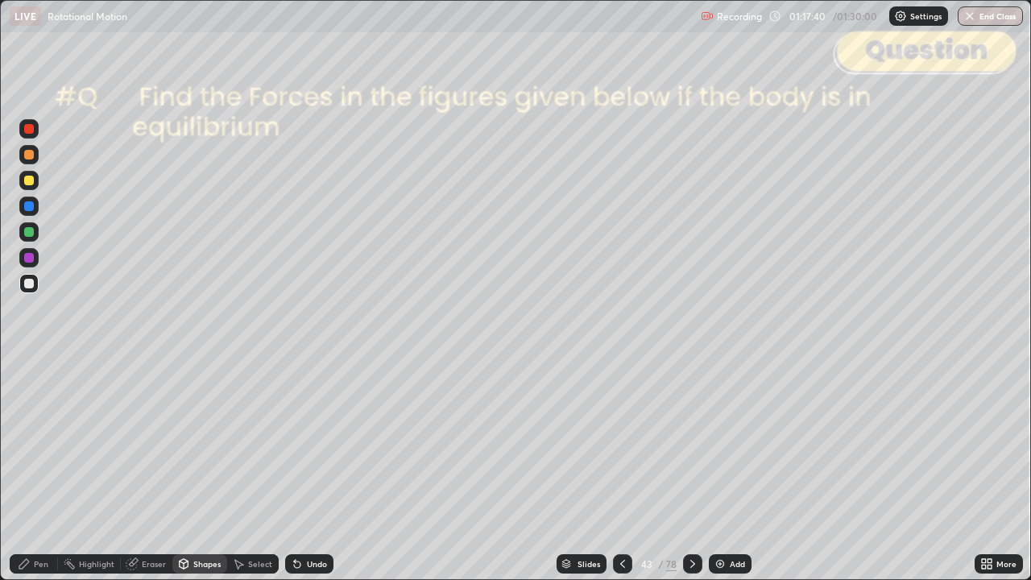
click at [194, 470] on div "Shapes" at bounding box center [206, 564] width 27 height 8
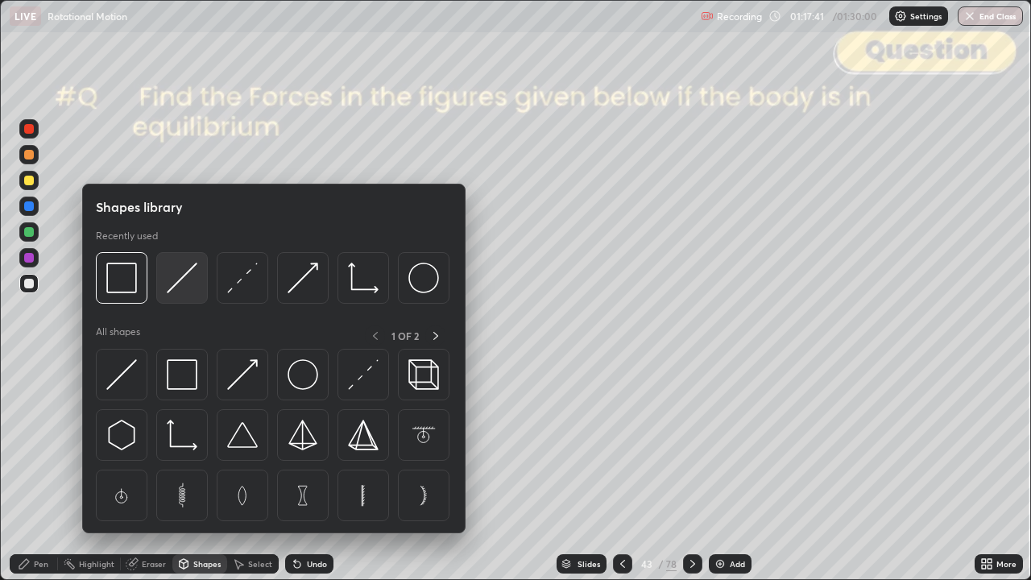
click at [182, 286] on img at bounding box center [182, 277] width 31 height 31
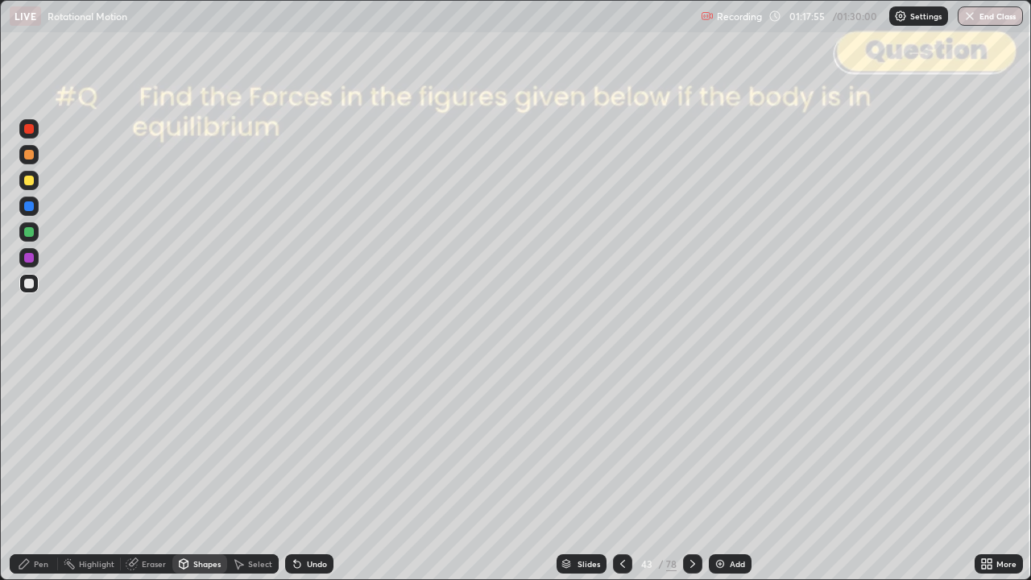
click at [29, 134] on div at bounding box center [28, 128] width 19 height 19
click at [326, 470] on div "Undo" at bounding box center [309, 563] width 48 height 19
click at [43, 470] on div "Pen" at bounding box center [41, 564] width 14 height 8
click at [31, 286] on div at bounding box center [29, 284] width 10 height 10
click at [594, 470] on div "Slides" at bounding box center [581, 563] width 50 height 19
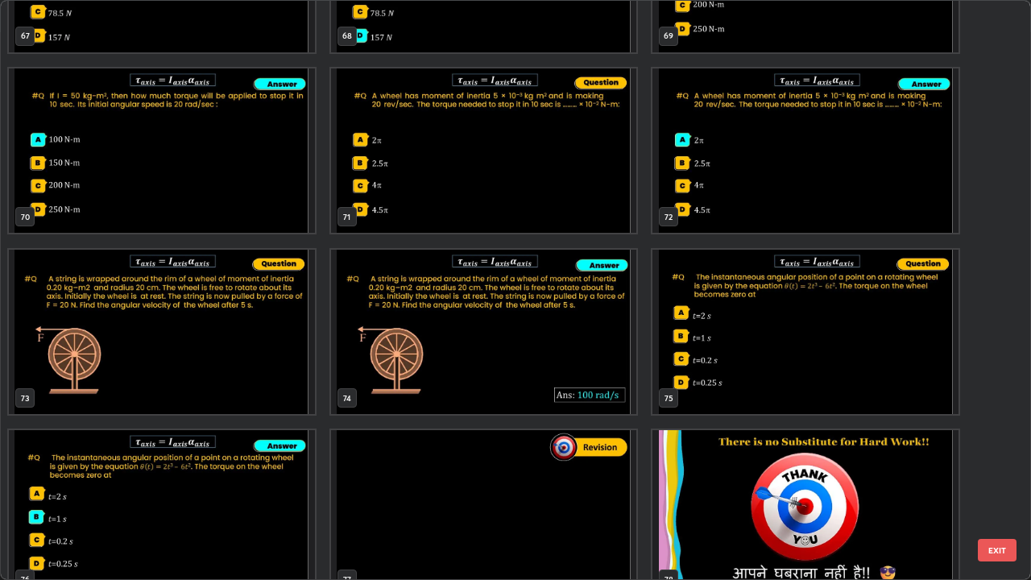
scroll to position [4127, 0]
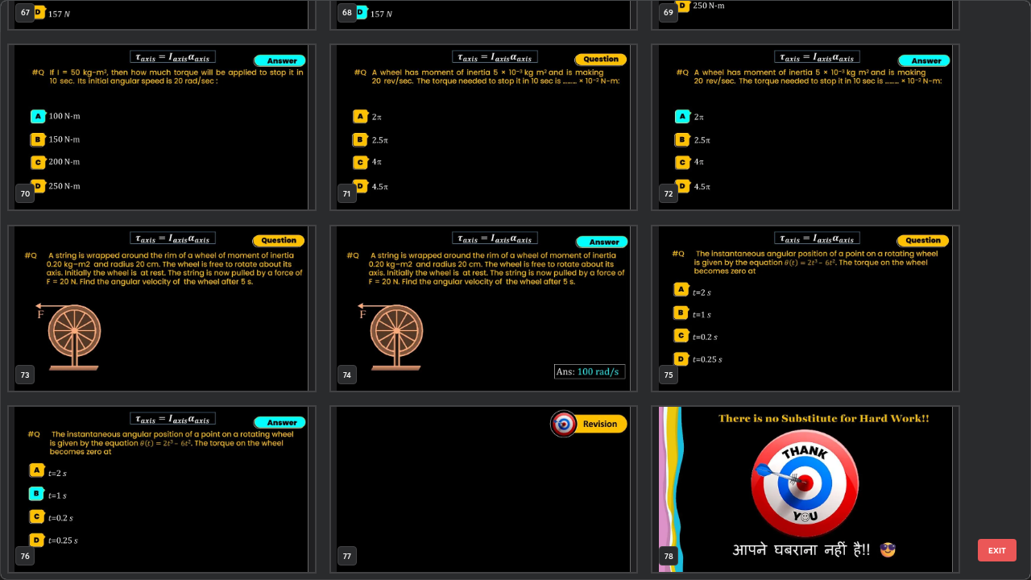
click at [994, 470] on button "EXIT" at bounding box center [996, 550] width 39 height 23
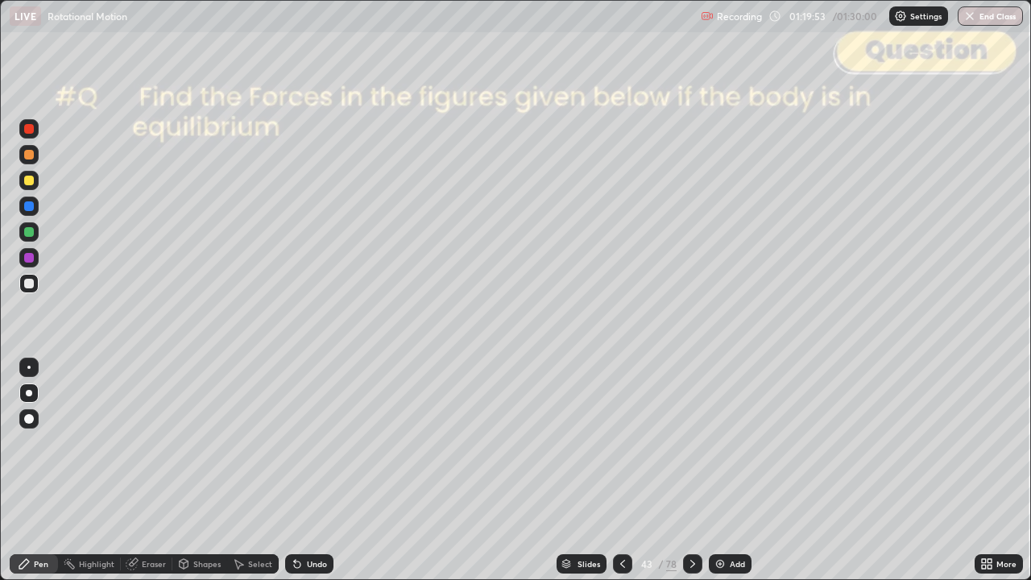
click at [202, 470] on div "Shapes" at bounding box center [206, 564] width 27 height 8
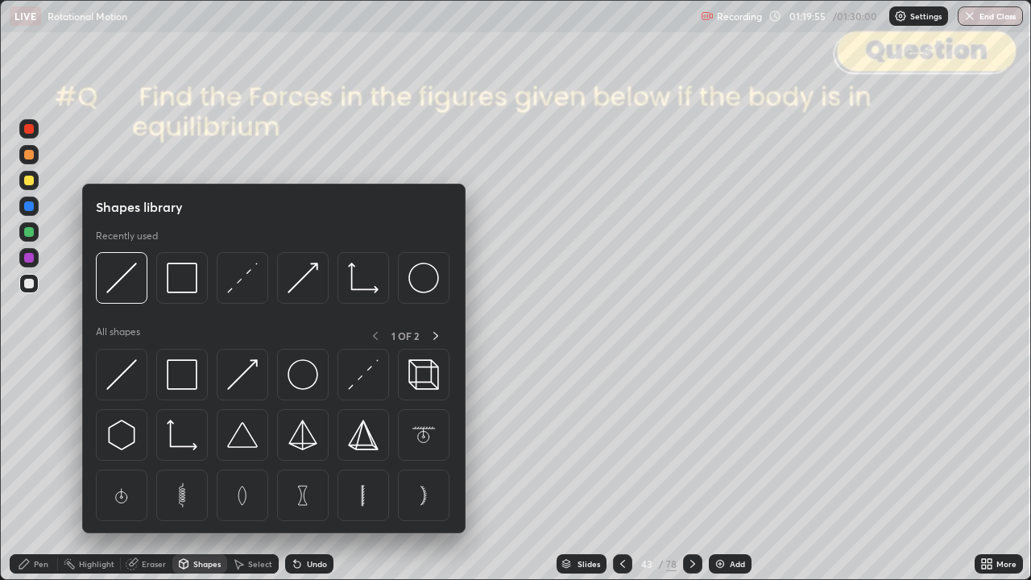
click at [31, 156] on div at bounding box center [29, 155] width 10 height 10
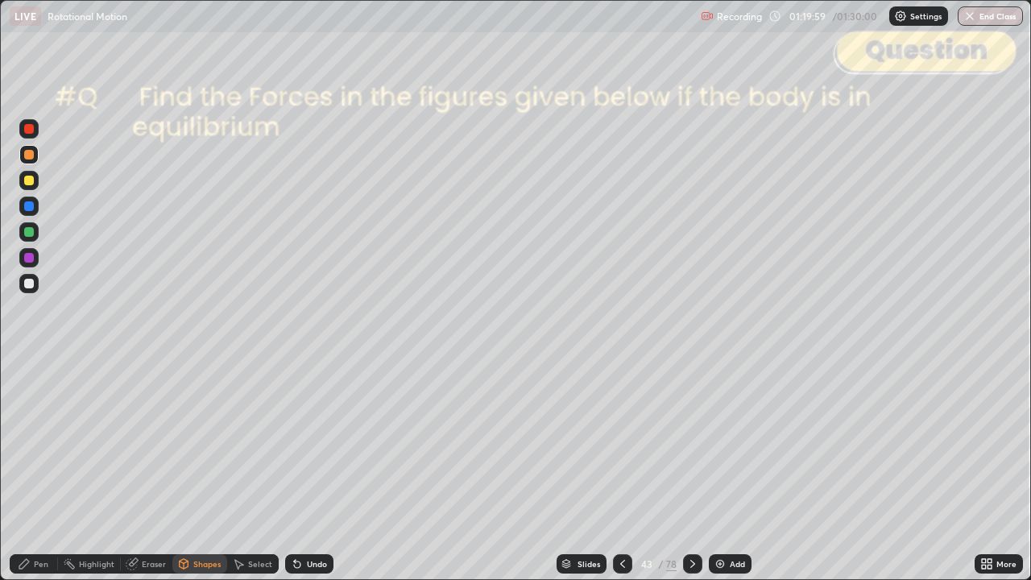
click at [320, 470] on div "Undo" at bounding box center [309, 563] width 48 height 19
click at [198, 470] on div "Shapes" at bounding box center [199, 563] width 55 height 19
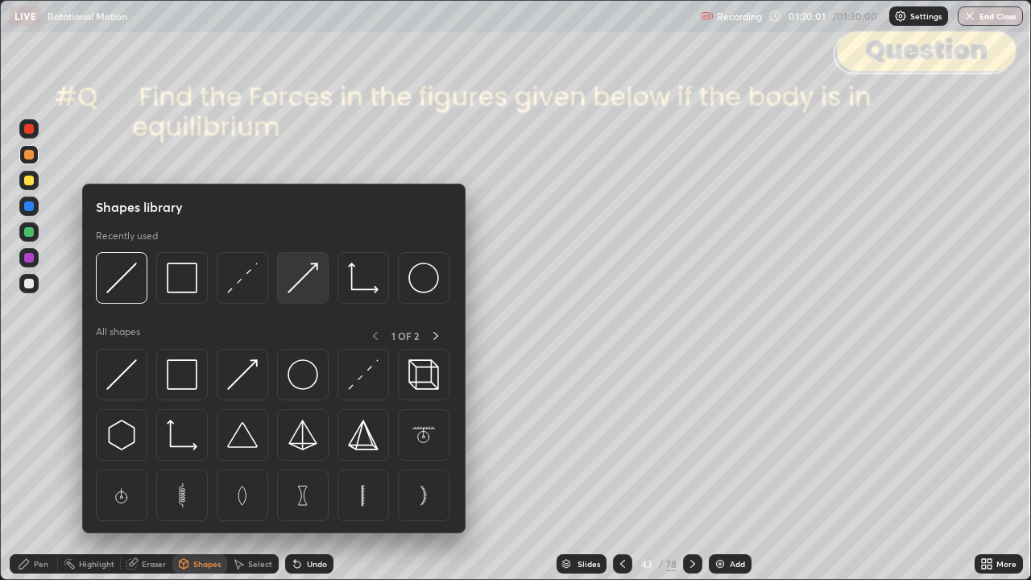
click at [305, 279] on img at bounding box center [302, 277] width 31 height 31
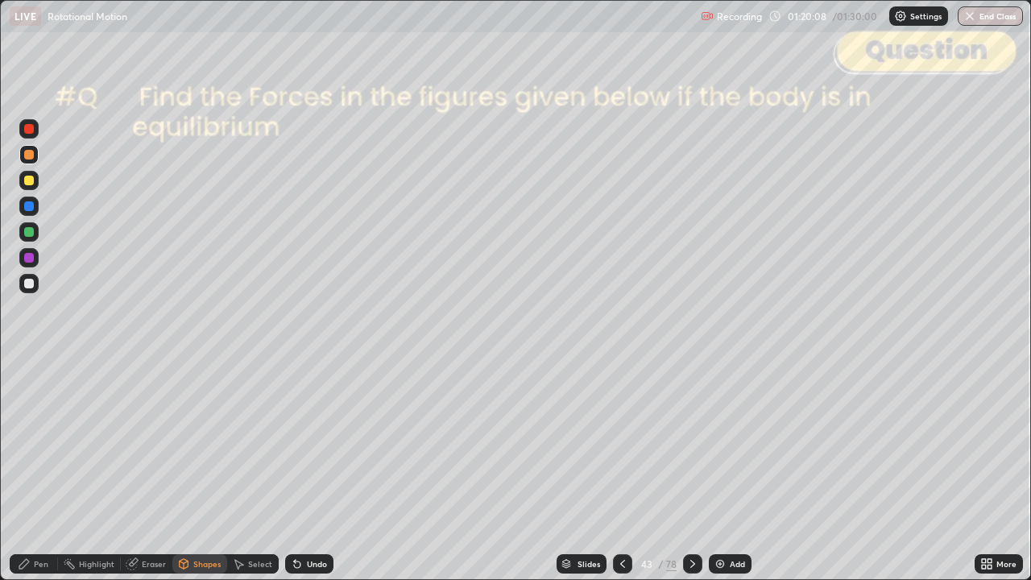
click at [40, 470] on div "Pen" at bounding box center [41, 564] width 14 height 8
click at [29, 233] on div at bounding box center [29, 232] width 10 height 10
click at [201, 470] on div "Shapes" at bounding box center [206, 564] width 27 height 8
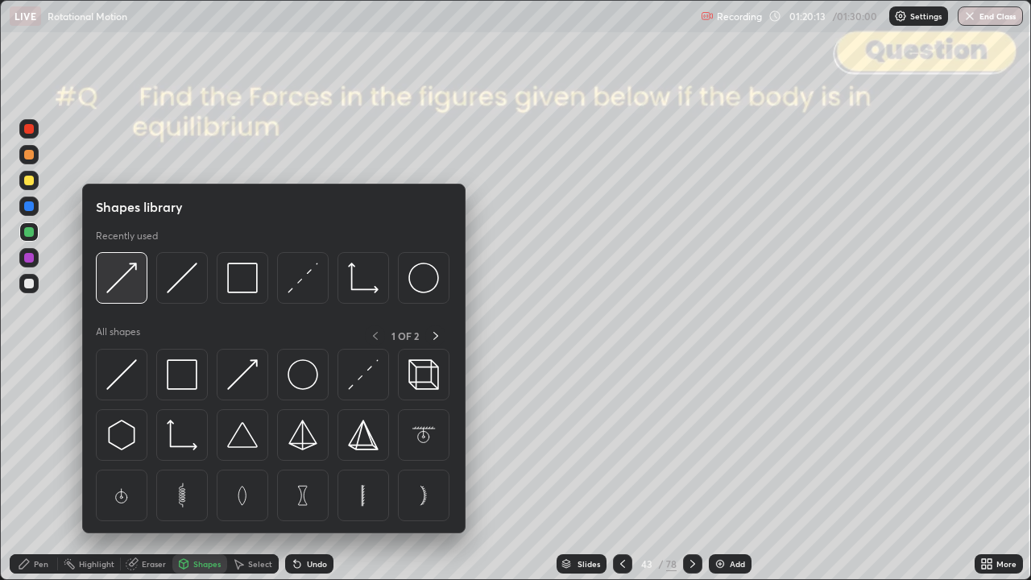
click at [129, 289] on img at bounding box center [121, 277] width 31 height 31
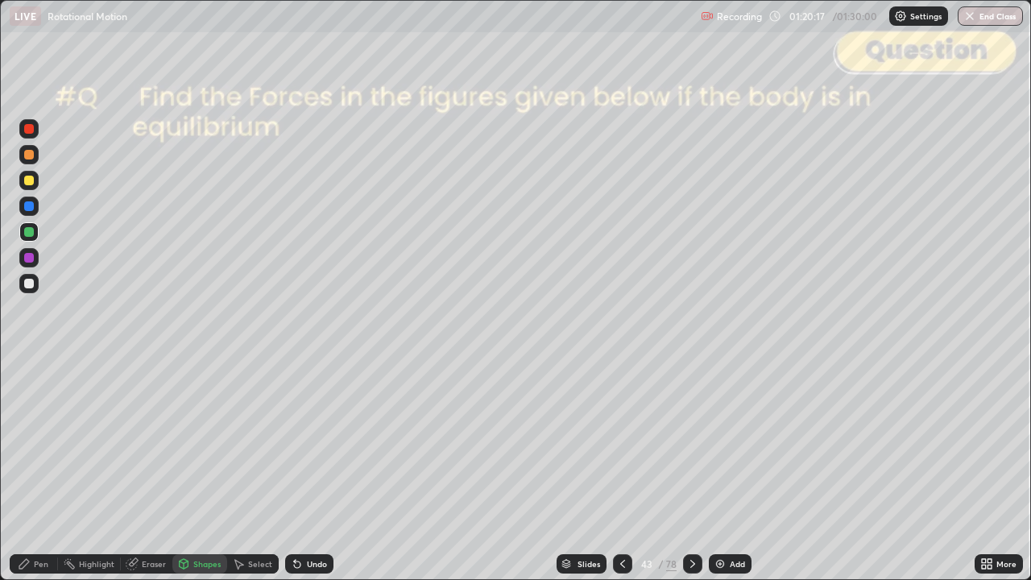
click at [30, 470] on div "Pen" at bounding box center [34, 563] width 48 height 19
click at [192, 470] on div "Shapes" at bounding box center [199, 563] width 55 height 19
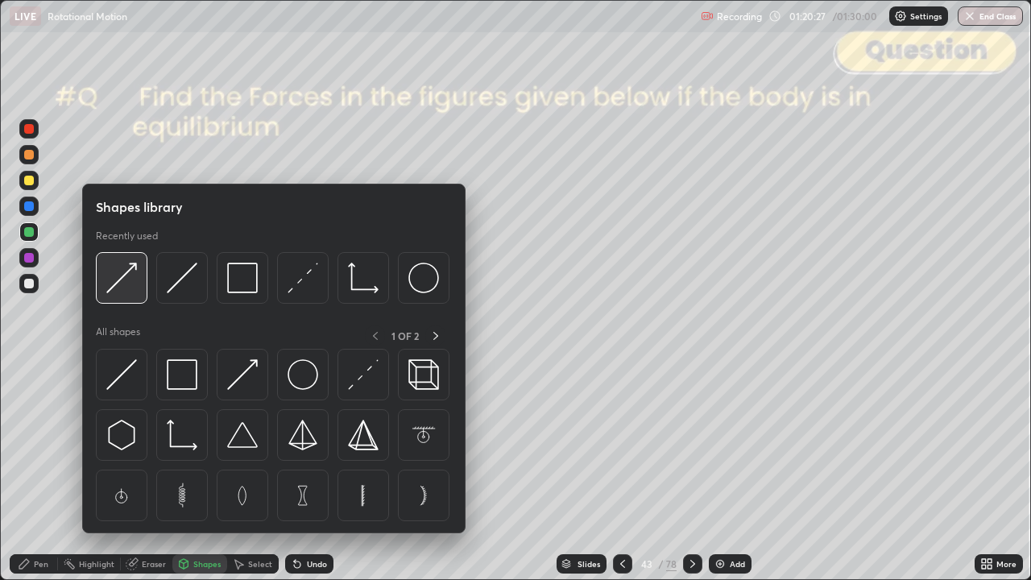
click at [126, 291] on img at bounding box center [121, 277] width 31 height 31
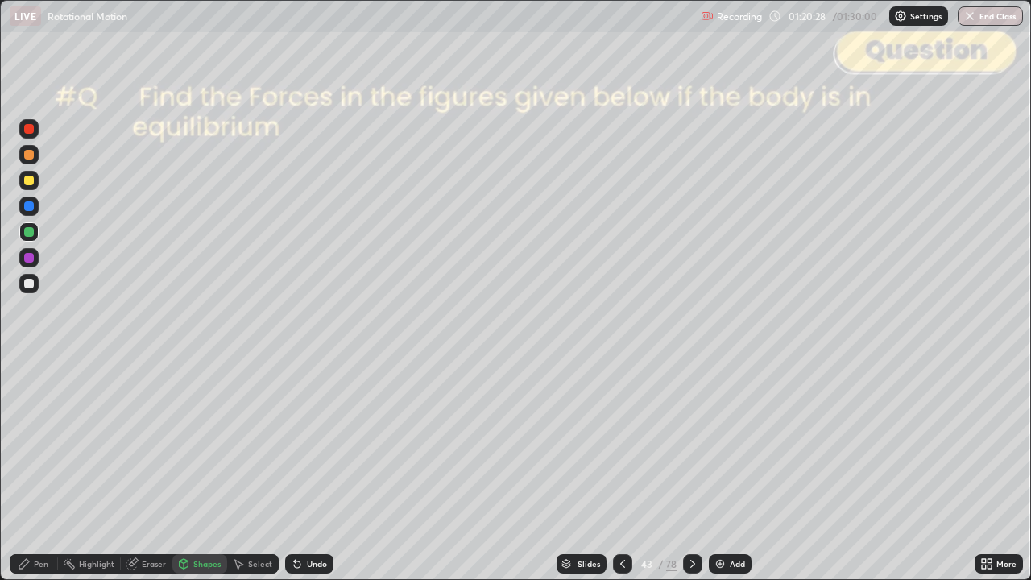
click at [30, 133] on div at bounding box center [29, 129] width 10 height 10
click at [25, 470] on div "Pen" at bounding box center [34, 563] width 48 height 19
click at [28, 287] on div at bounding box center [29, 284] width 10 height 10
click at [24, 180] on div at bounding box center [29, 181] width 10 height 10
click at [203, 470] on div "Shapes" at bounding box center [206, 564] width 27 height 8
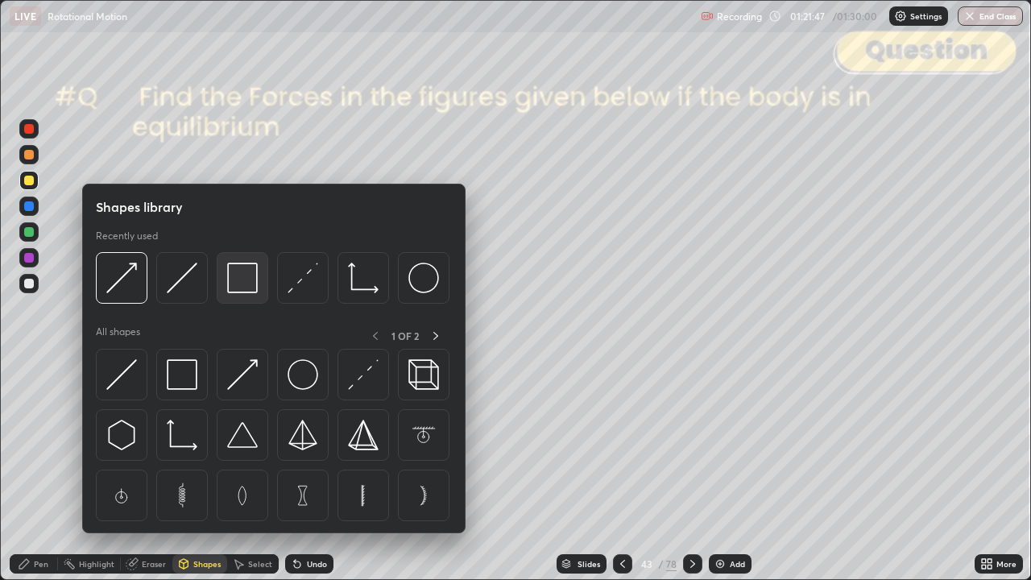
click at [246, 275] on img at bounding box center [242, 277] width 31 height 31
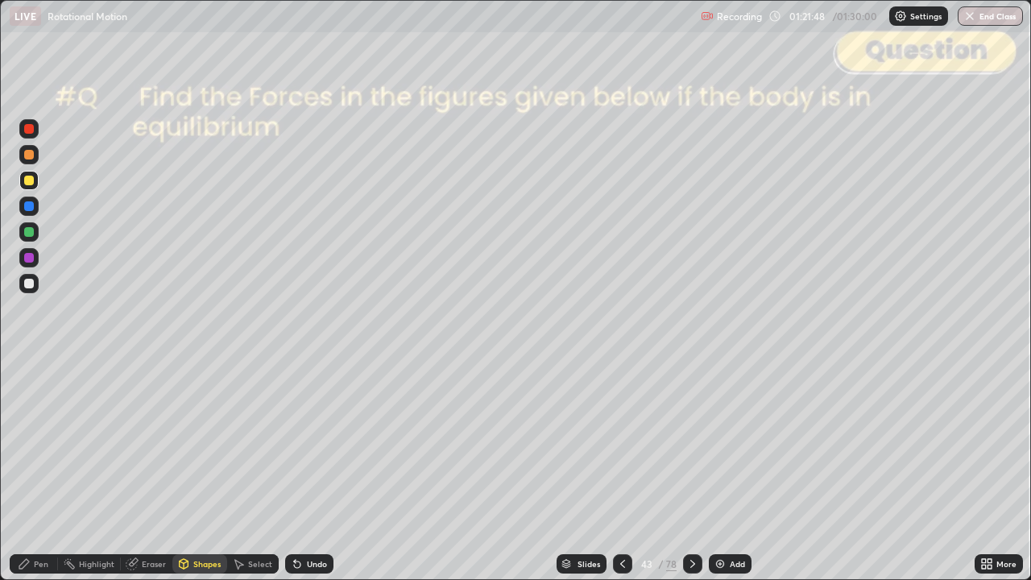
click at [29, 130] on div at bounding box center [29, 129] width 10 height 10
click at [26, 286] on div at bounding box center [29, 284] width 10 height 10
click at [41, 470] on div "Pen" at bounding box center [41, 564] width 14 height 8
click at [314, 470] on div "Undo" at bounding box center [317, 564] width 20 height 8
click at [31, 132] on div at bounding box center [29, 129] width 10 height 10
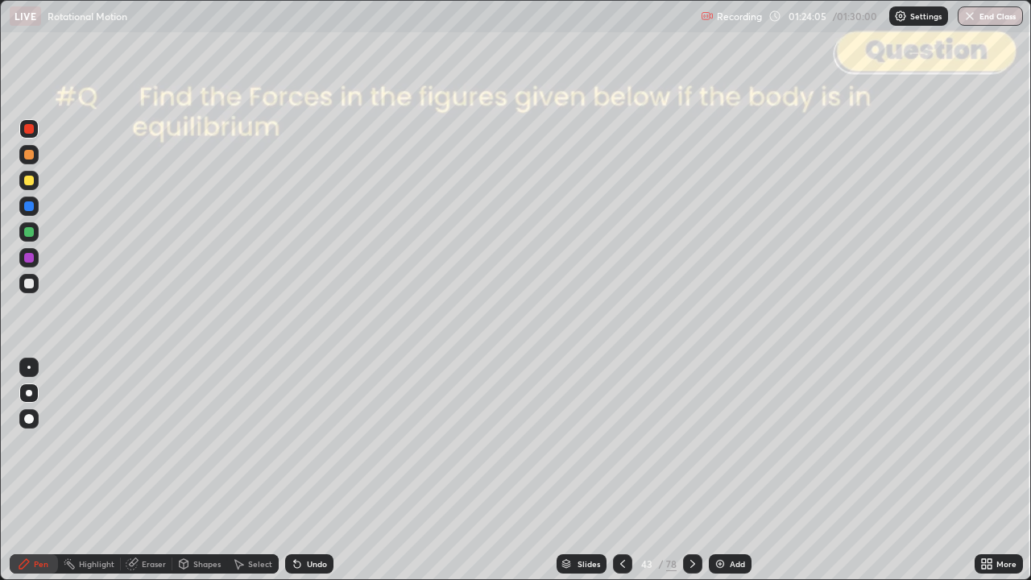
click at [31, 236] on div at bounding box center [29, 232] width 10 height 10
click at [33, 155] on div at bounding box center [29, 155] width 10 height 10
click at [29, 229] on div at bounding box center [29, 232] width 10 height 10
click at [314, 470] on div "Undo" at bounding box center [317, 564] width 20 height 8
click at [206, 470] on div "Shapes" at bounding box center [206, 564] width 27 height 8
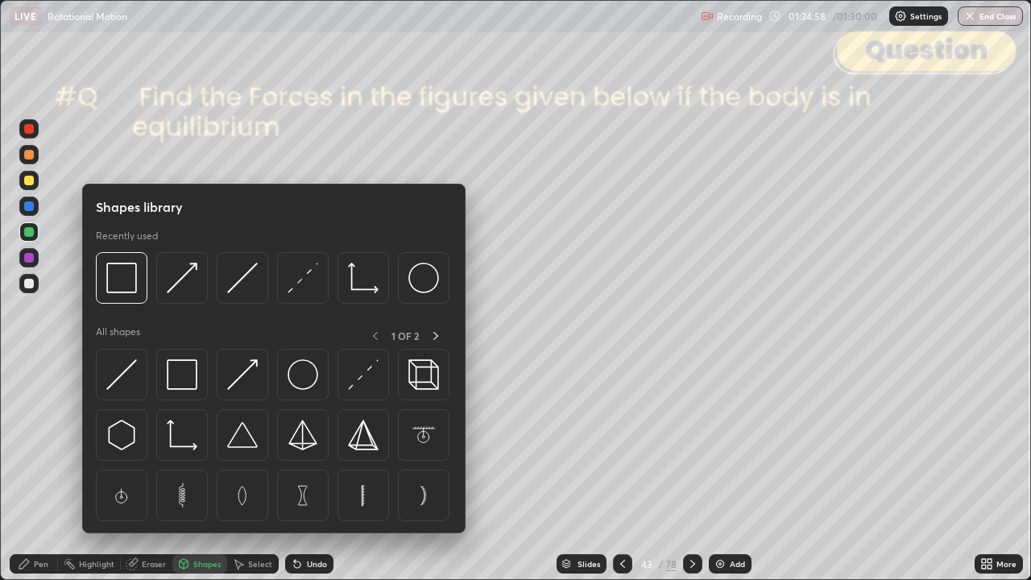
click at [130, 283] on img at bounding box center [121, 277] width 31 height 31
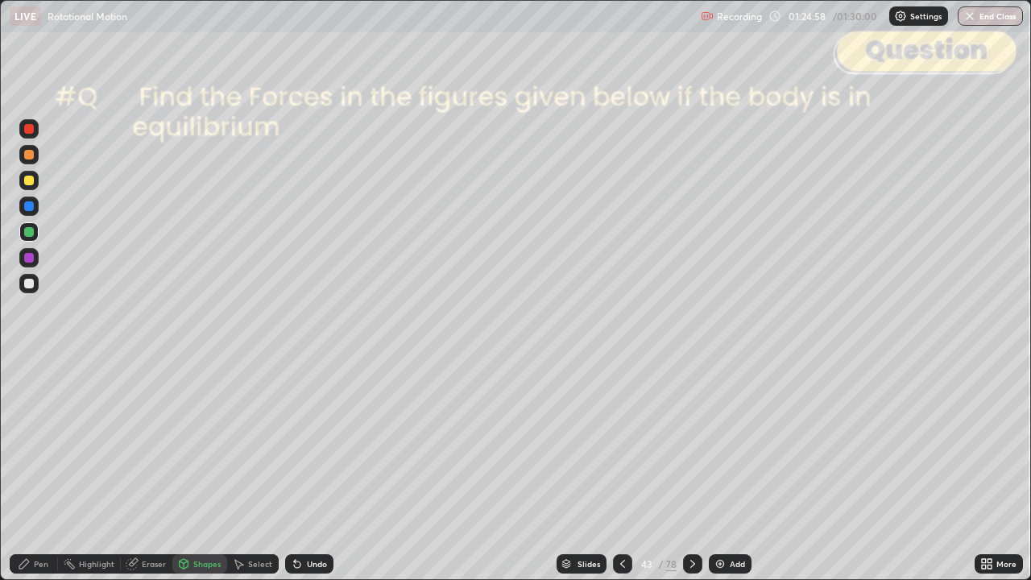
click at [31, 131] on div at bounding box center [29, 129] width 10 height 10
click at [26, 231] on div at bounding box center [29, 232] width 10 height 10
click at [45, 470] on div "Pen" at bounding box center [34, 563] width 48 height 19
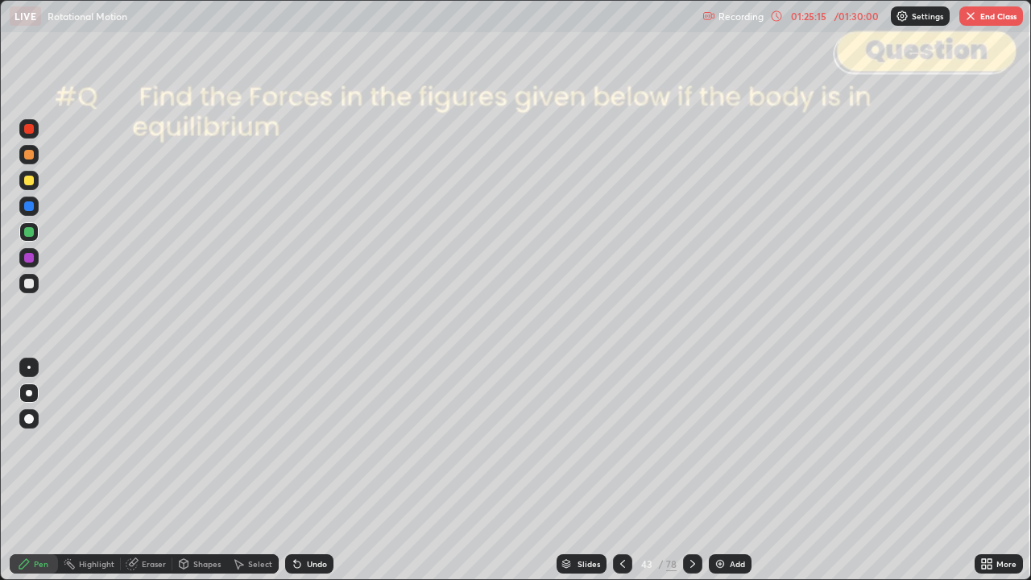
click at [206, 470] on div "Shapes" at bounding box center [206, 564] width 27 height 8
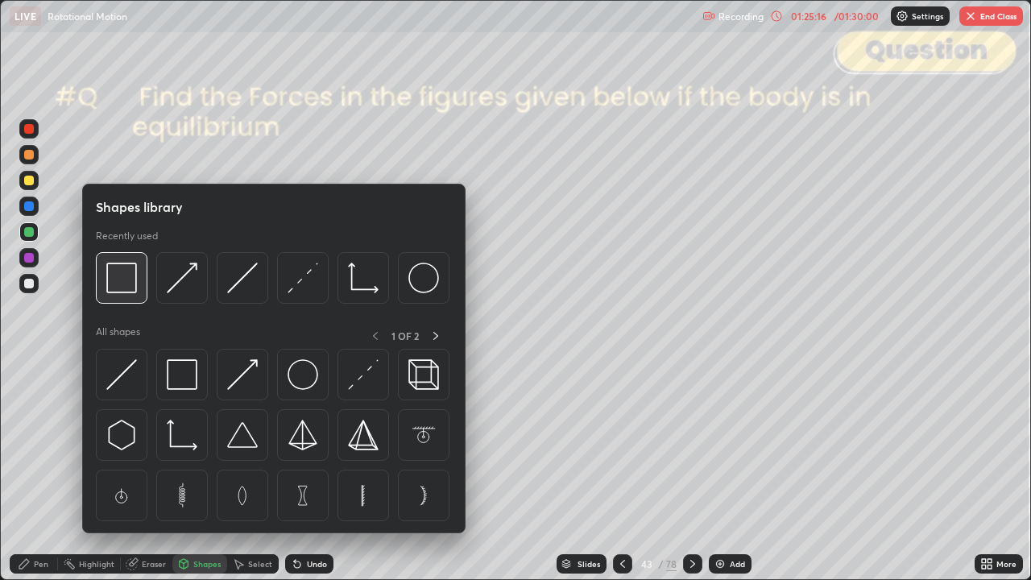
click at [122, 284] on img at bounding box center [121, 277] width 31 height 31
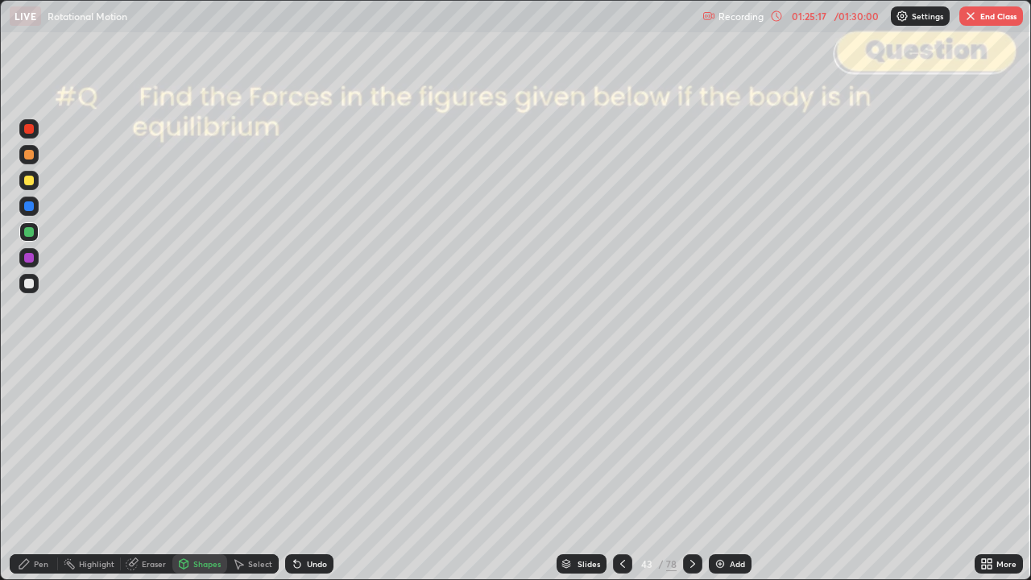
click at [29, 129] on div at bounding box center [29, 129] width 10 height 10
click at [31, 208] on div at bounding box center [29, 206] width 10 height 10
click at [29, 470] on icon at bounding box center [24, 564] width 10 height 10
click at [692, 470] on icon at bounding box center [692, 563] width 13 height 13
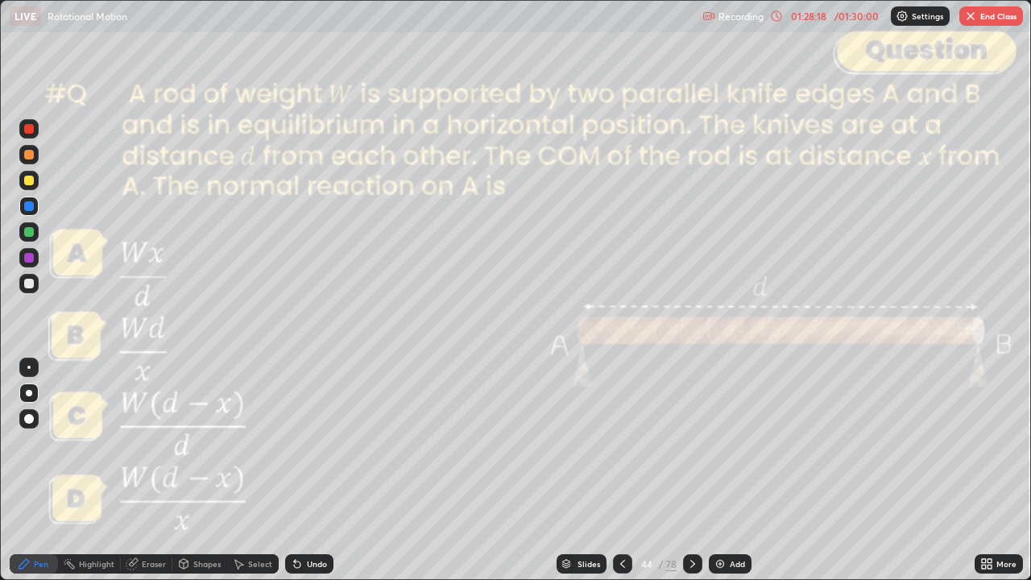
click at [692, 470] on icon at bounding box center [692, 563] width 13 height 13
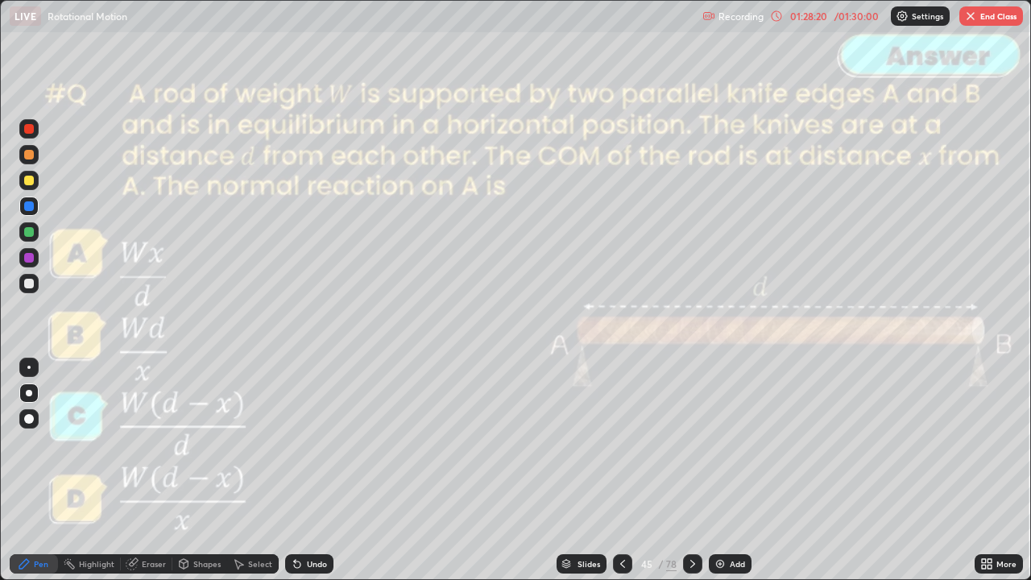
click at [691, 470] on icon at bounding box center [692, 563] width 13 height 13
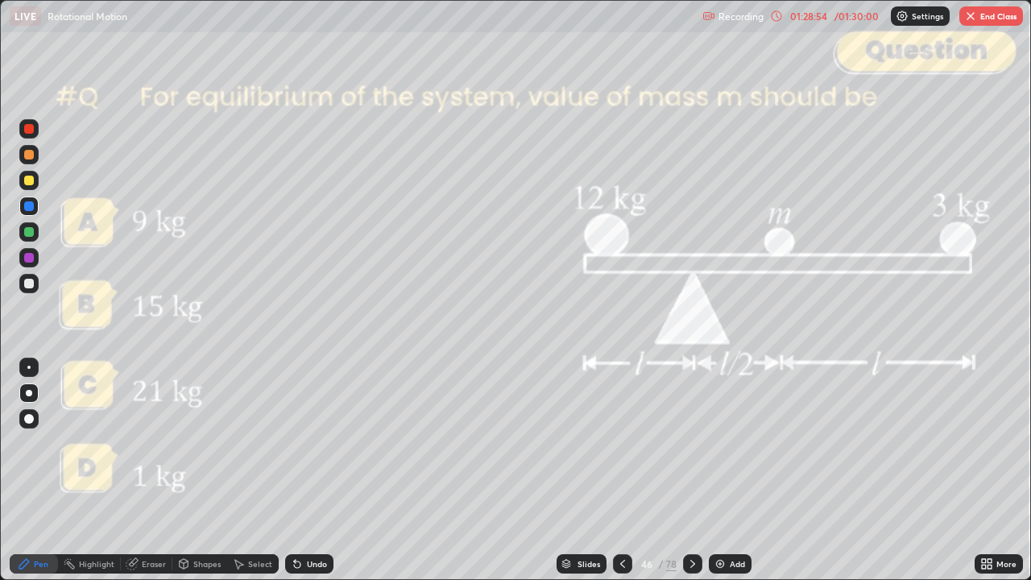
click at [691, 470] on icon at bounding box center [692, 563] width 13 height 13
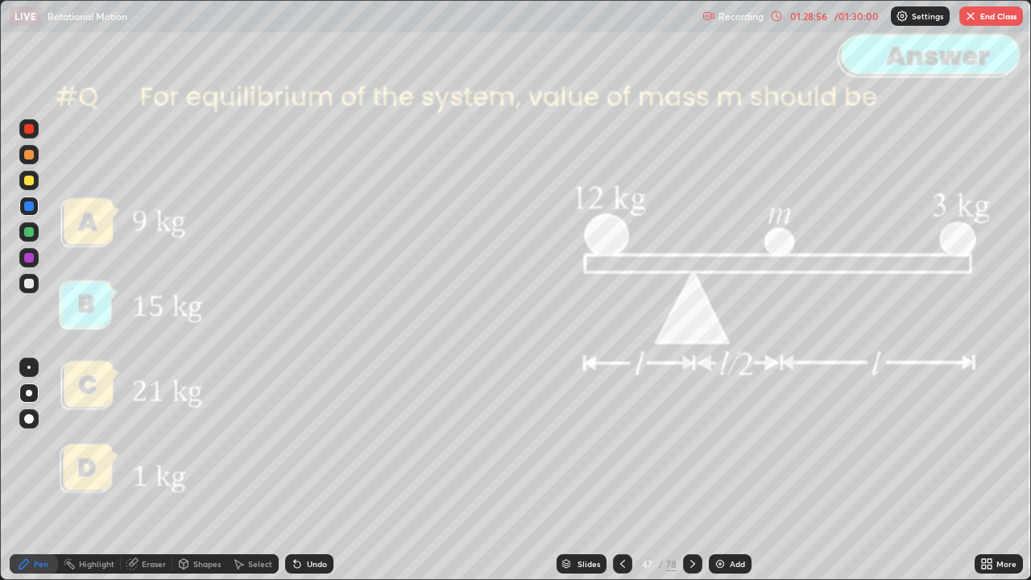
click at [691, 470] on icon at bounding box center [692, 563] width 13 height 13
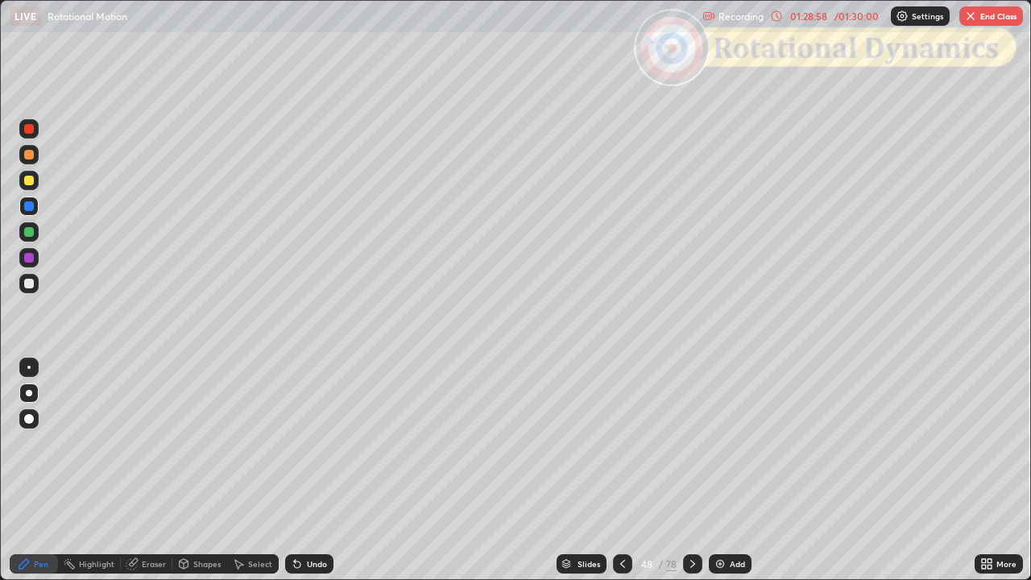
click at [620, 470] on icon at bounding box center [622, 563] width 13 height 13
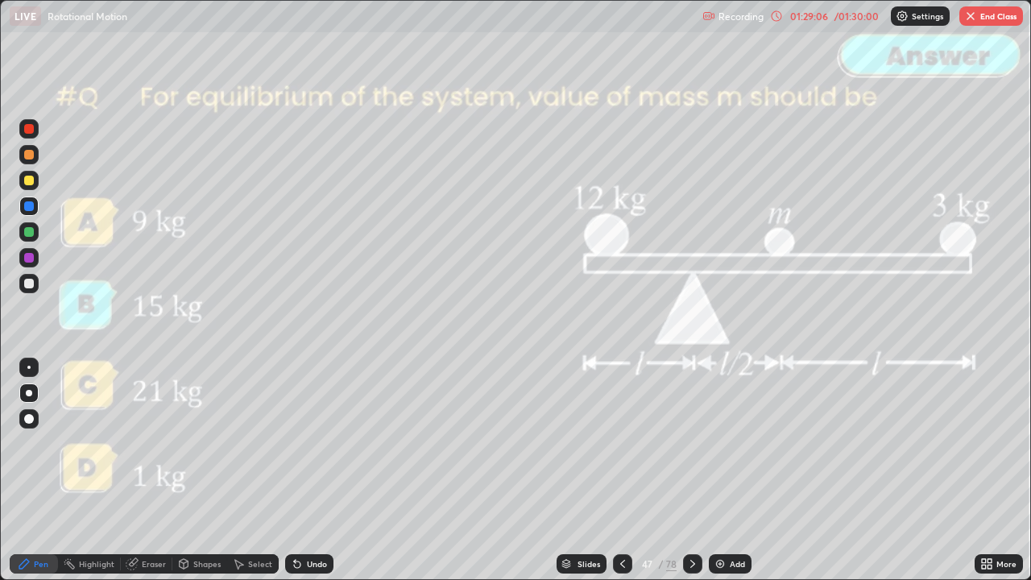
click at [595, 470] on div "Slides" at bounding box center [588, 564] width 23 height 8
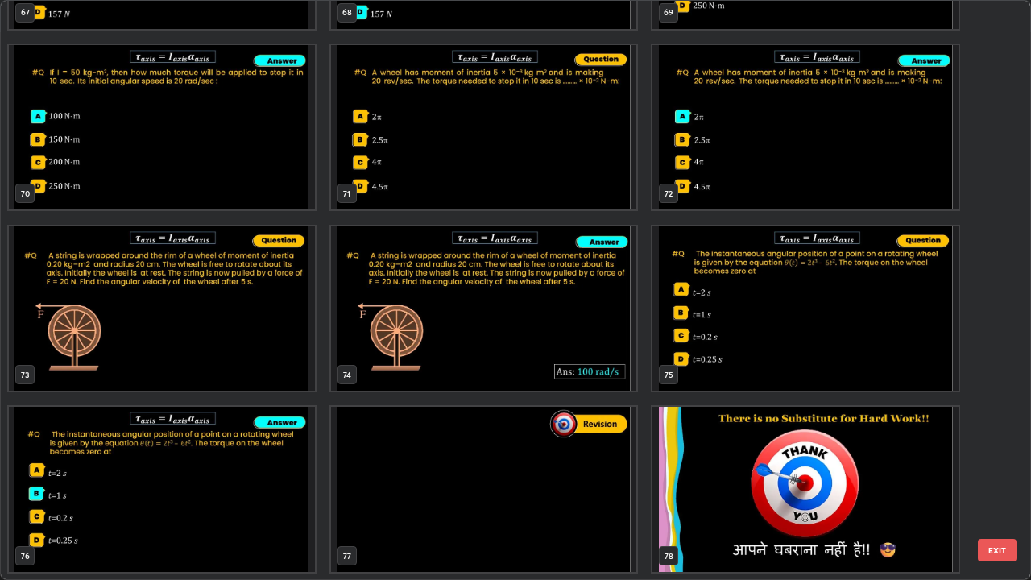
click at [575, 470] on img "grid" at bounding box center [484, 489] width 306 height 165
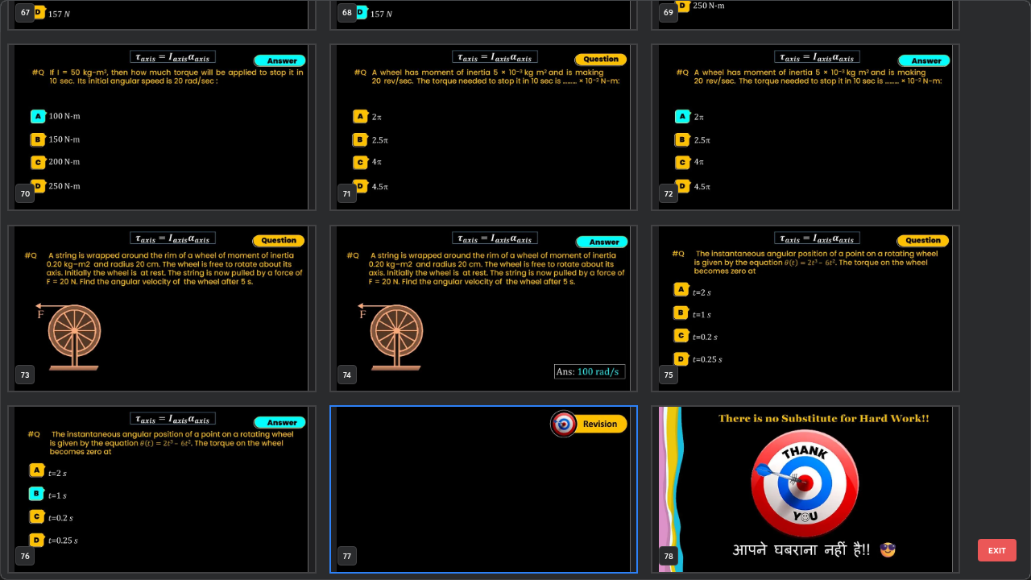
click at [992, 470] on button "EXIT" at bounding box center [996, 550] width 39 height 23
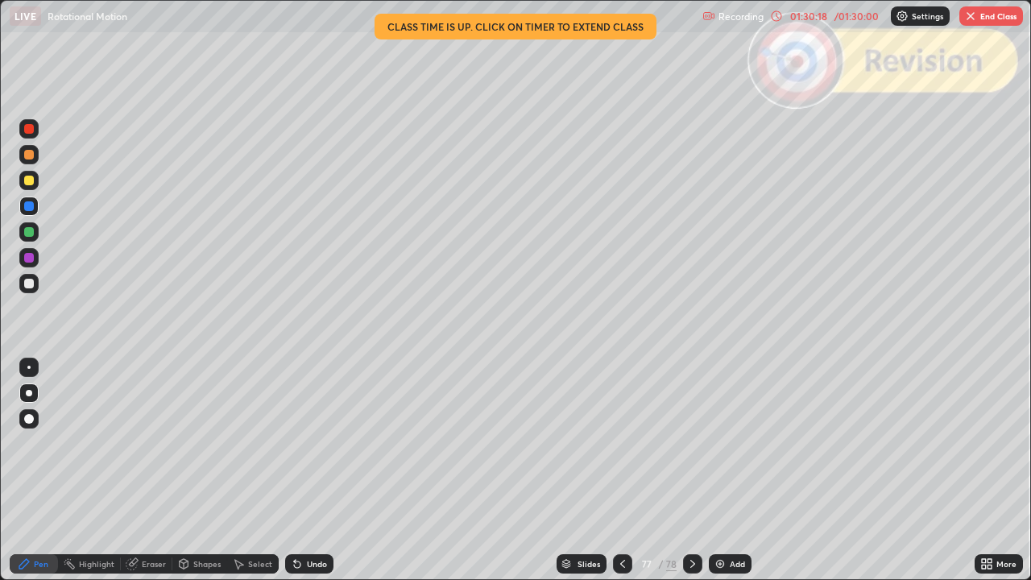
click at [691, 470] on icon at bounding box center [692, 563] width 13 height 13
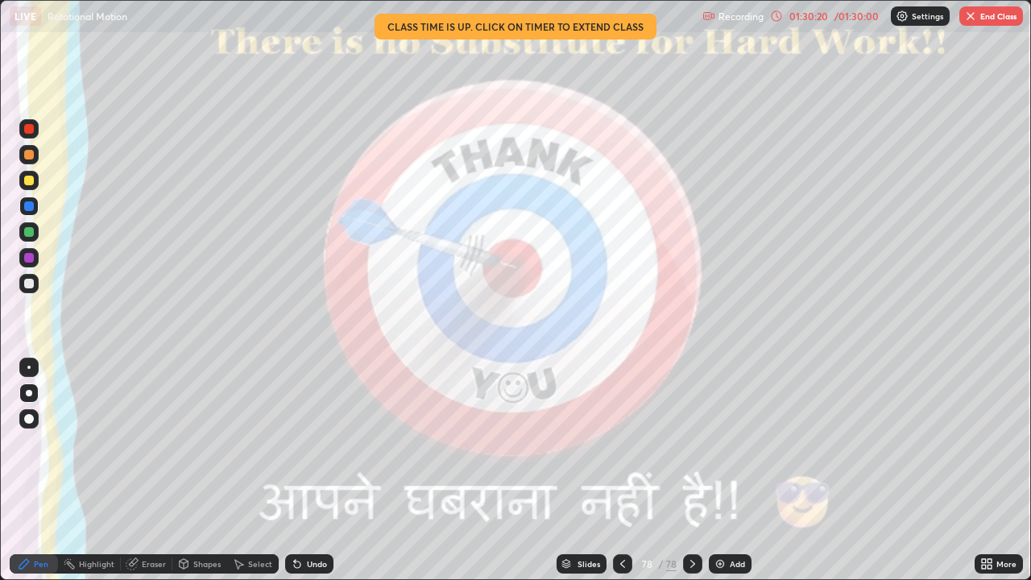
click at [982, 23] on button "End Class" at bounding box center [991, 15] width 64 height 19
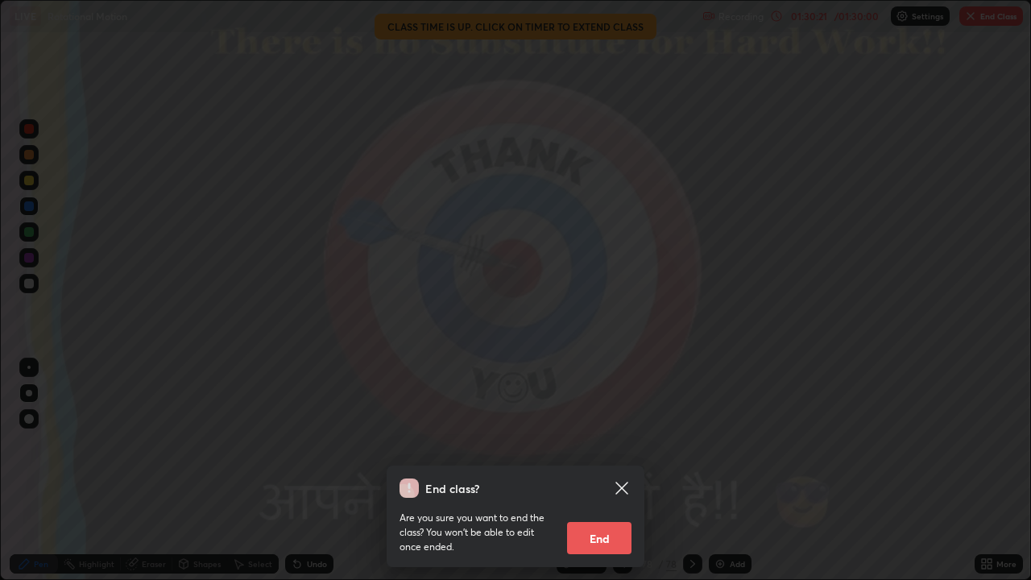
click at [600, 470] on button "End" at bounding box center [599, 538] width 64 height 32
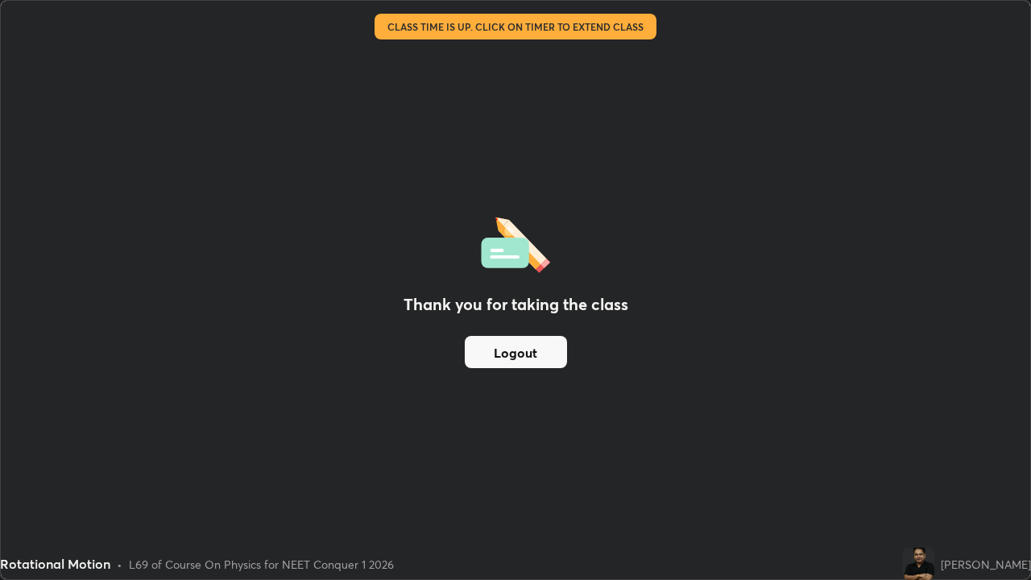
click at [535, 346] on button "Logout" at bounding box center [516, 352] width 102 height 32
